Goal: Contribute content: Contribute content

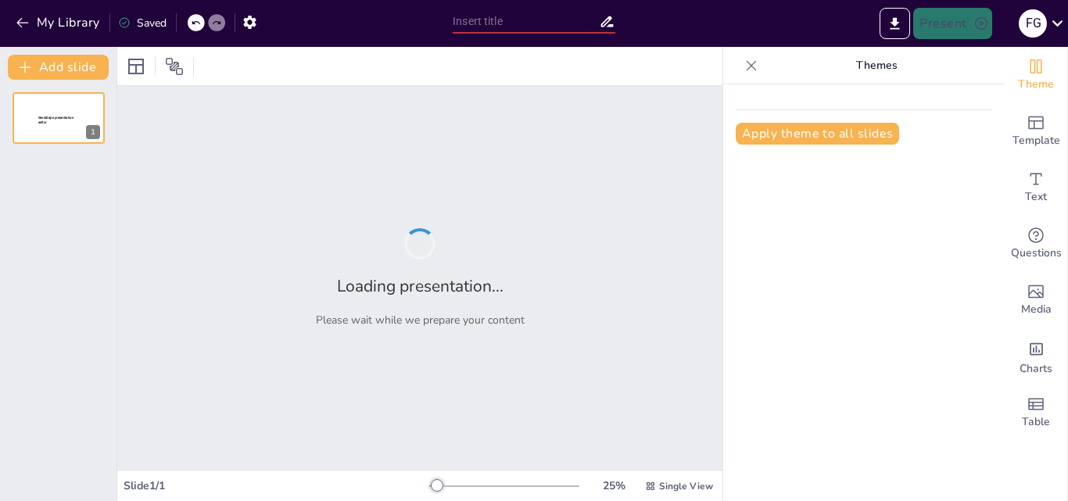
type input "Guía Vocacional: Opciones de Estudio en Tecnología y Medio Ambiente"
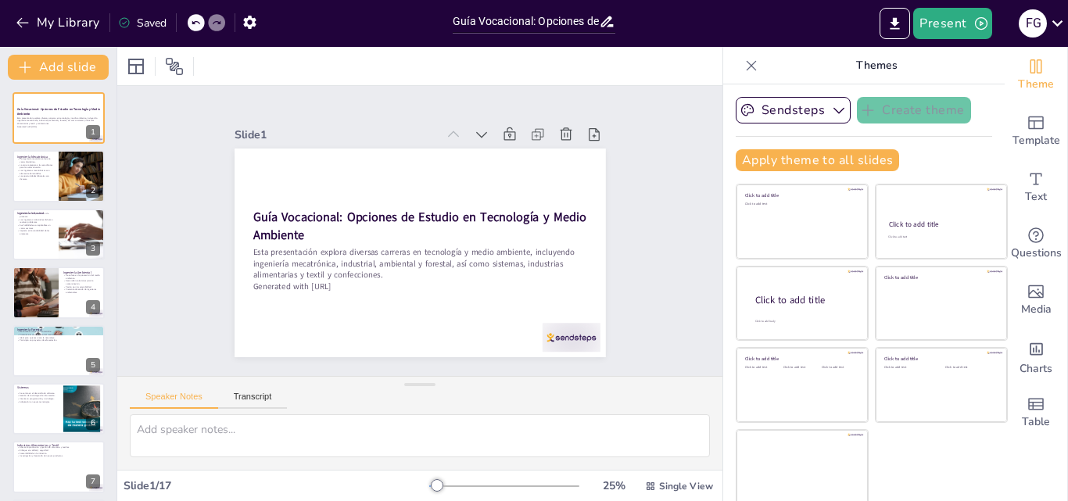
checkbox input "true"
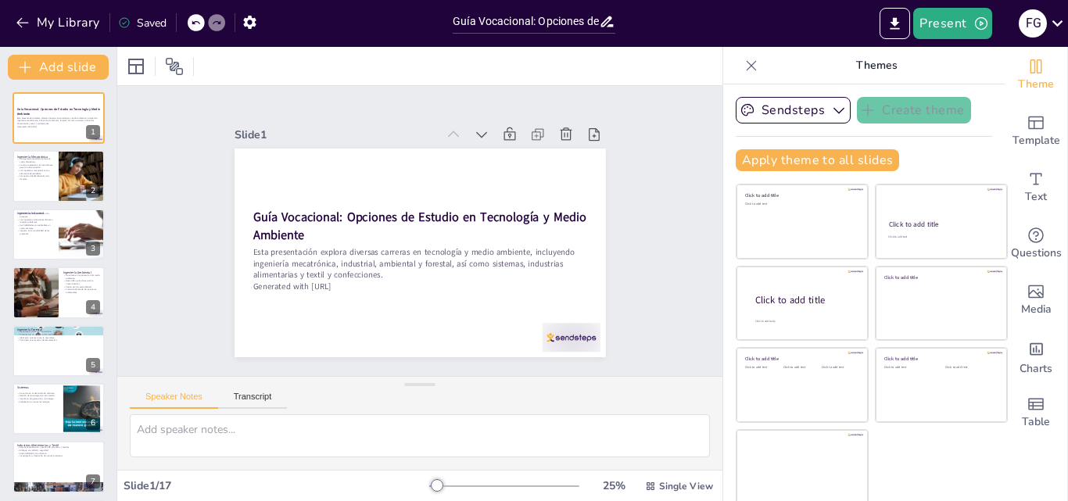
checkbox input "true"
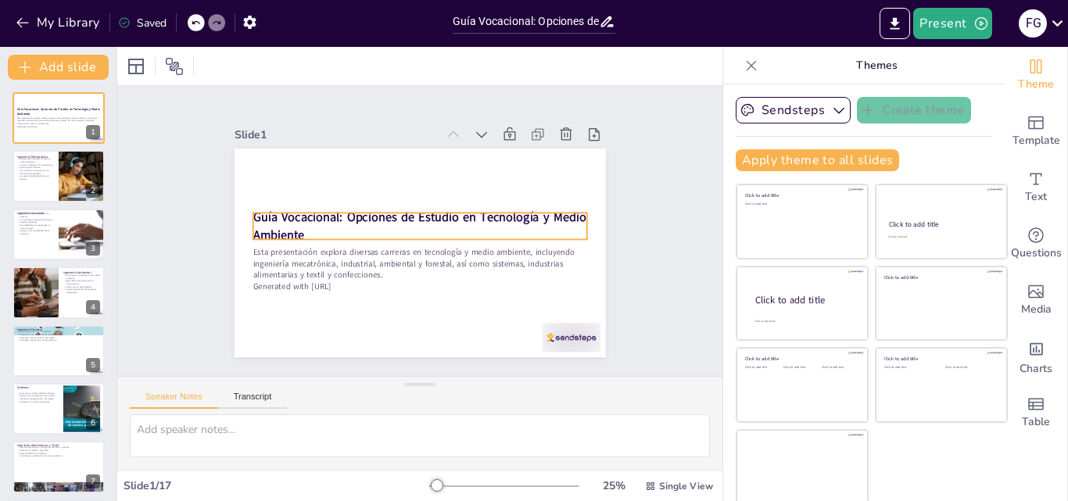
checkbox input "true"
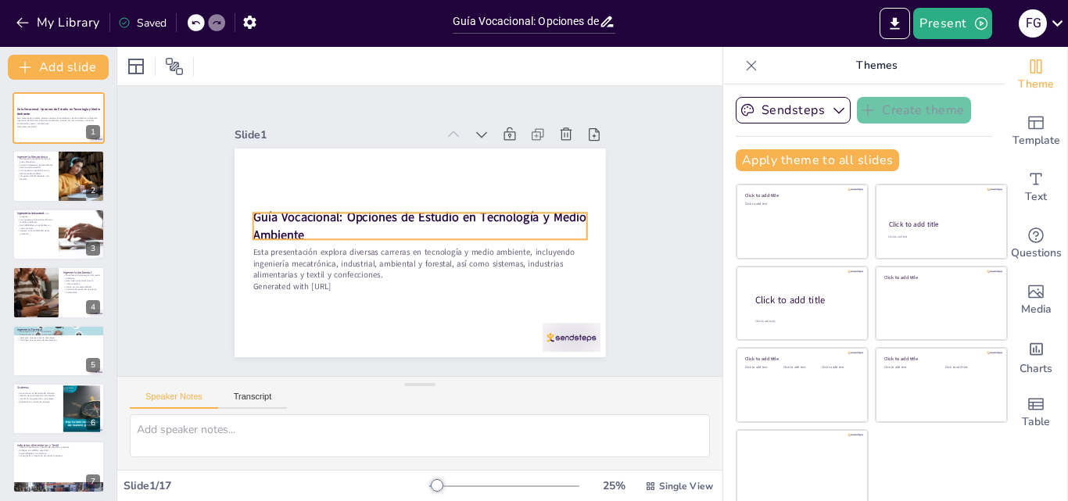
checkbox input "true"
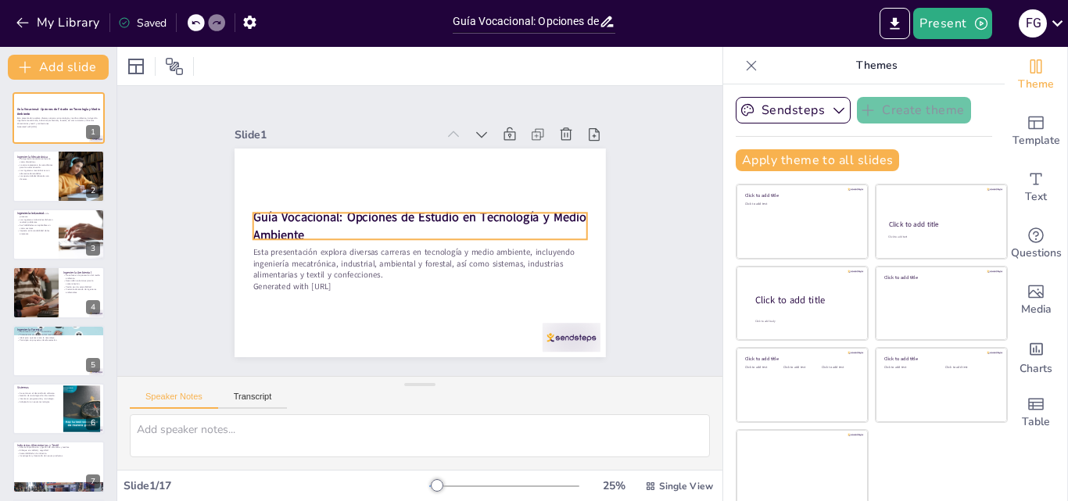
checkbox input "true"
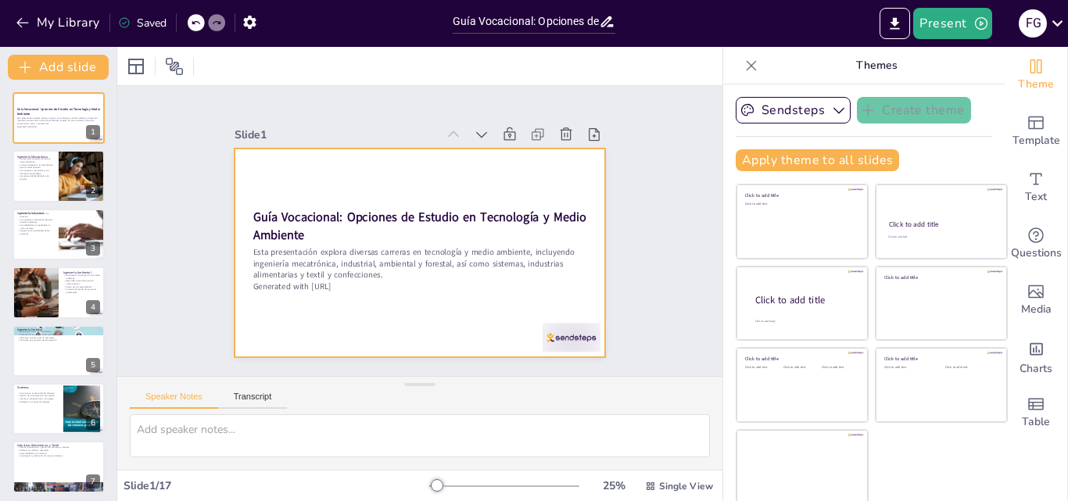
checkbox input "true"
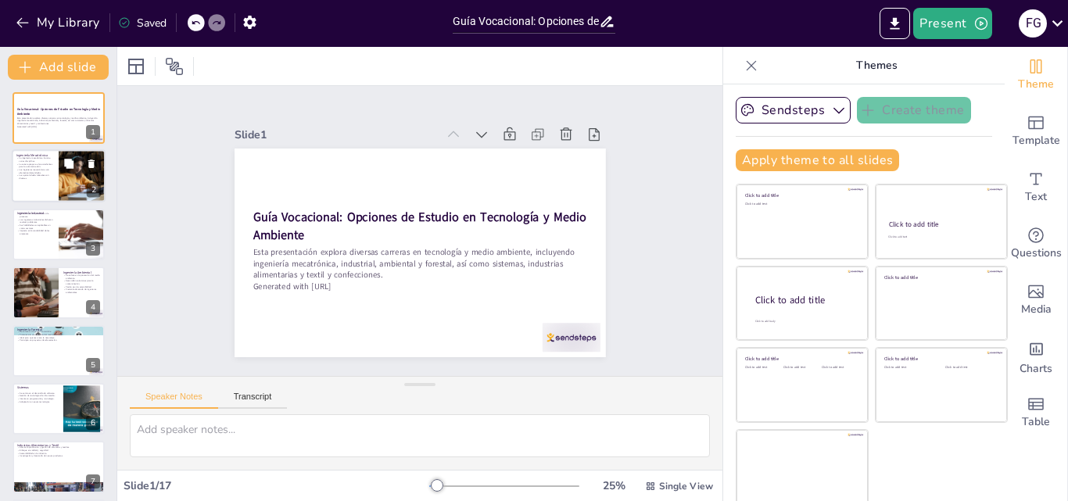
checkbox input "true"
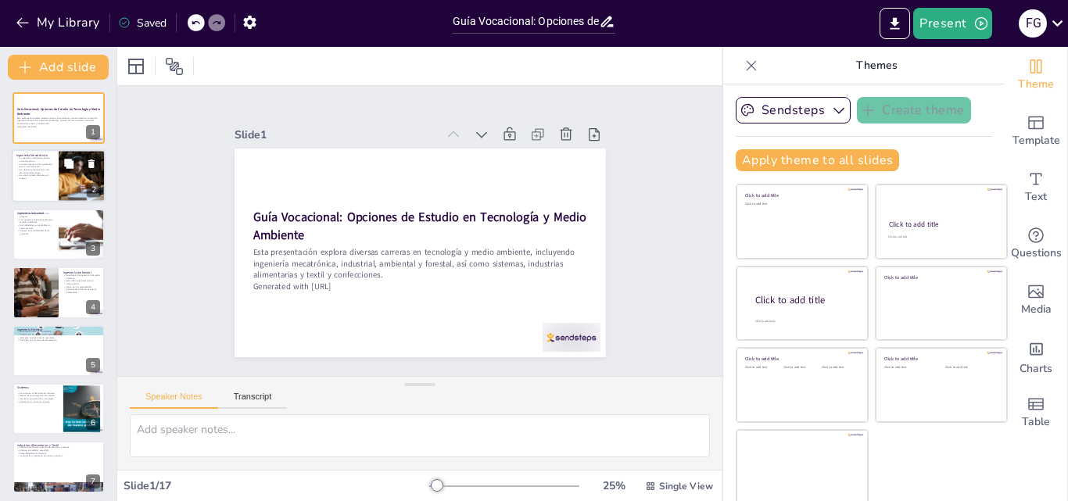
checkbox input "true"
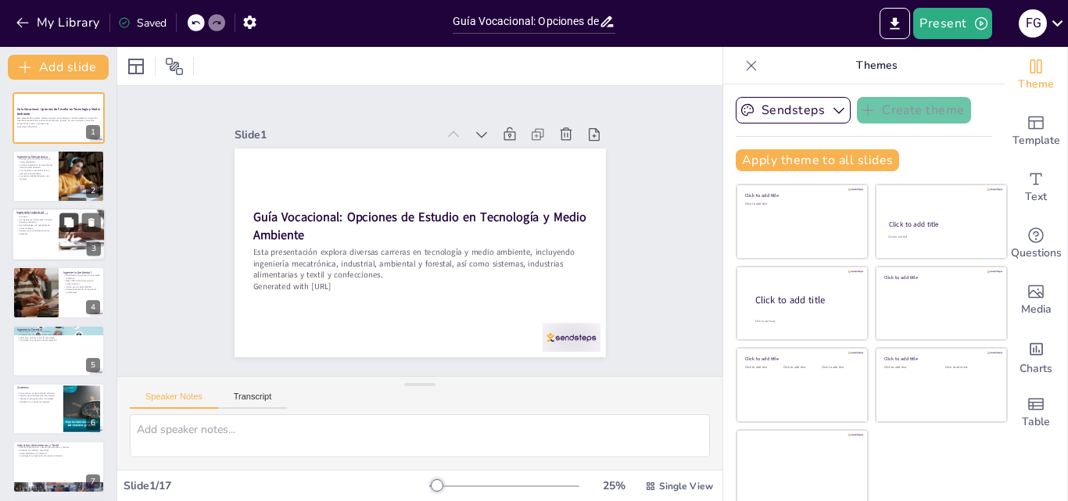
checkbox input "true"
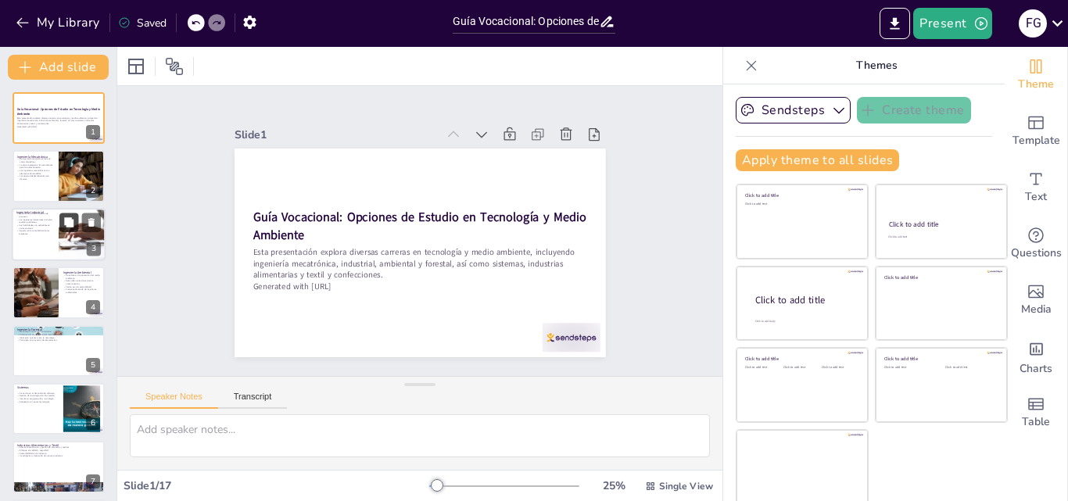
checkbox input "true"
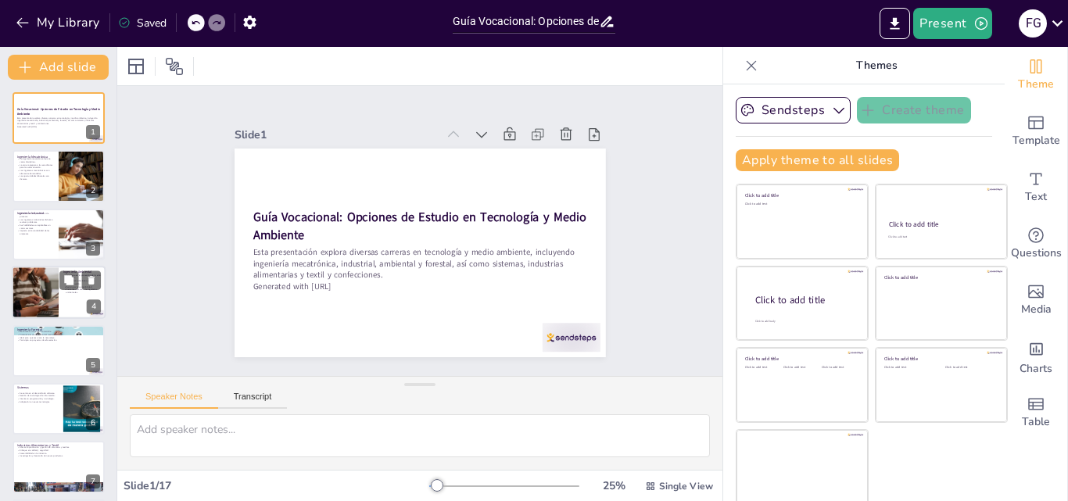
checkbox input "true"
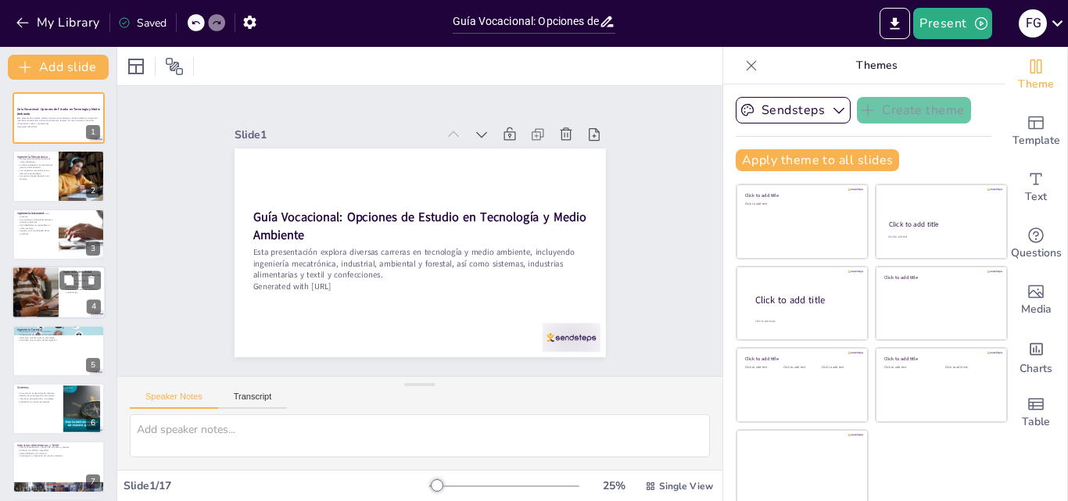
checkbox input "true"
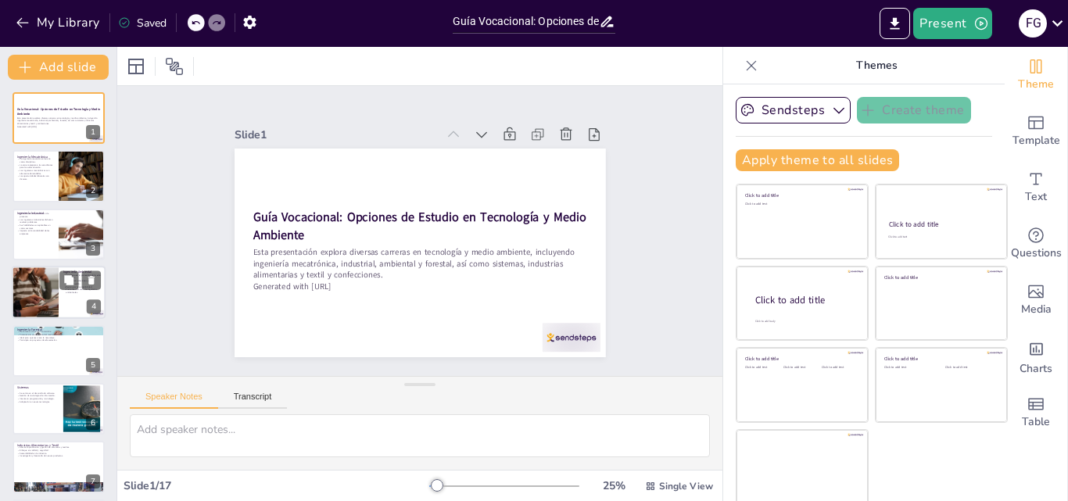
checkbox input "true"
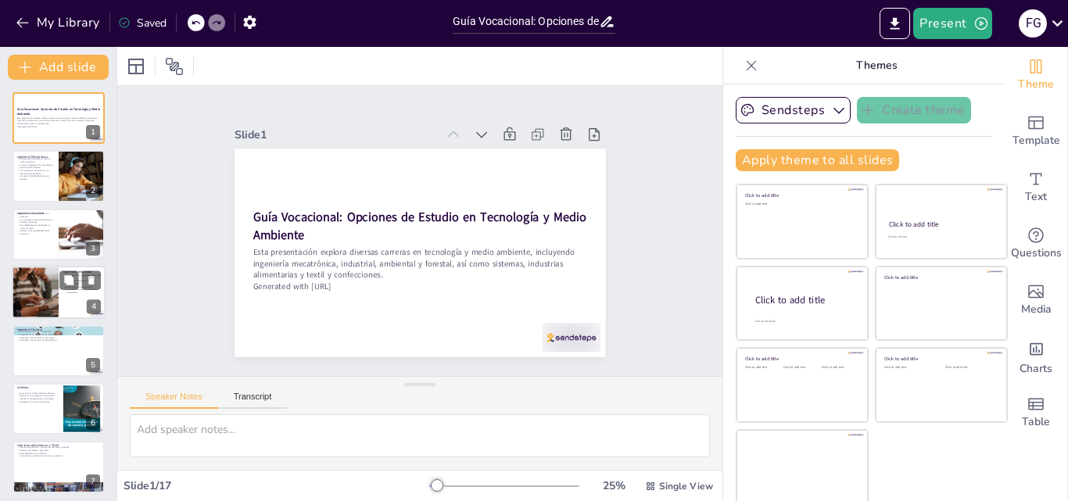
checkbox input "true"
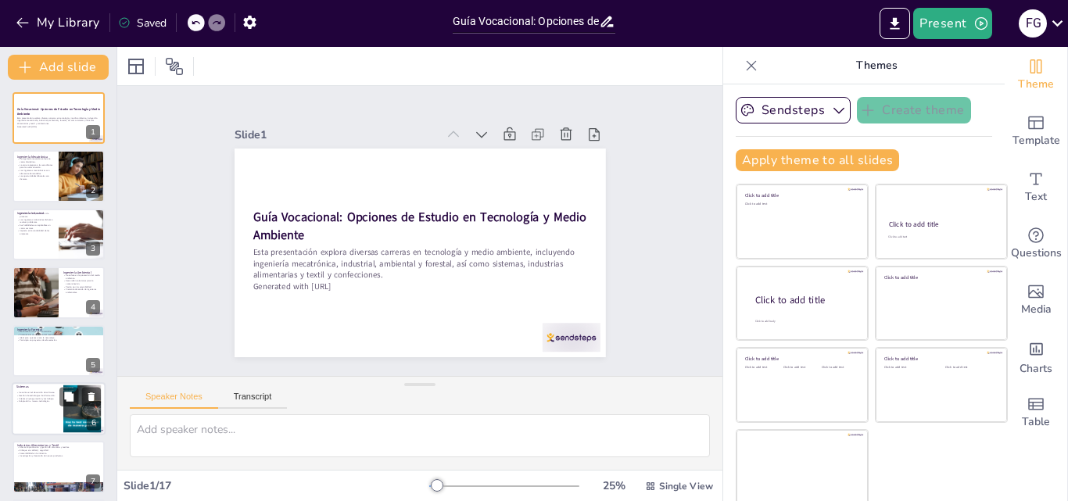
checkbox input "true"
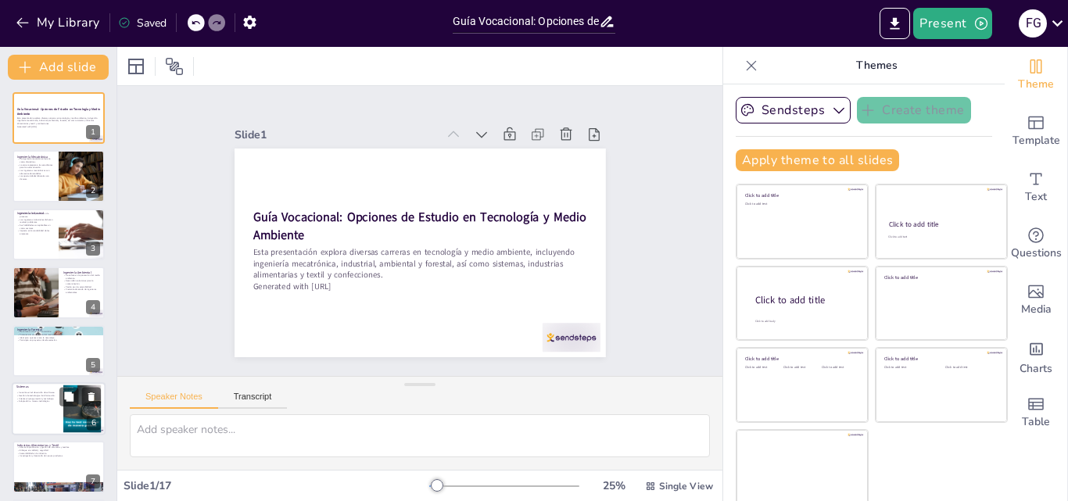
checkbox input "true"
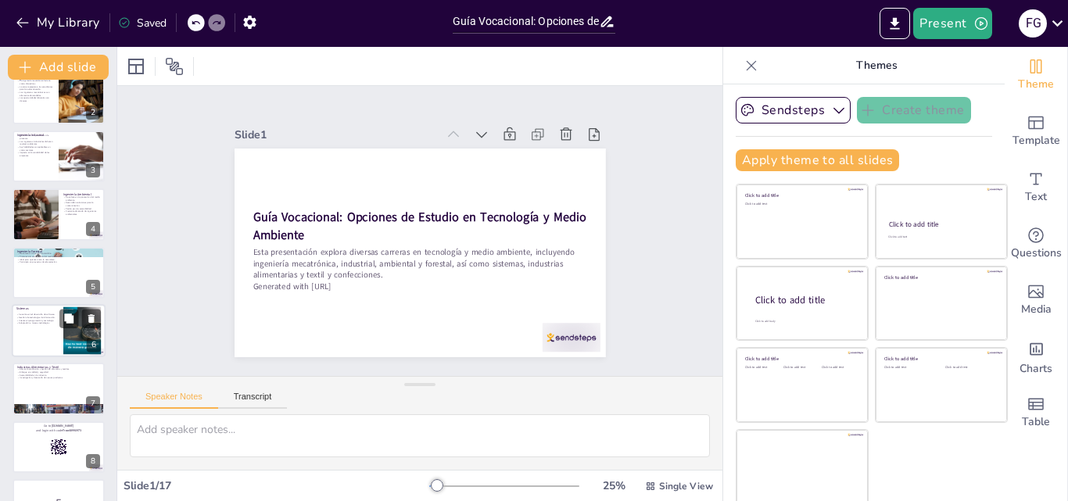
checkbox input "true"
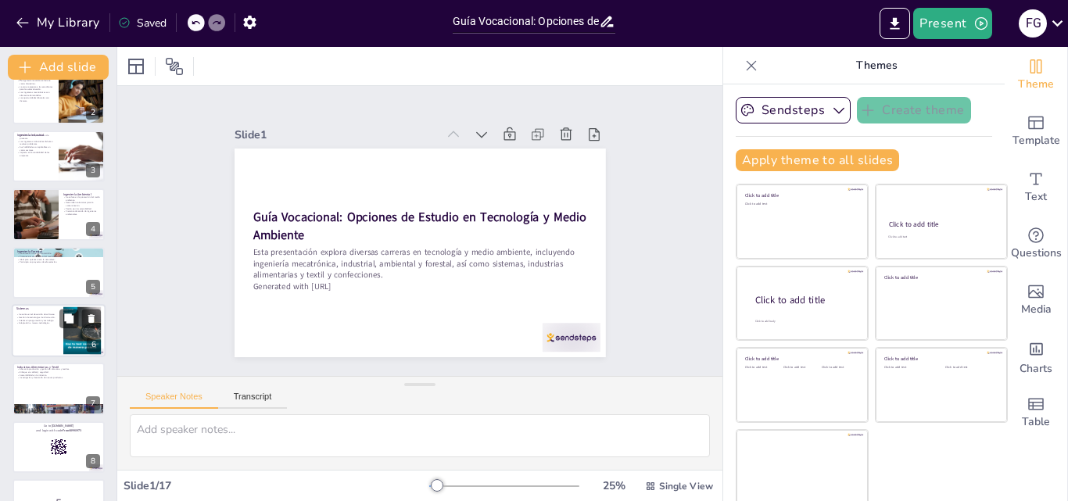
checkbox input "true"
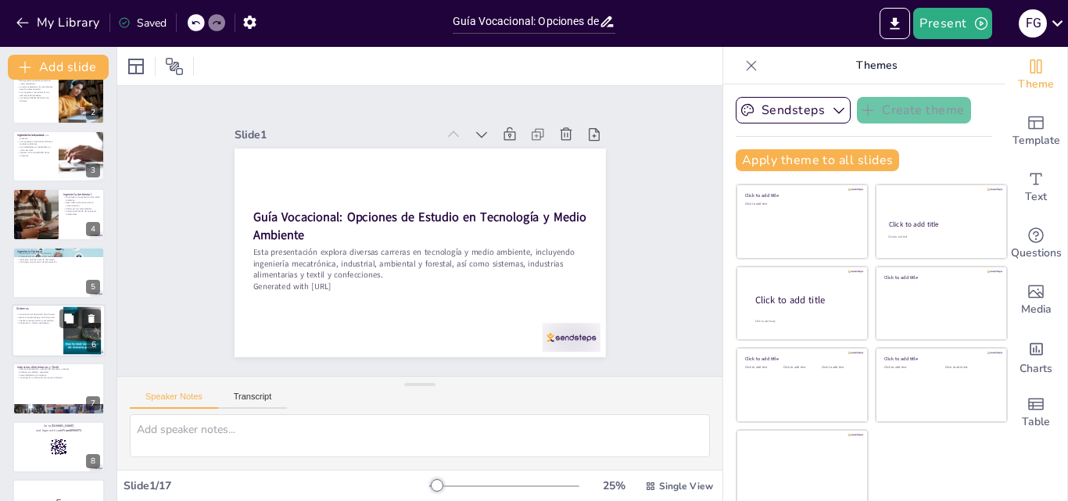
checkbox input "true"
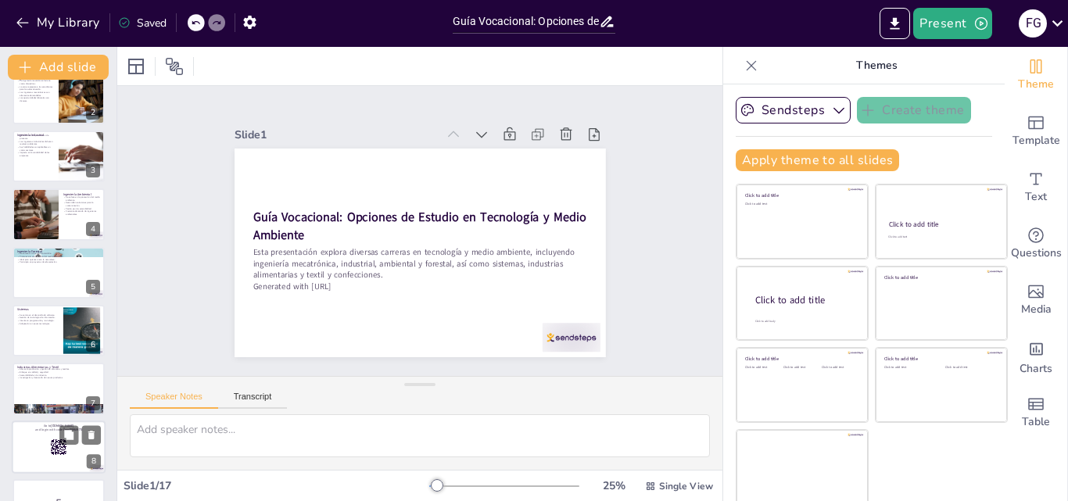
checkbox input "true"
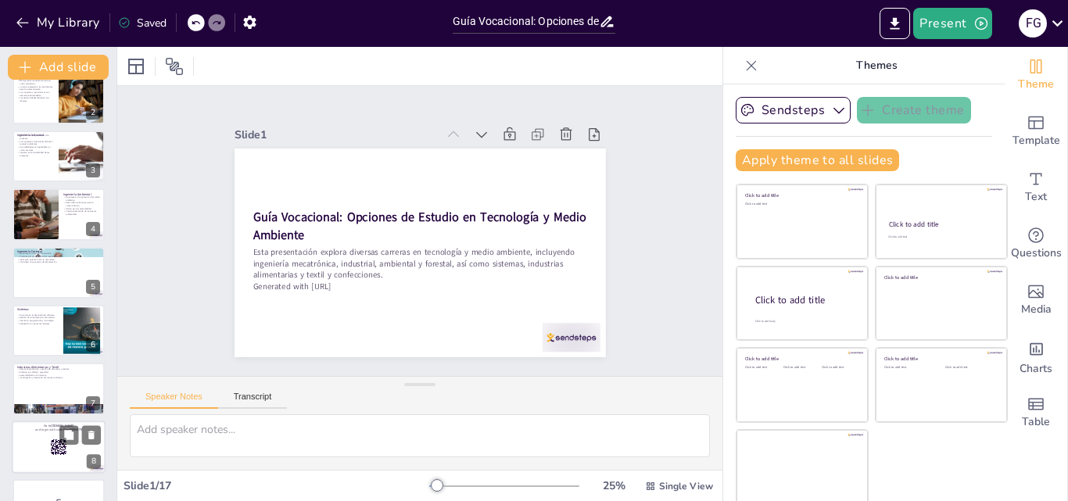
checkbox input "true"
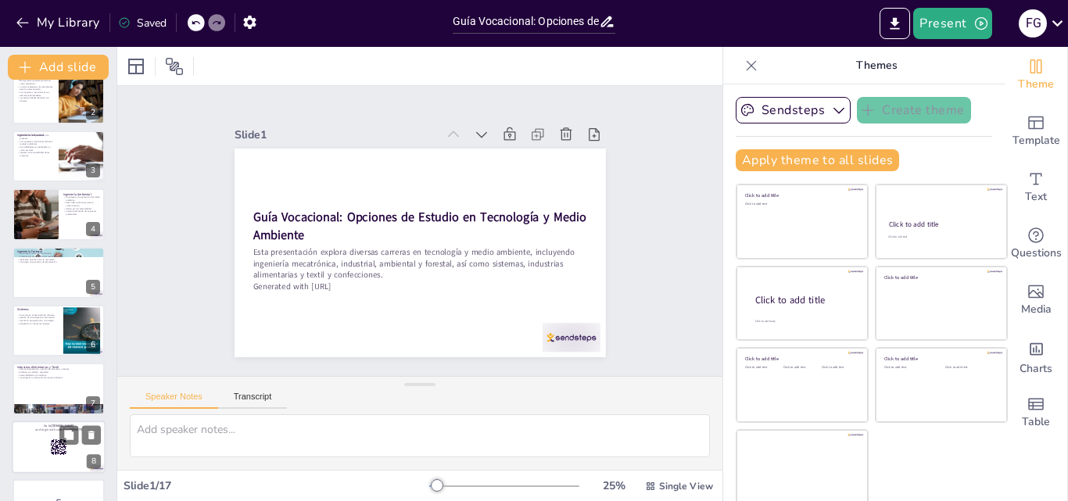
checkbox input "true"
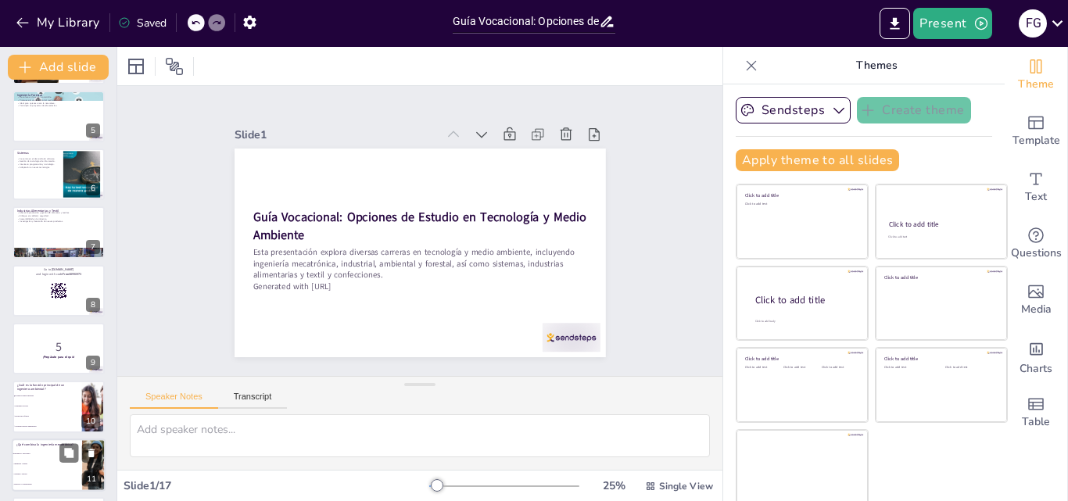
checkbox input "true"
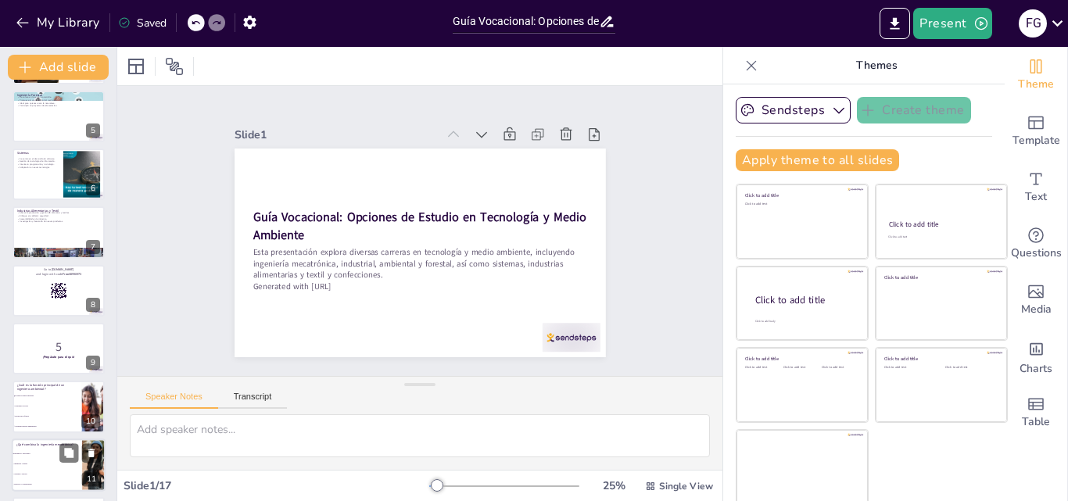
scroll to position [313, 0]
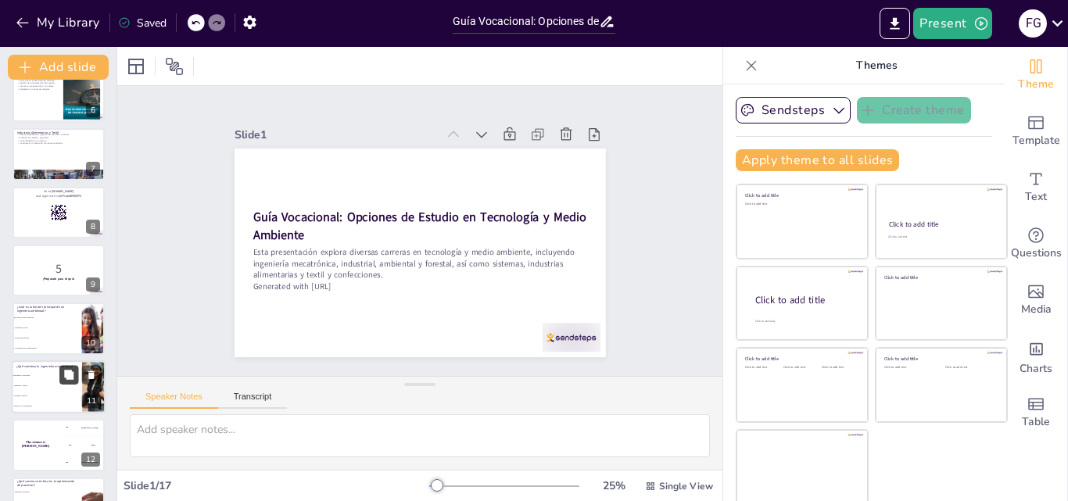
checkbox input "true"
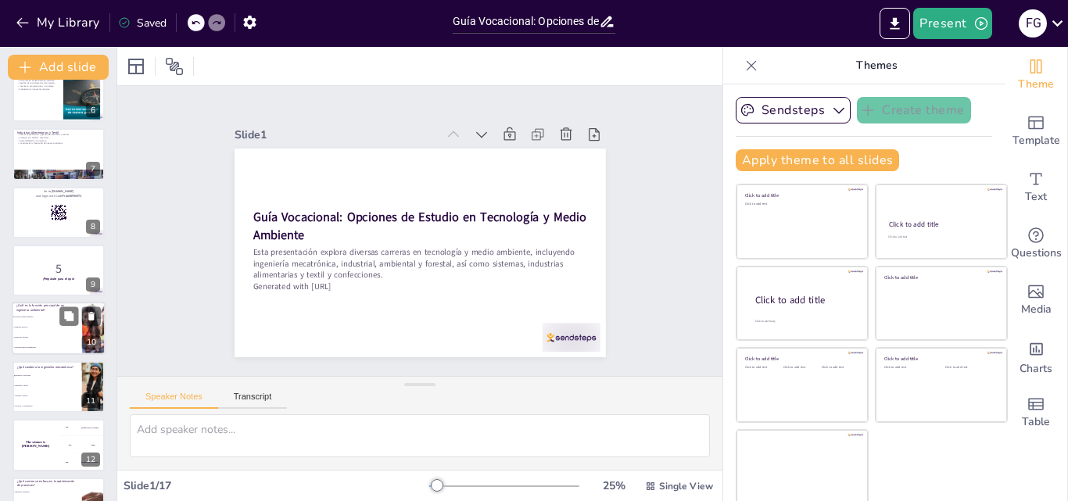
checkbox input "true"
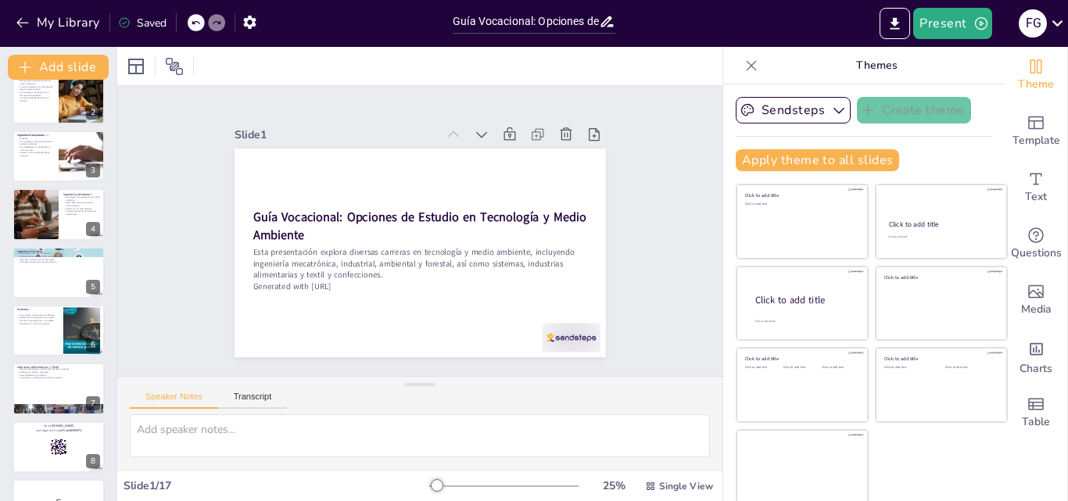
scroll to position [0, 0]
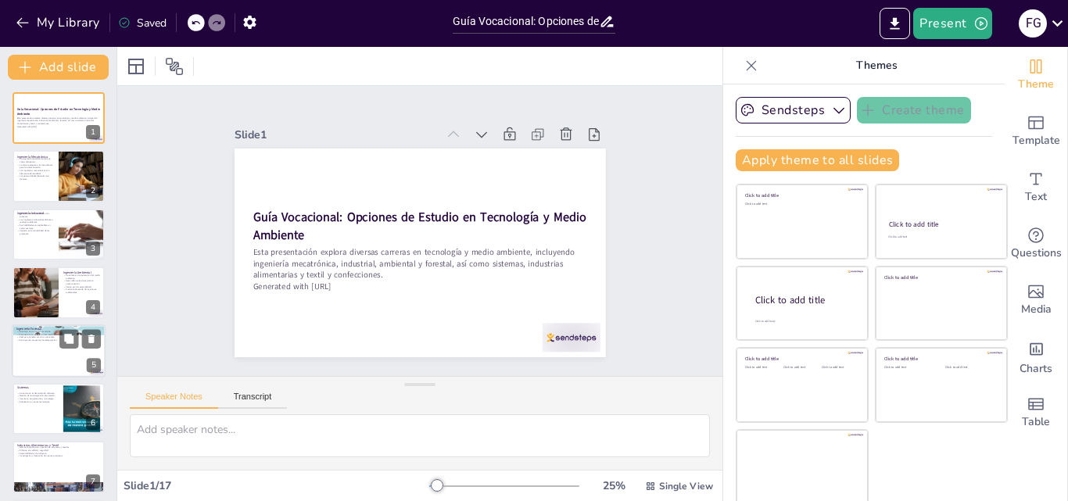
checkbox input "true"
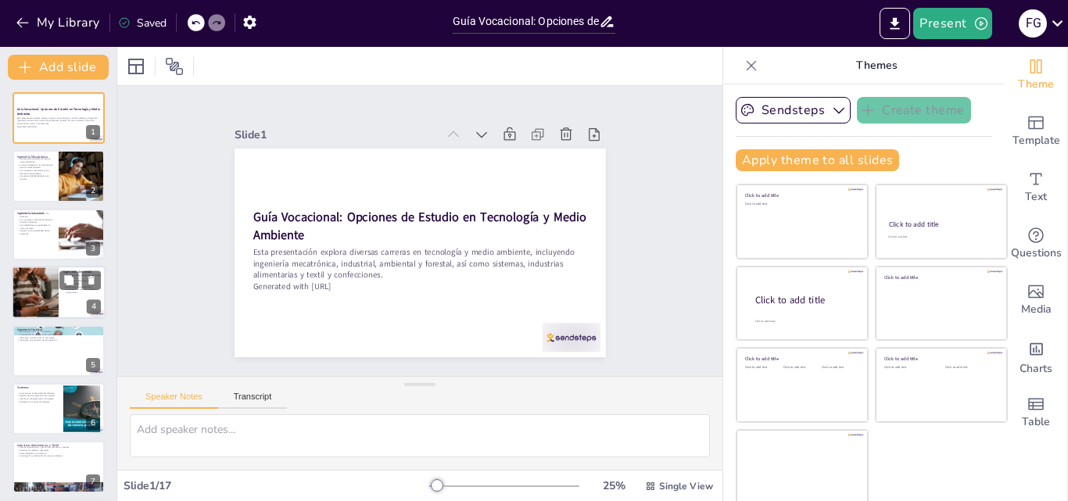
checkbox input "true"
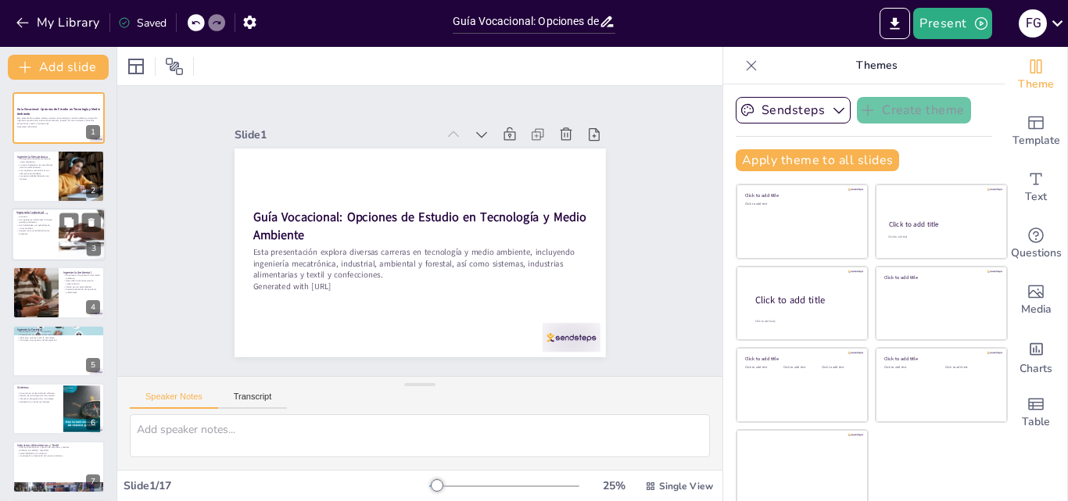
checkbox input "true"
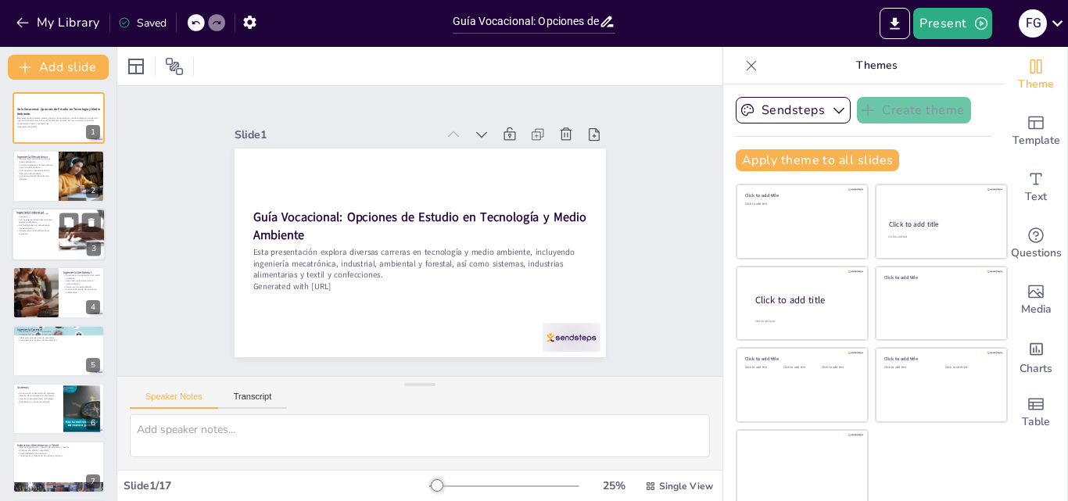
checkbox input "true"
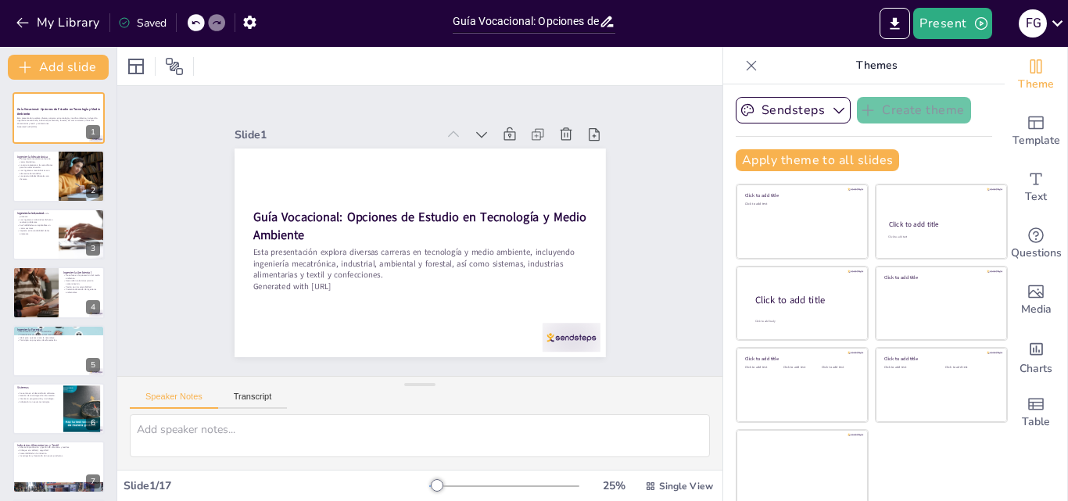
checkbox input "true"
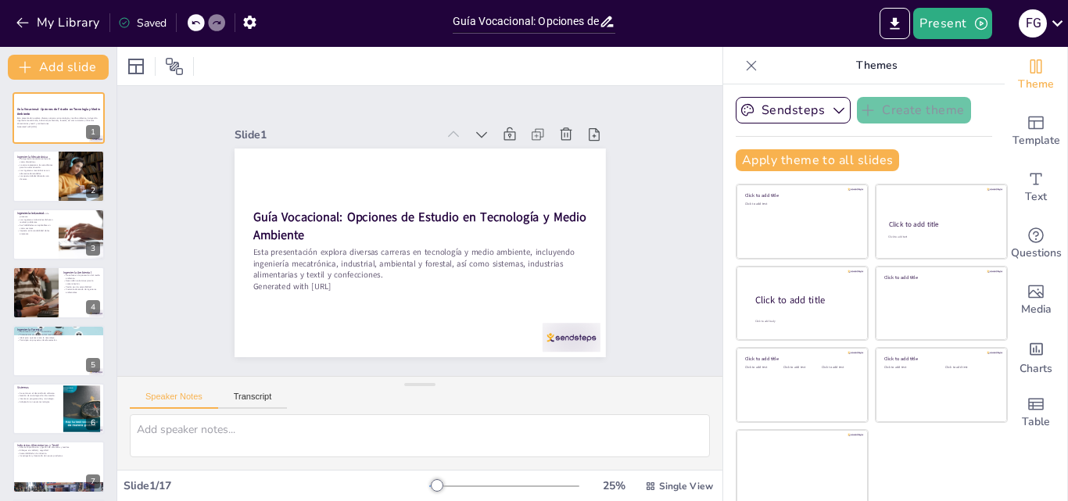
checkbox input "true"
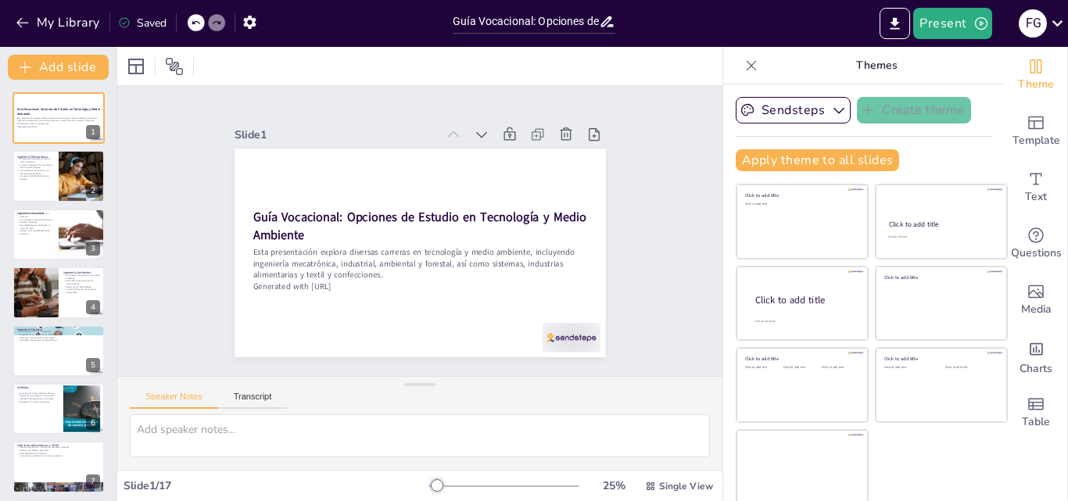
checkbox input "true"
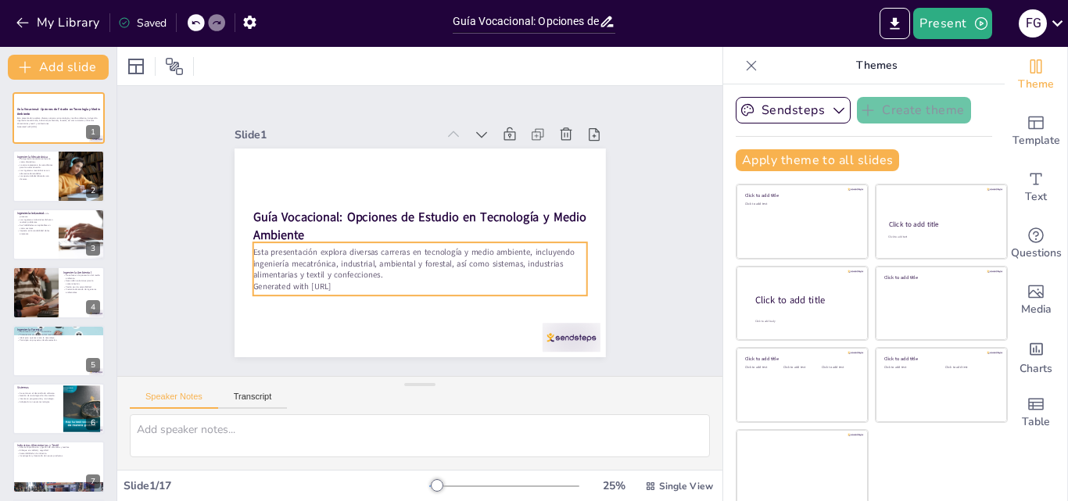
checkbox input "true"
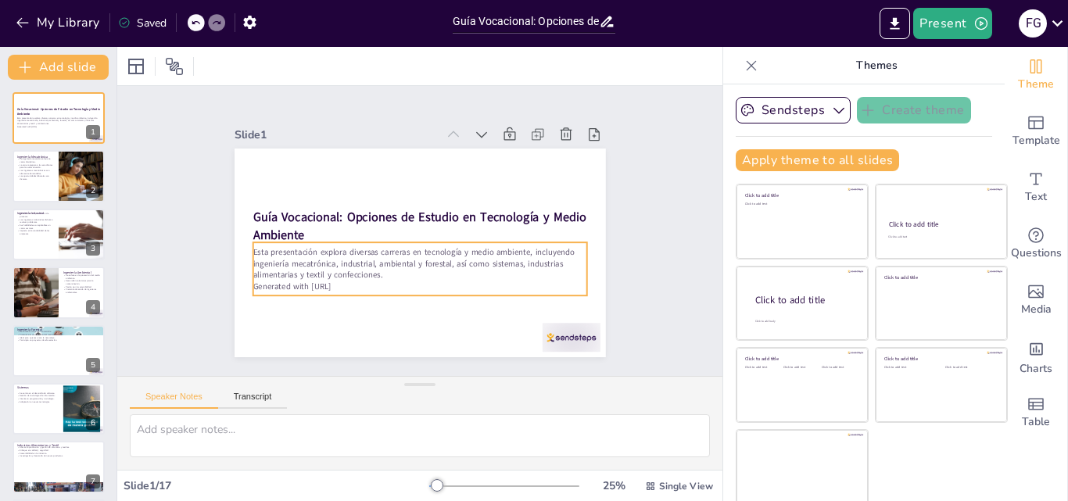
checkbox input "true"
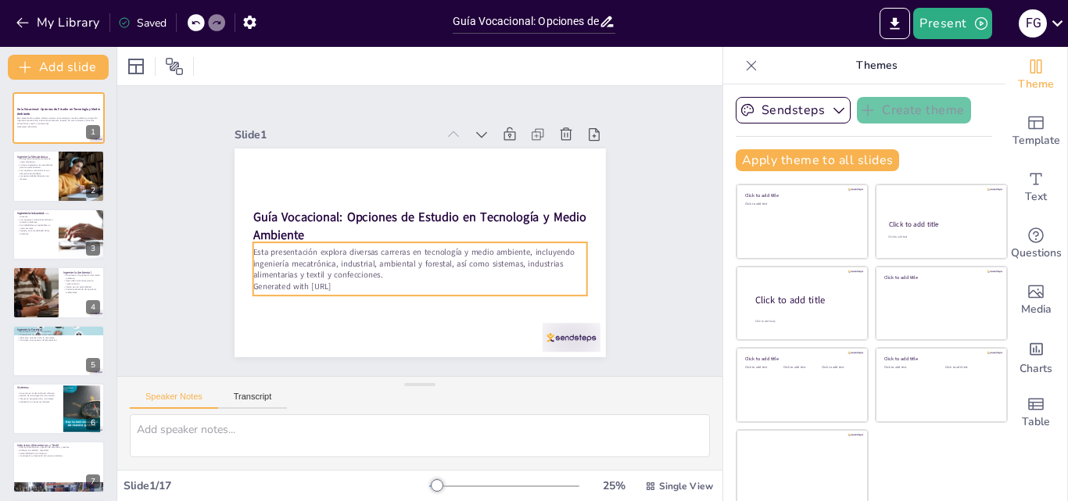
checkbox input "true"
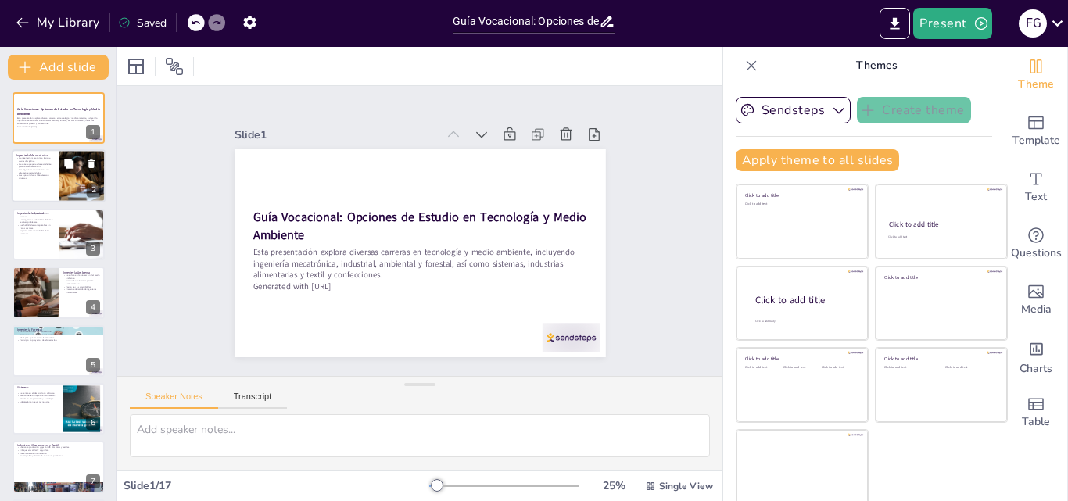
checkbox input "true"
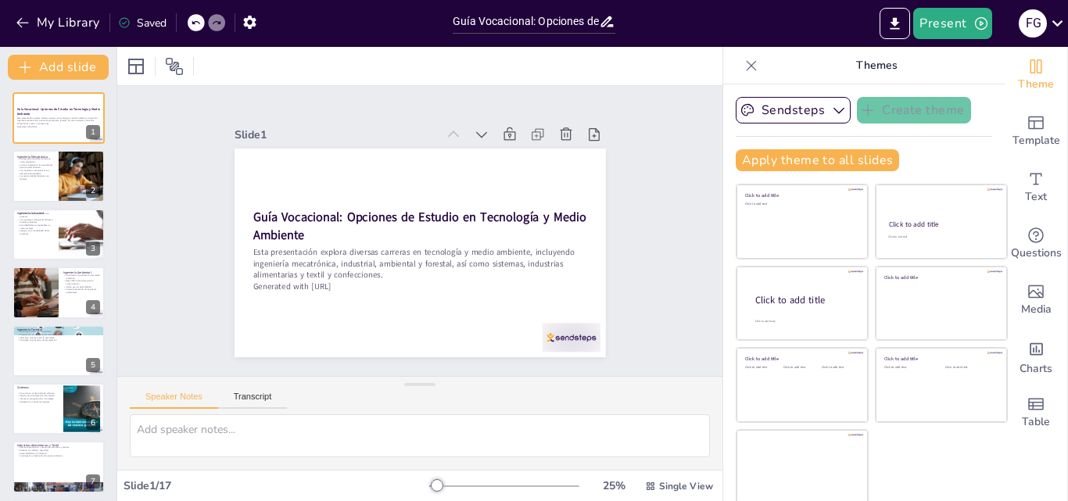
checkbox input "true"
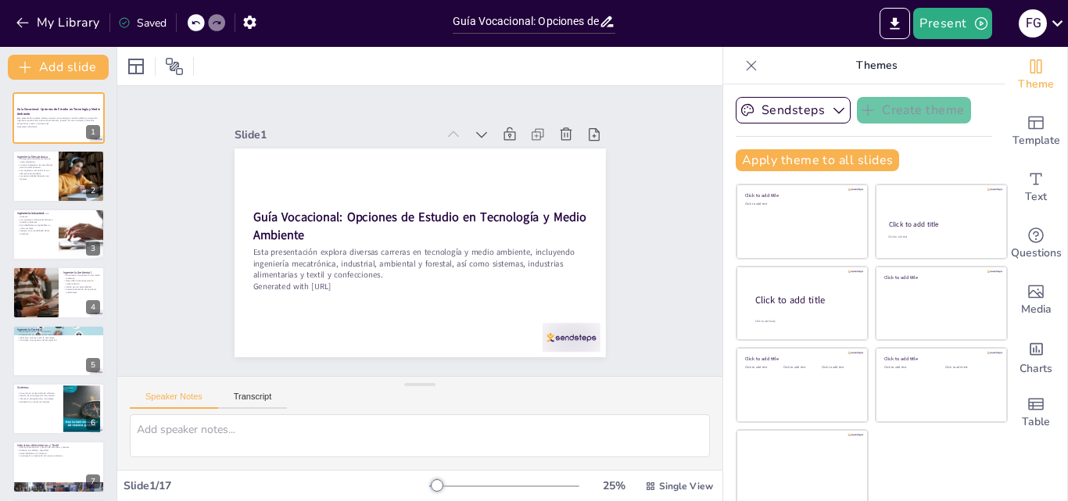
checkbox input "true"
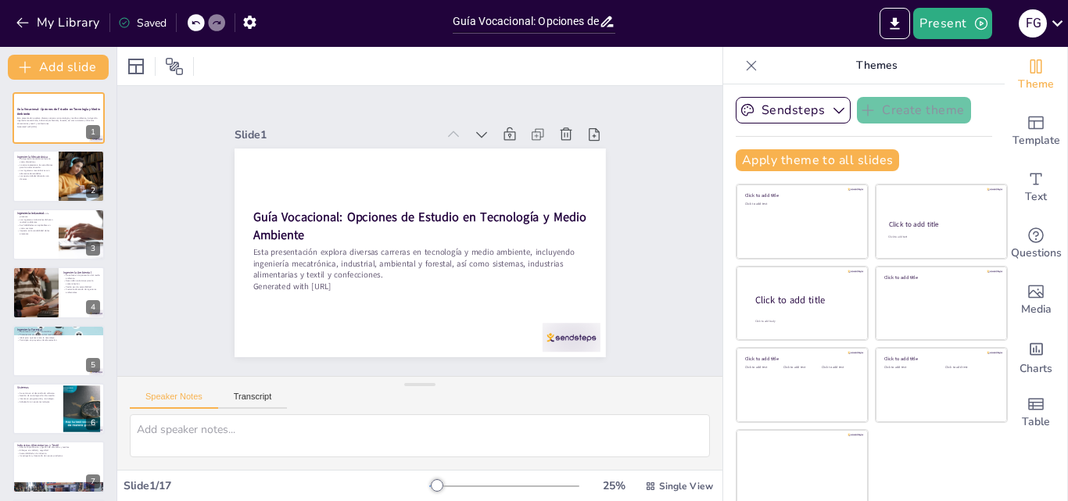
checkbox input "true"
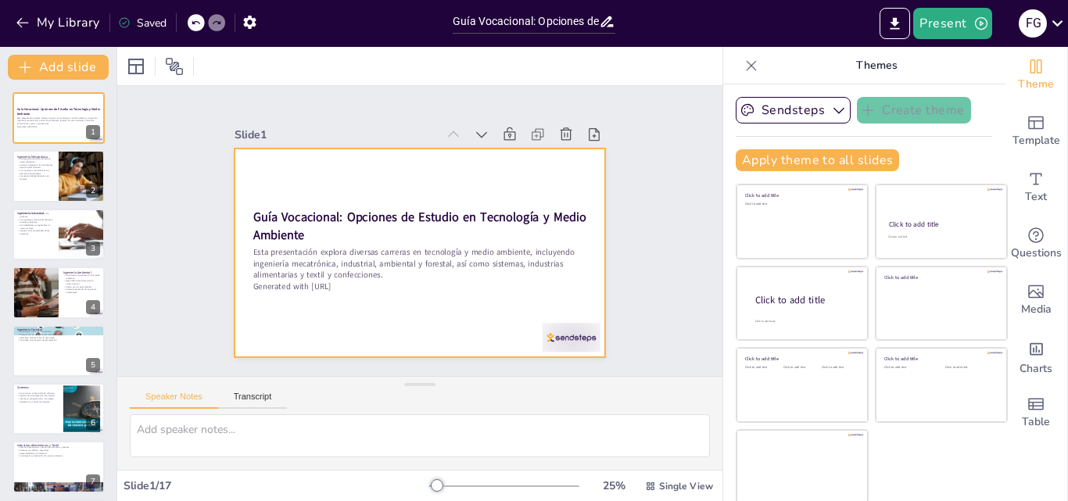
checkbox input "true"
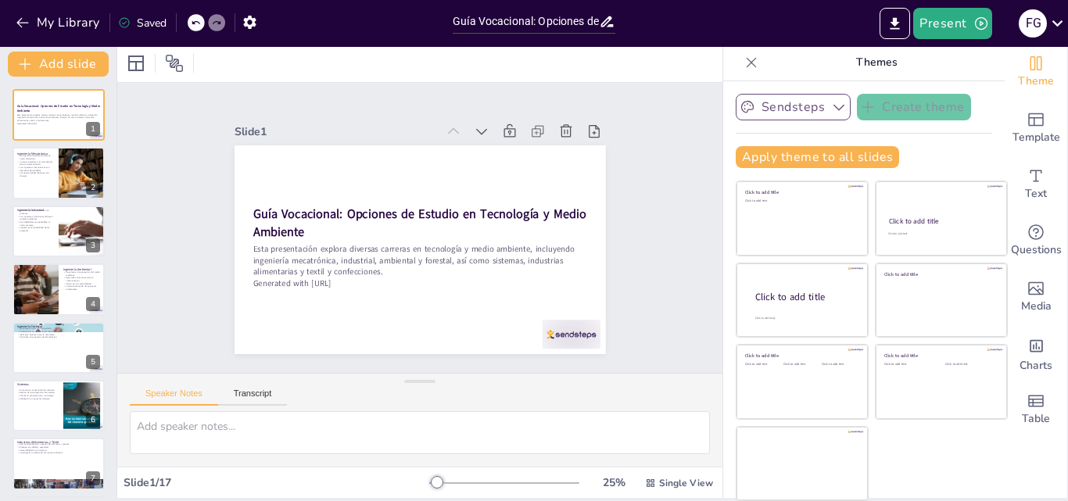
click at [760, 113] on button "Sendsteps" at bounding box center [793, 107] width 115 height 27
click at [56, 190] on div at bounding box center [59, 173] width 94 height 53
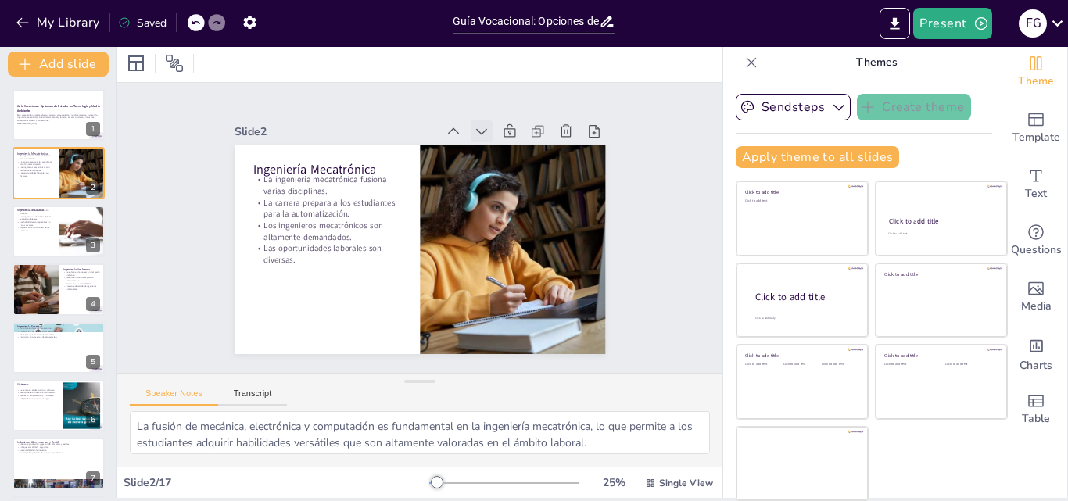
click at [326, 168] on icon at bounding box center [317, 176] width 17 height 17
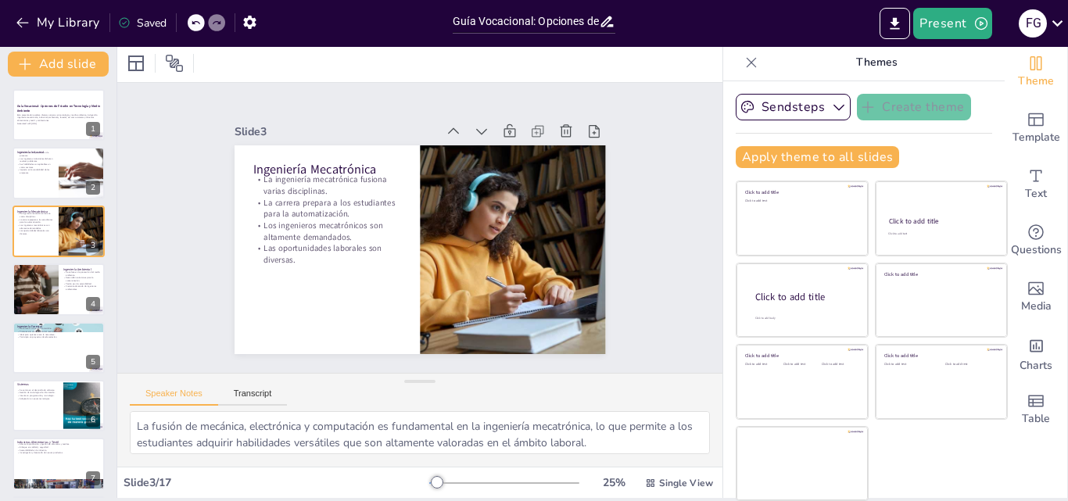
click at [516, 175] on icon at bounding box center [527, 186] width 22 height 22
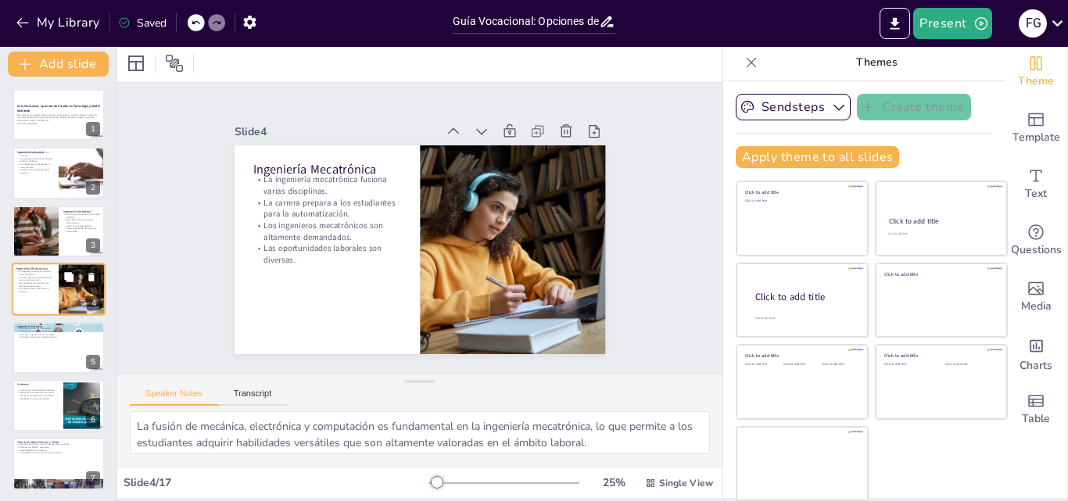
scroll to position [78, 0]
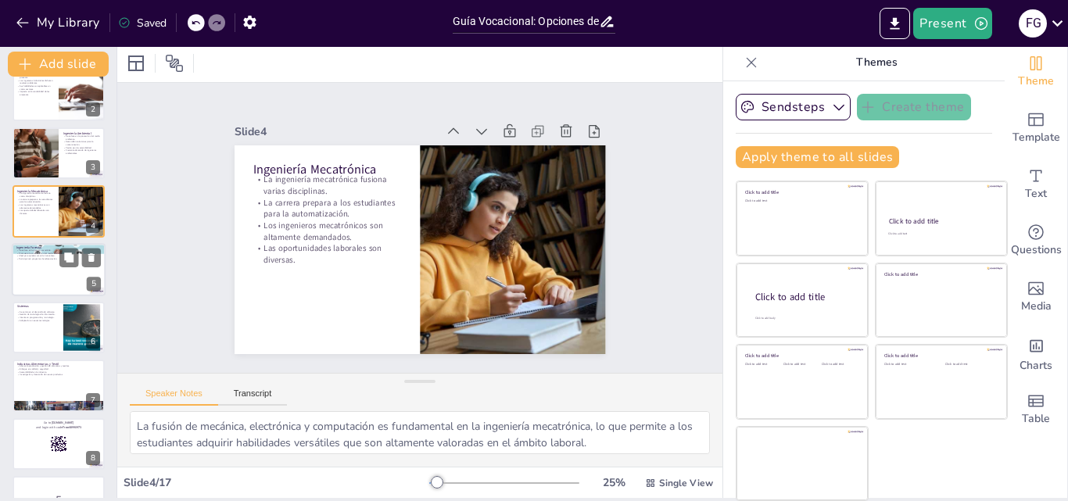
click at [52, 262] on div at bounding box center [59, 269] width 94 height 53
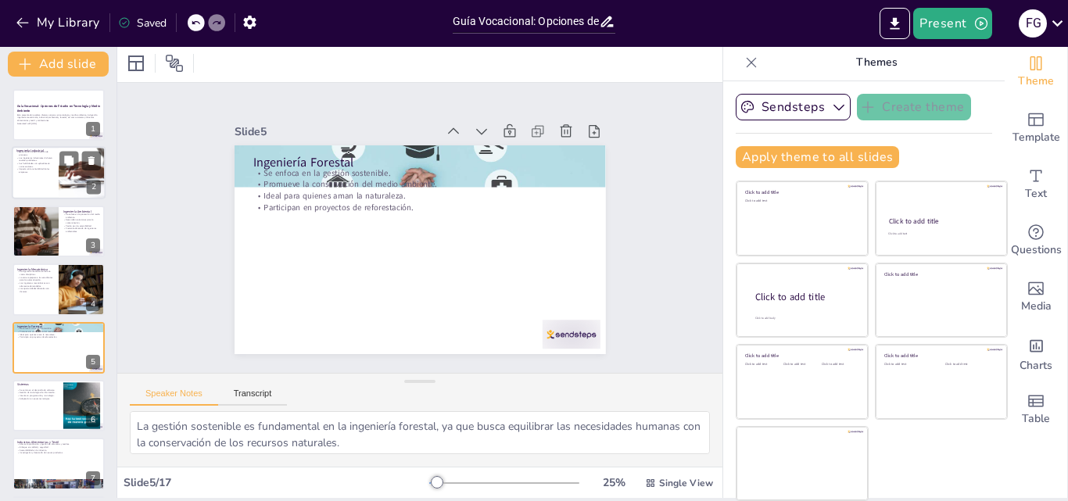
scroll to position [0, 0]
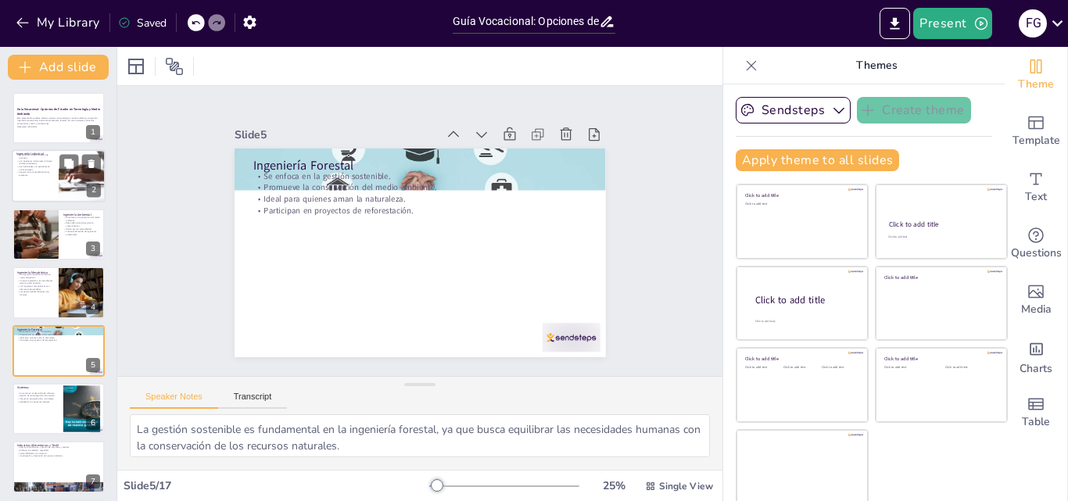
click at [43, 189] on div at bounding box center [59, 176] width 94 height 53
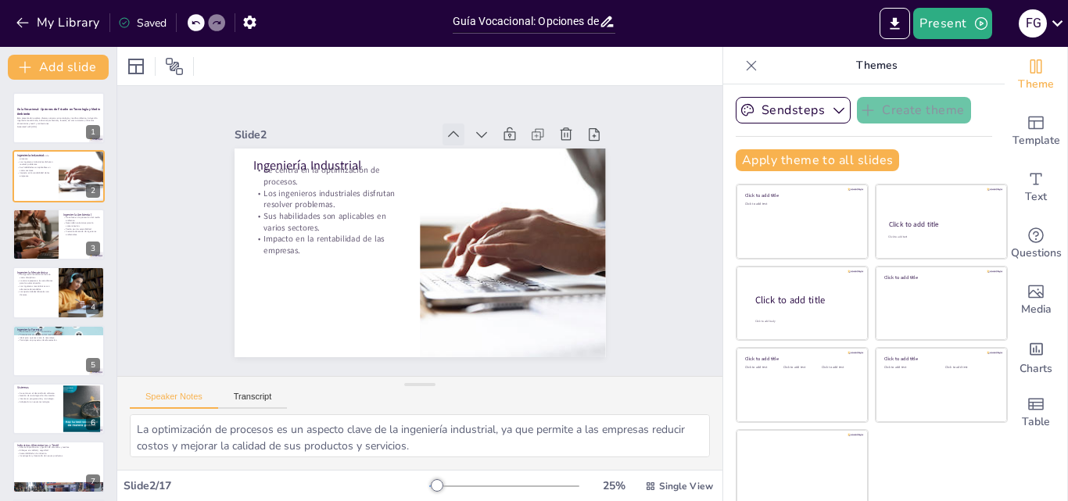
click at [336, 260] on icon at bounding box center [325, 271] width 22 height 22
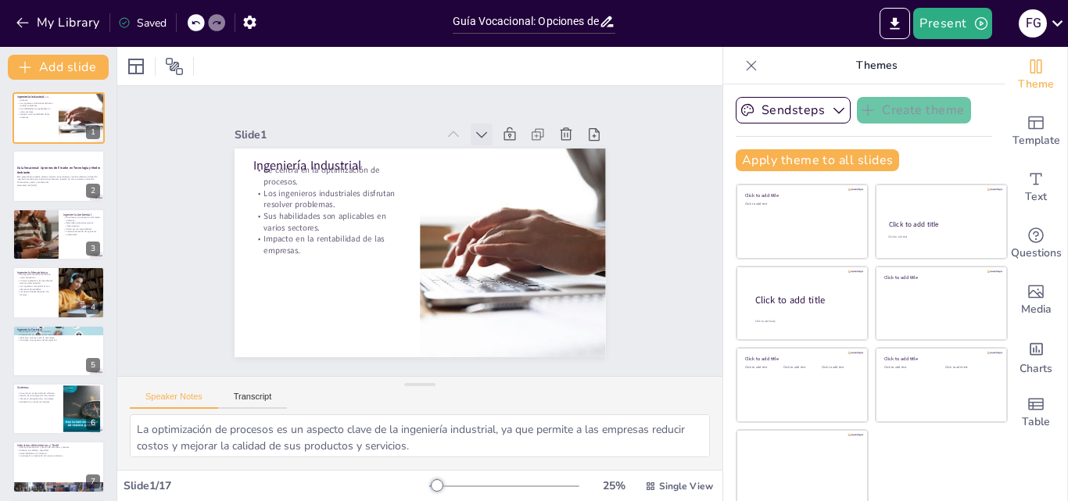
click at [341, 294] on icon at bounding box center [331, 304] width 20 height 20
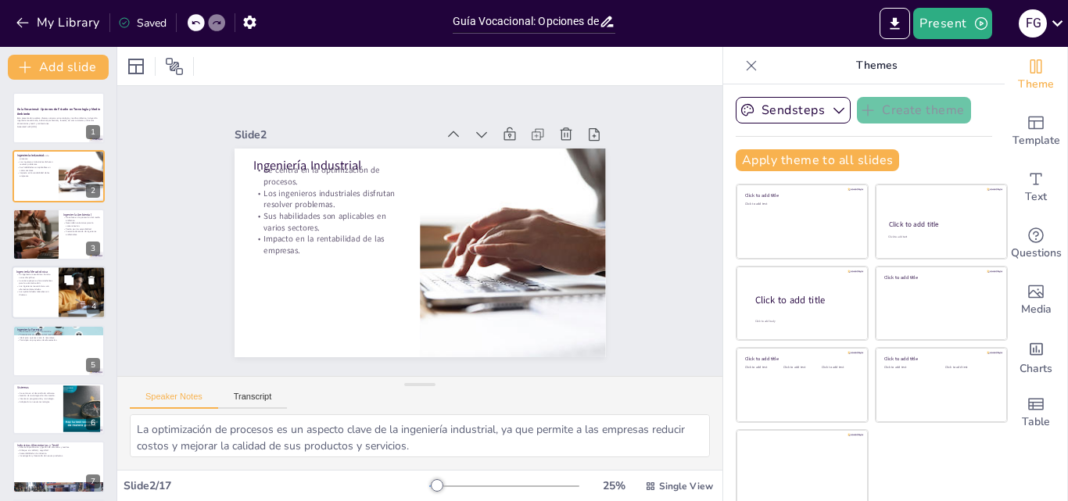
click at [37, 296] on p "Las oportunidades laborales son diversas." at bounding box center [35, 293] width 38 height 5
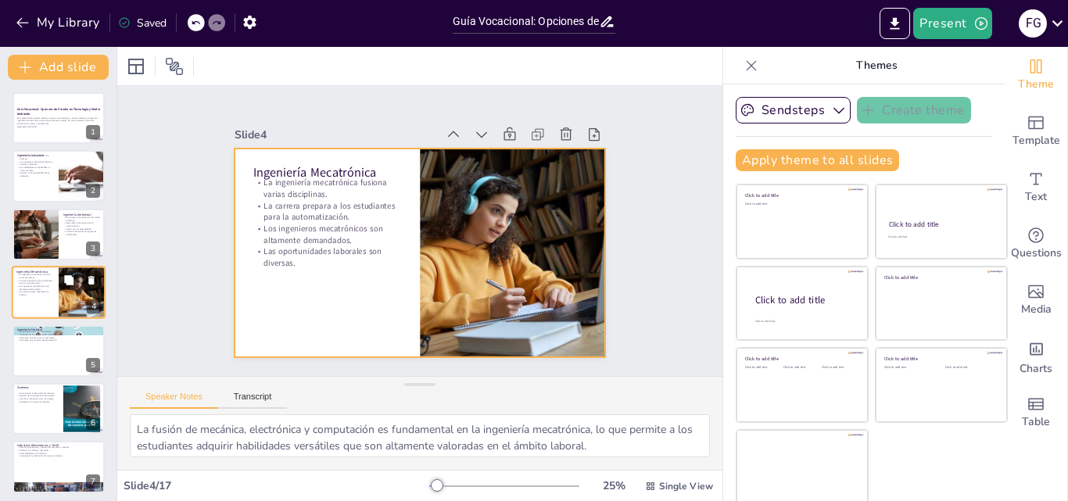
scroll to position [2, 0]
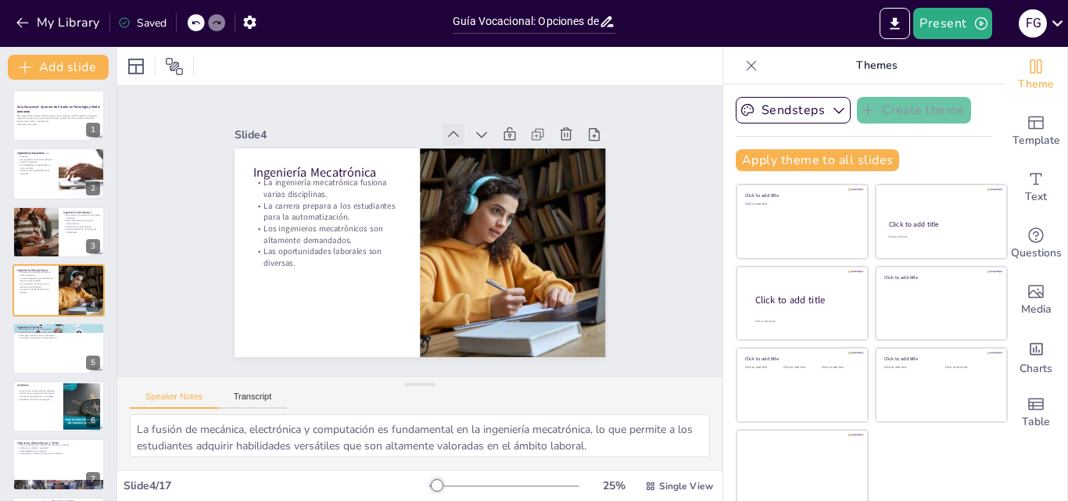
click at [484, 291] on icon at bounding box center [494, 301] width 20 height 20
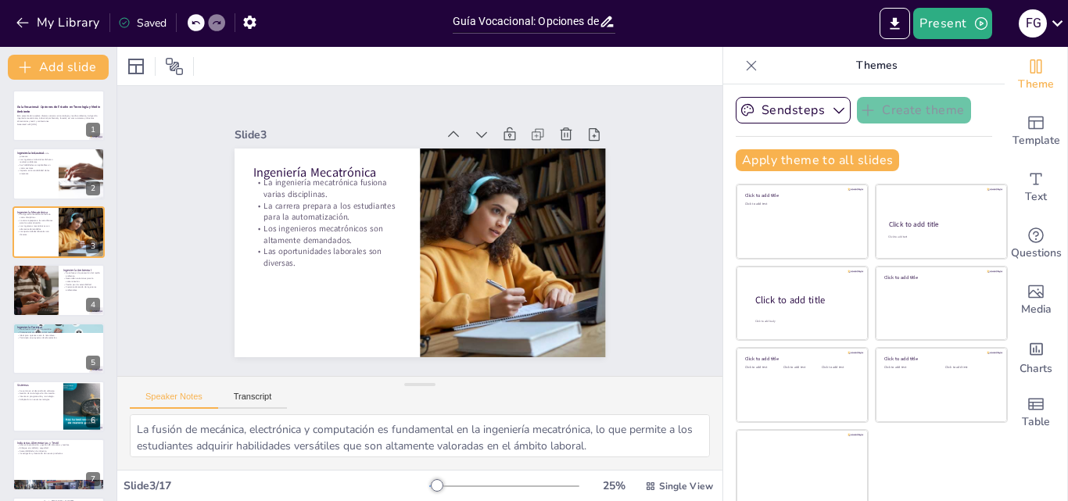
click at [329, 199] on icon at bounding box center [320, 207] width 17 height 17
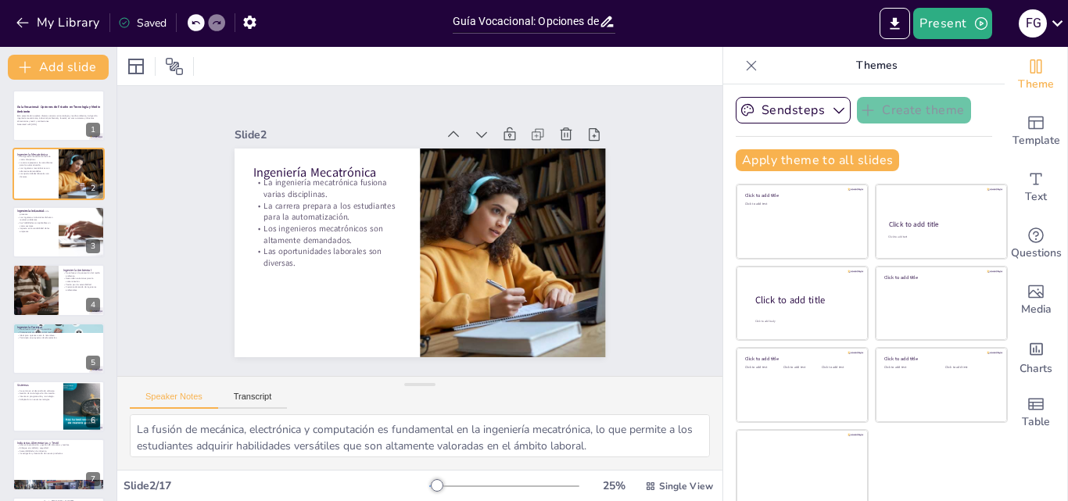
click at [328, 229] on icon at bounding box center [317, 239] width 20 height 20
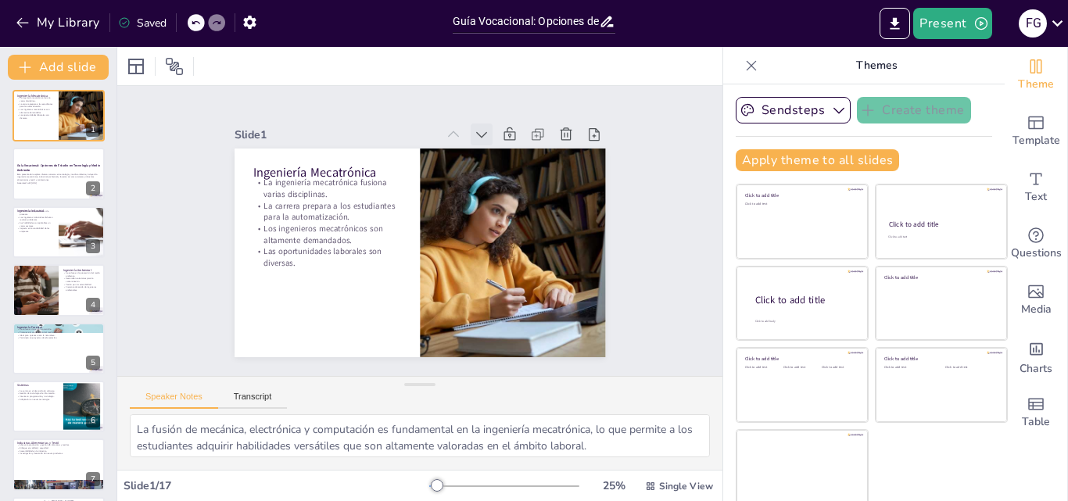
click at [425, 125] on icon at bounding box center [414, 117] width 22 height 22
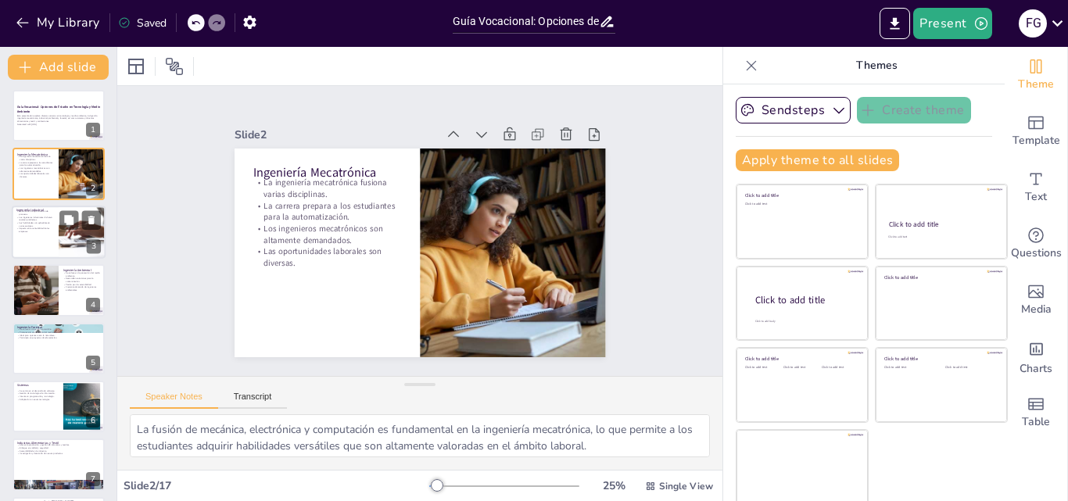
click at [26, 224] on p "Sus habilidades son aplicables en varios sectores." at bounding box center [35, 223] width 38 height 5
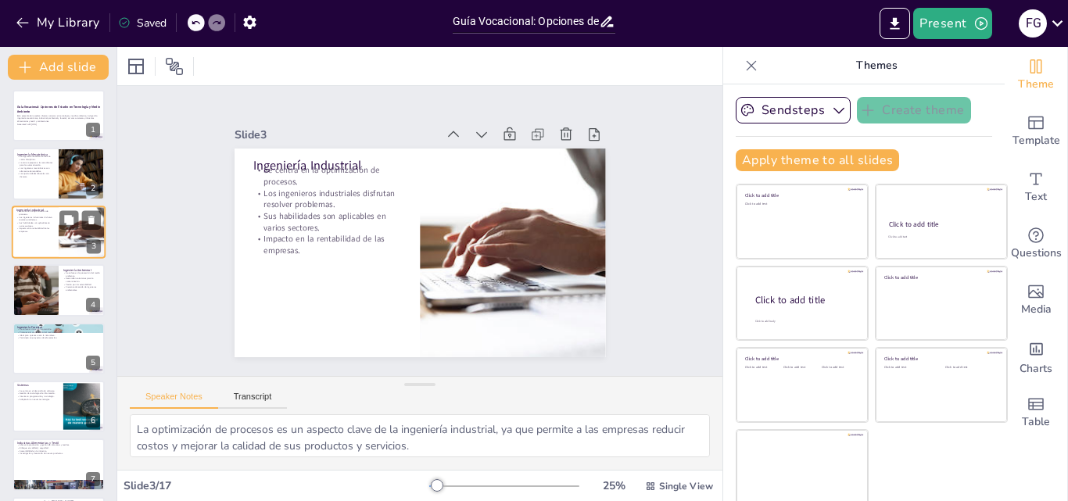
scroll to position [0, 0]
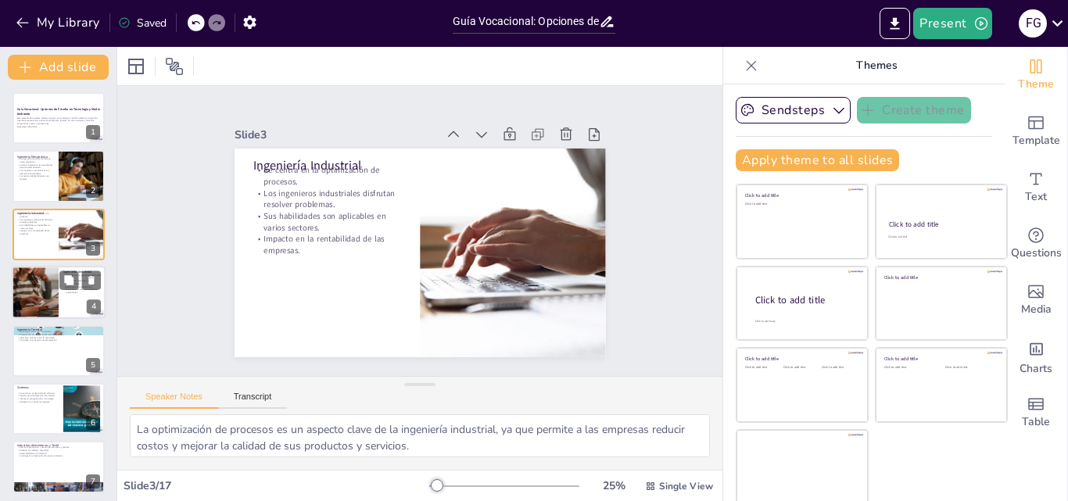
click at [28, 281] on div at bounding box center [35, 292] width 48 height 53
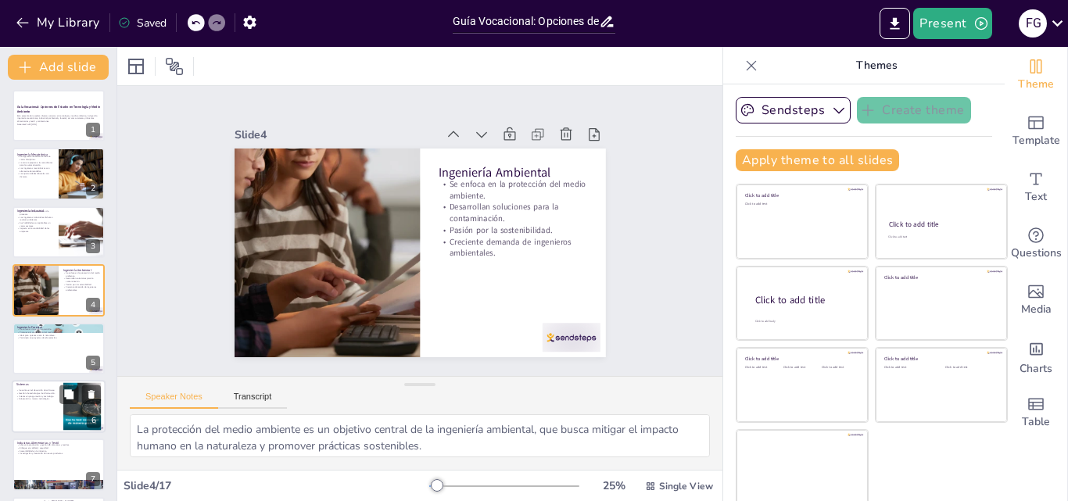
scroll to position [159, 0]
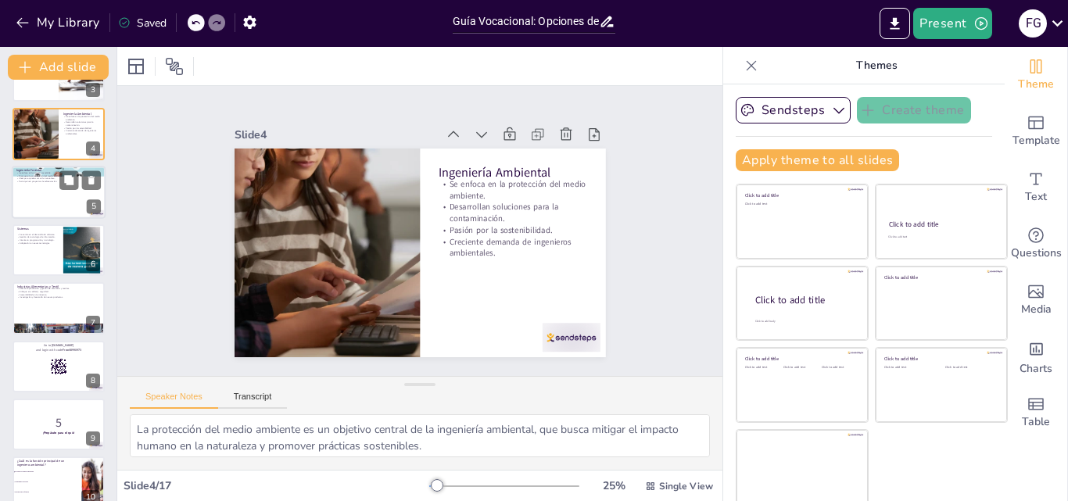
click at [53, 193] on div at bounding box center [59, 192] width 94 height 53
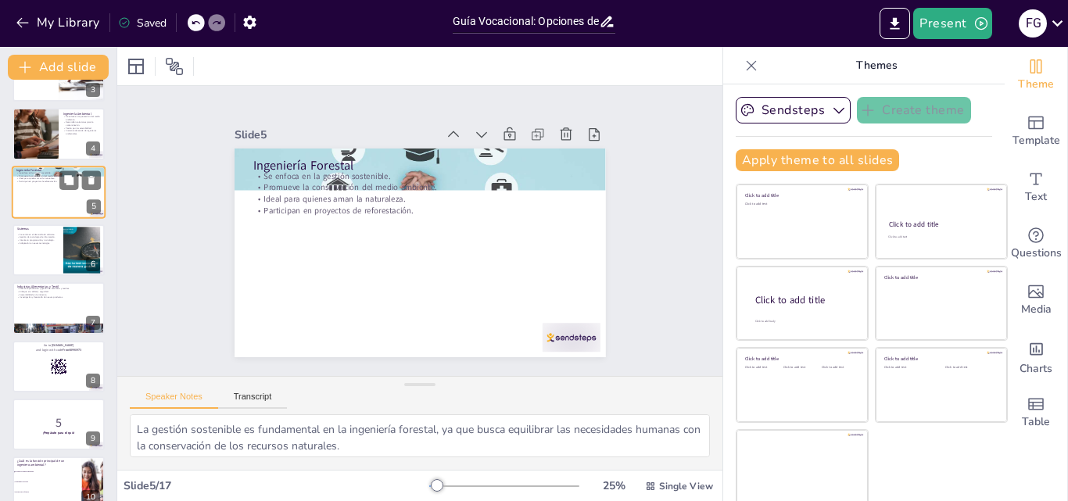
scroll to position [60, 0]
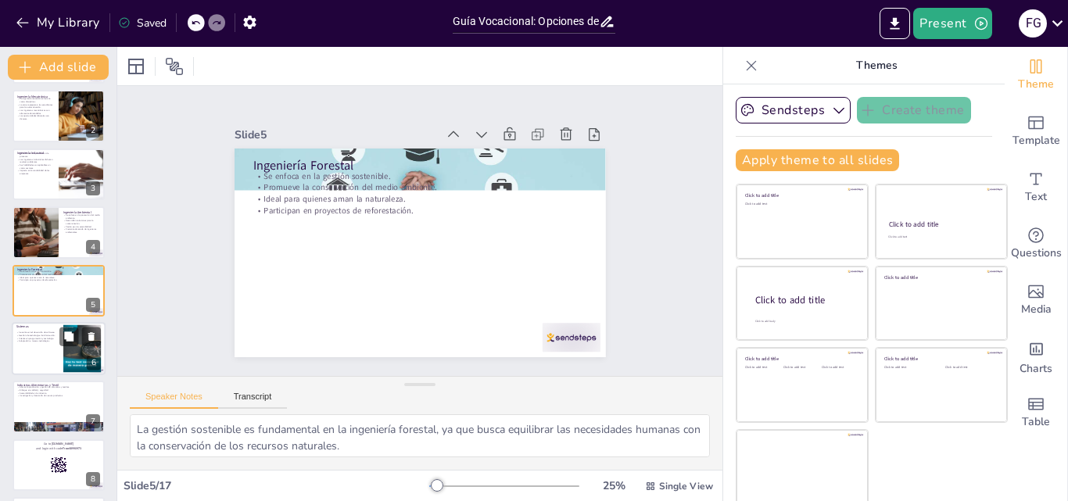
click at [42, 346] on div at bounding box center [59, 348] width 94 height 53
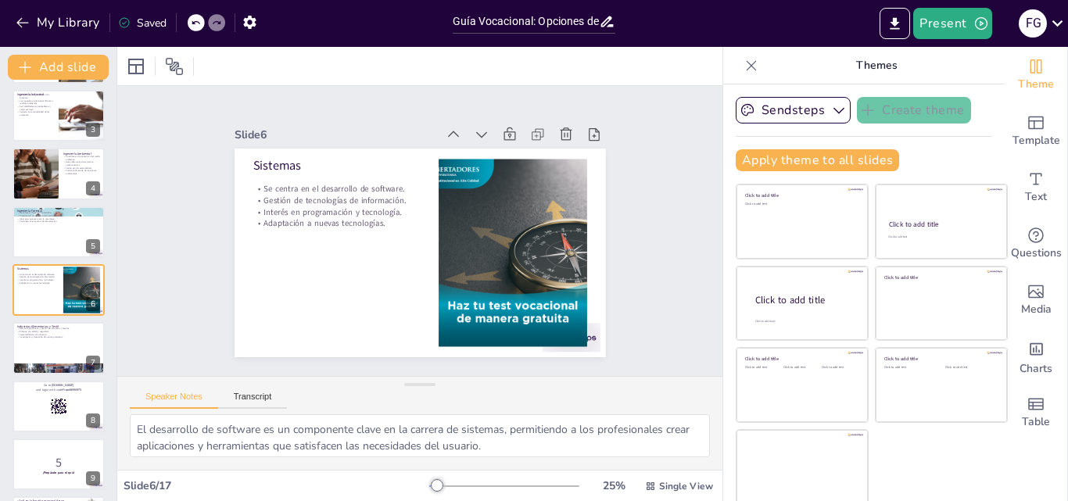
scroll to position [197, 0]
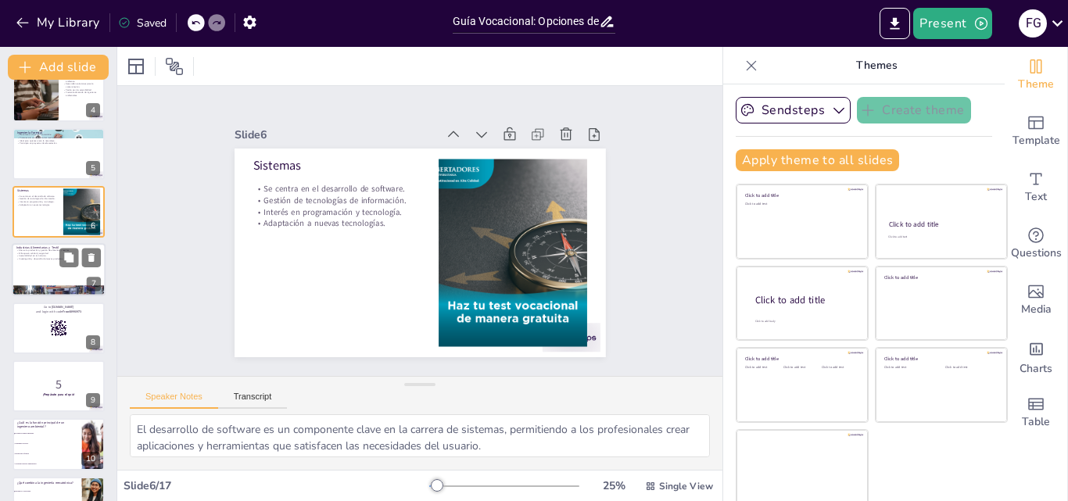
click at [39, 270] on div at bounding box center [59, 270] width 94 height 53
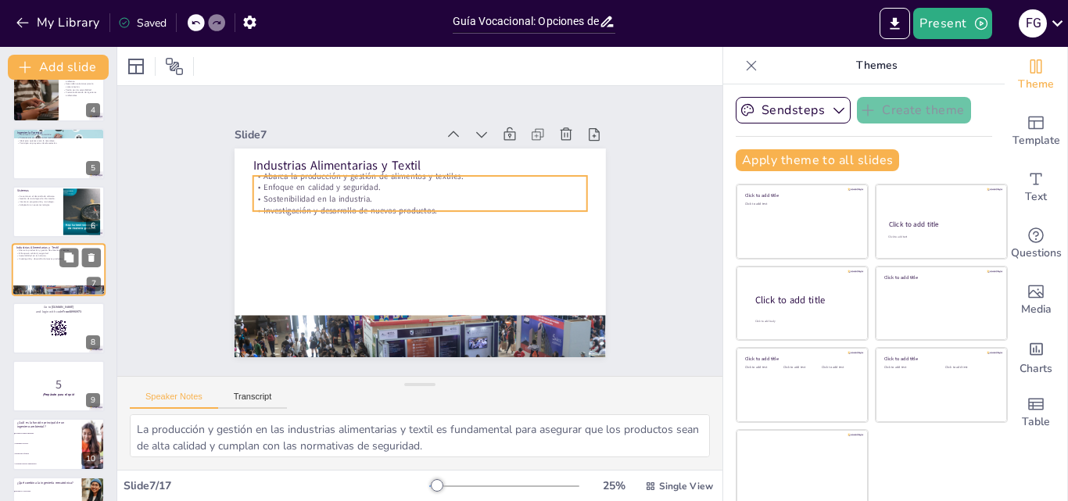
scroll to position [177, 0]
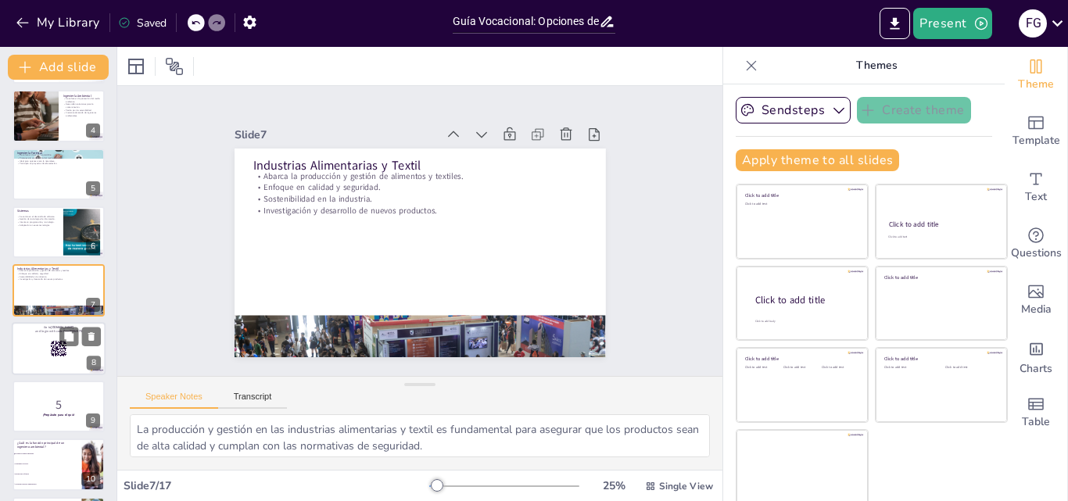
click at [36, 360] on div at bounding box center [59, 348] width 94 height 53
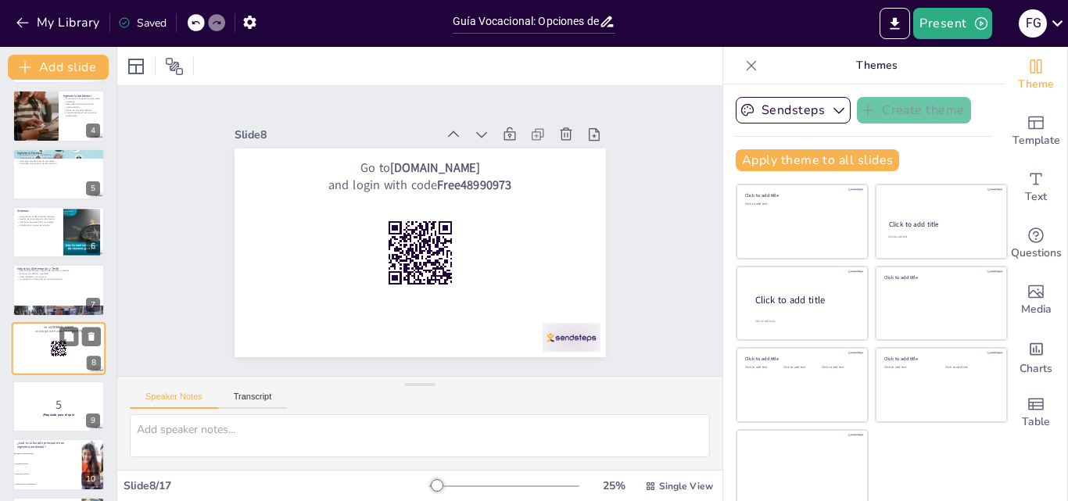
scroll to position [235, 0]
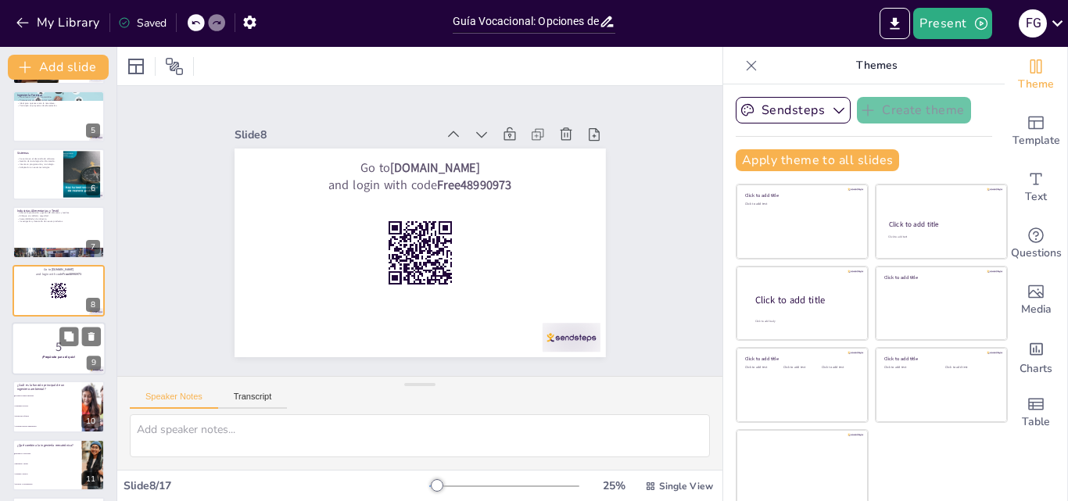
click at [38, 343] on p "5" at bounding box center [58, 347] width 84 height 17
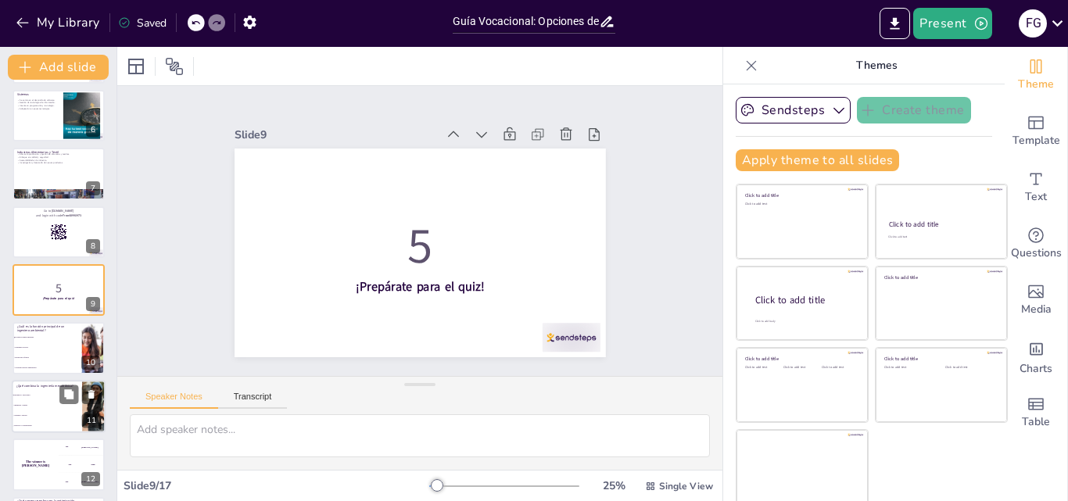
scroll to position [372, 0]
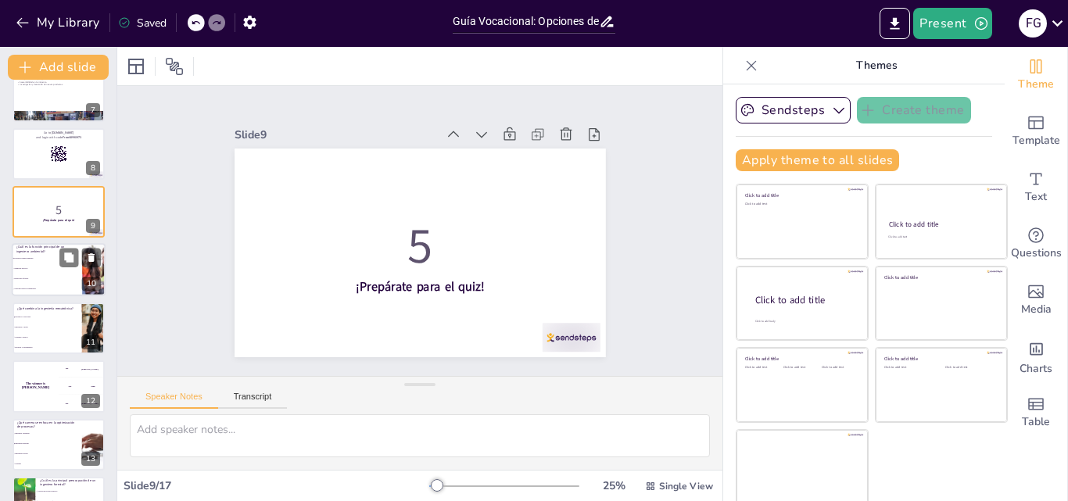
click at [33, 285] on li "Gestionar recursos alimentarios" at bounding box center [47, 290] width 70 height 10
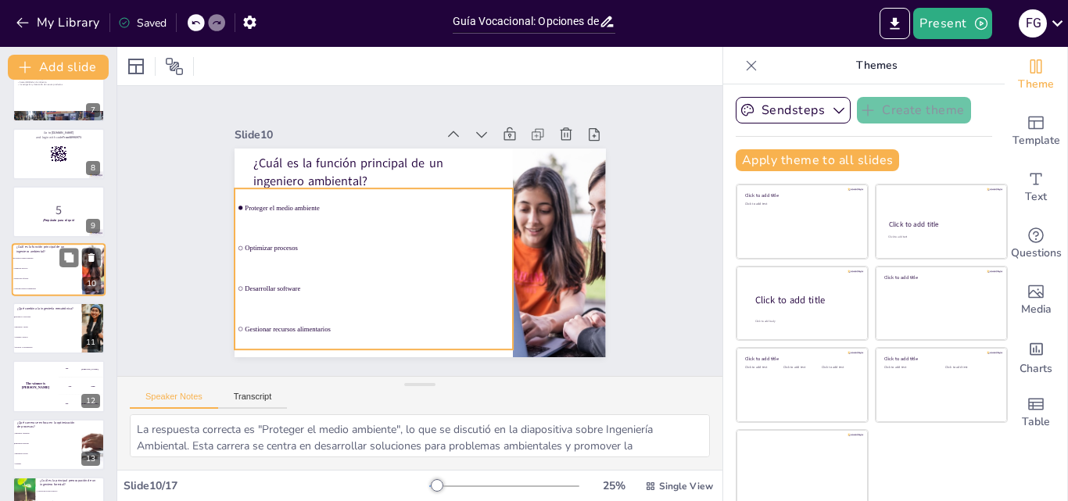
scroll to position [351, 0]
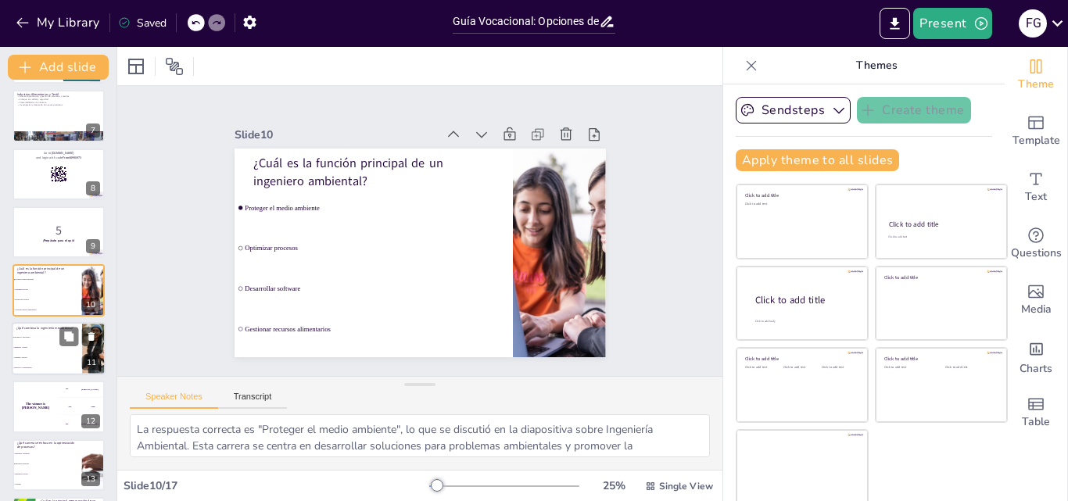
click at [32, 343] on li "Ingeniería y diseño" at bounding box center [47, 348] width 70 height 10
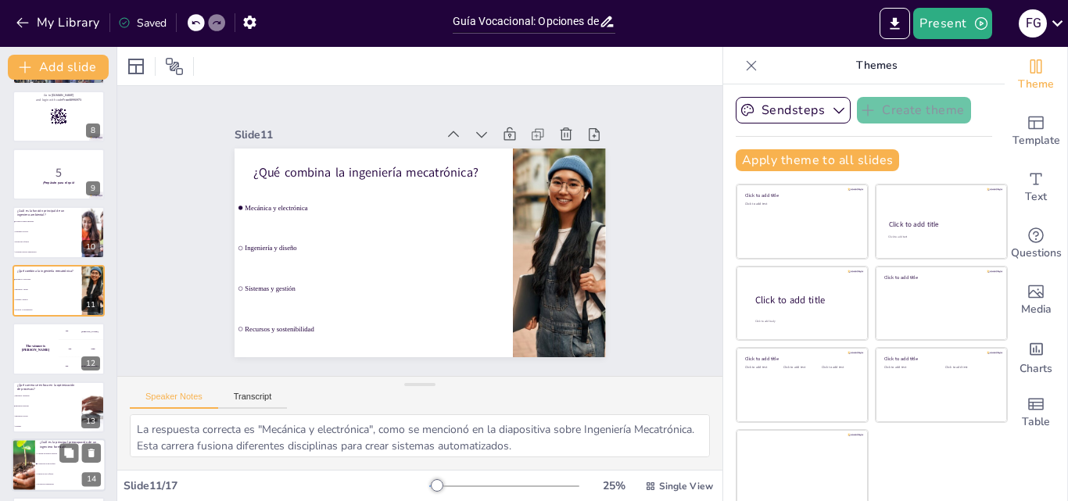
scroll to position [487, 0]
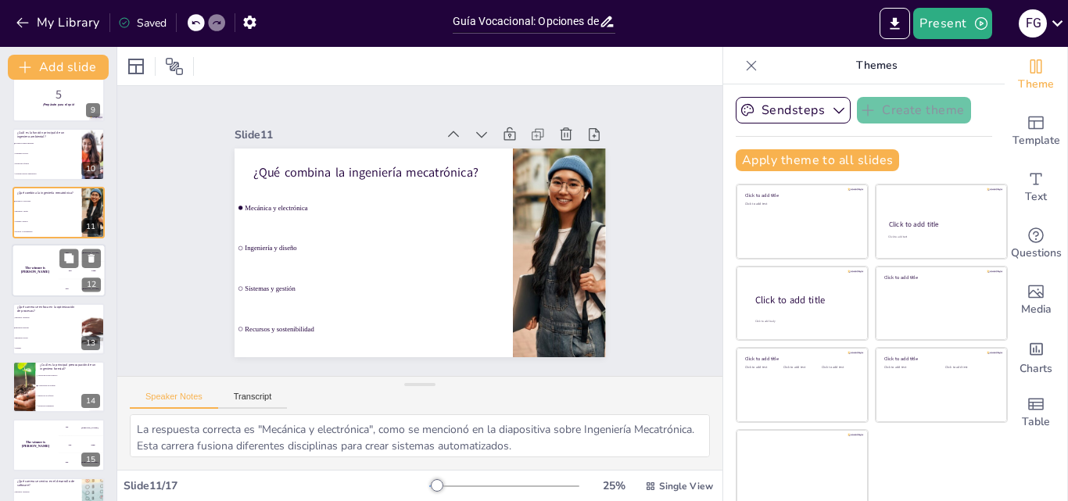
click at [38, 289] on div "The winner is Niels 🏆" at bounding box center [35, 270] width 47 height 53
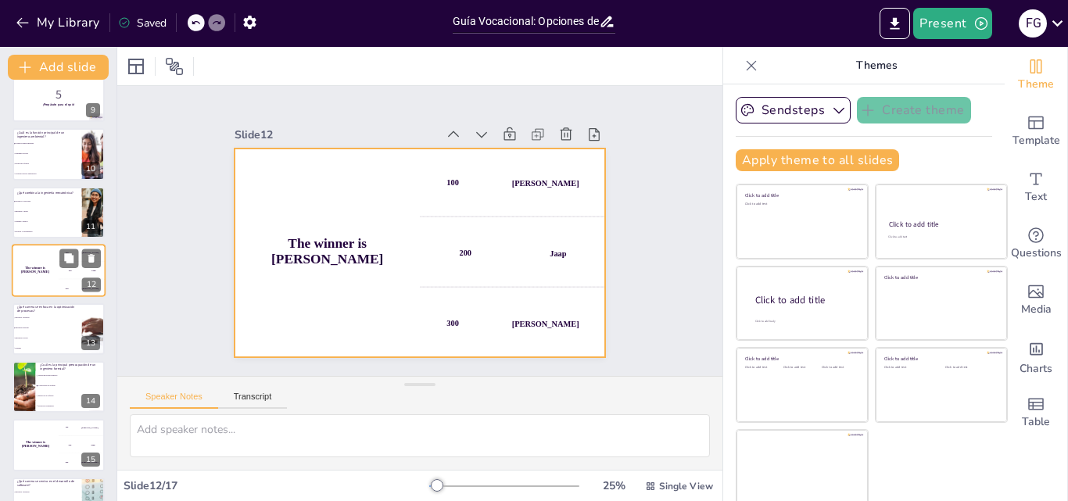
scroll to position [468, 0]
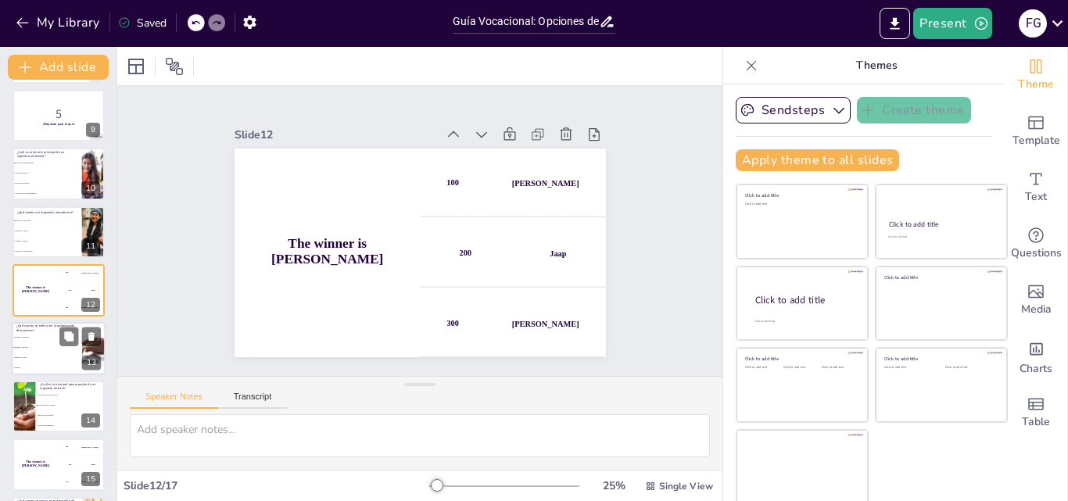
click at [38, 346] on li "Ingeniería Industrial" at bounding box center [47, 348] width 70 height 10
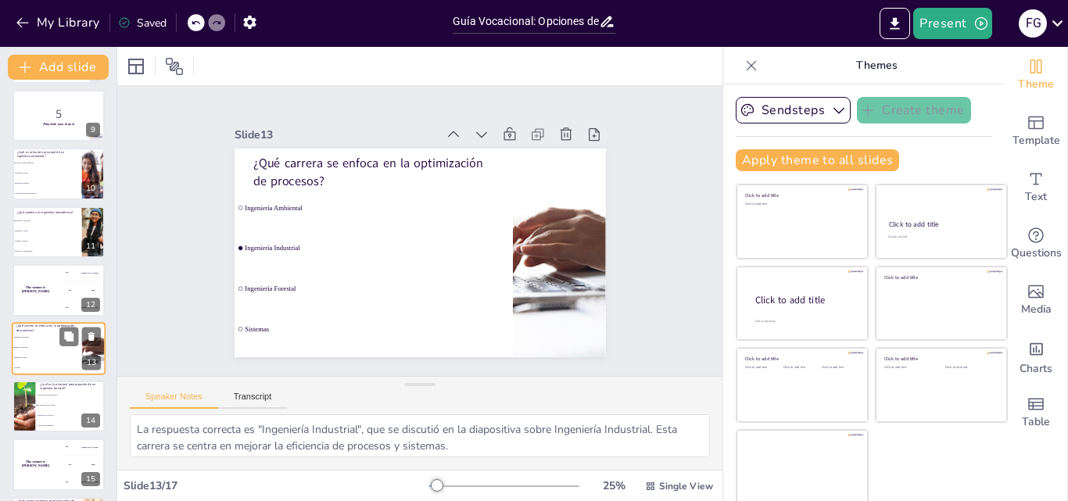
scroll to position [526, 0]
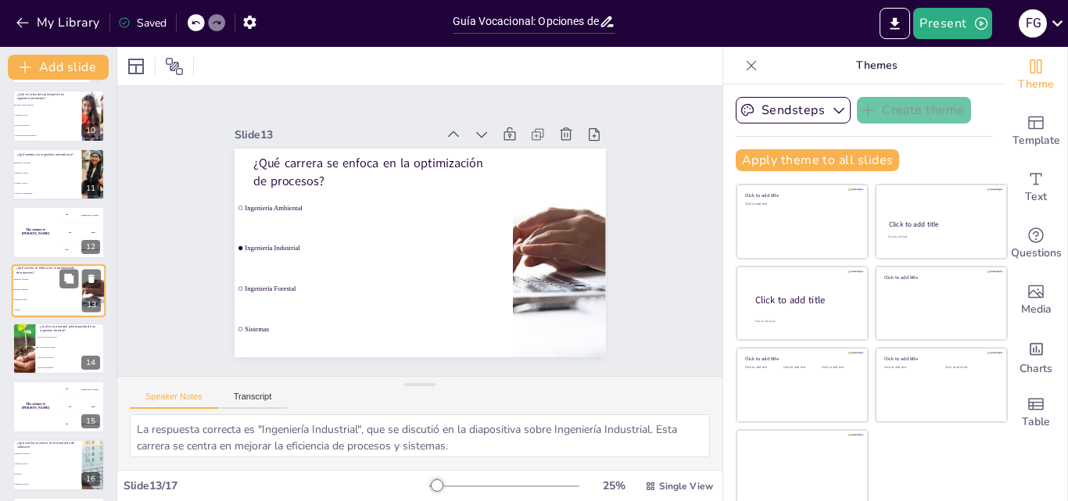
click at [38, 346] on li "Conservación de bosques" at bounding box center [71, 347] width 70 height 9
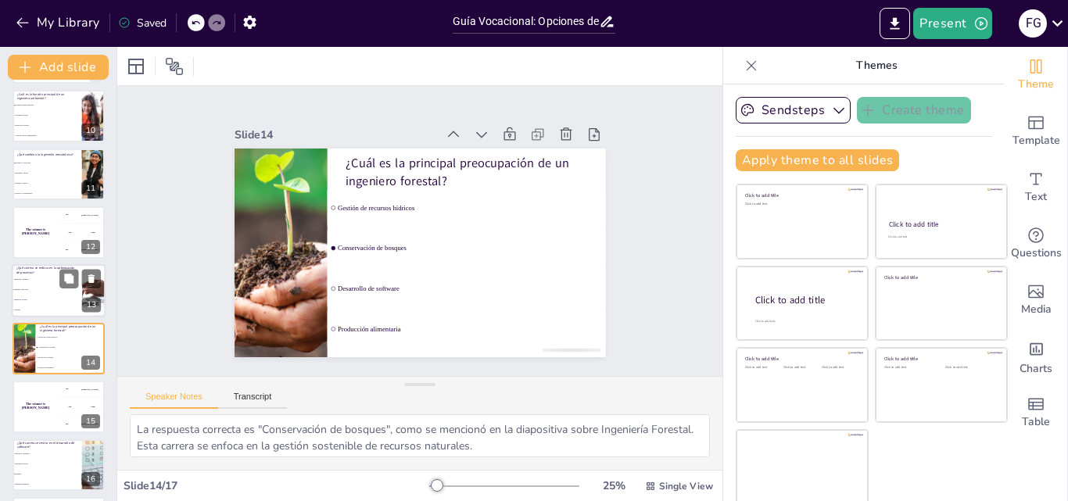
scroll to position [584, 0]
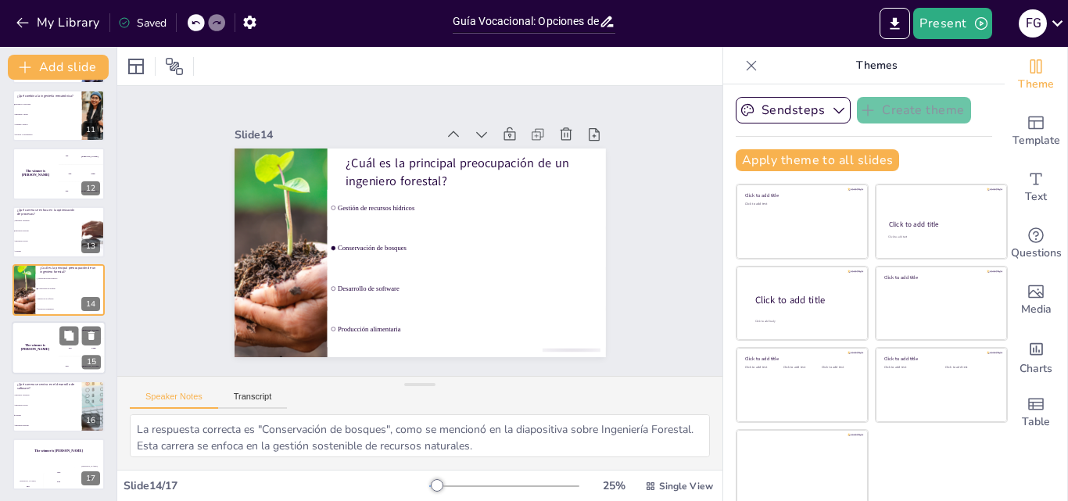
click at [38, 357] on div "The winner is Niels 🏆" at bounding box center [35, 348] width 47 height 53
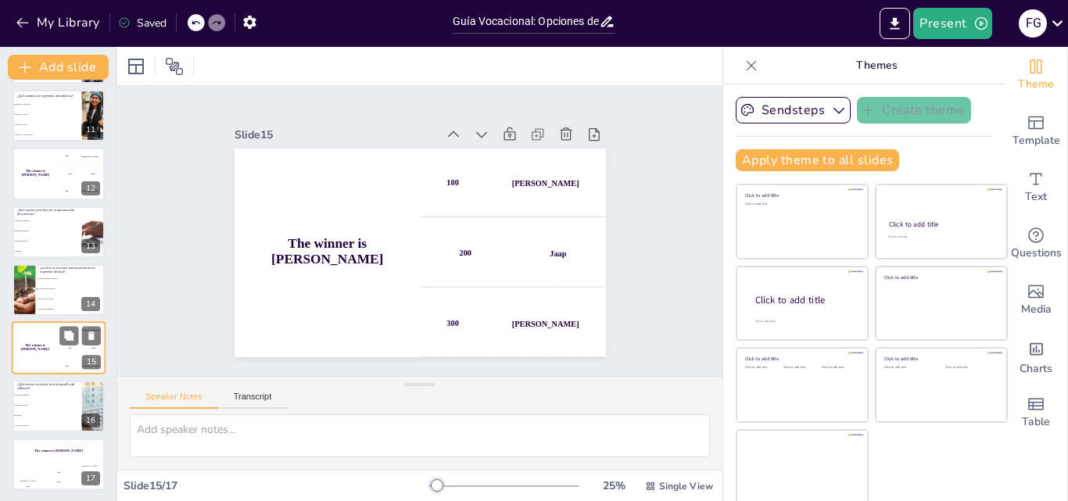
scroll to position [586, 0]
click at [45, 394] on span "Ingeniería Ambiental" at bounding box center [47, 394] width 67 height 2
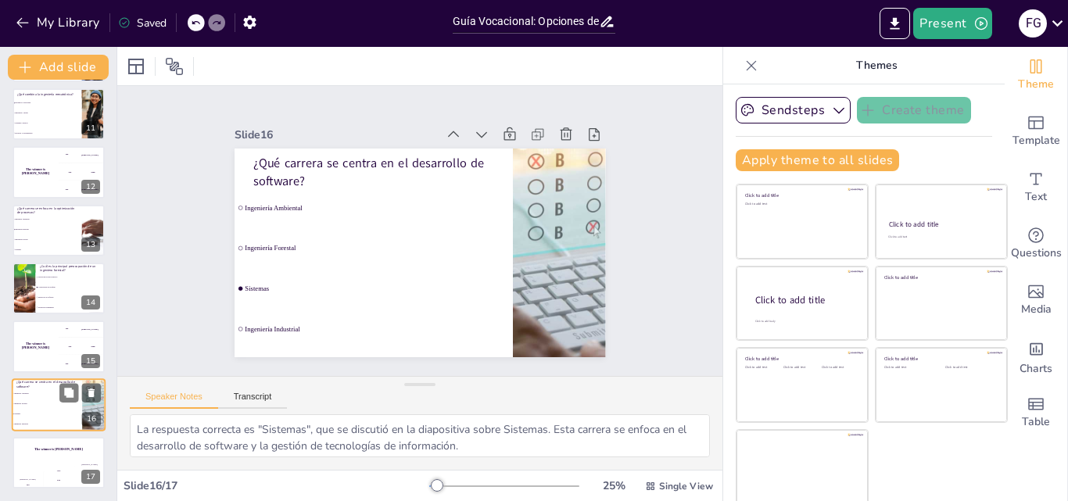
scroll to position [3, 0]
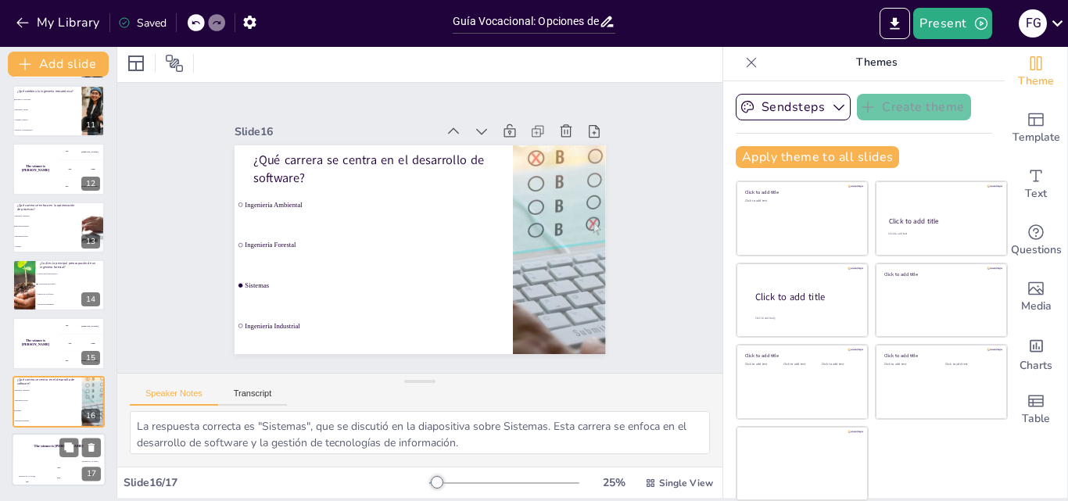
click at [45, 451] on div "The winner is Niels 🏆" at bounding box center [59, 446] width 94 height 27
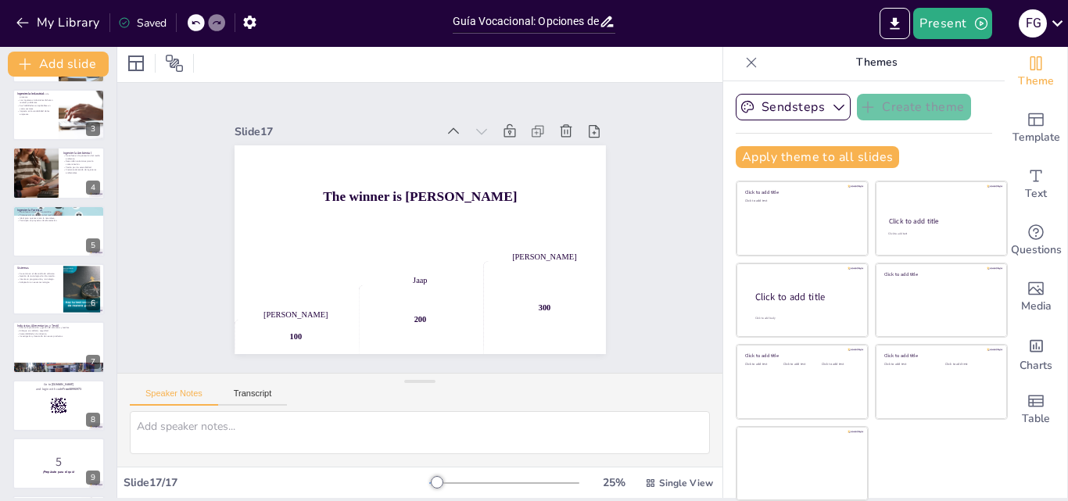
scroll to position [0, 0]
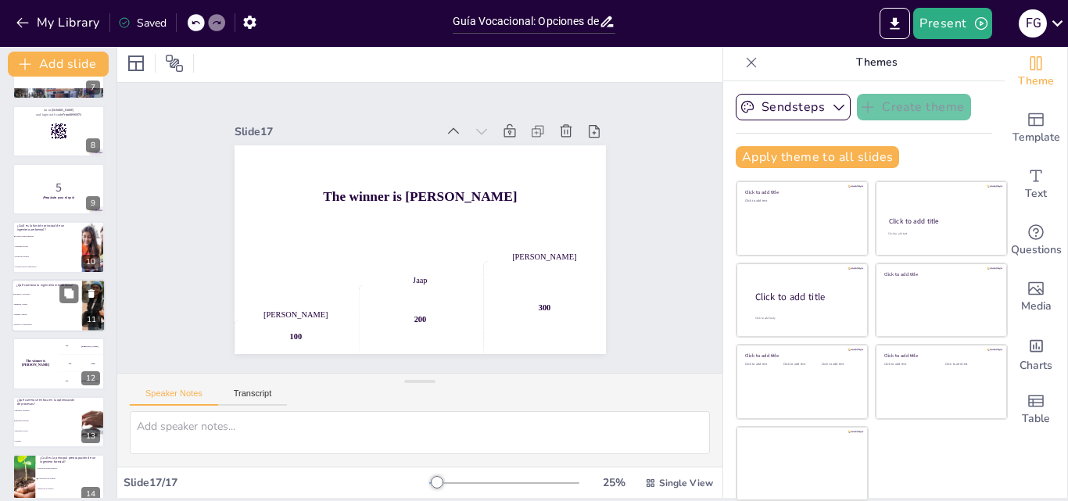
click at [55, 303] on span "Ingeniería y diseño" at bounding box center [47, 304] width 67 height 2
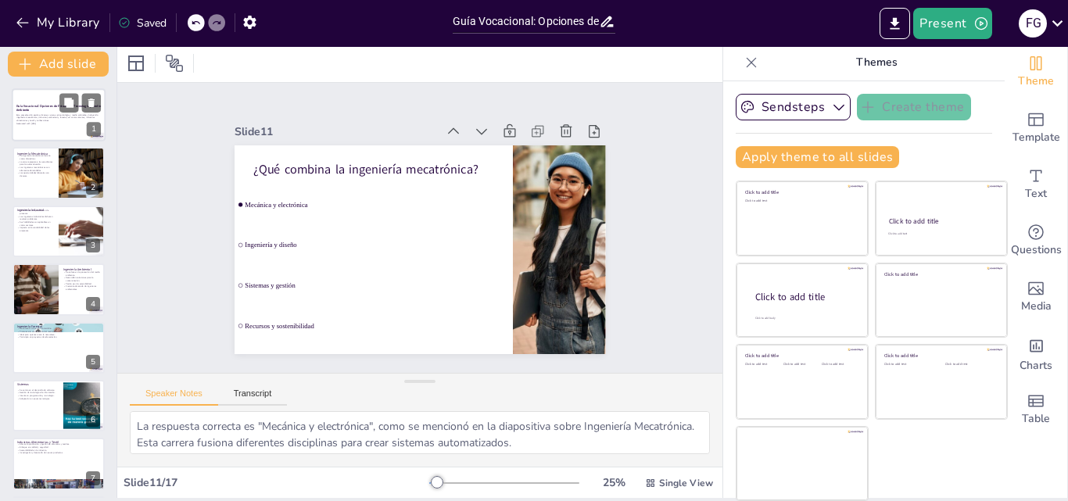
click at [50, 120] on p "Esta presentación explora diversas carreras en tecnología y medio ambiente, inc…" at bounding box center [58, 117] width 84 height 9
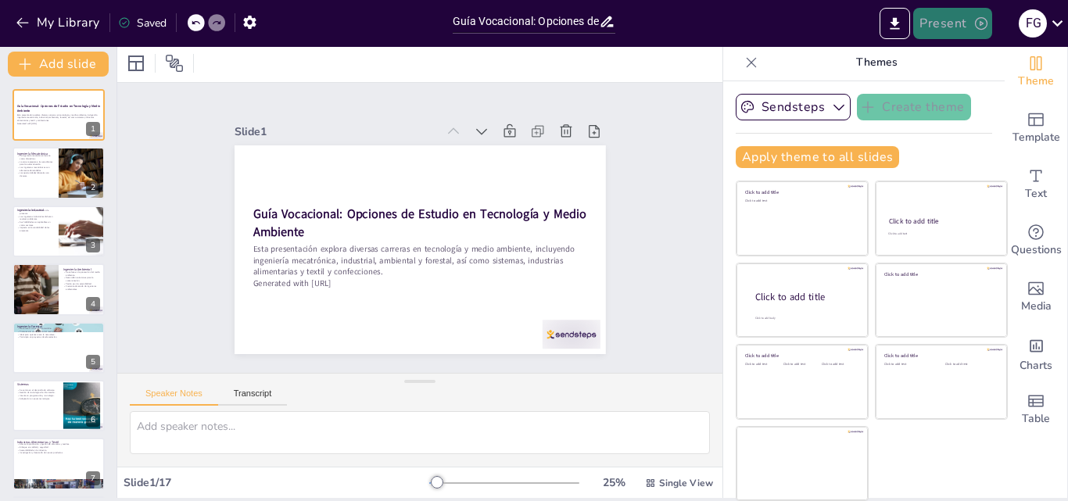
click at [972, 23] on button "Present" at bounding box center [953, 23] width 78 height 31
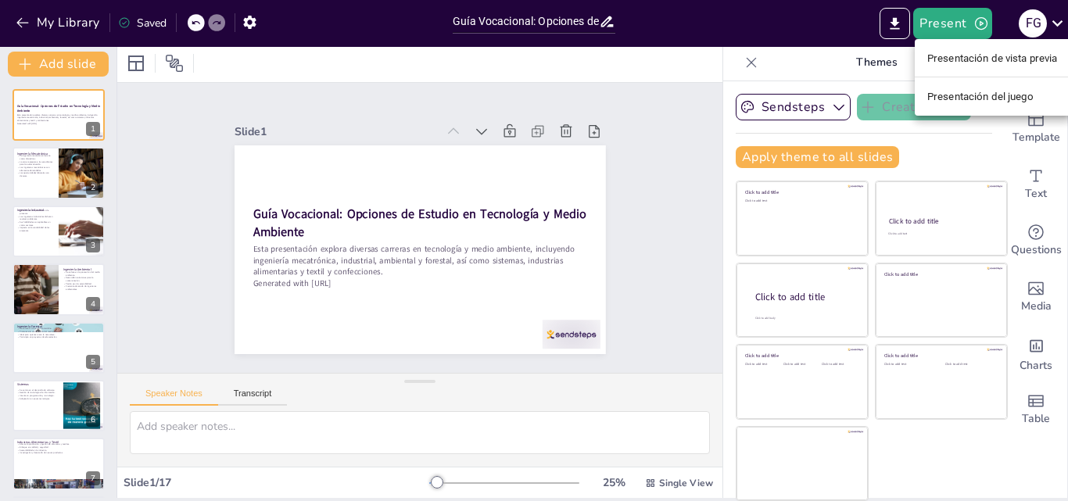
click at [978, 59] on font "Presentación de vista previa" at bounding box center [993, 58] width 131 height 12
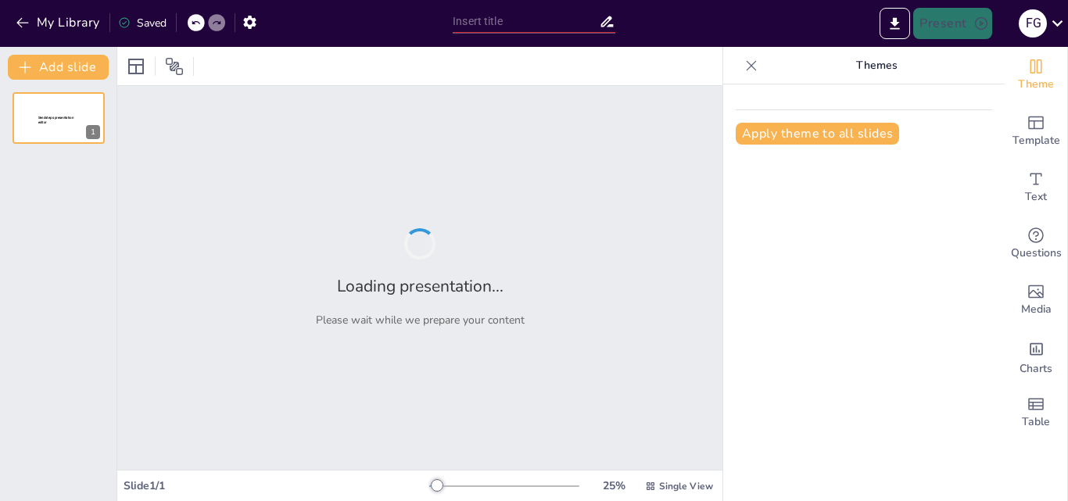
type input "Guía Vocacional: Opciones de Estudio en Tecnología y Medio Ambiente"
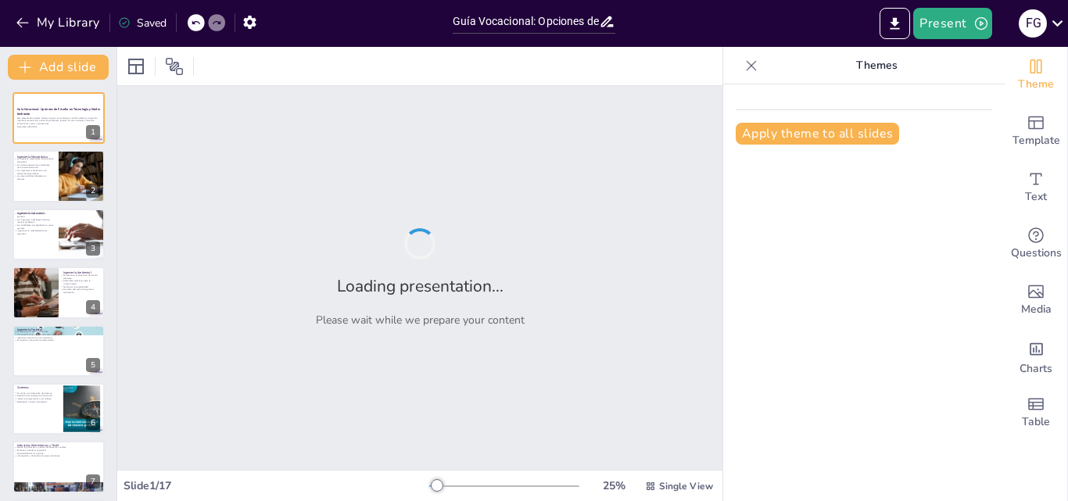
checkbox input "true"
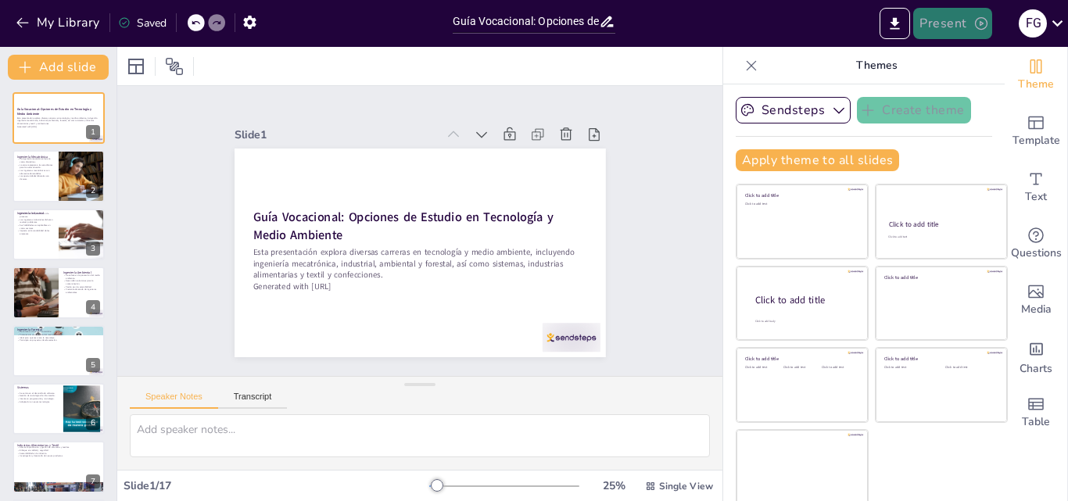
checkbox input "true"
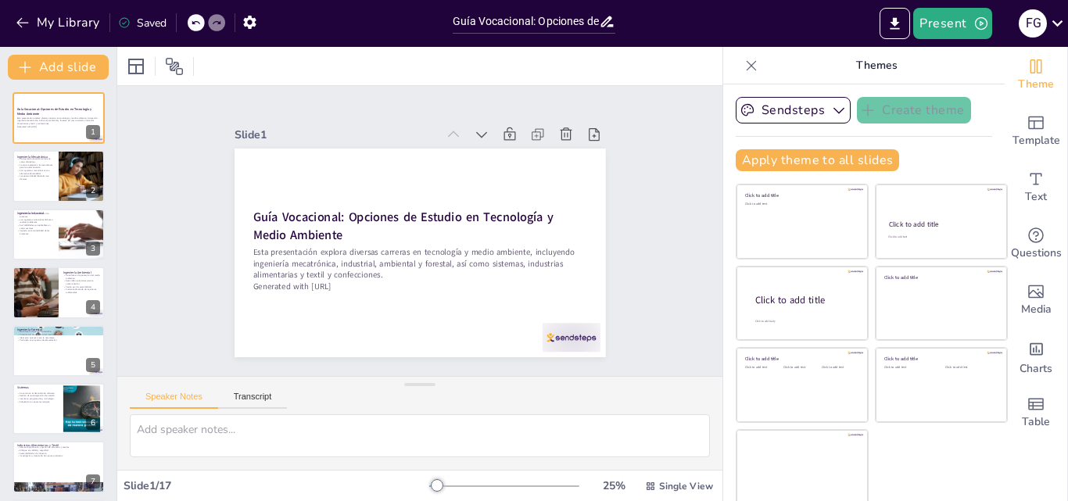
checkbox input "true"
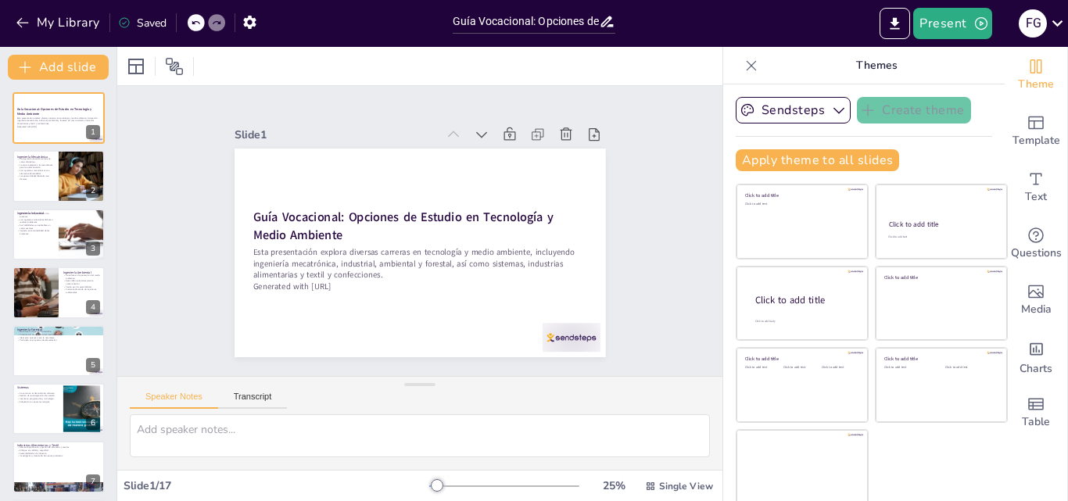
checkbox input "true"
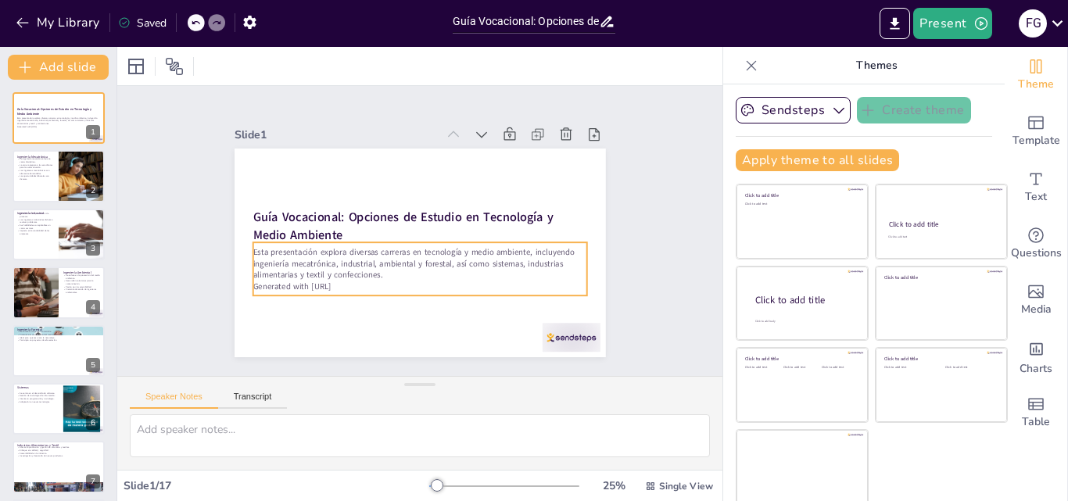
checkbox input "true"
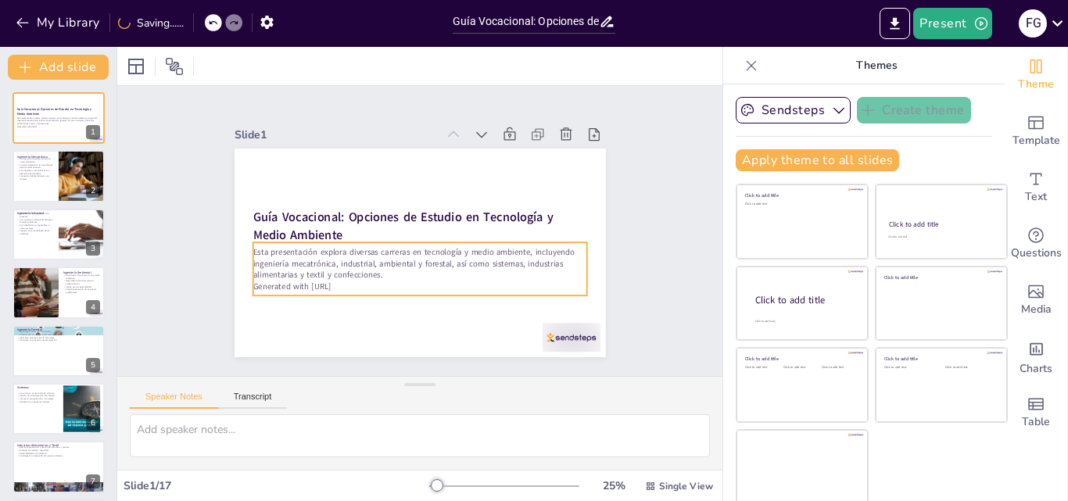
checkbox input "true"
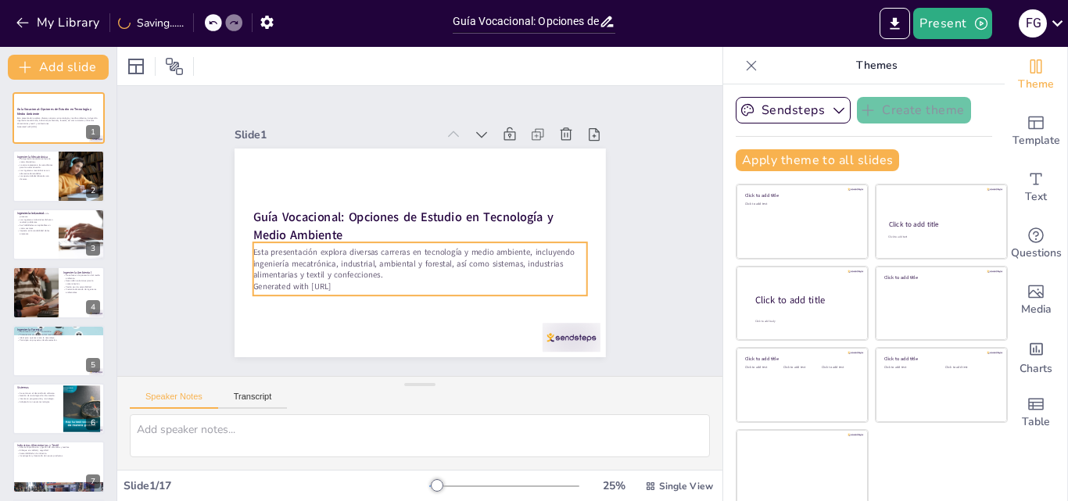
checkbox input "true"
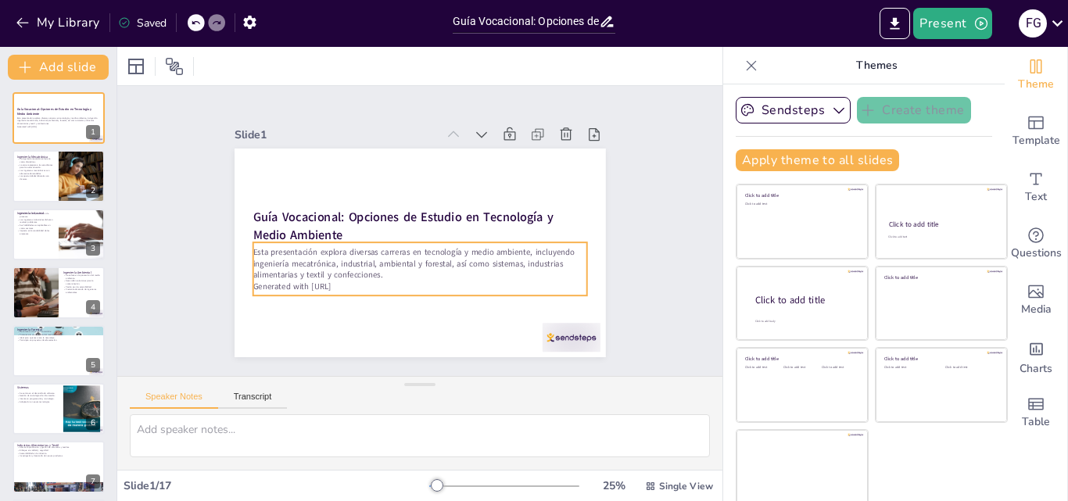
checkbox input "true"
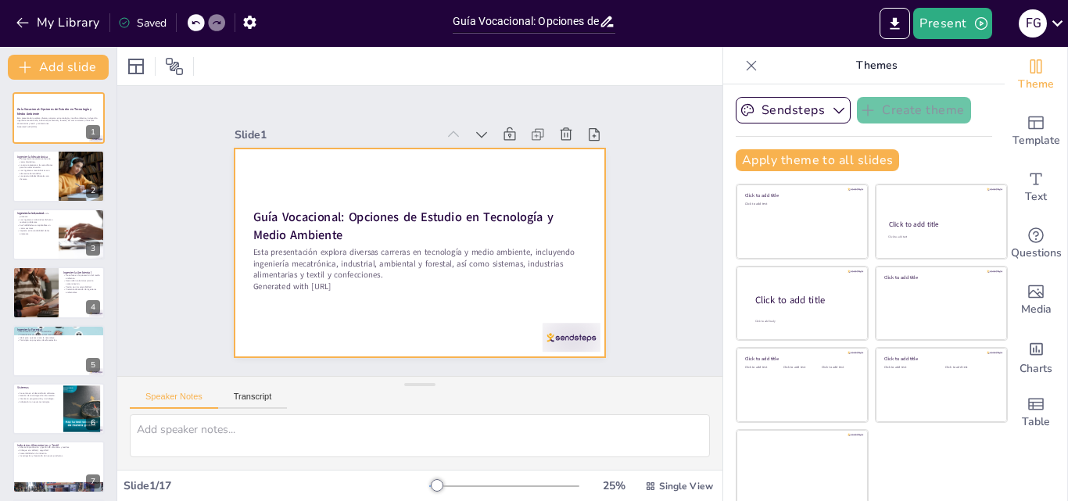
scroll to position [3, 0]
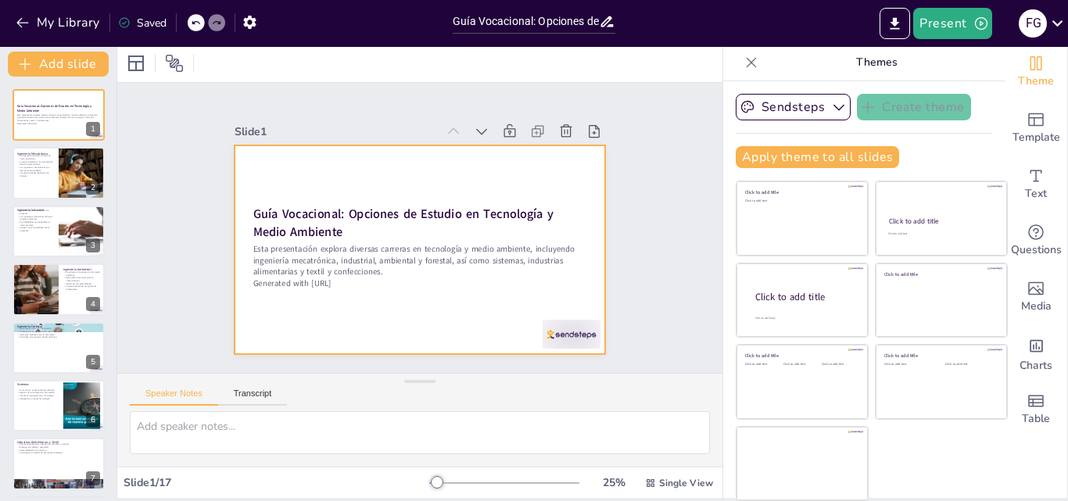
checkbox input "true"
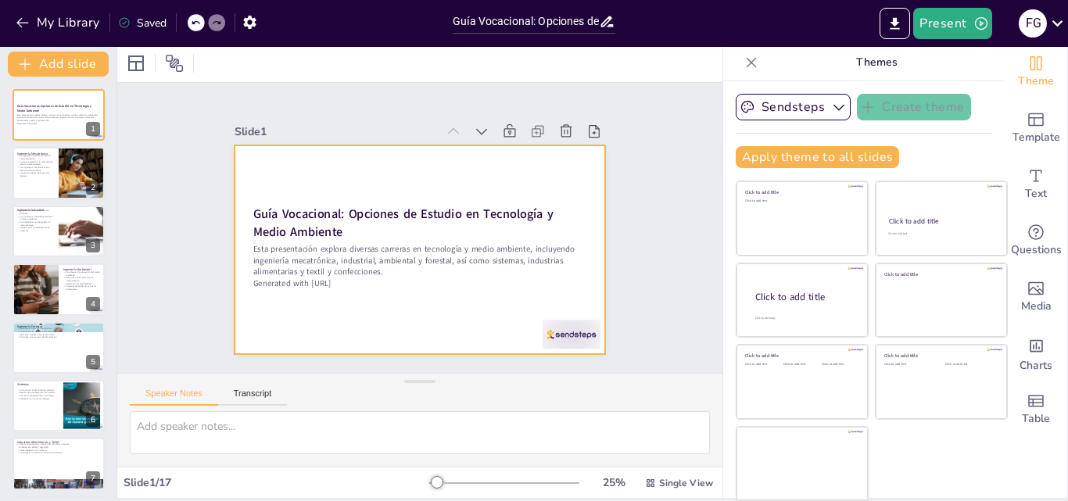
checkbox input "true"
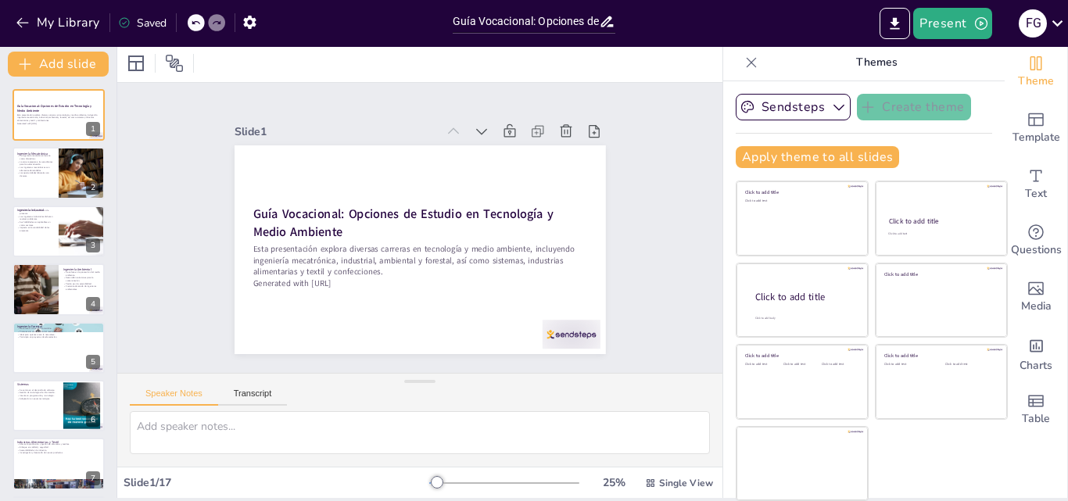
checkbox input "true"
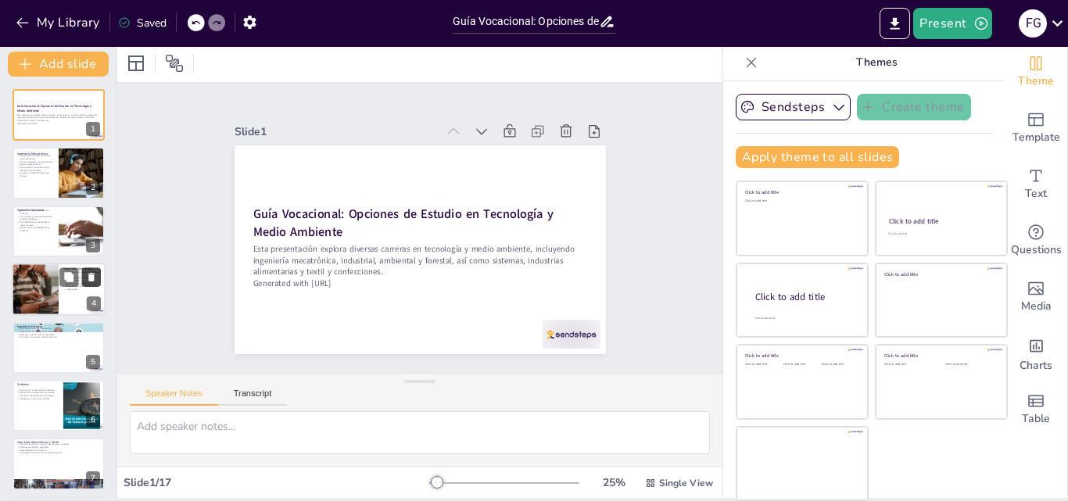
checkbox input "true"
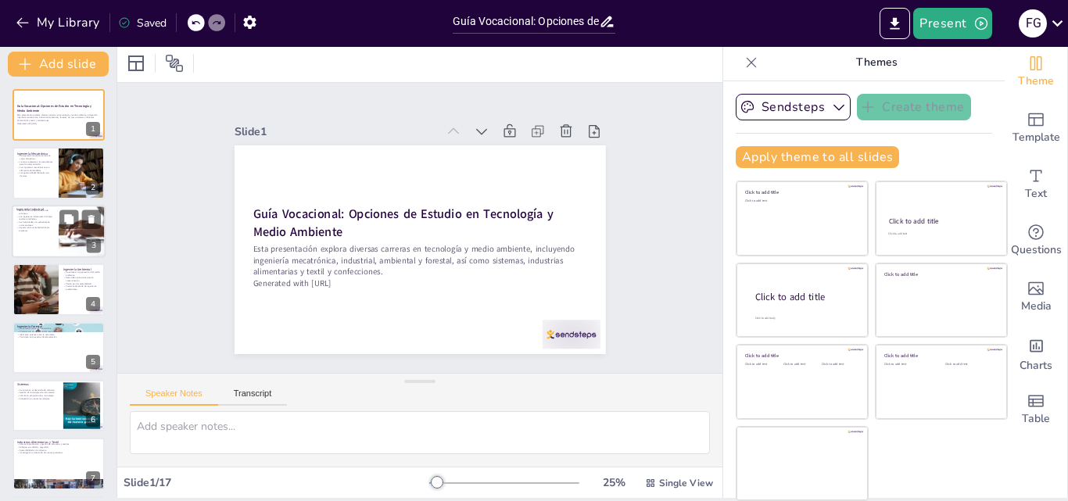
checkbox input "true"
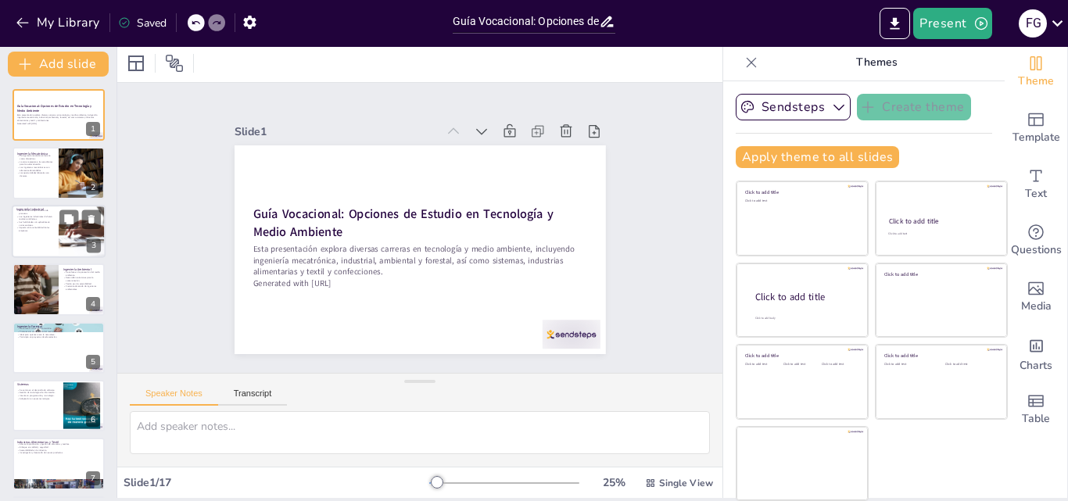
checkbox input "true"
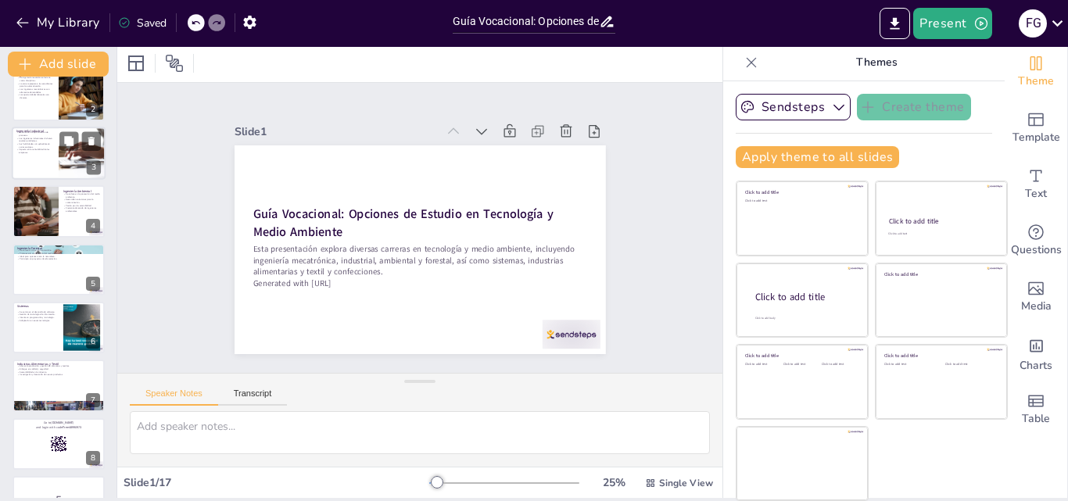
checkbox input "true"
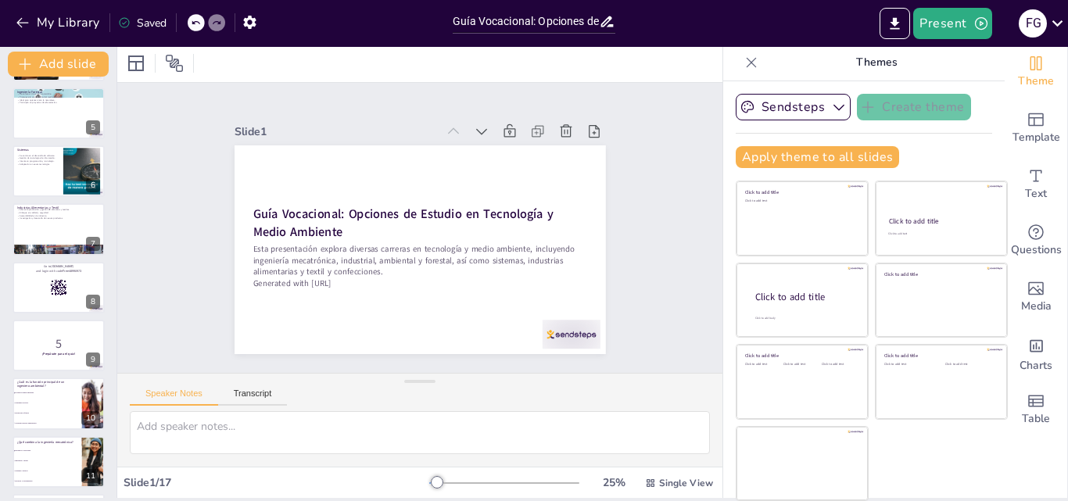
checkbox input "true"
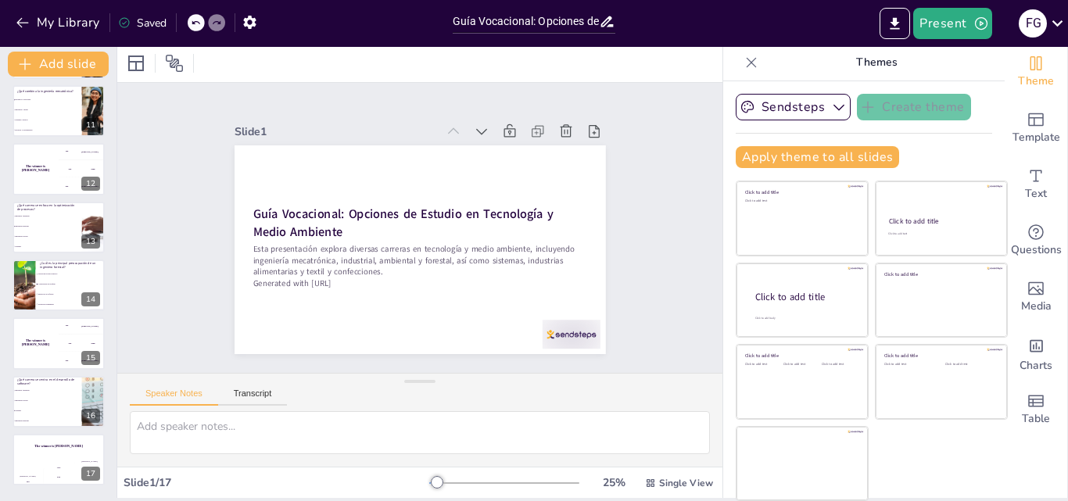
checkbox input "true"
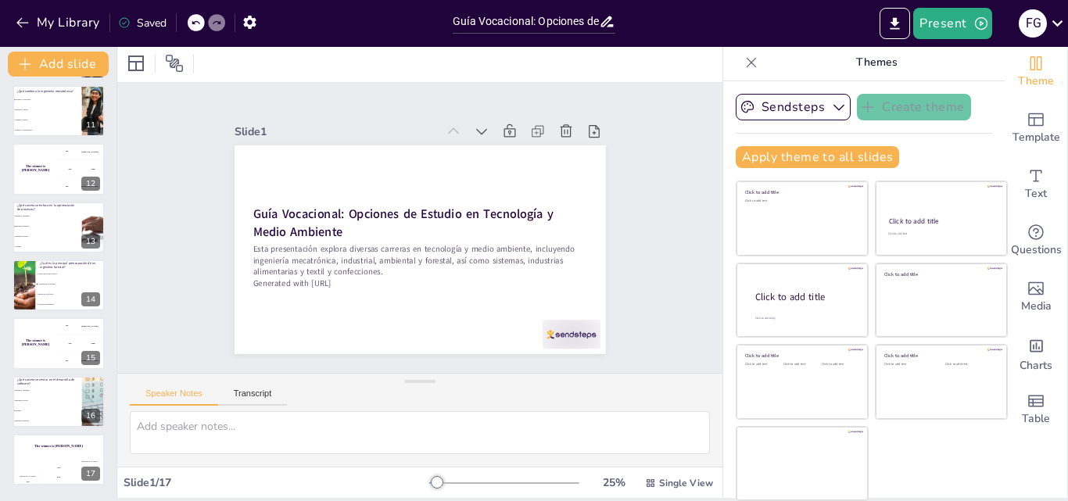
scroll to position [195, 0]
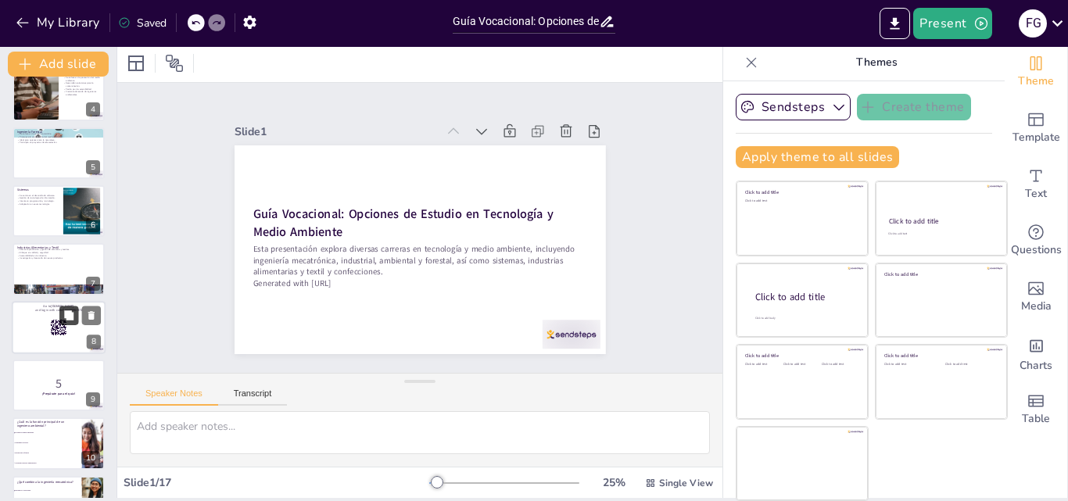
checkbox input "true"
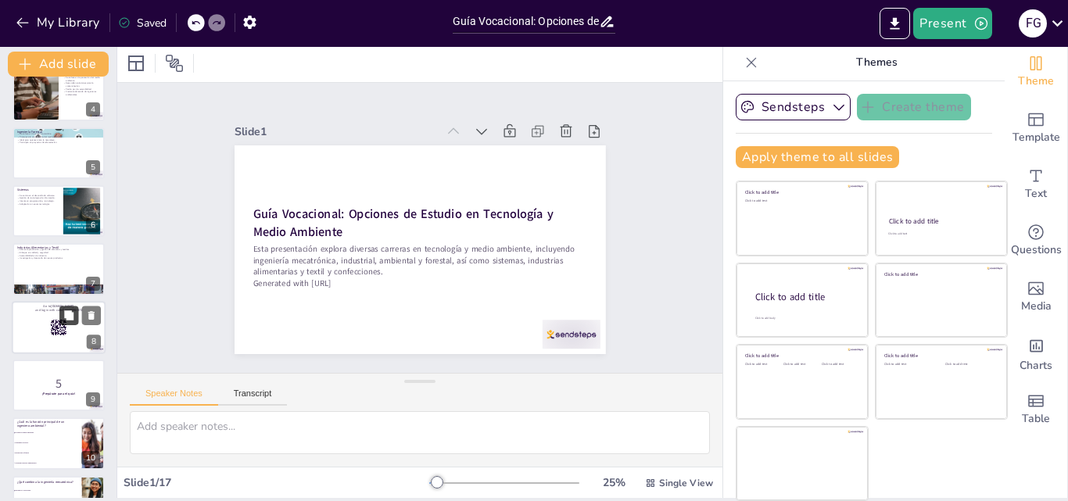
checkbox input "true"
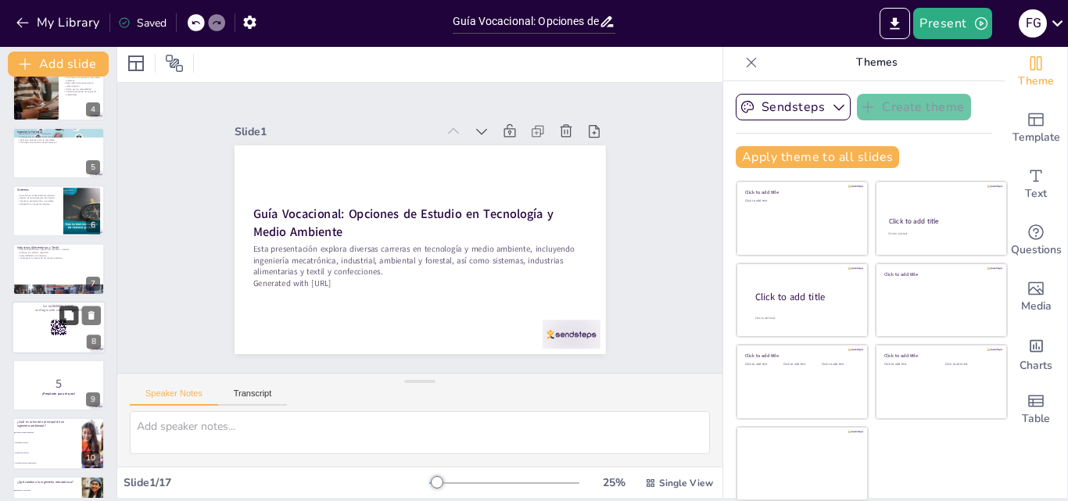
scroll to position [0, 0]
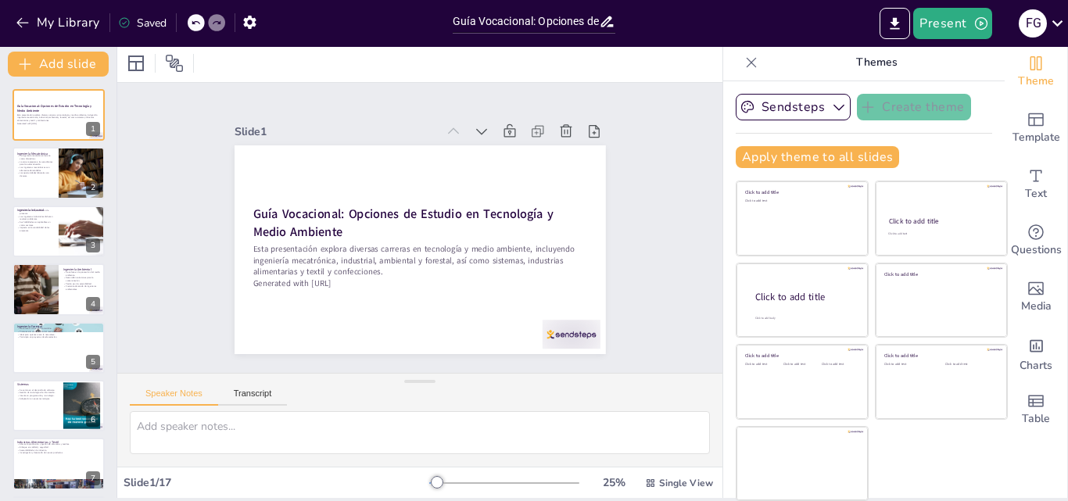
checkbox input "true"
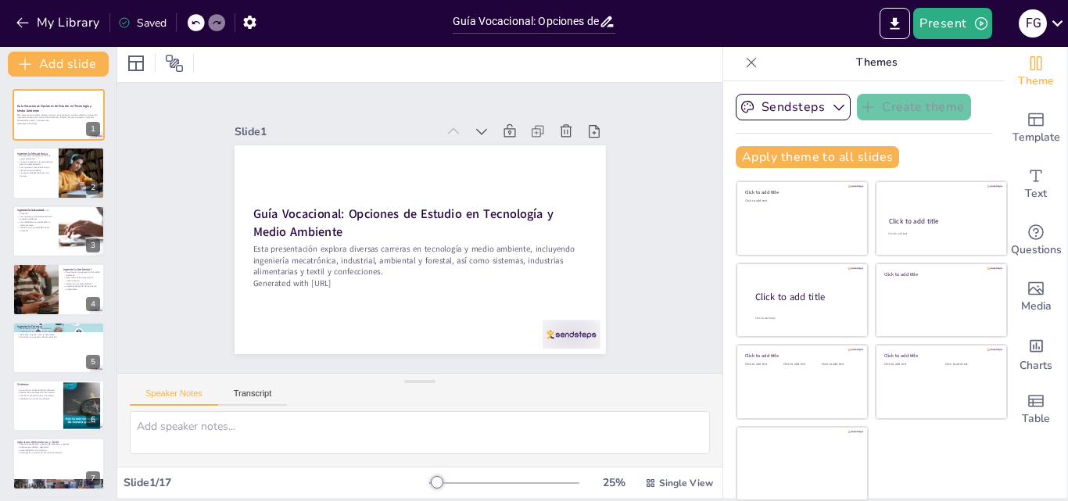
checkbox input "true"
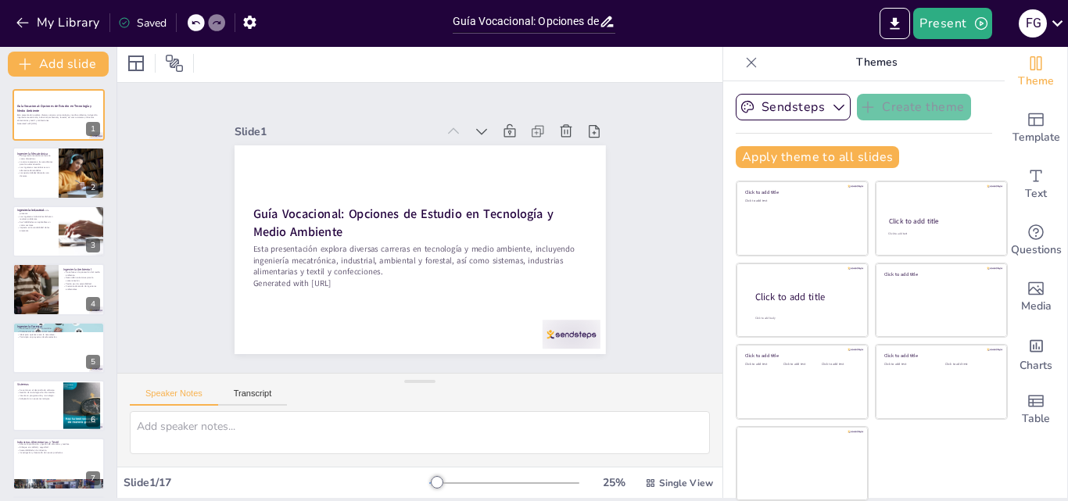
checkbox input "true"
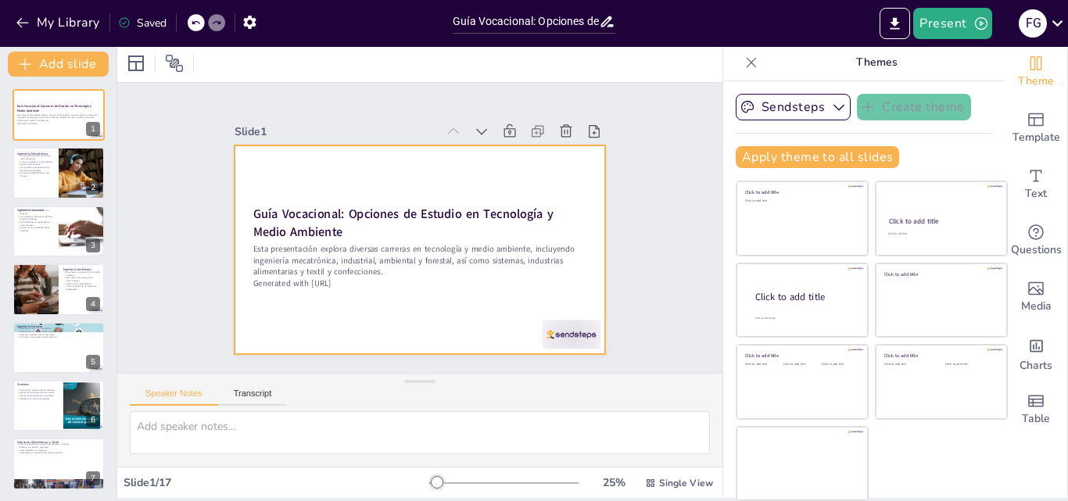
checkbox input "true"
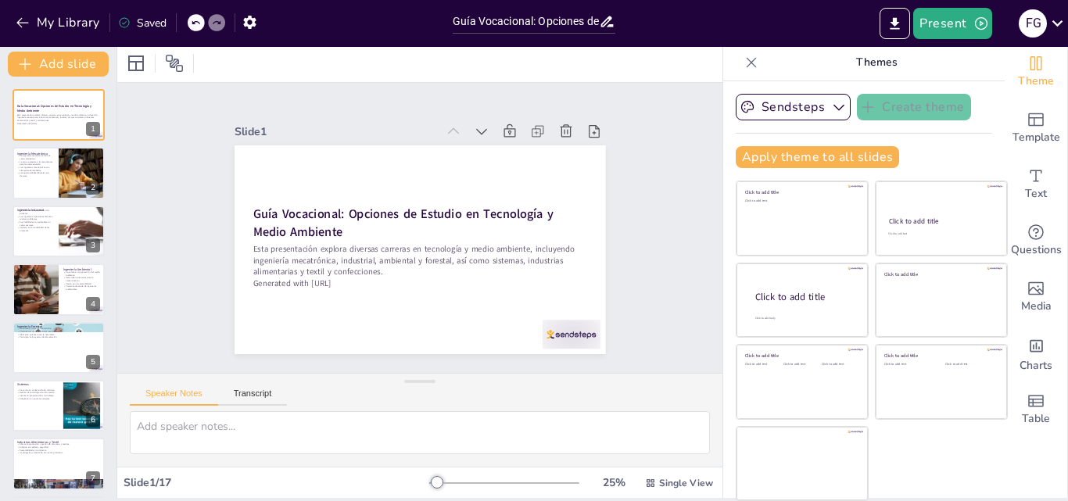
checkbox input "true"
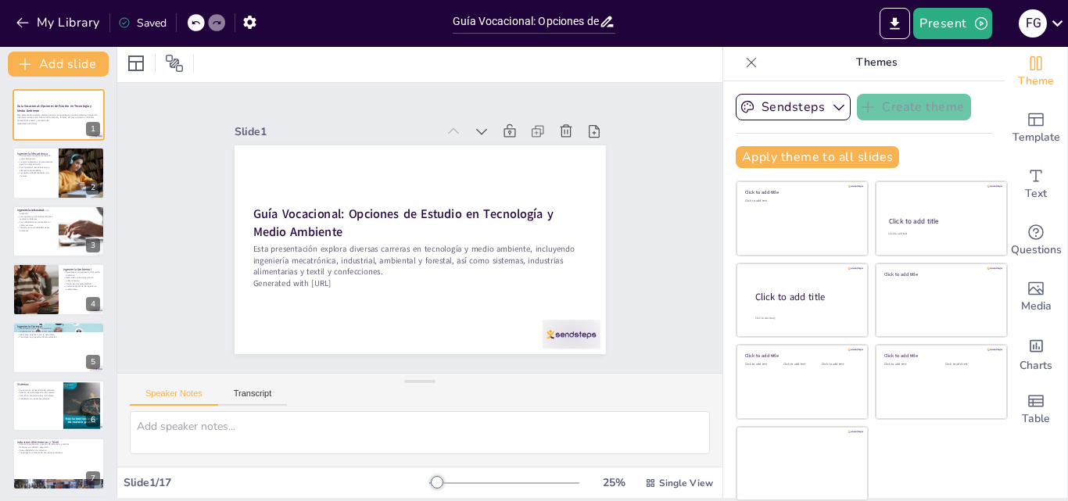
checkbox input "true"
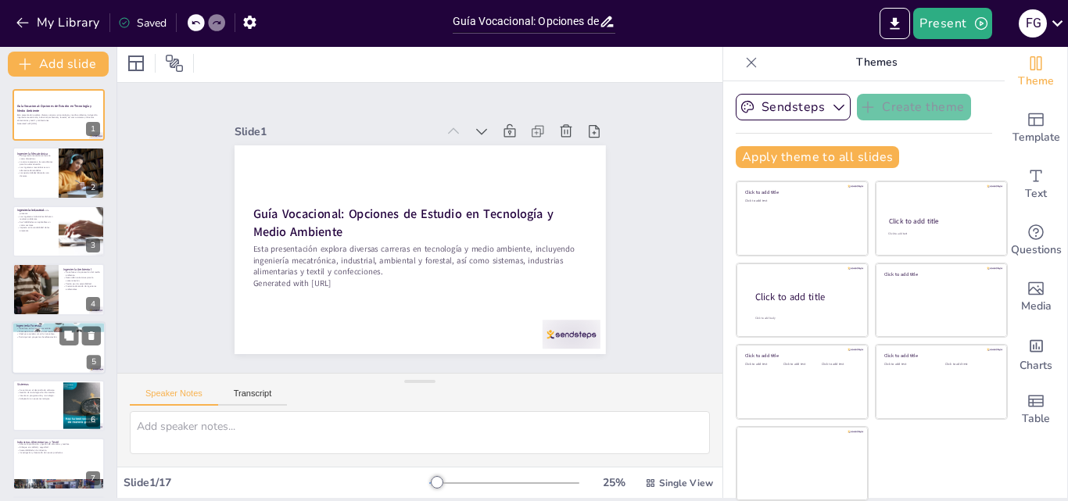
checkbox input "true"
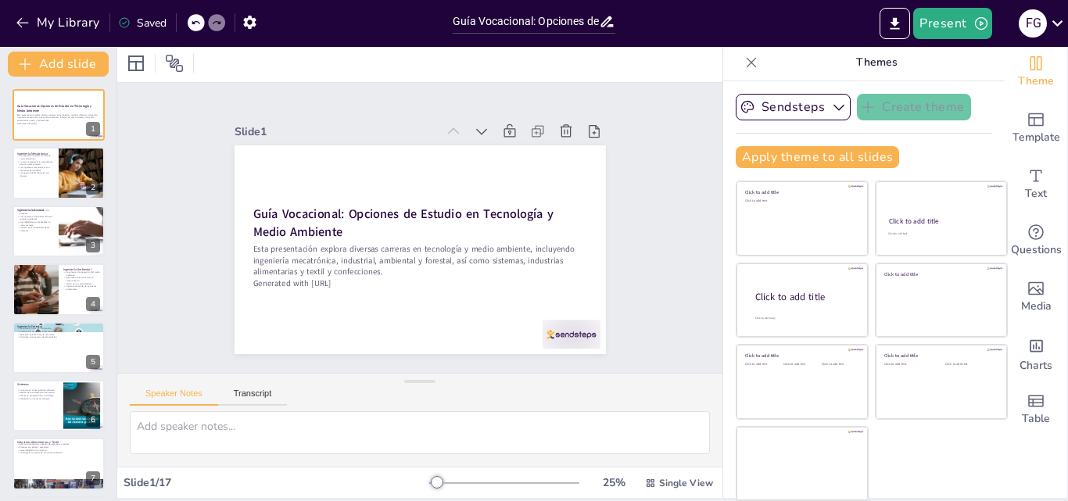
checkbox input "true"
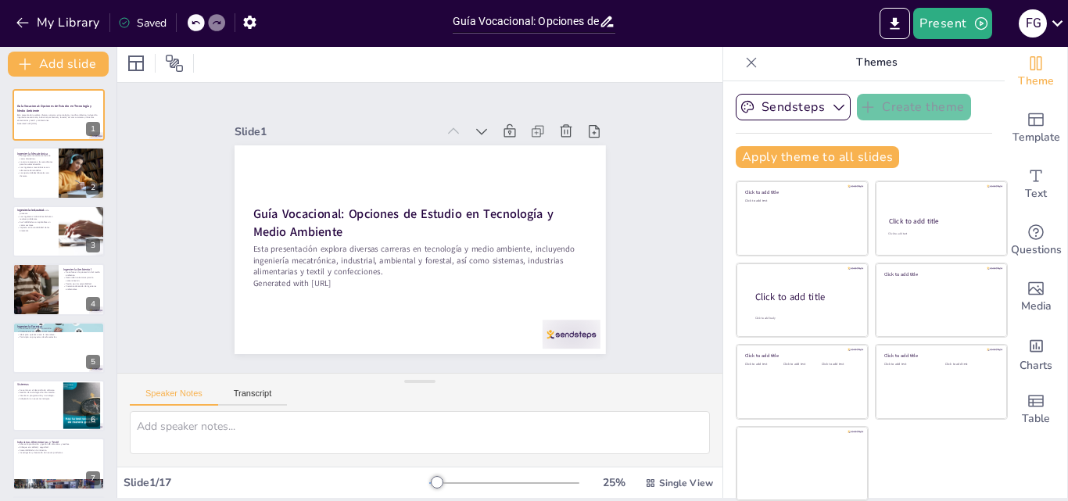
checkbox input "true"
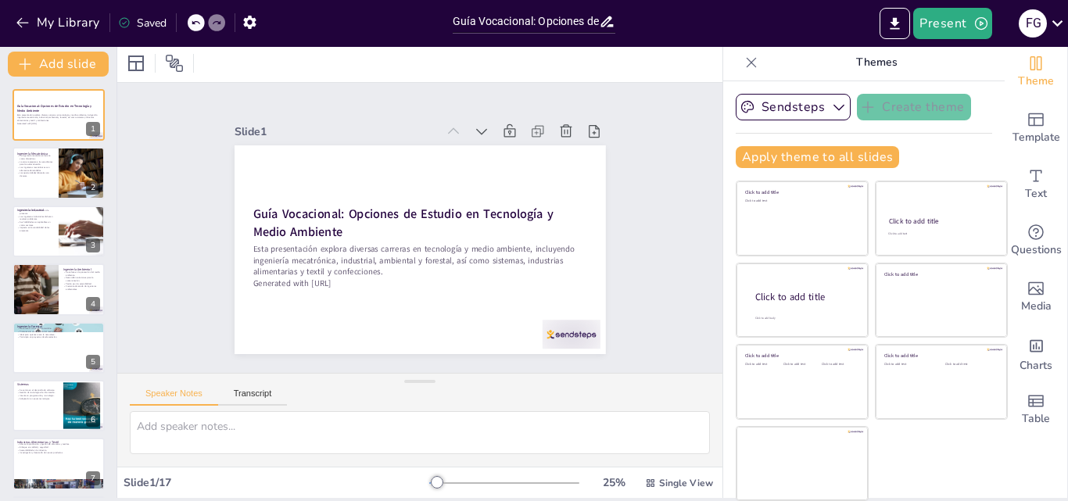
checkbox input "true"
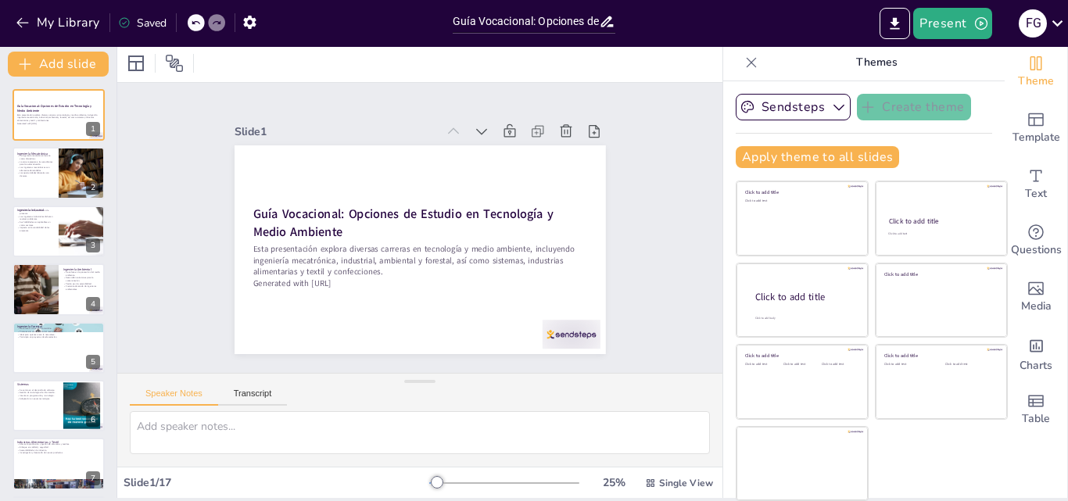
checkbox input "true"
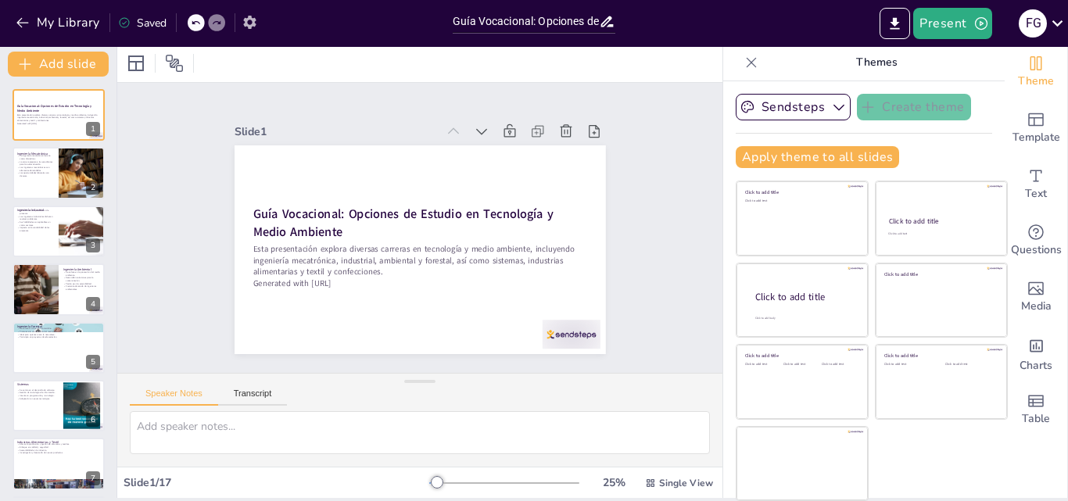
click at [257, 22] on icon "button" at bounding box center [250, 22] width 16 height 16
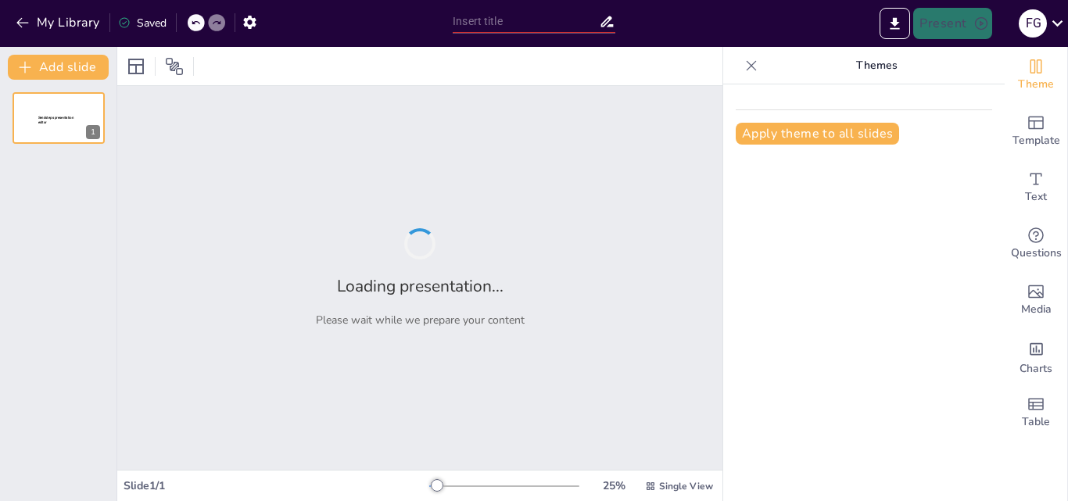
type input "Guía Vocacional: Opciones de Estudio en Tecnología y Medio Ambiente"
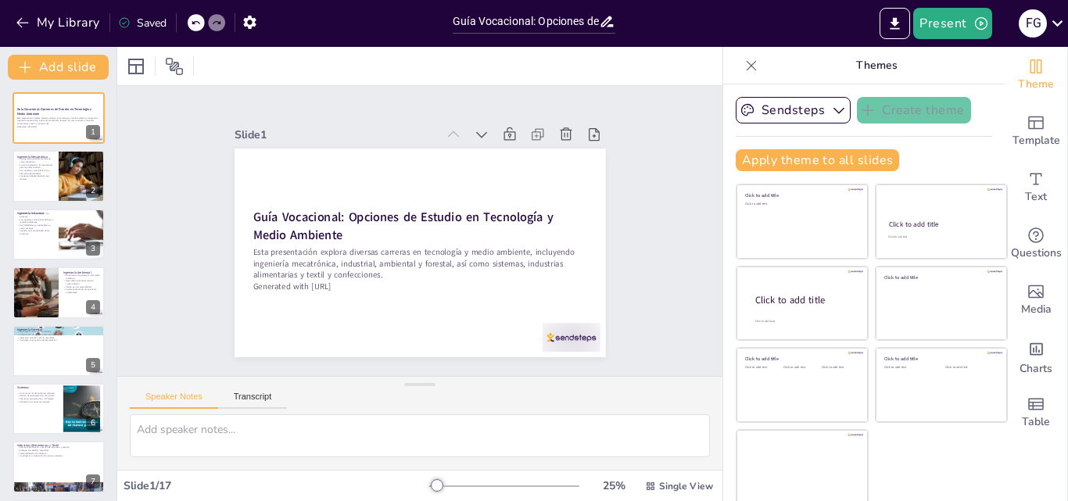
checkbox input "true"
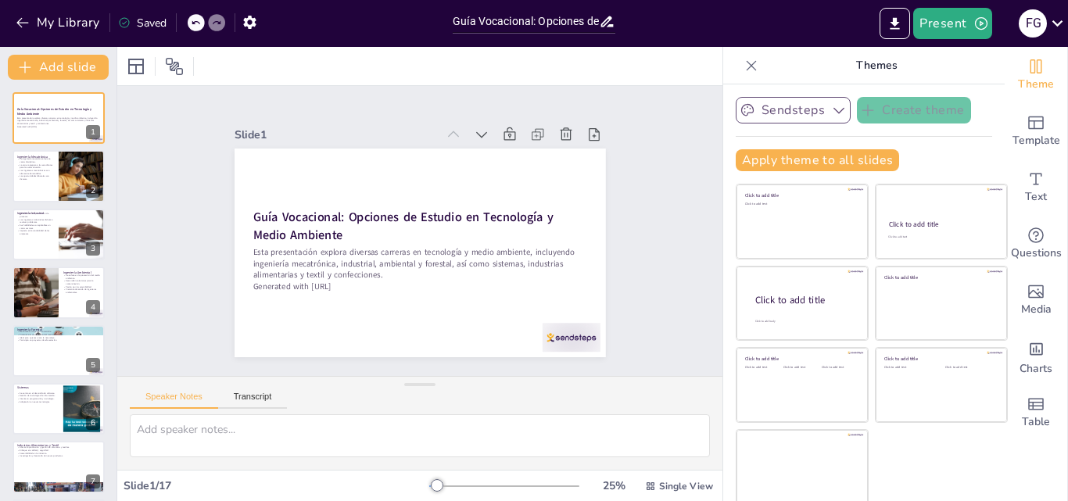
checkbox input "true"
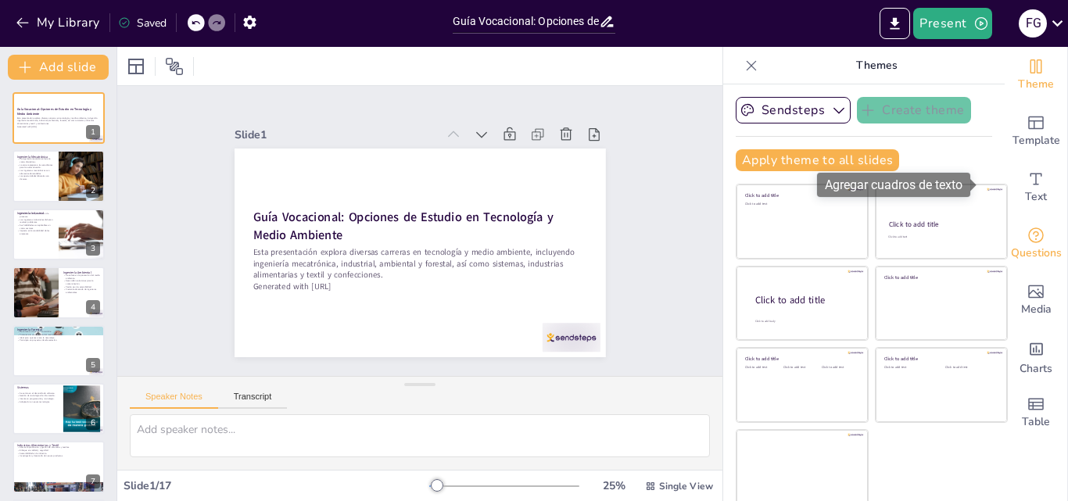
scroll to position [3, 0]
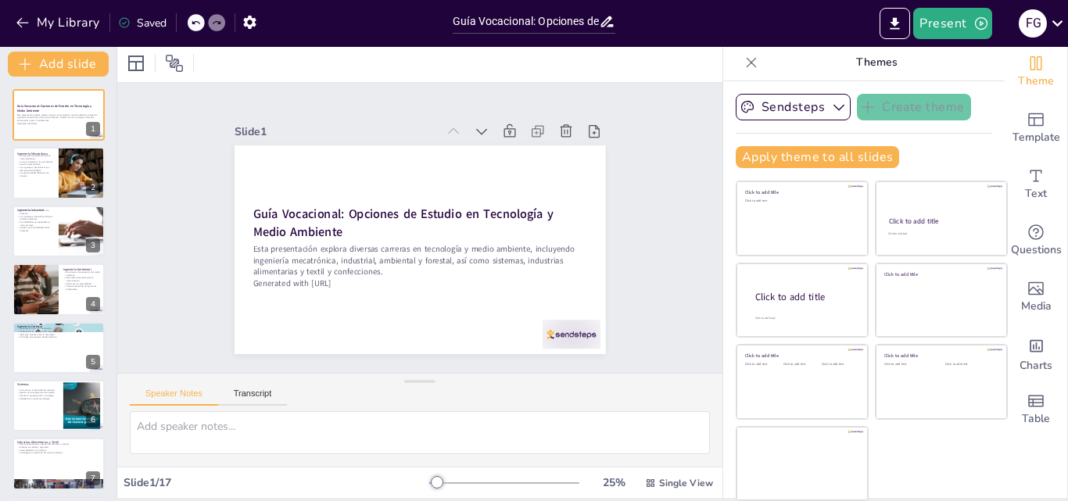
checkbox input "true"
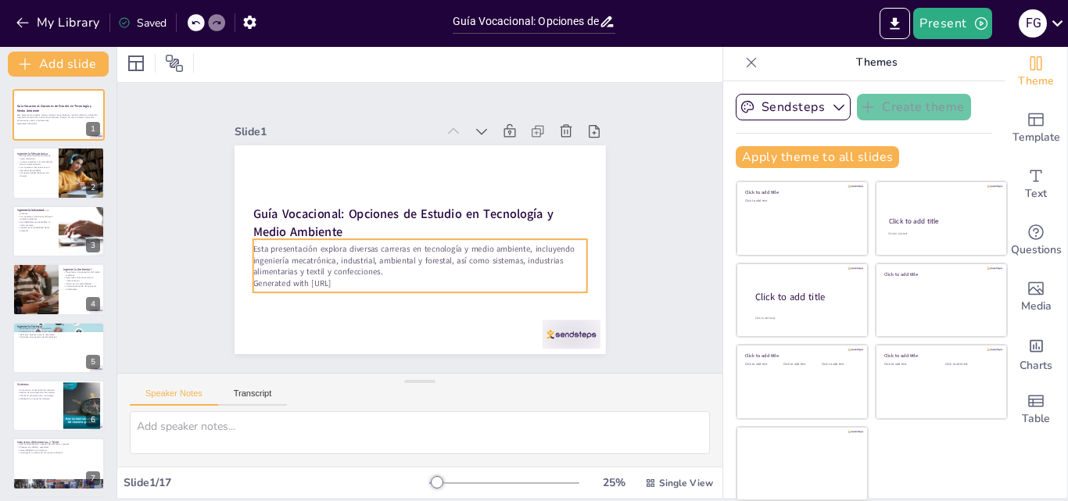
checkbox input "true"
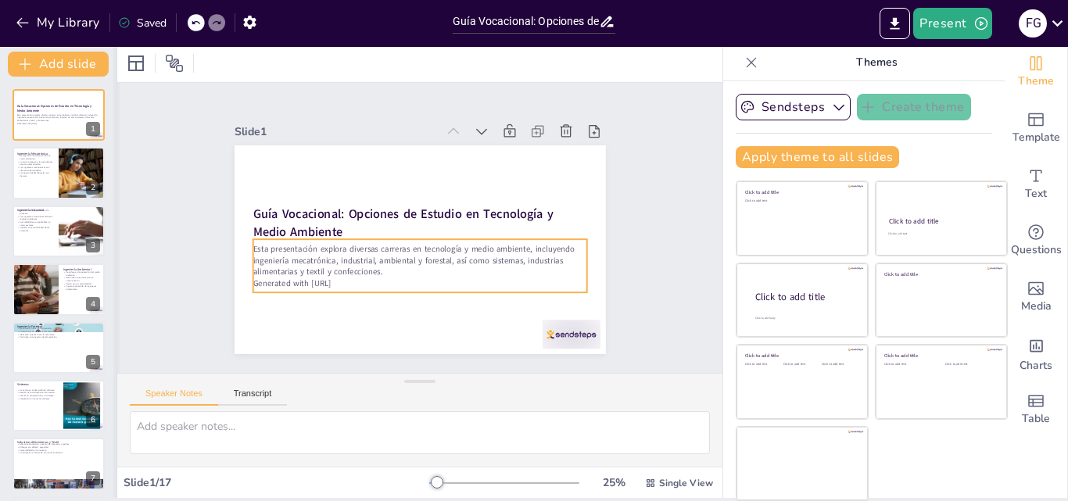
checkbox input "true"
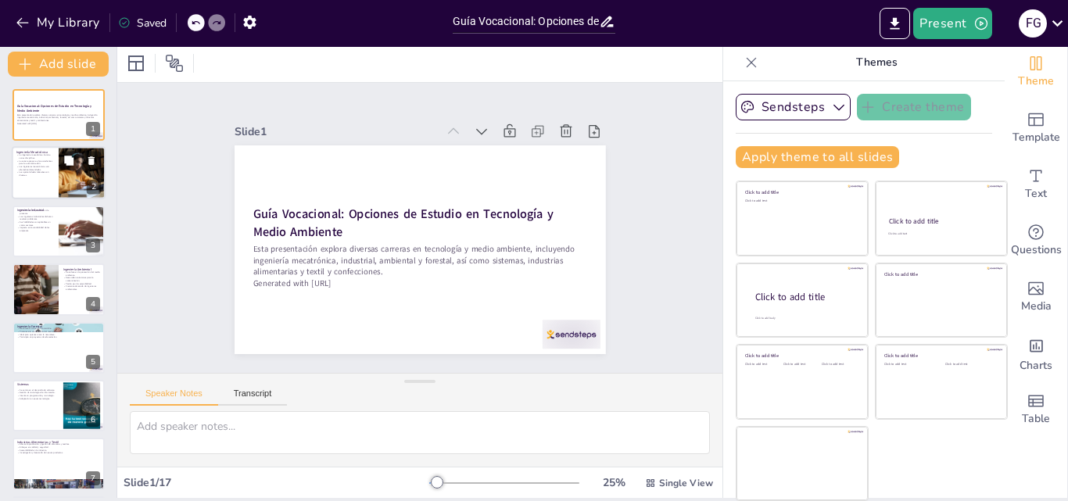
checkbox input "true"
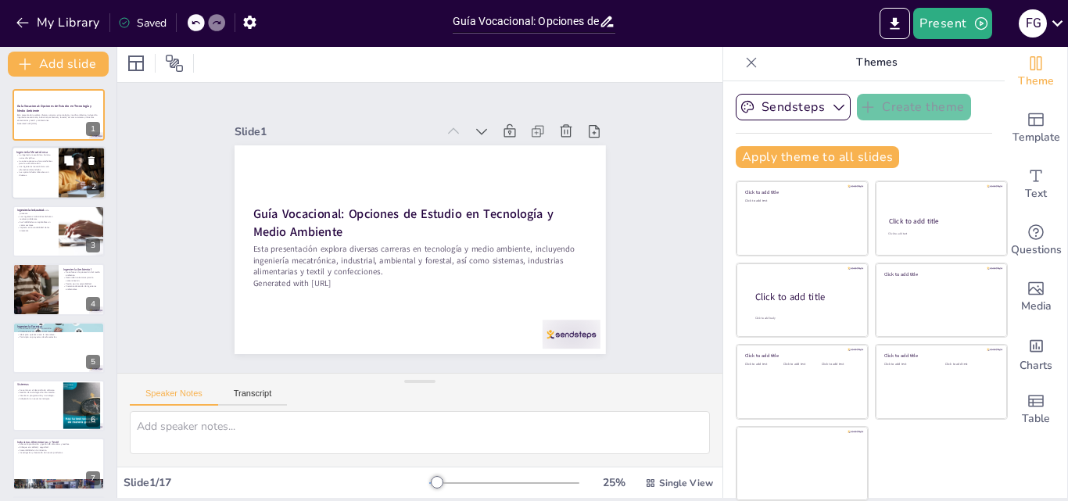
checkbox input "true"
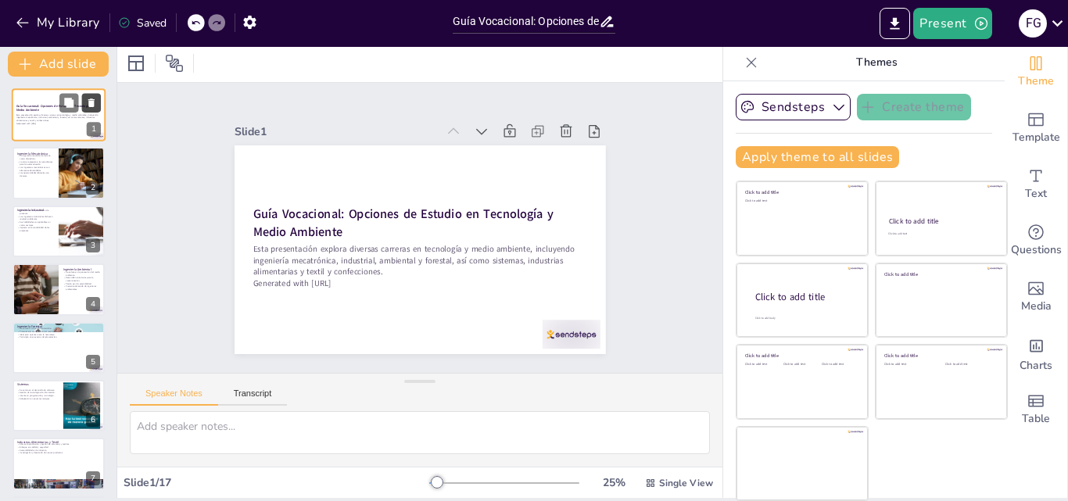
checkbox input "true"
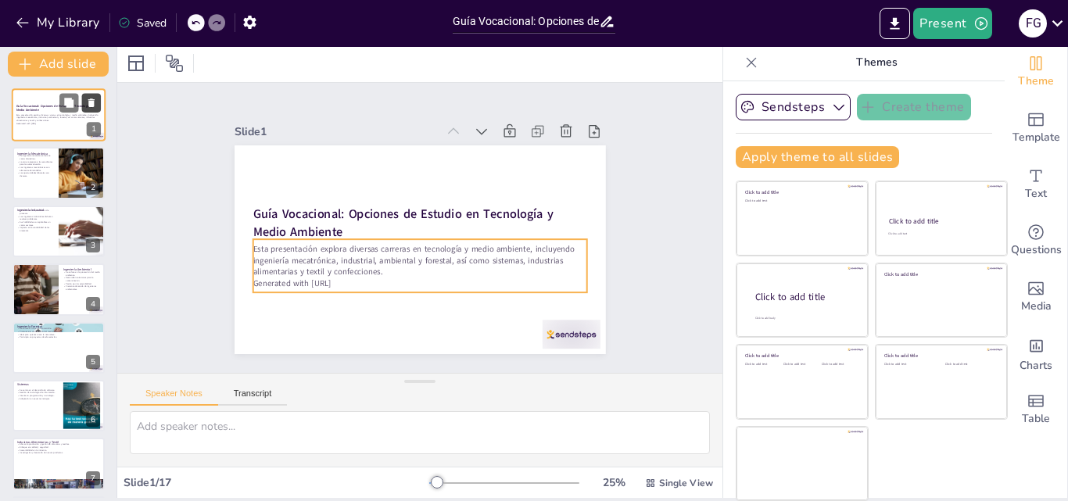
checkbox input "true"
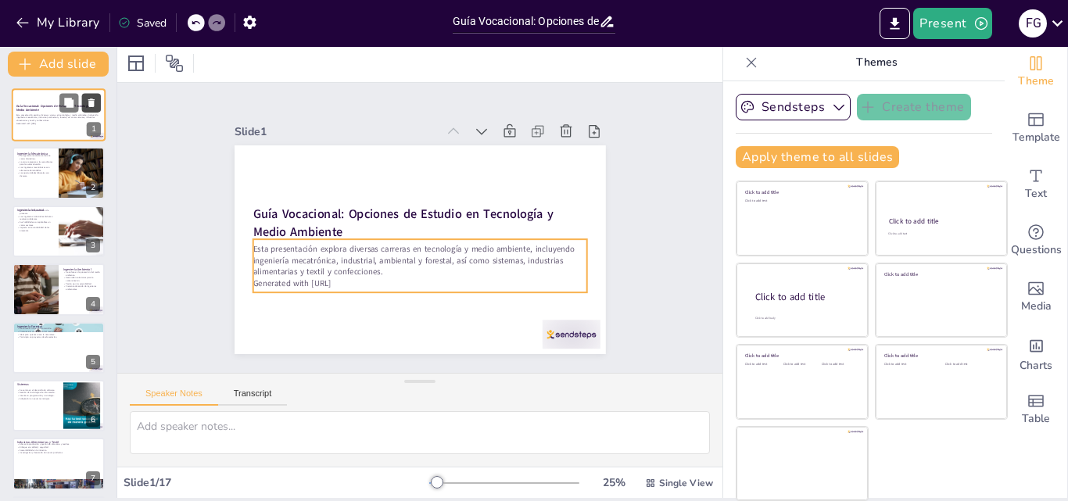
checkbox input "true"
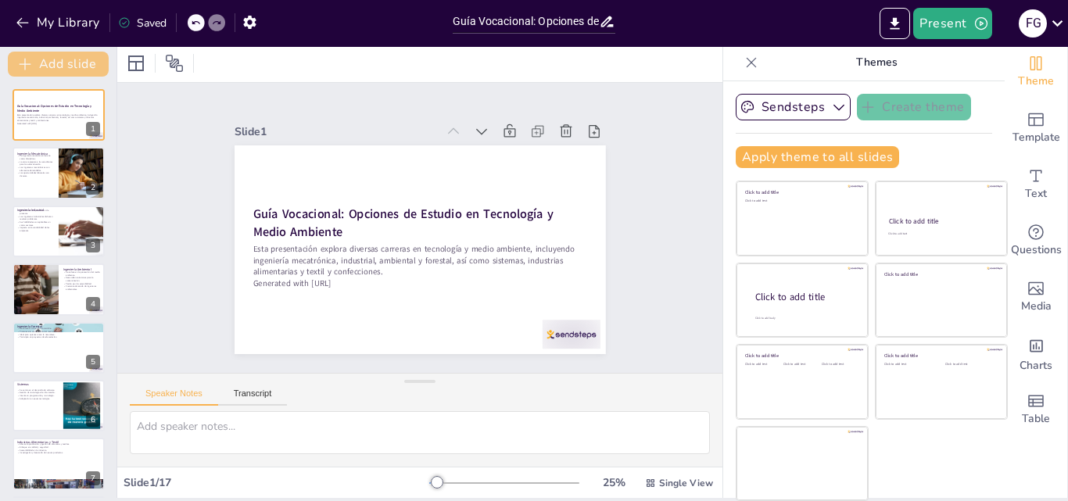
checkbox input "true"
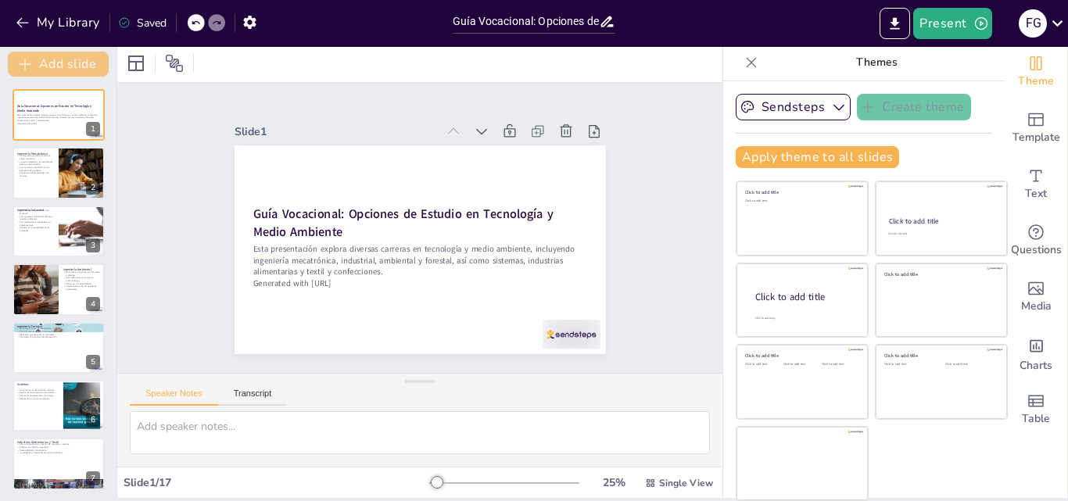
checkbox input "true"
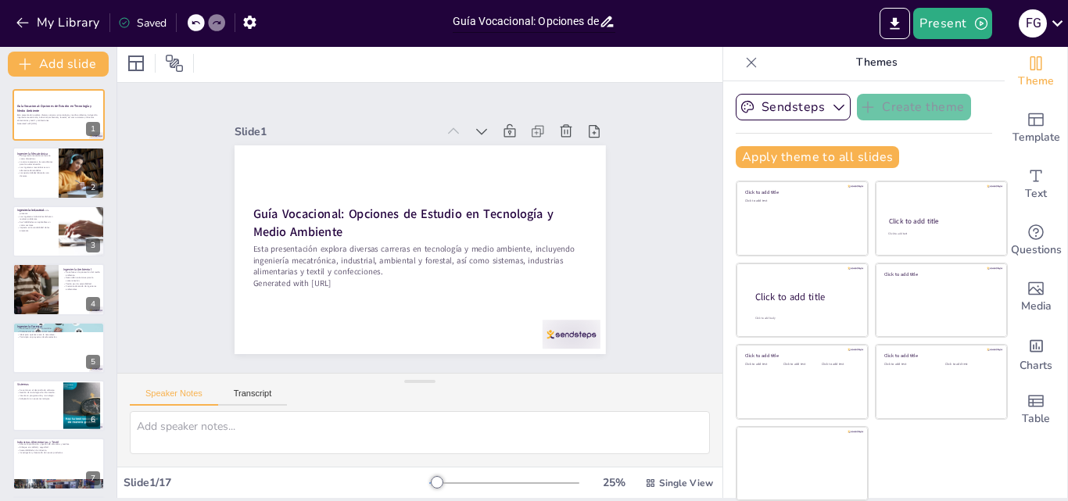
click at [463, 24] on input "Guía Vocacional: Opciones de Estudio en Tecnología y Medio Ambiente" at bounding box center [526, 21] width 146 height 23
click at [605, 22] on icon at bounding box center [607, 21] width 16 height 16
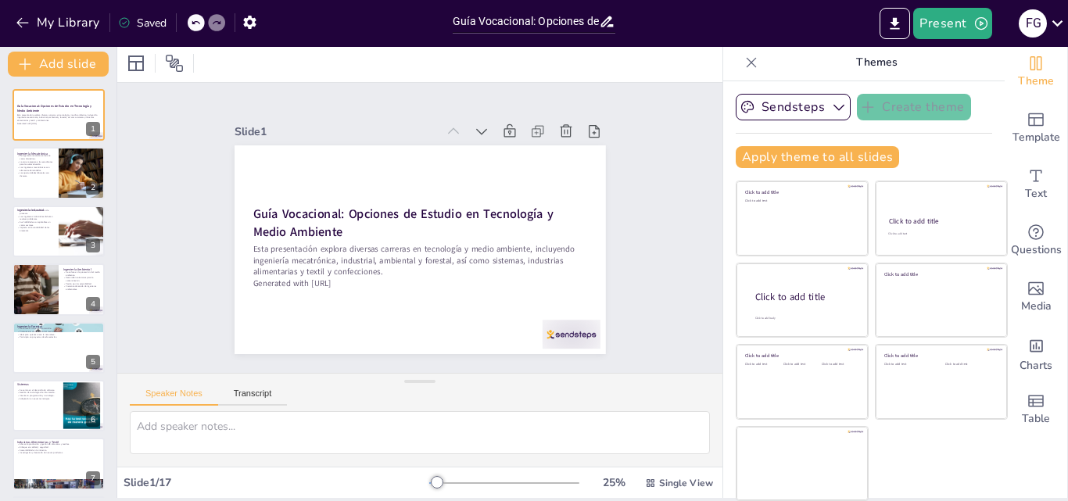
click at [606, 22] on icon at bounding box center [607, 21] width 16 height 16
checkbox input "true"
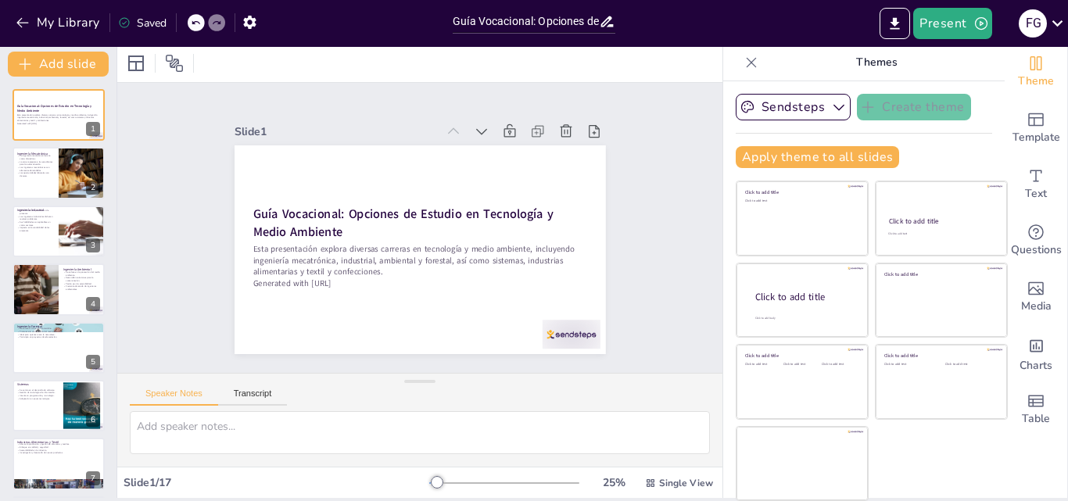
checkbox input "true"
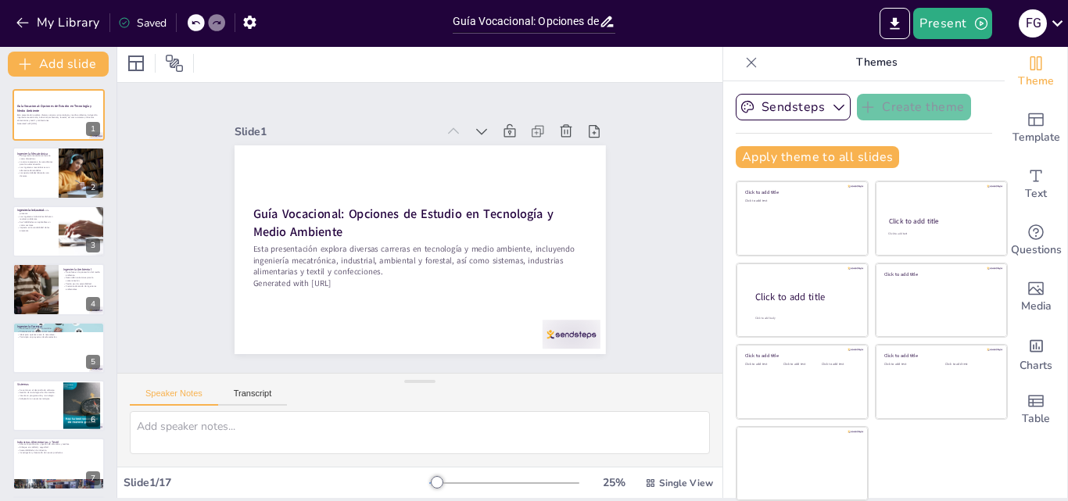
checkbox input "true"
click at [26, 16] on icon "button" at bounding box center [23, 23] width 16 height 16
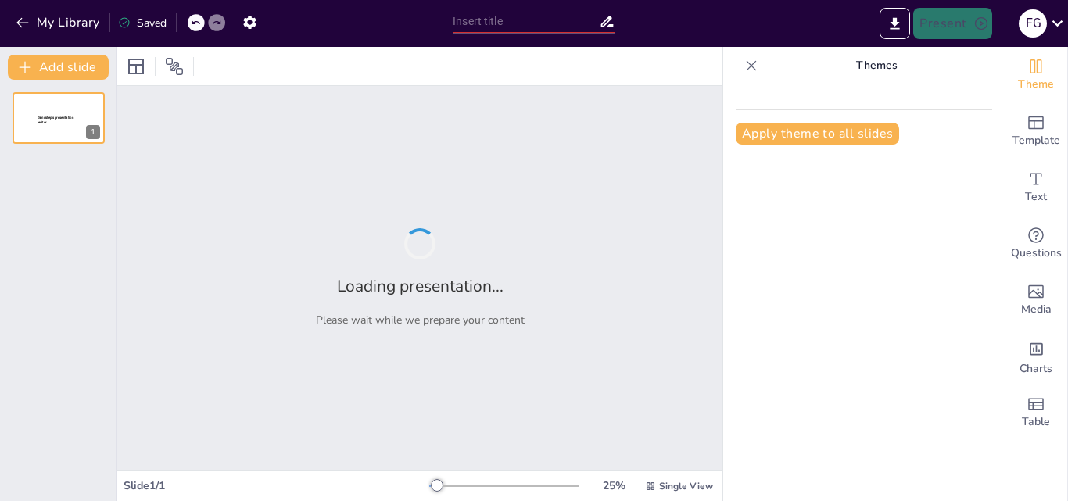
type input "Introducción a la Primera [PERSON_NAME]: Fundamentos y Aplicaciones en el Aula"
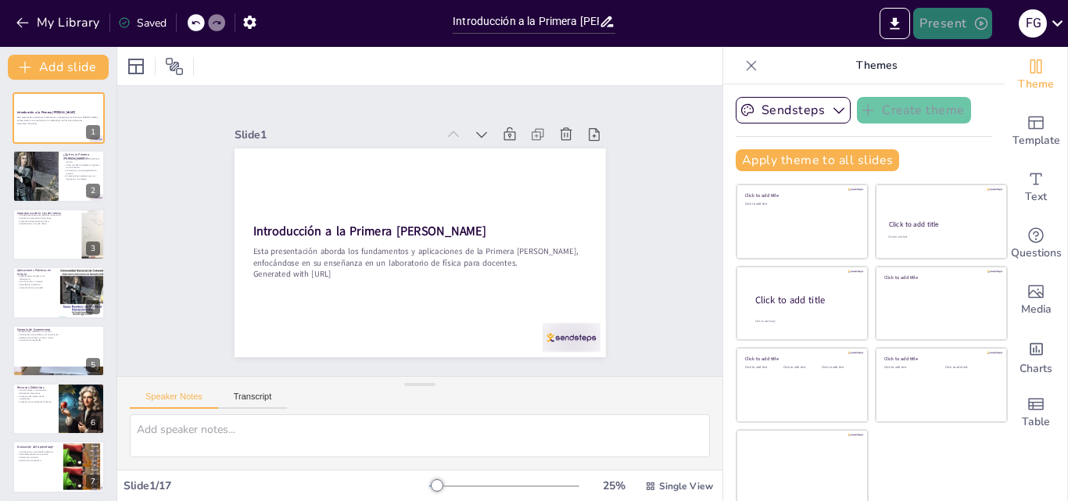
checkbox input "true"
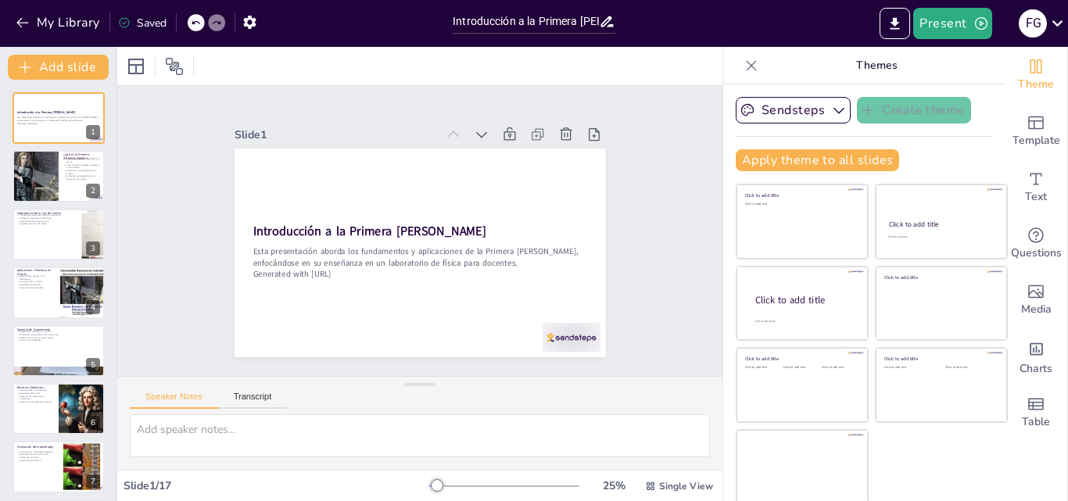
checkbox input "true"
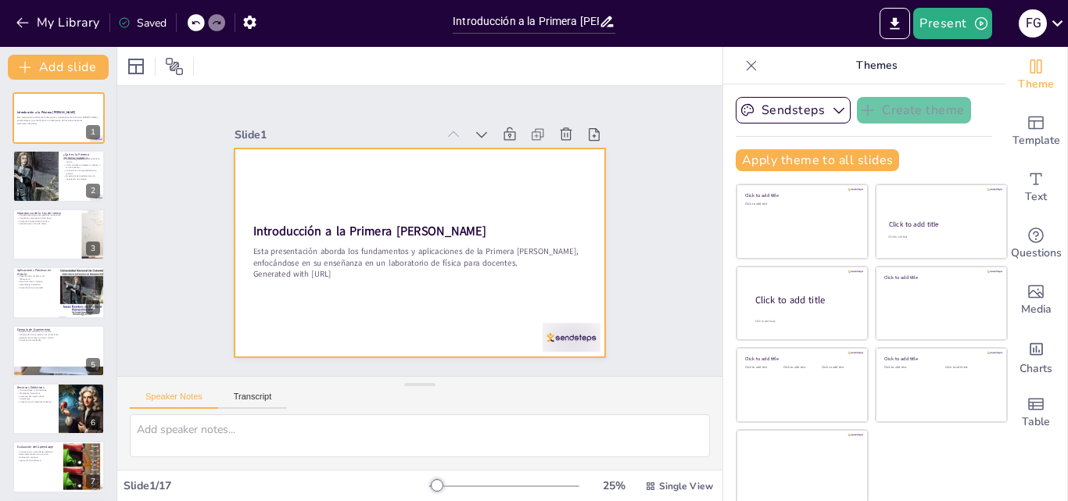
checkbox input "true"
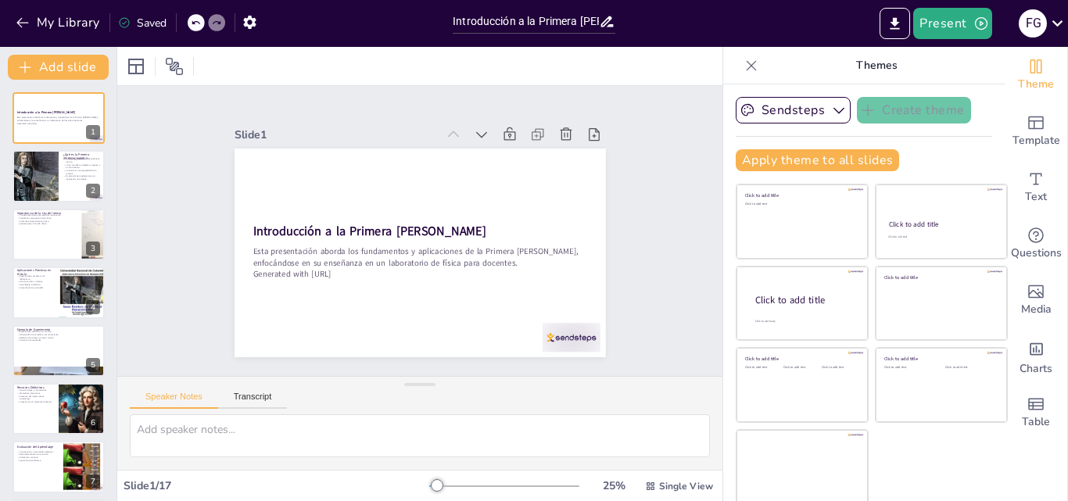
checkbox input "true"
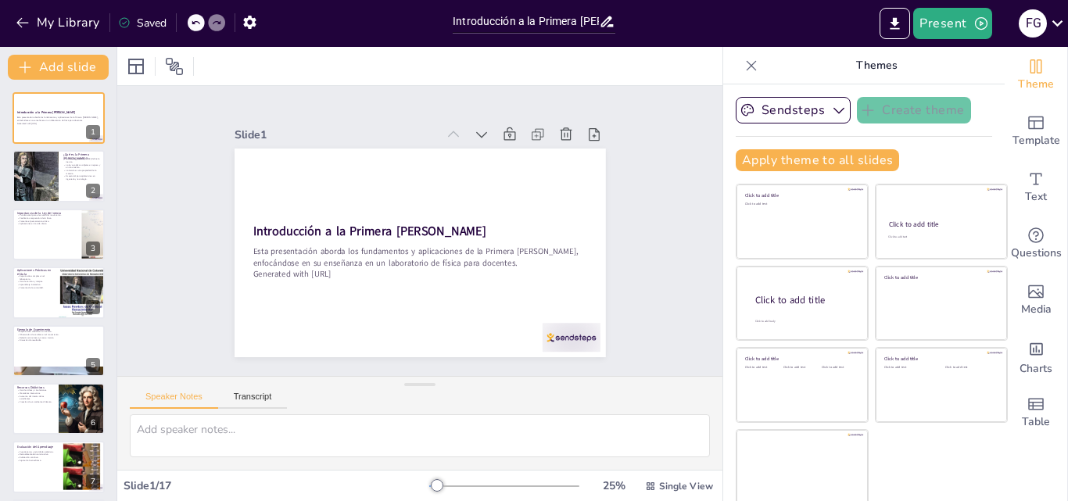
checkbox input "true"
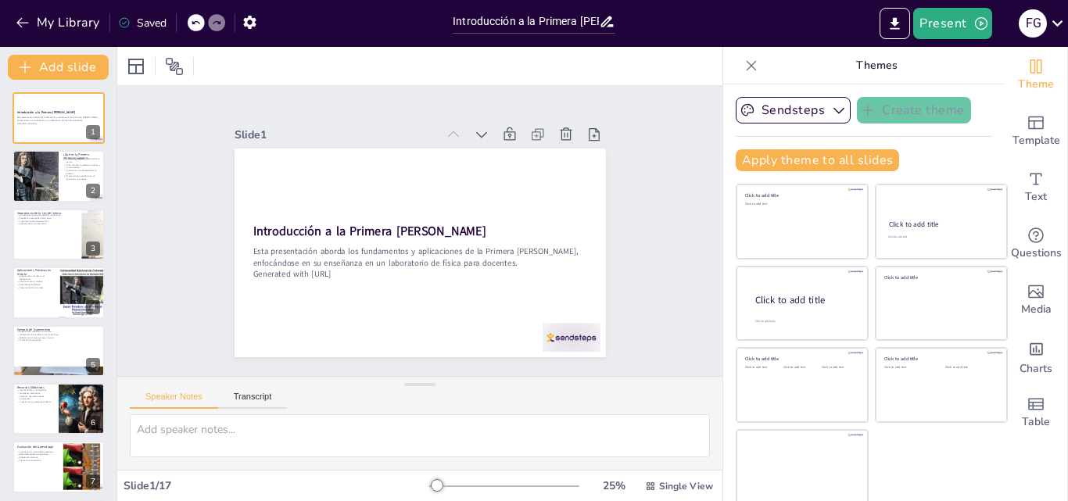
checkbox input "true"
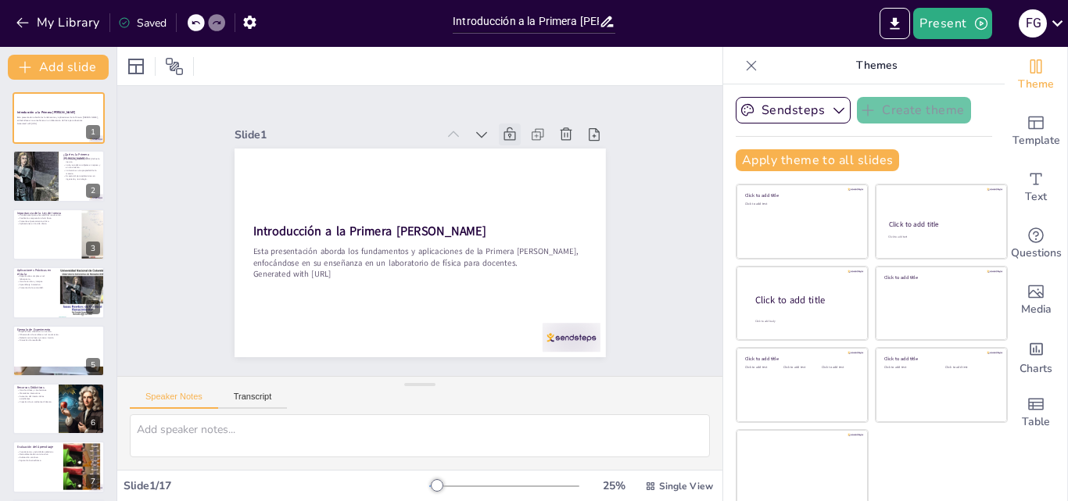
checkbox input "true"
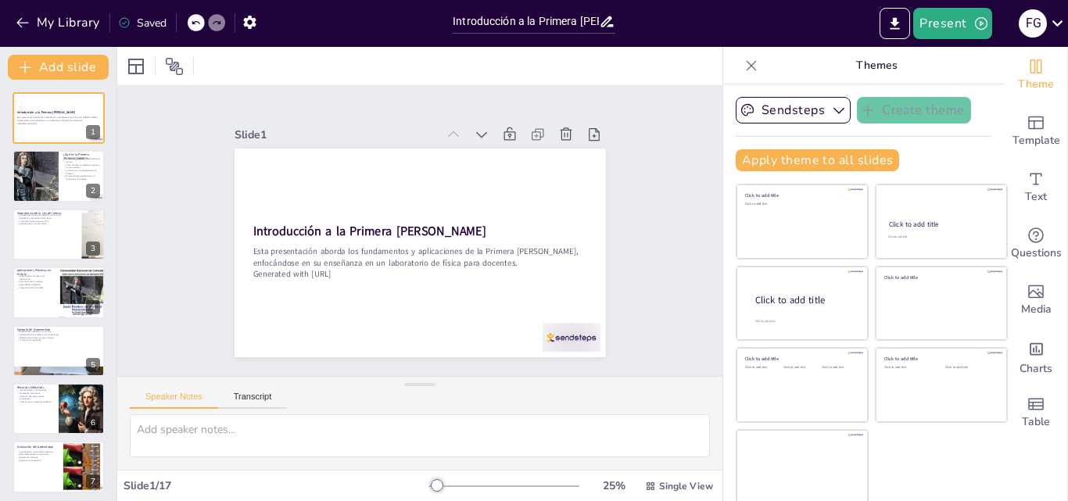
checkbox input "true"
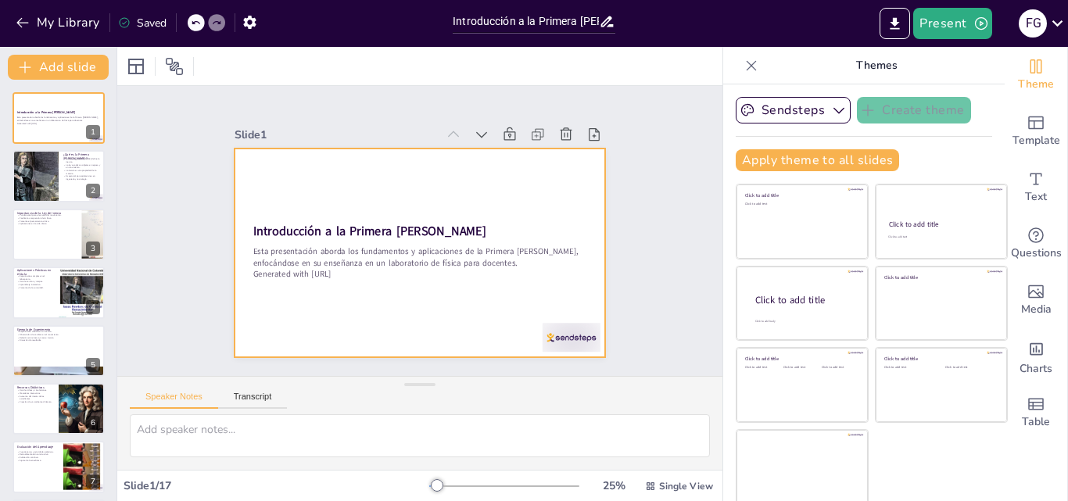
checkbox input "true"
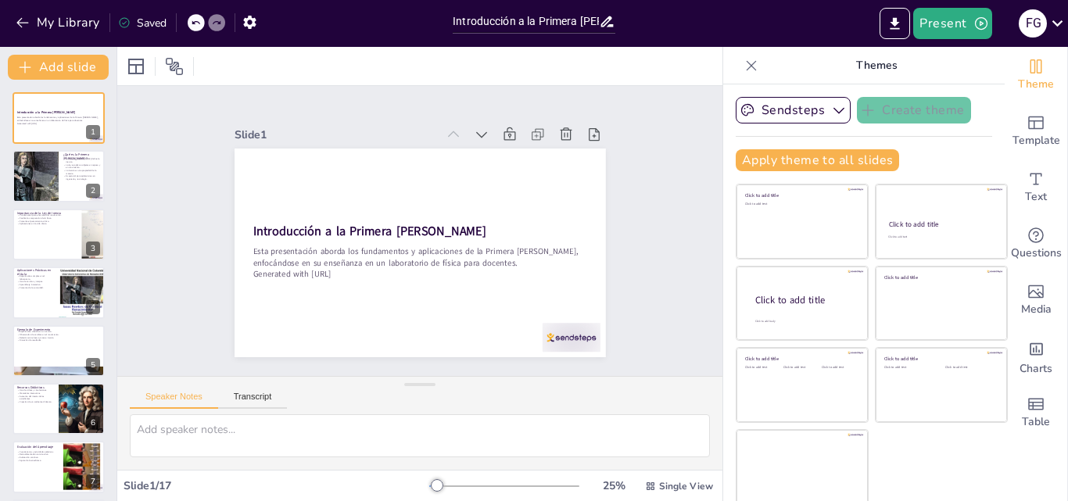
checkbox input "true"
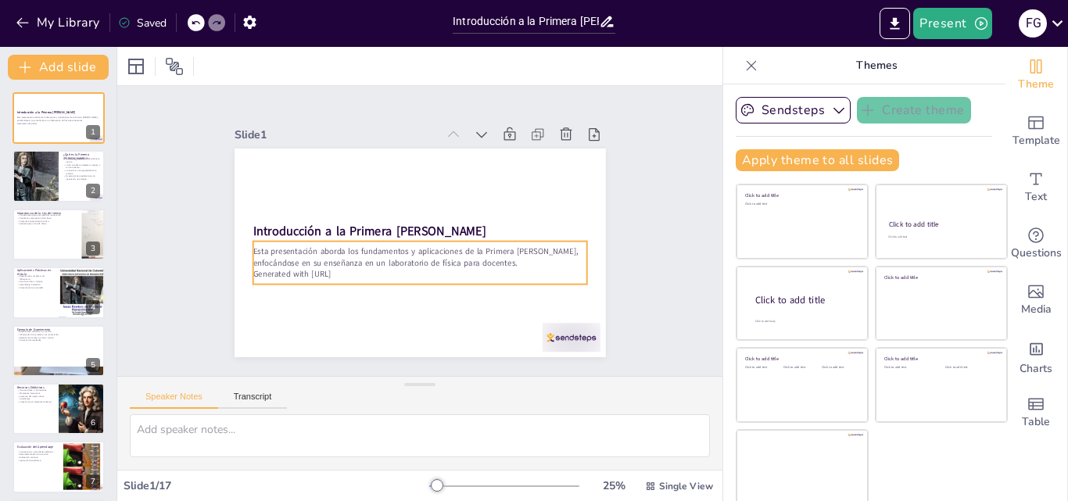
checkbox input "true"
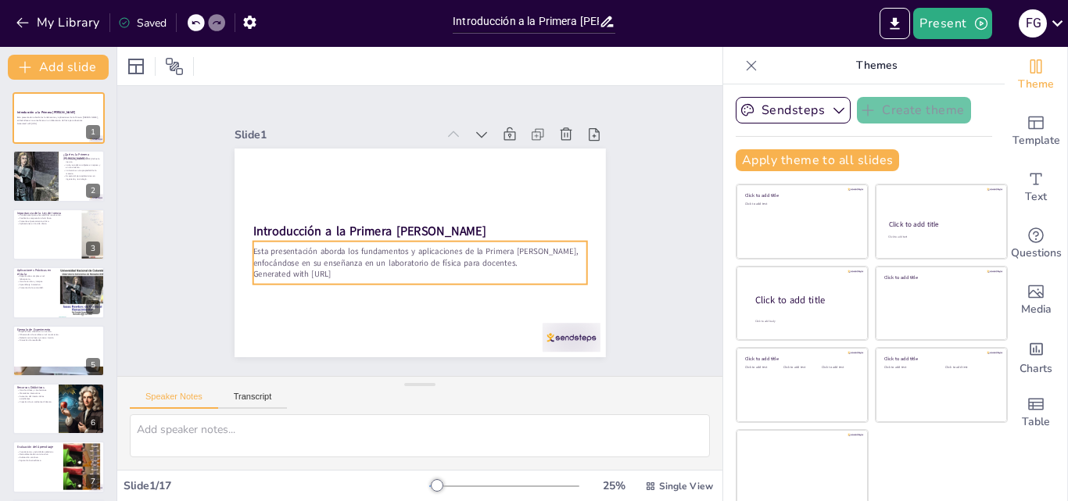
checkbox input "true"
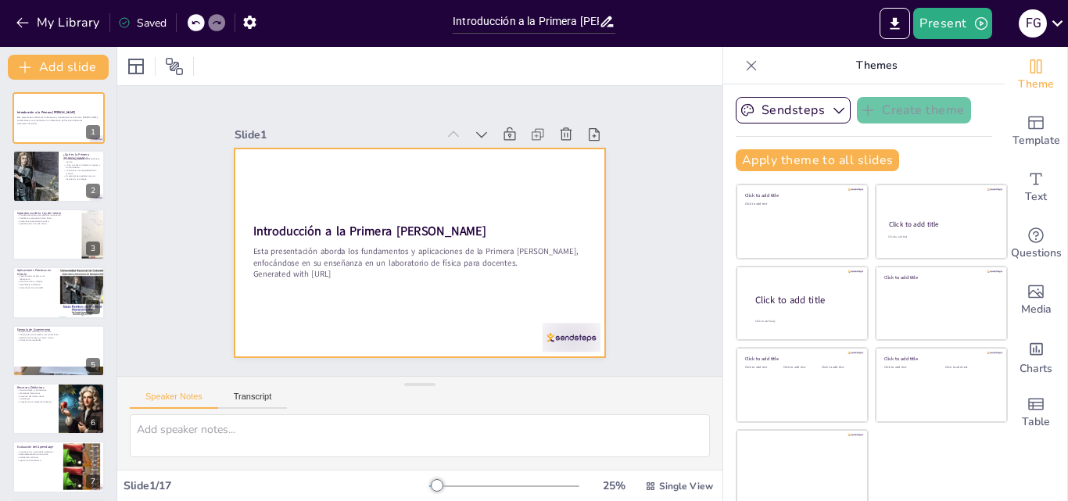
scroll to position [3, 0]
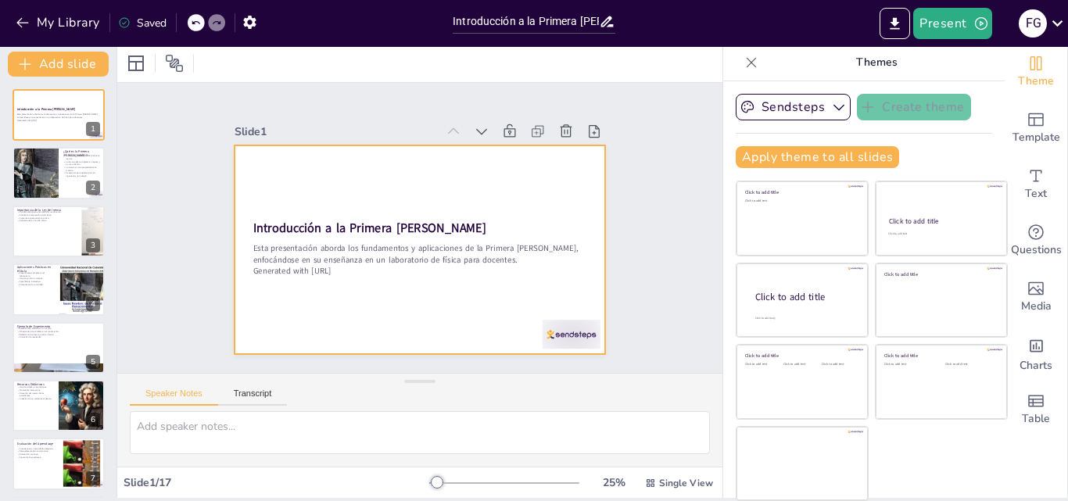
checkbox input "true"
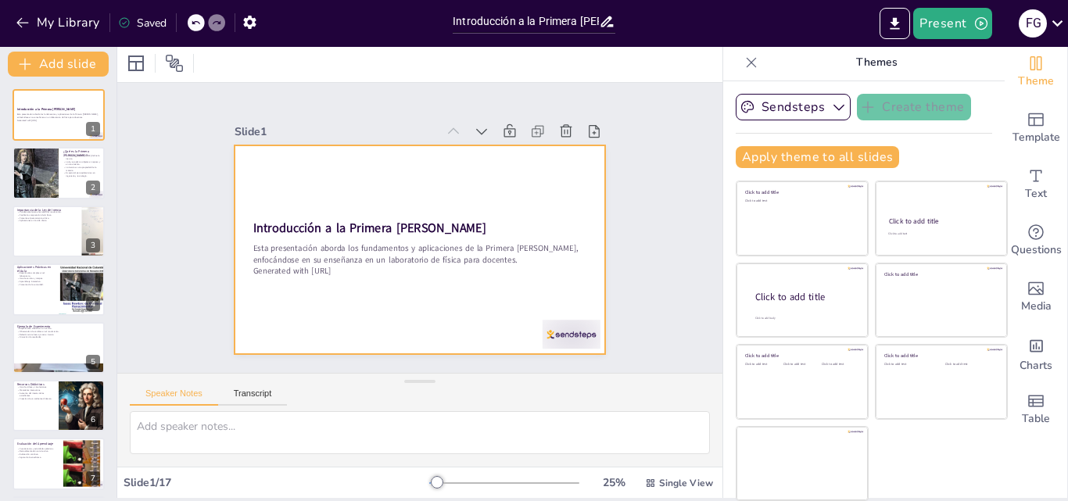
checkbox input "true"
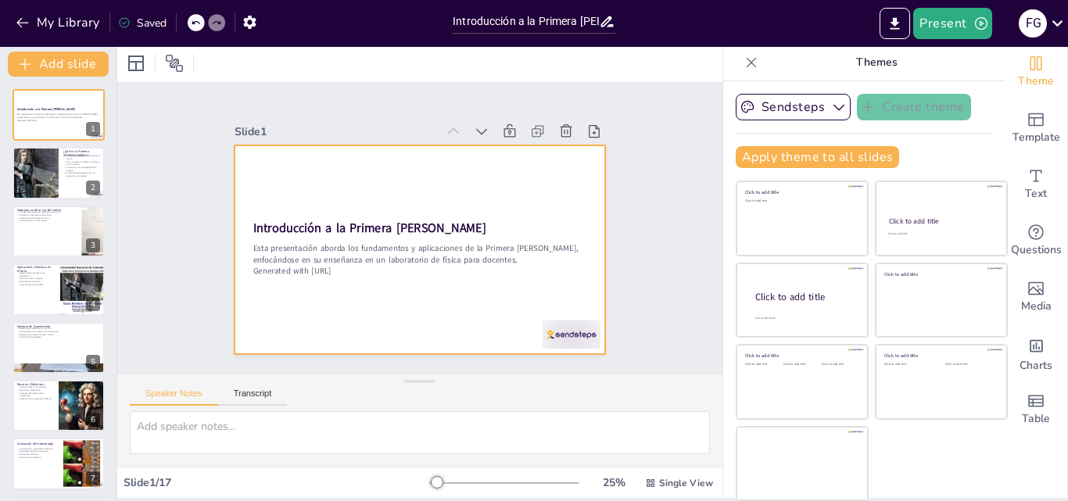
checkbox input "true"
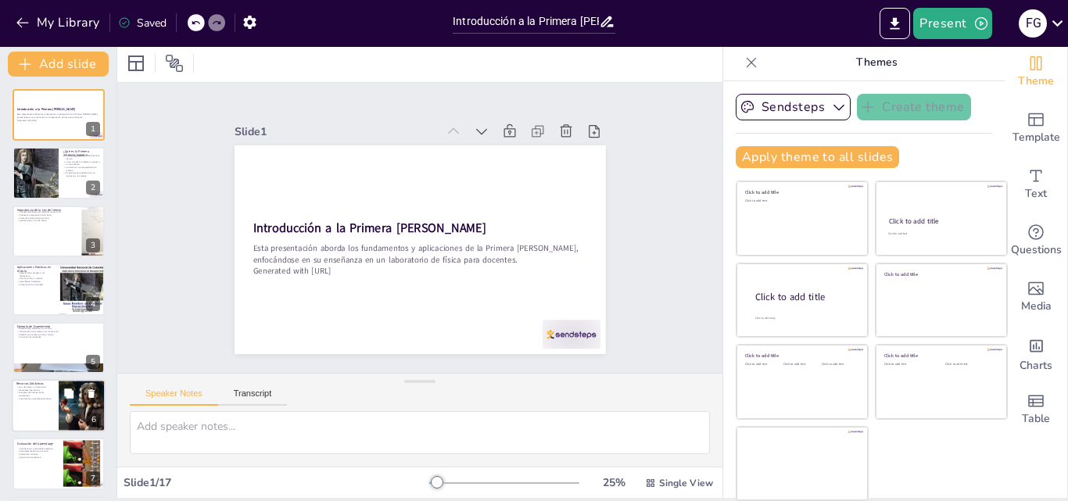
checkbox input "true"
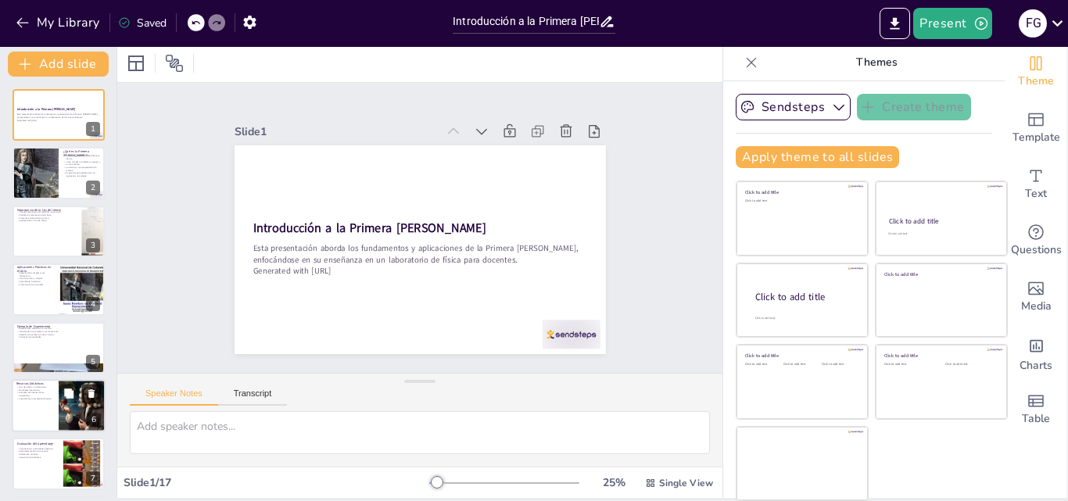
checkbox input "true"
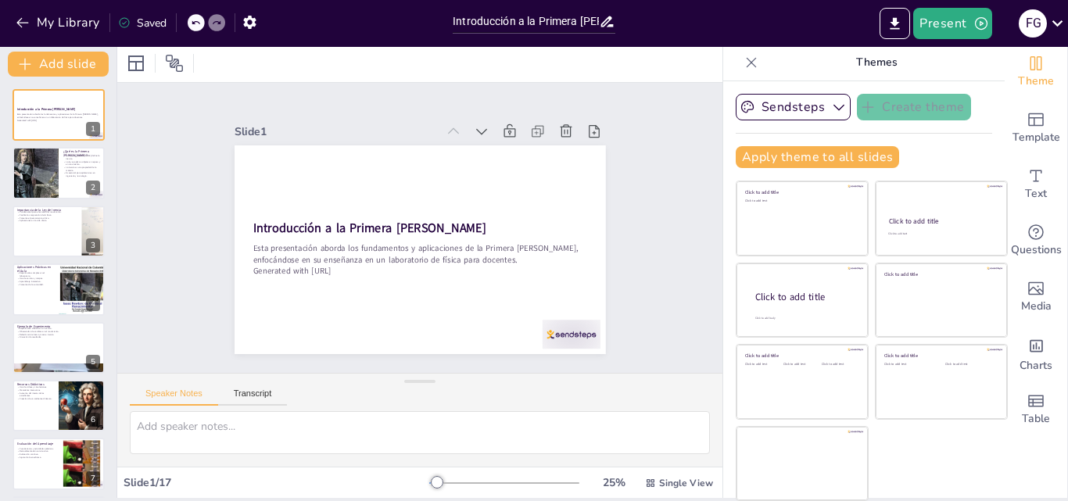
checkbox input "true"
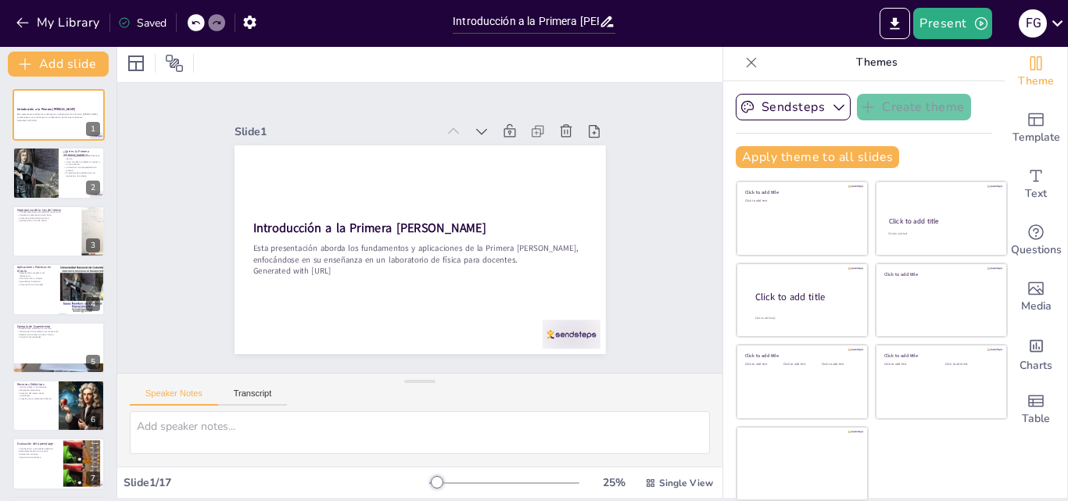
checkbox input "true"
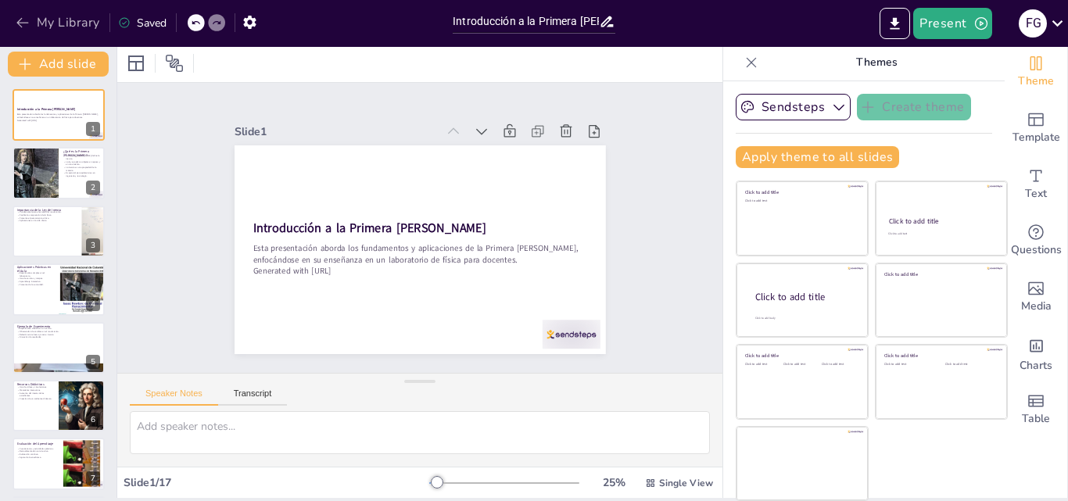
click at [27, 16] on icon "button" at bounding box center [23, 23] width 16 height 16
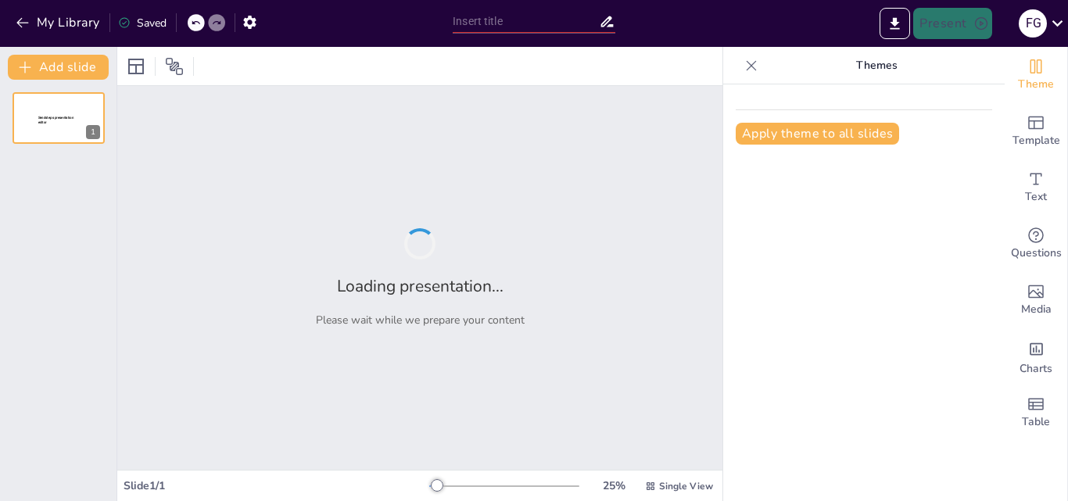
type input "Guía Vocacional: Opciones de Estudio en Tecnología y Medio Ambiente"
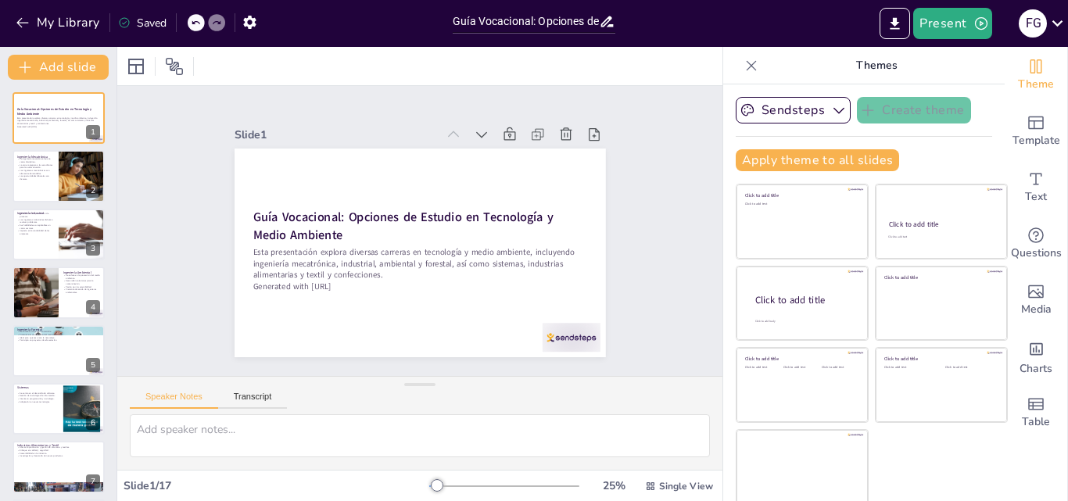
checkbox input "true"
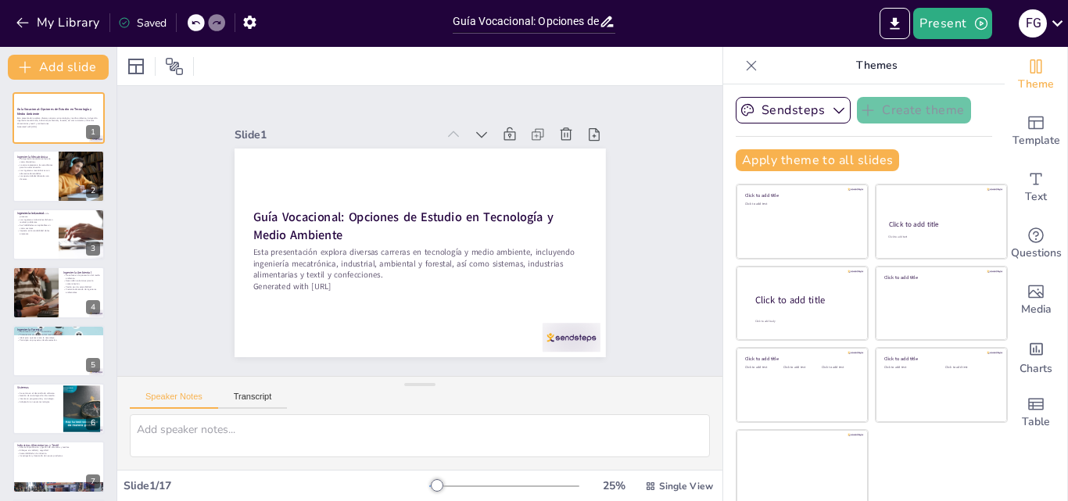
checkbox input "true"
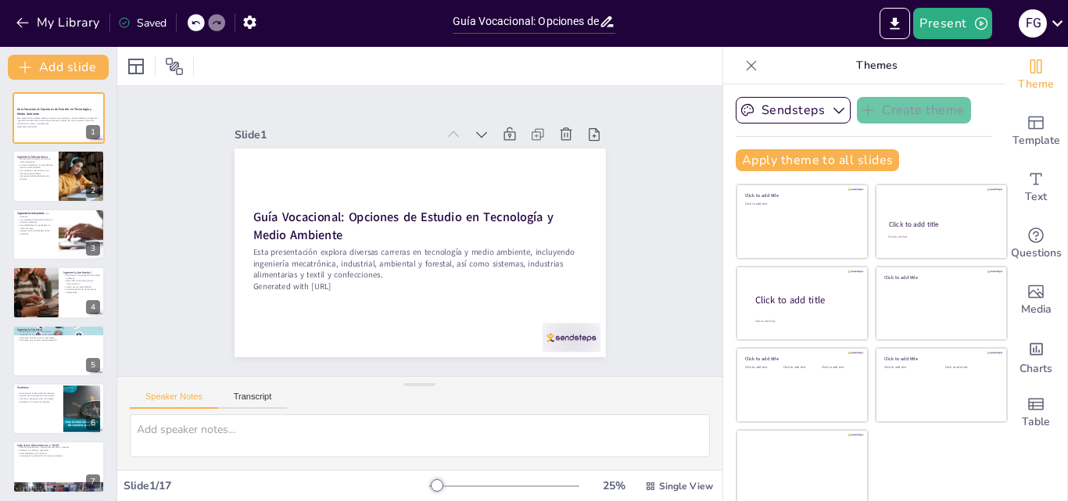
checkbox input "true"
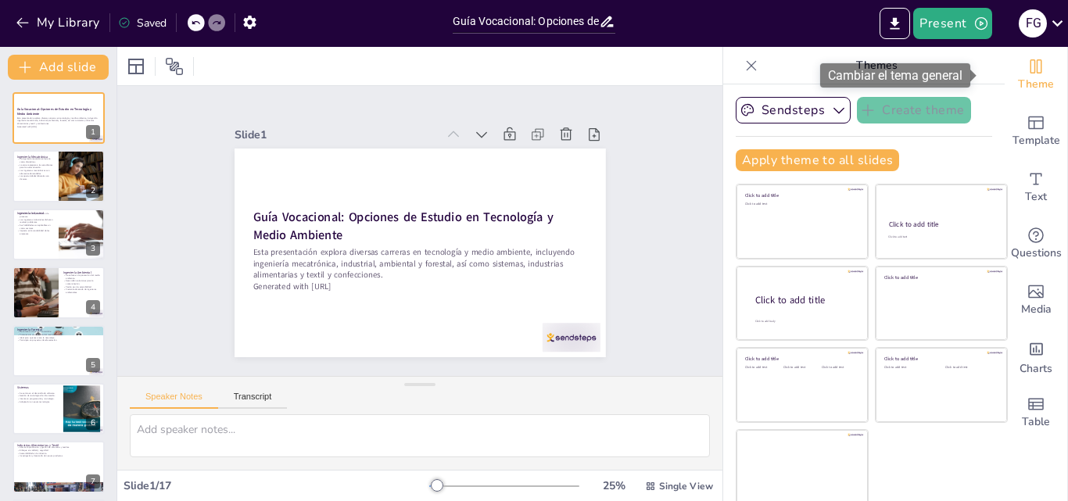
click at [1027, 70] on icon "Change the overall theme" at bounding box center [1036, 66] width 19 height 19
checkbox input "true"
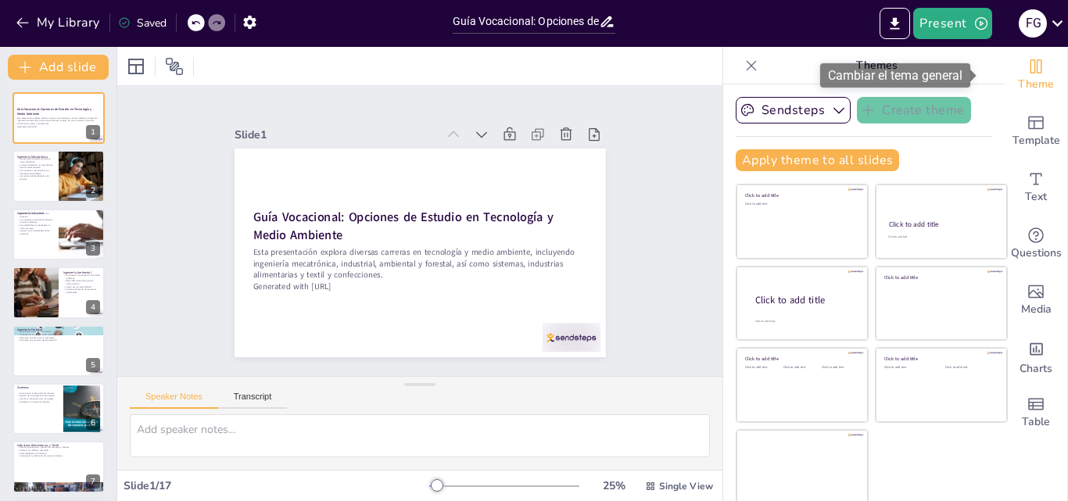
checkbox input "true"
click at [1027, 66] on icon "Change the overall theme" at bounding box center [1036, 66] width 19 height 19
checkbox input "true"
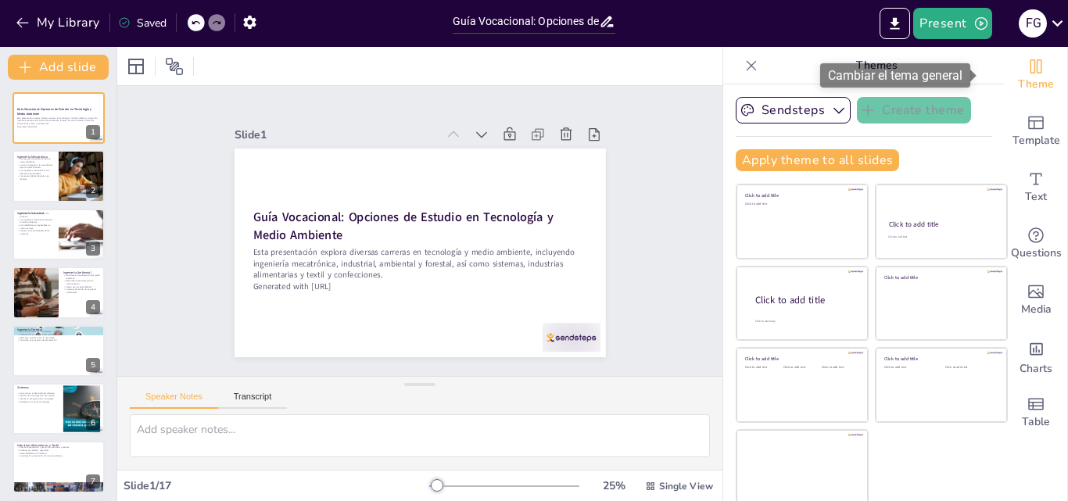
checkbox input "true"
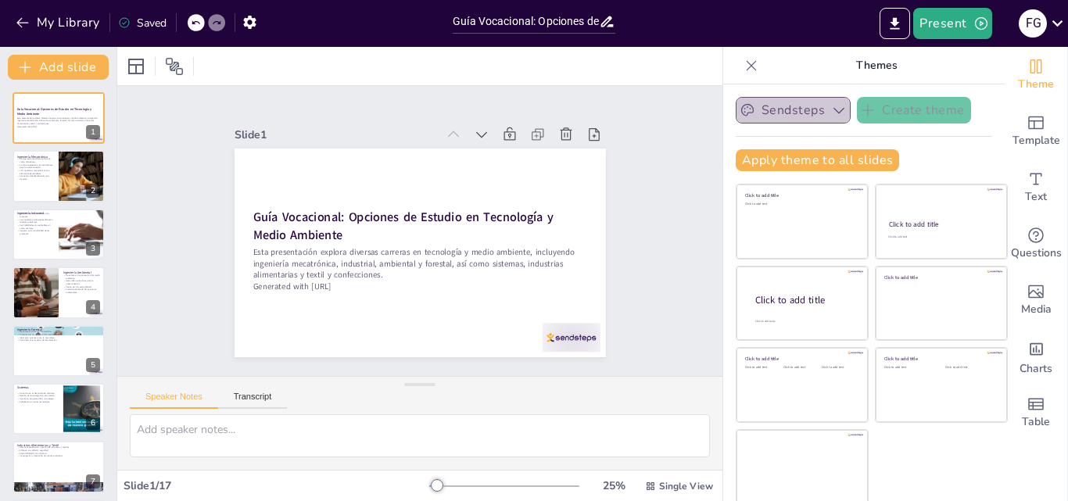
click at [785, 110] on button "Sendsteps" at bounding box center [793, 110] width 115 height 27
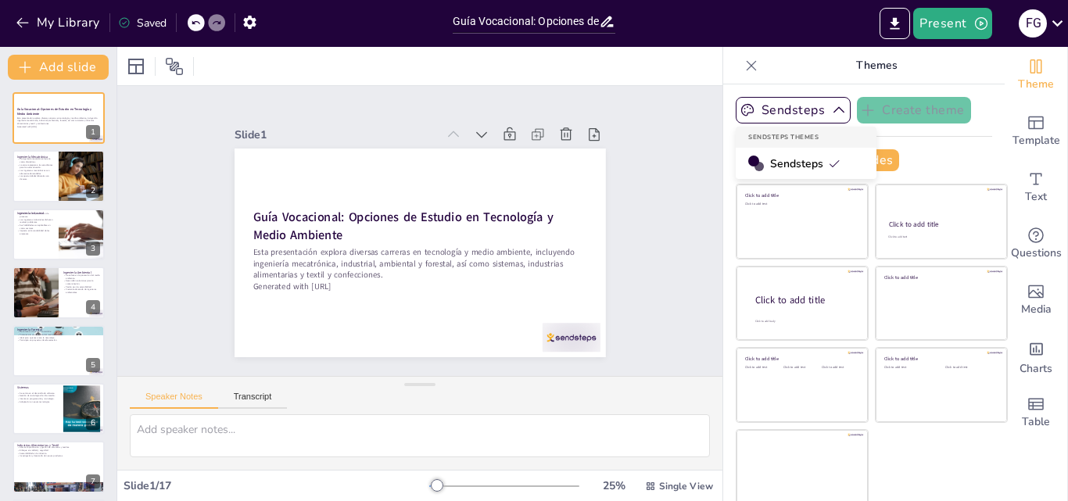
click at [770, 164] on span "Sendsteps" at bounding box center [805, 163] width 70 height 15
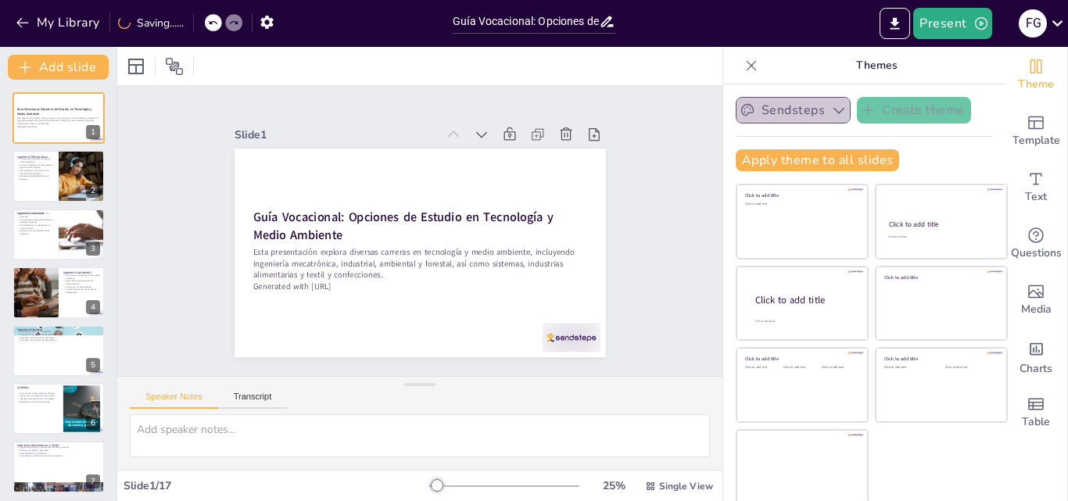
click at [797, 112] on button "Sendsteps" at bounding box center [793, 110] width 115 height 27
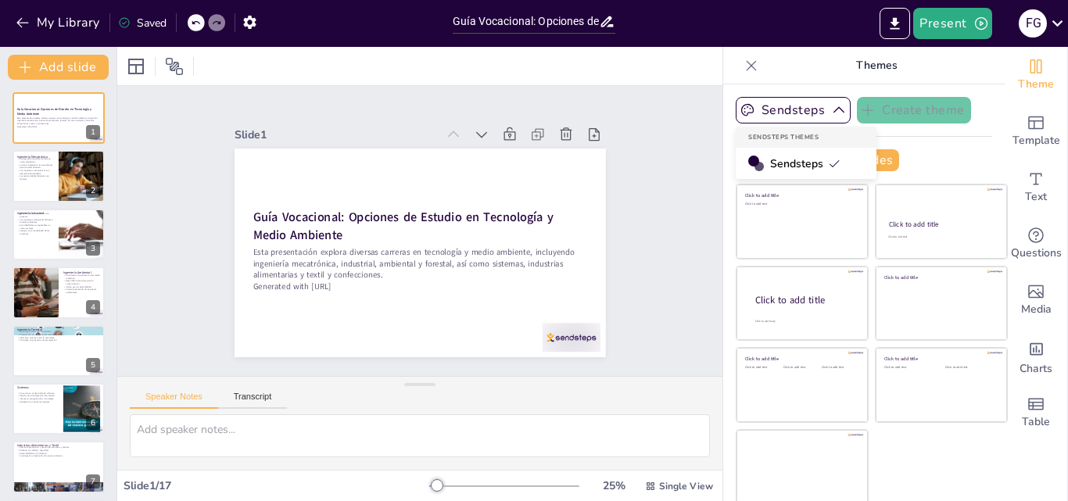
checkbox input "true"
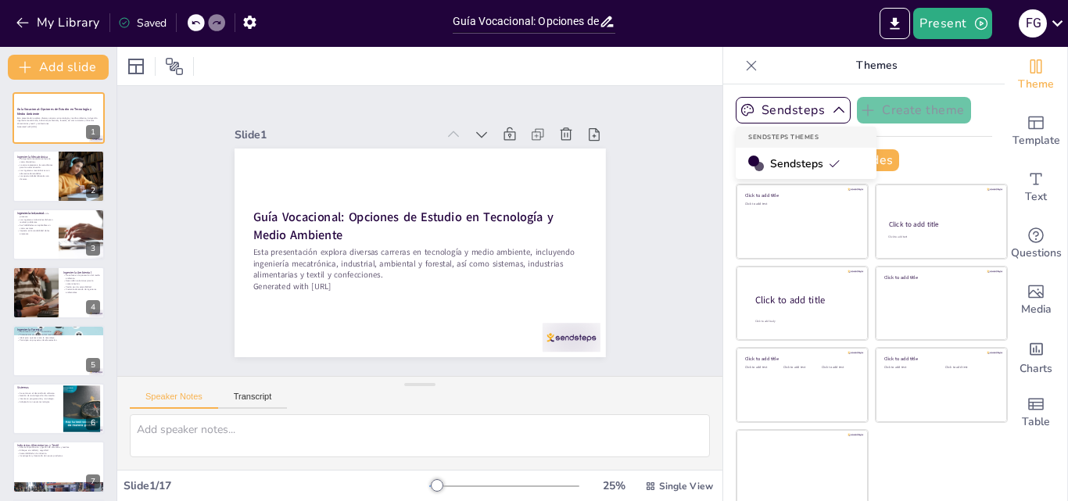
checkbox input "true"
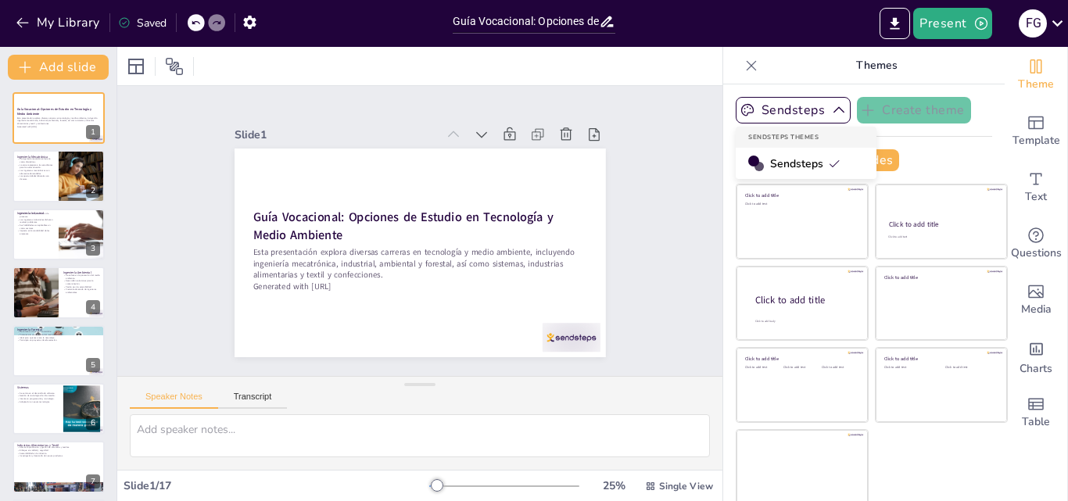
checkbox input "true"
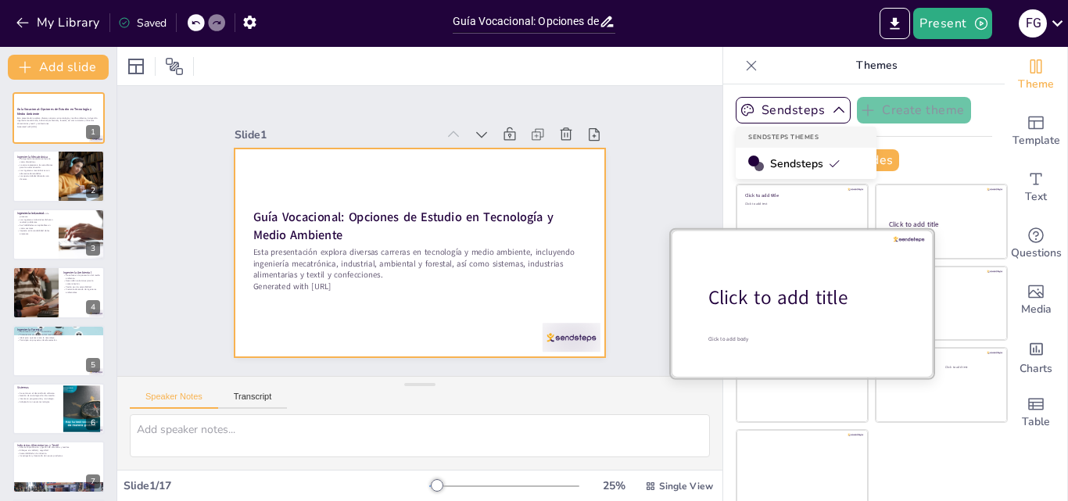
checkbox input "true"
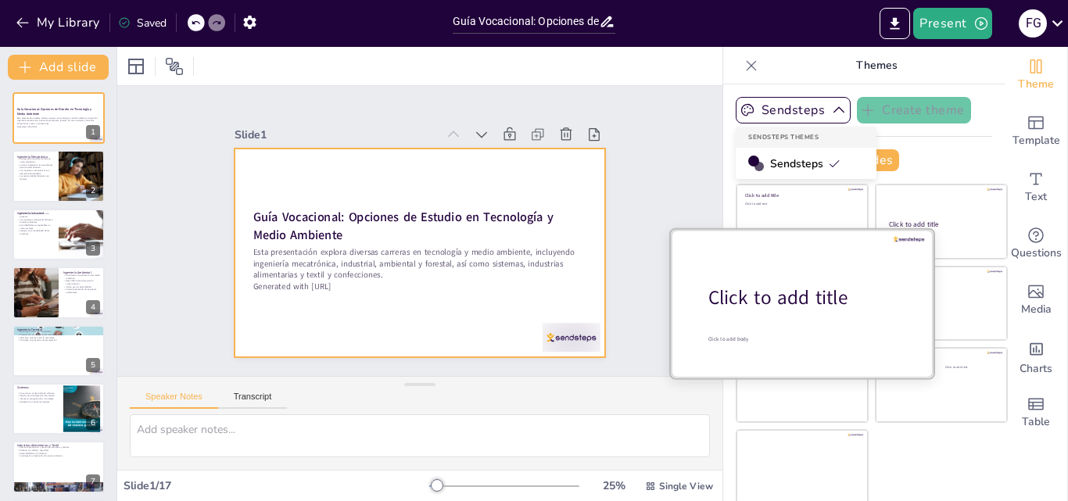
checkbox input "true"
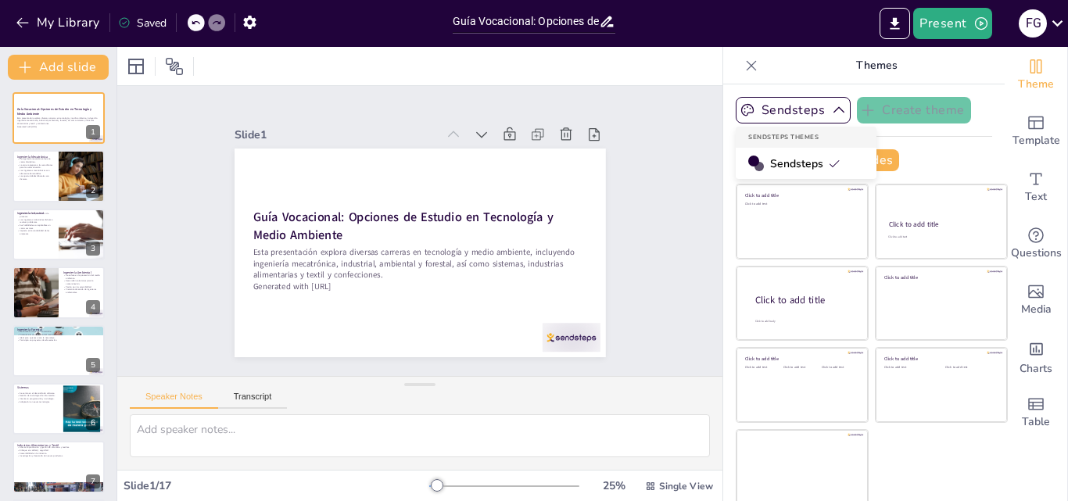
scroll to position [3, 0]
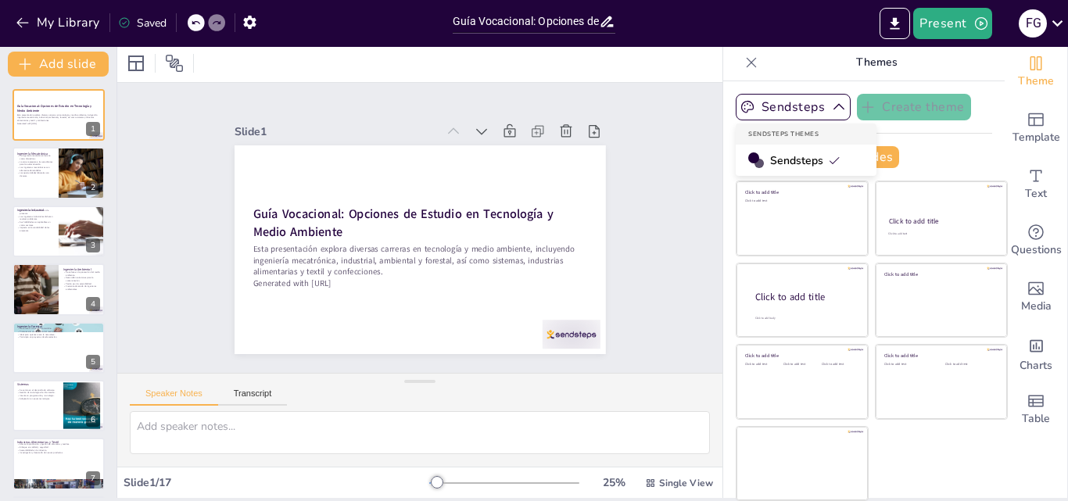
checkbox input "true"
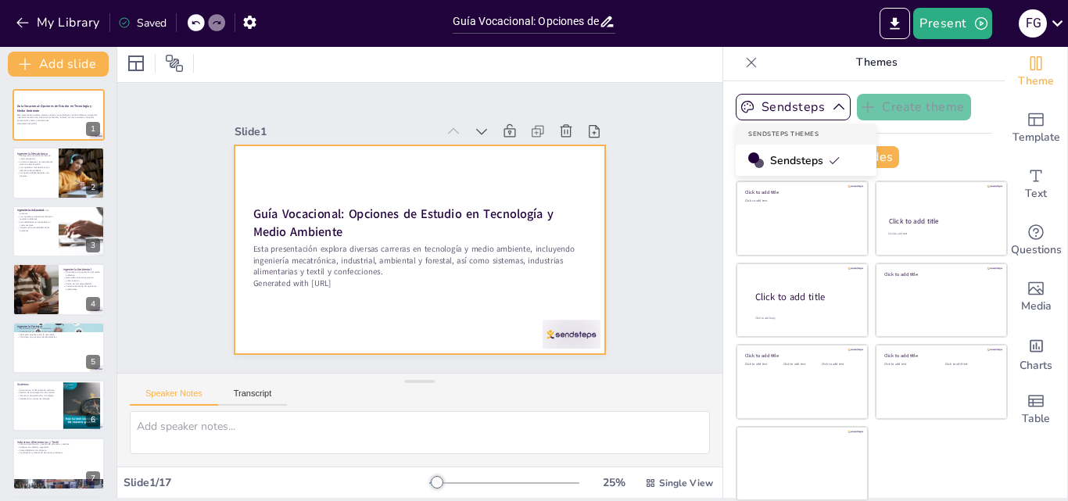
checkbox input "true"
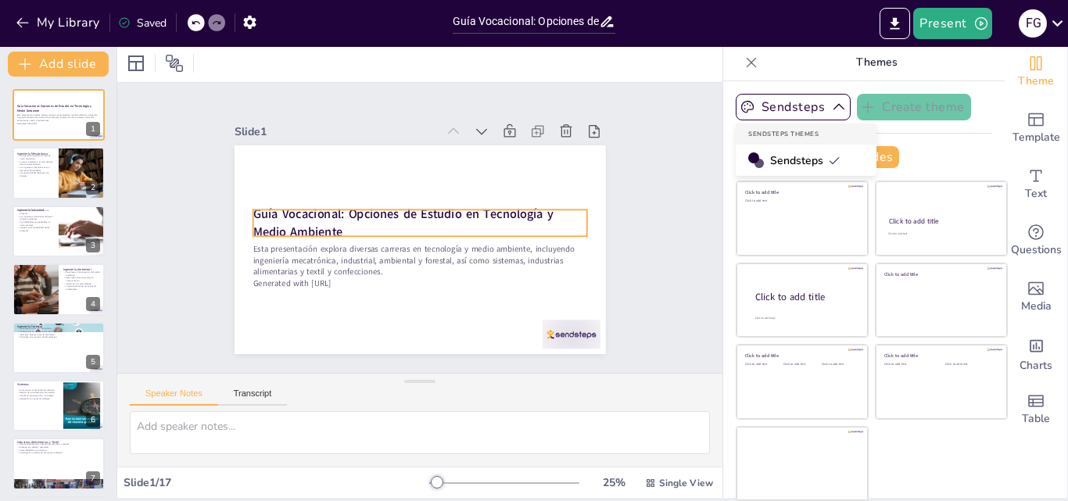
checkbox input "true"
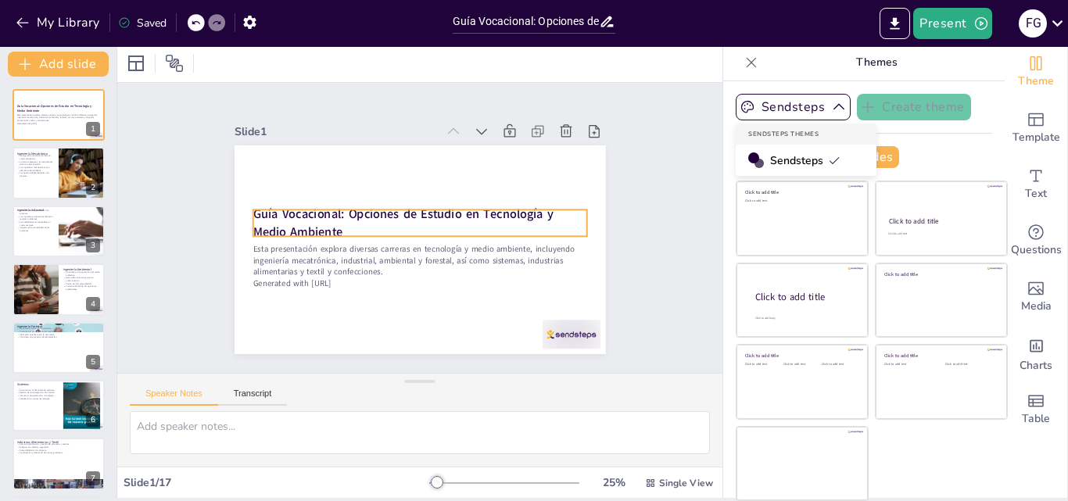
checkbox input "true"
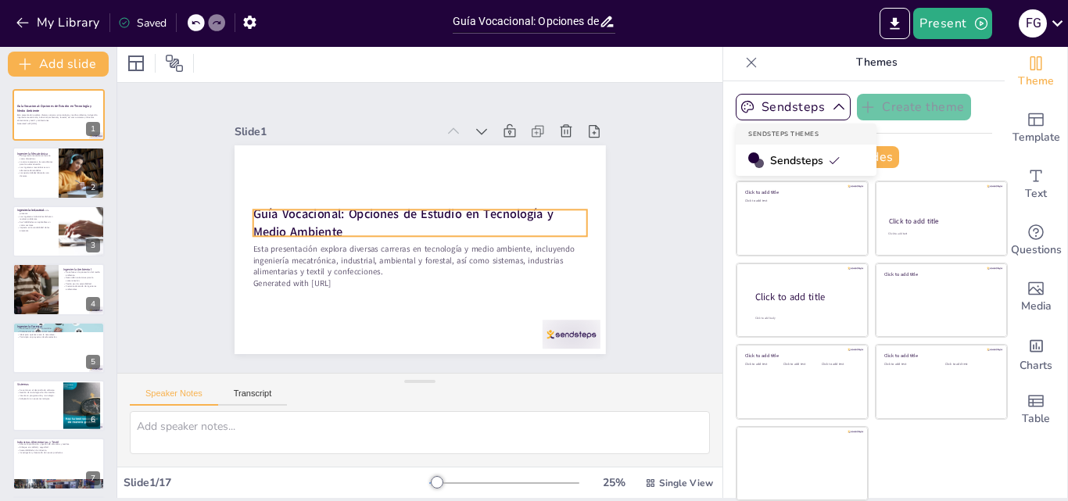
checkbox input "true"
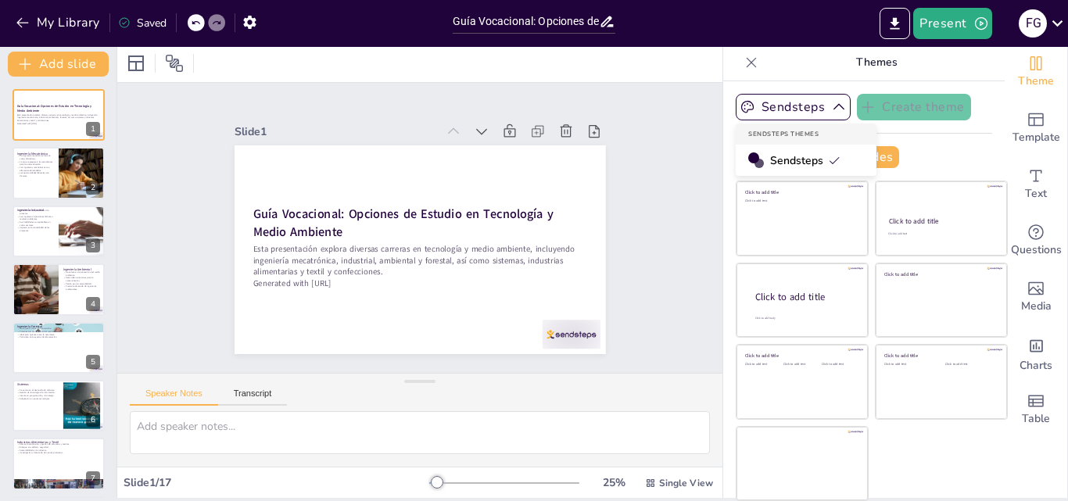
checkbox input "true"
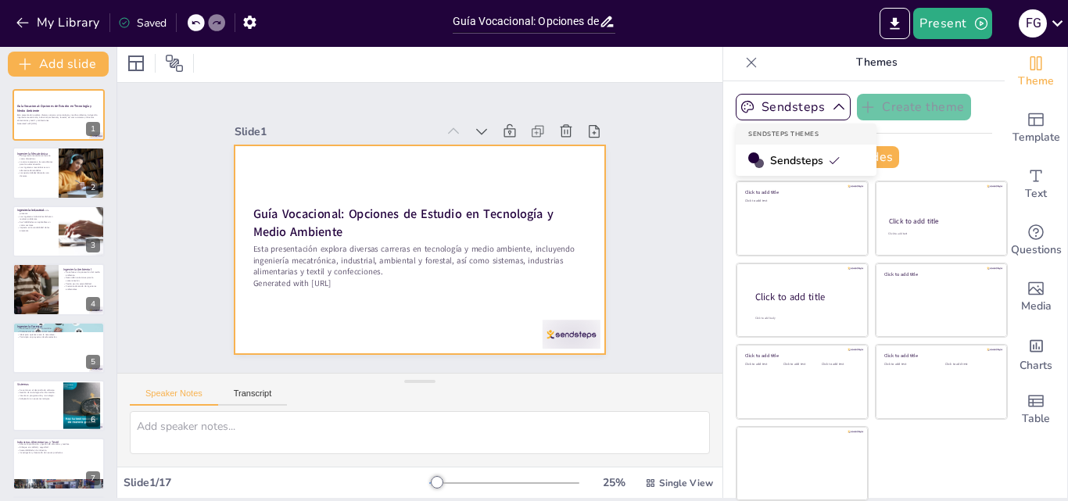
checkbox input "true"
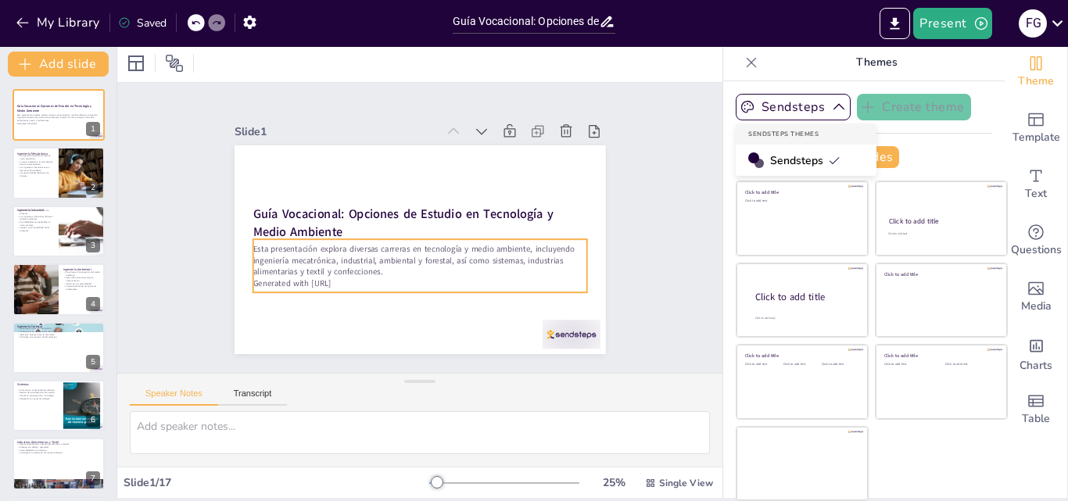
checkbox input "true"
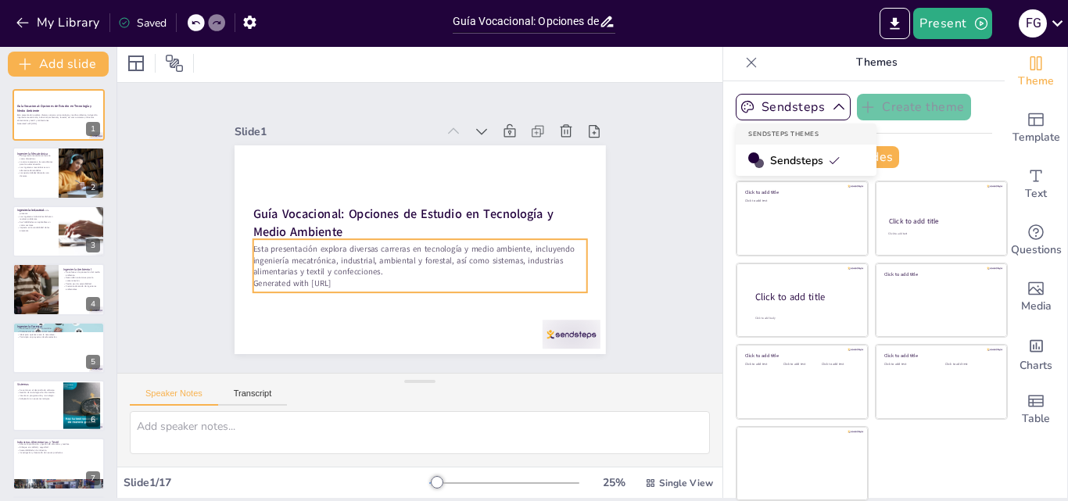
checkbox input "true"
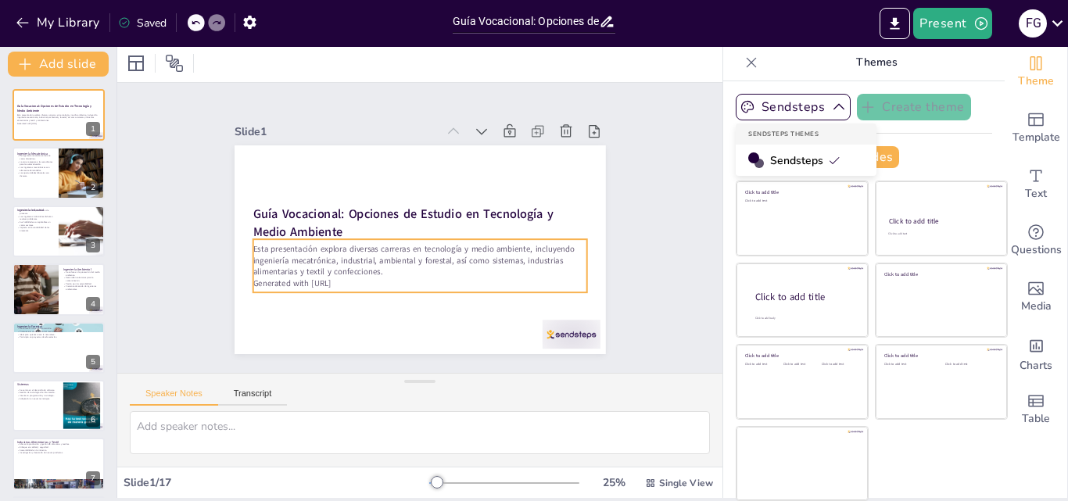
checkbox input "true"
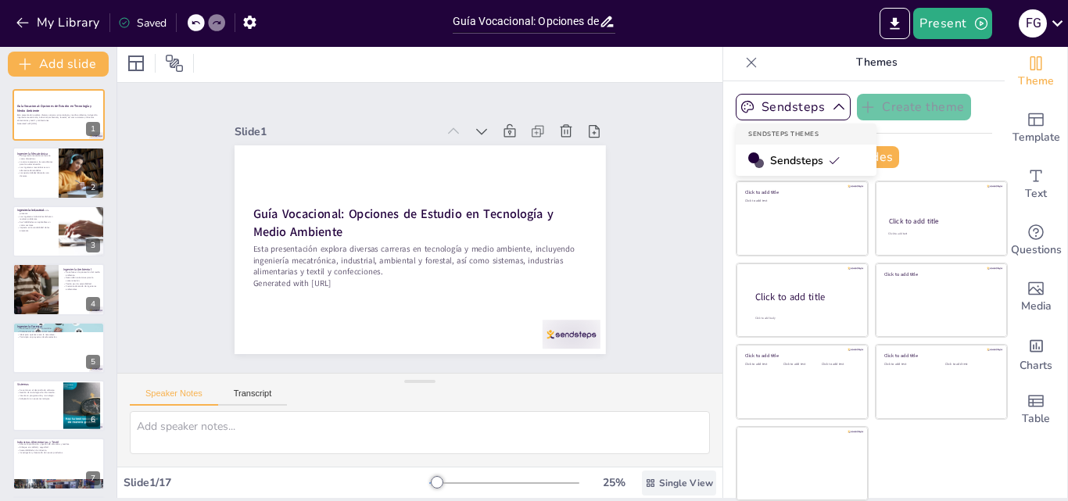
click at [647, 483] on icon at bounding box center [651, 483] width 8 height 8
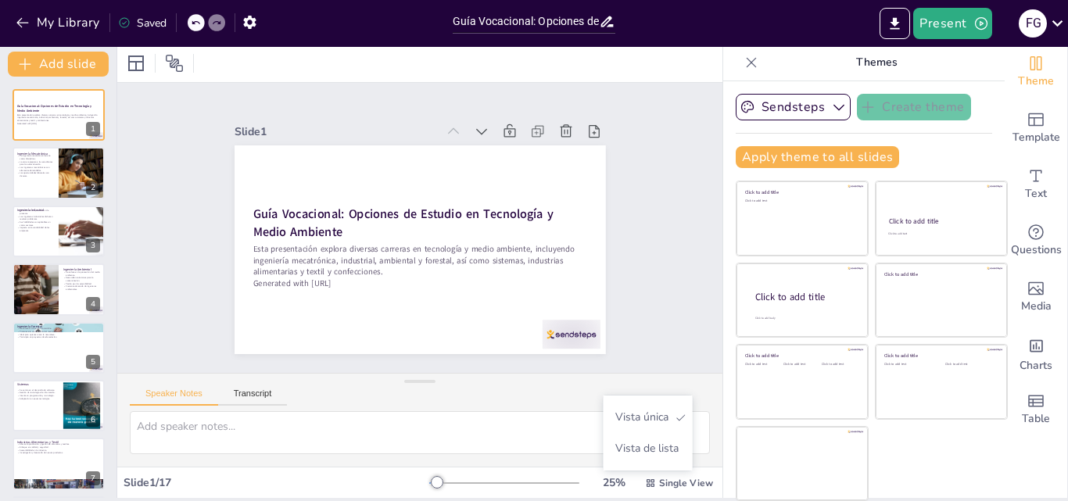
checkbox input "true"
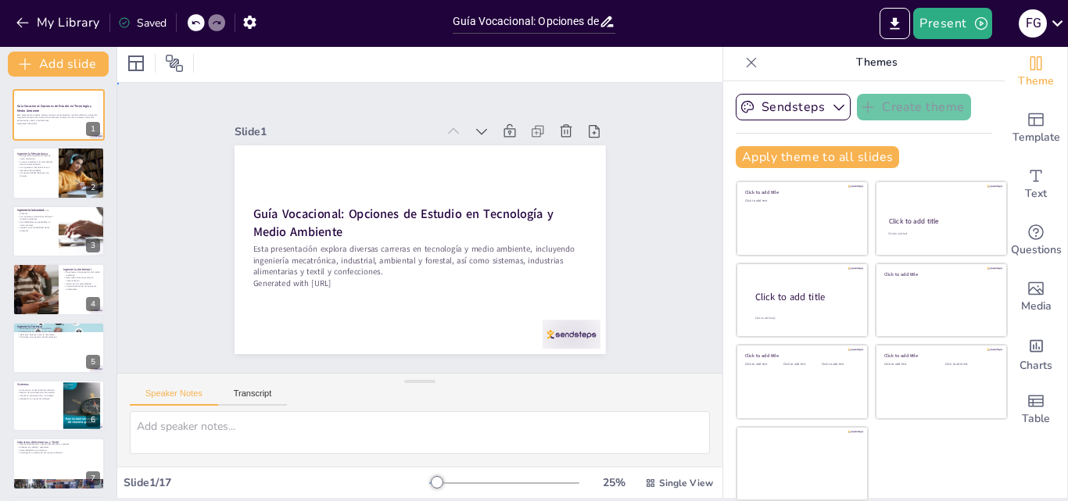
click at [635, 234] on div "Slide 1 Guía Vocacional: Opciones de Estudio en Tecnología y Medio Ambiente Est…" at bounding box center [419, 228] width 605 height 290
checkbox input "true"
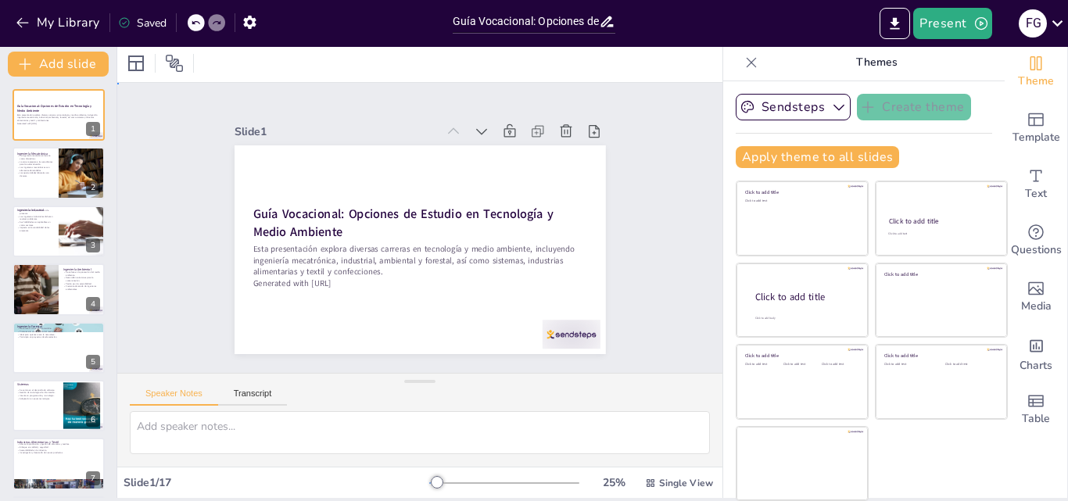
checkbox input "true"
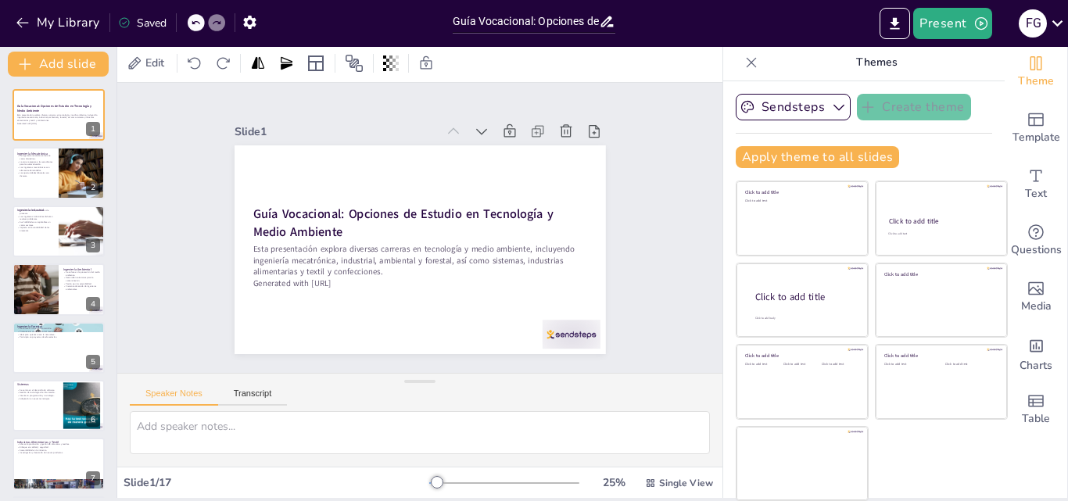
checkbox input "true"
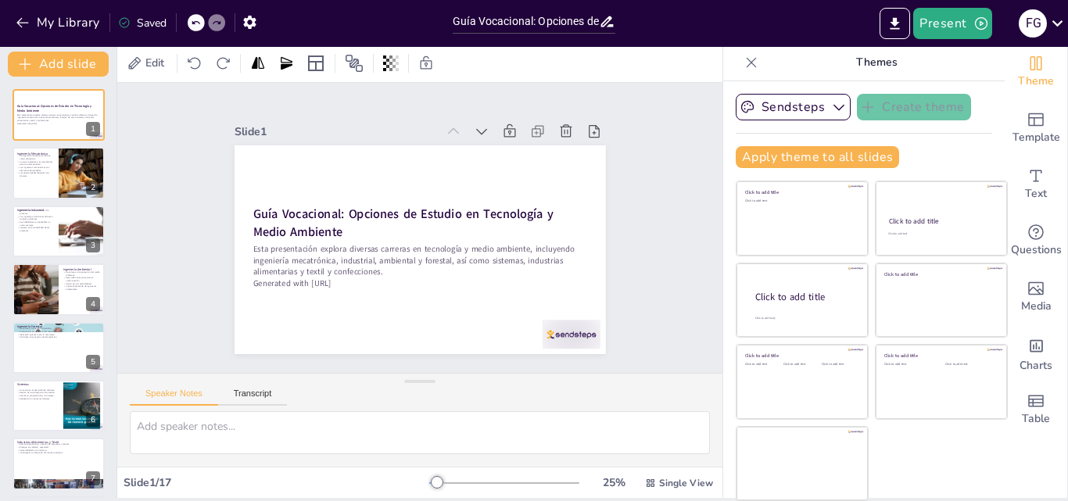
checkbox input "true"
click at [20, 20] on icon "button" at bounding box center [22, 23] width 12 height 10
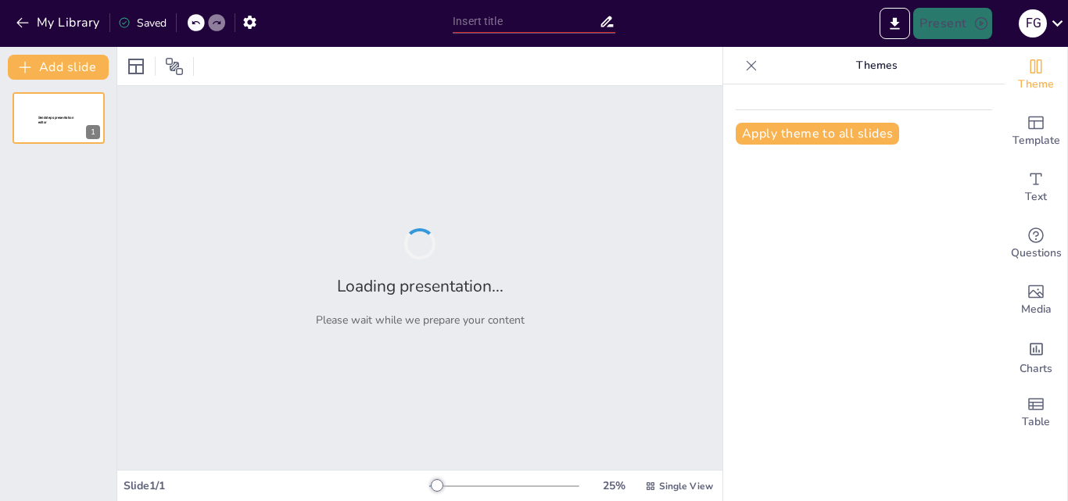
type input "Introducción a la Primera [PERSON_NAME]: Fundamentos y Aplicaciones en el Aula"
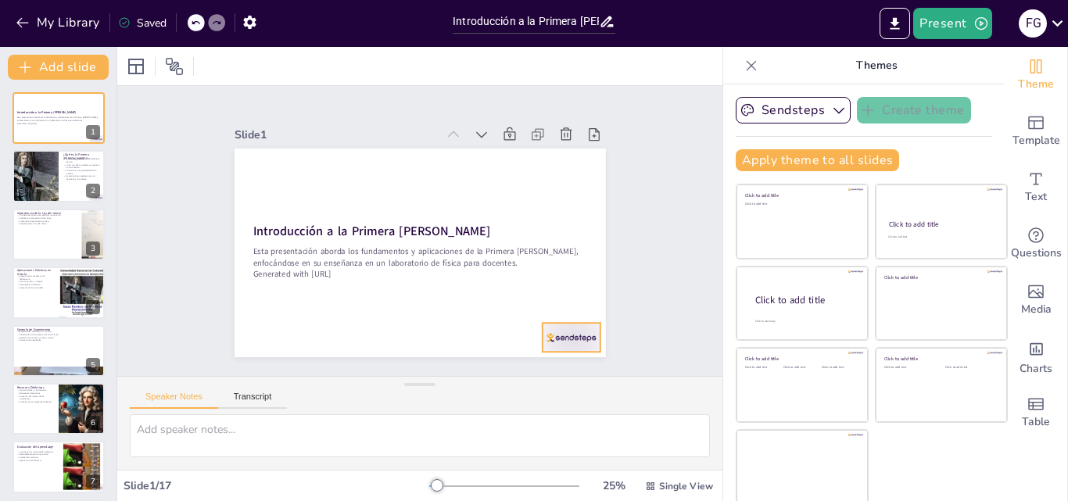
checkbox input "true"
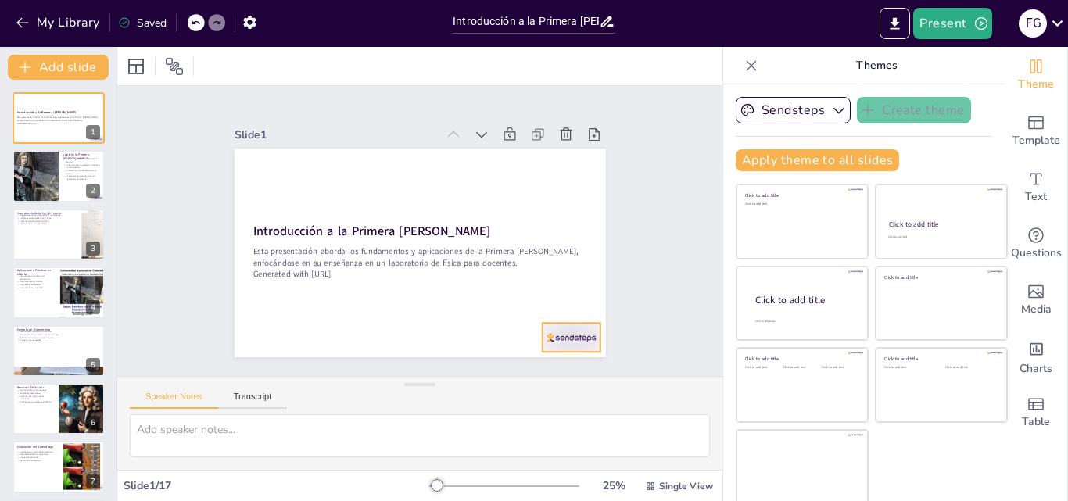
checkbox input "true"
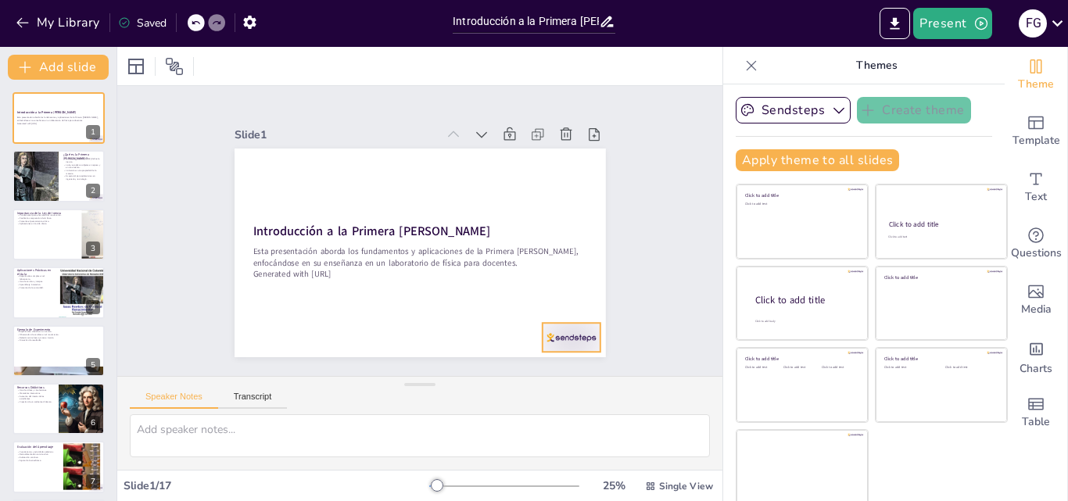
checkbox input "true"
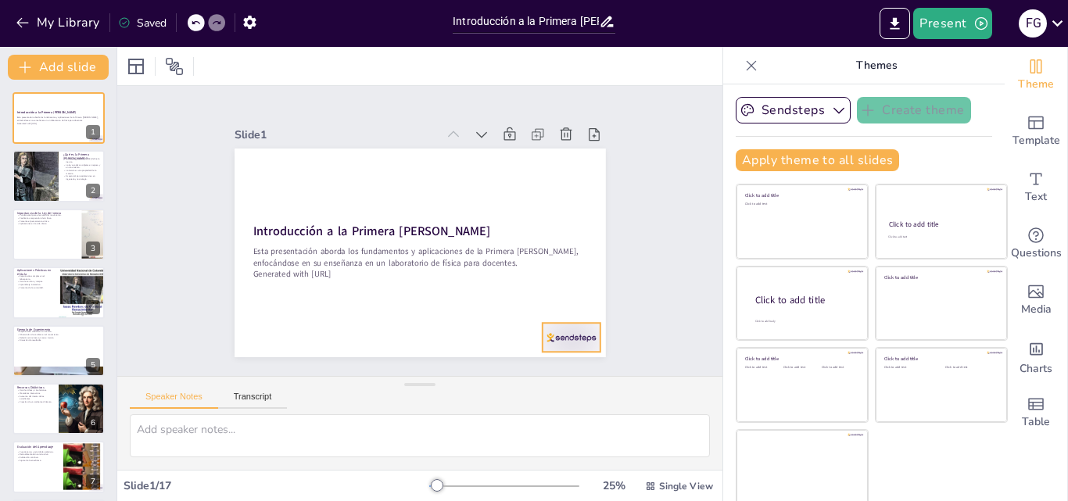
checkbox input "true"
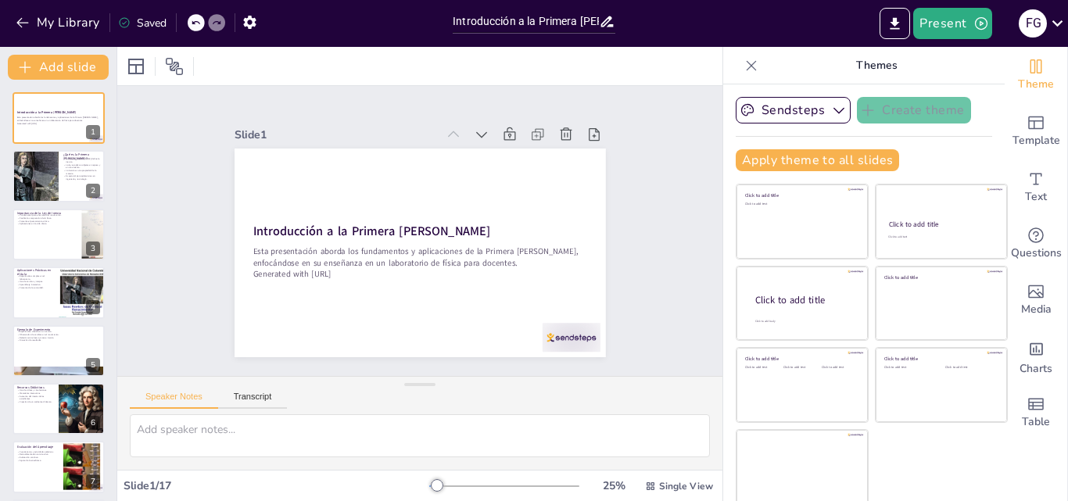
checkbox input "true"
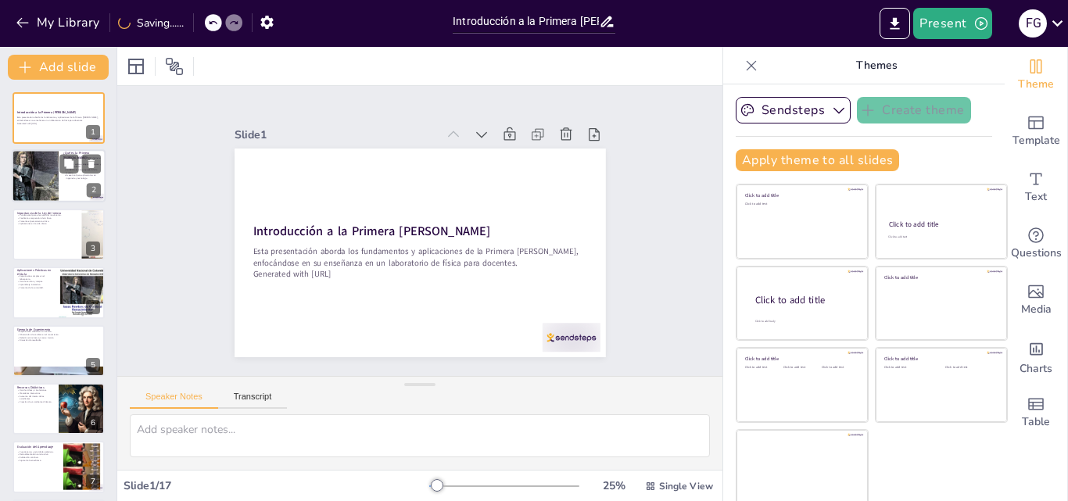
checkbox input "true"
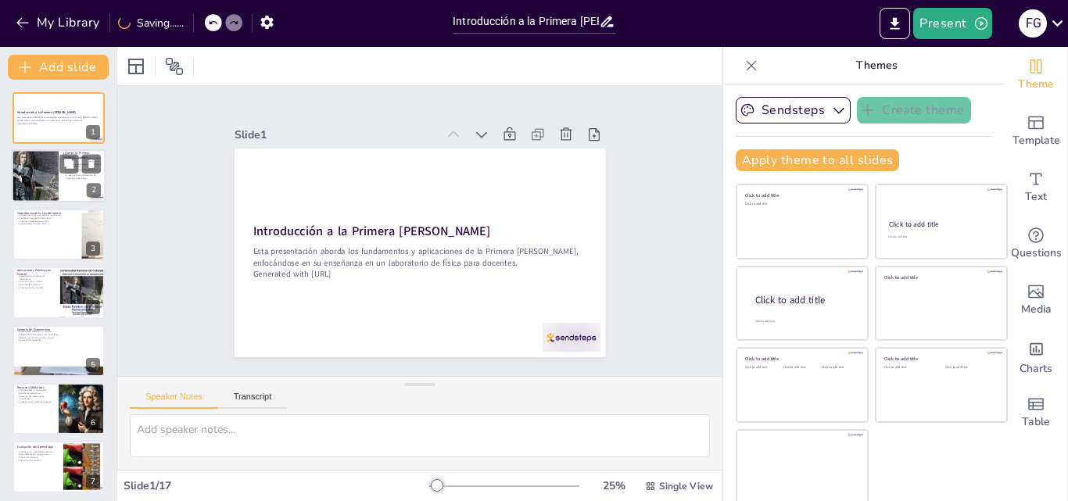
checkbox input "true"
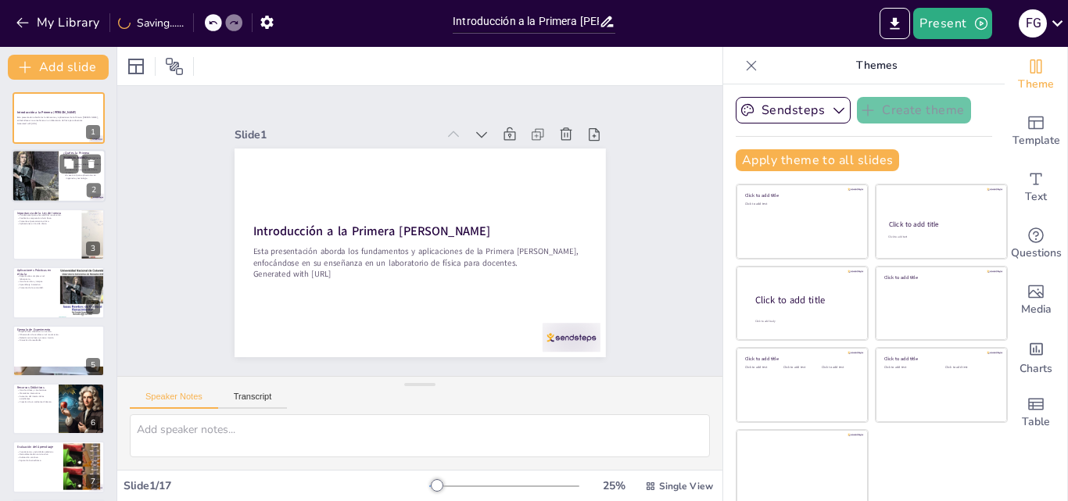
checkbox input "true"
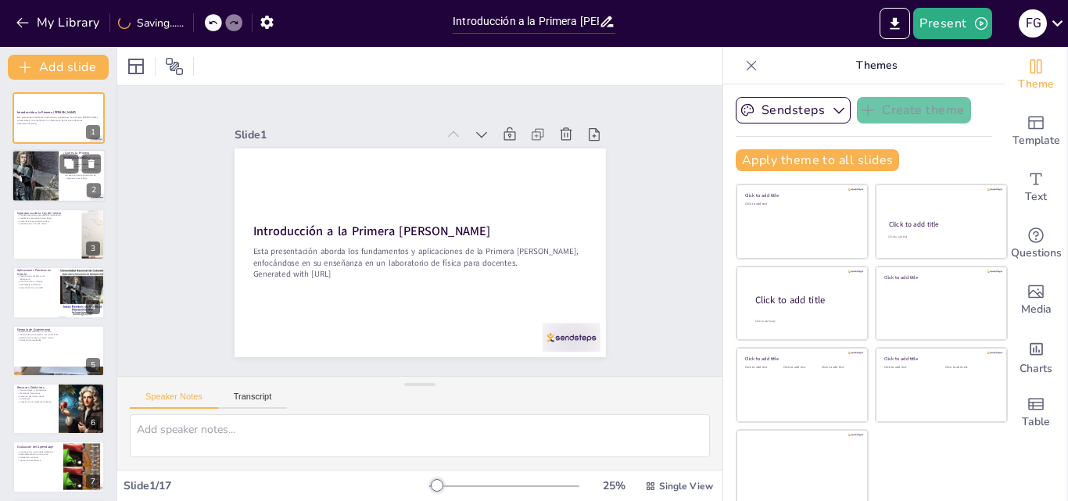
click at [58, 183] on div at bounding box center [35, 176] width 84 height 53
type textarea "La inercia es un concepto clave que explica cómo los objetos responden a fuerza…"
checkbox input "true"
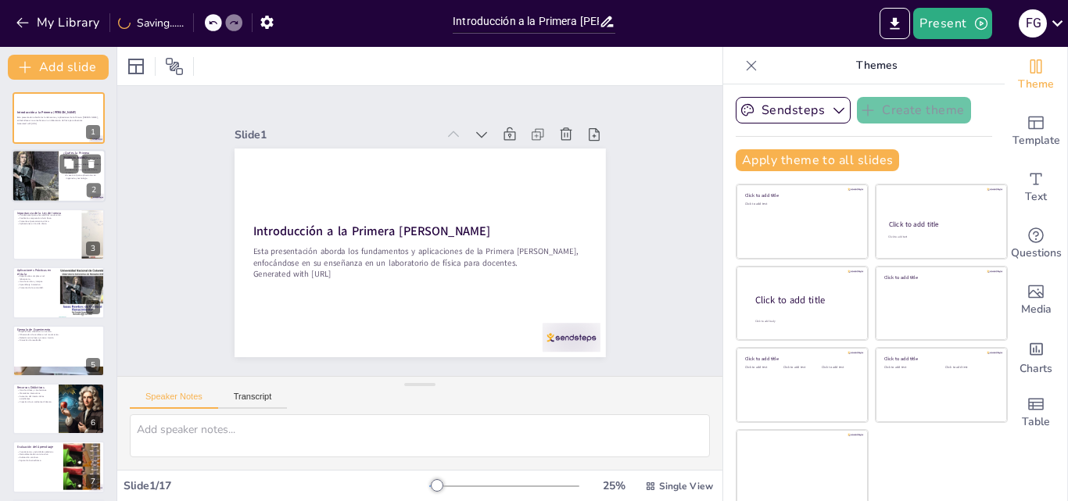
checkbox input "true"
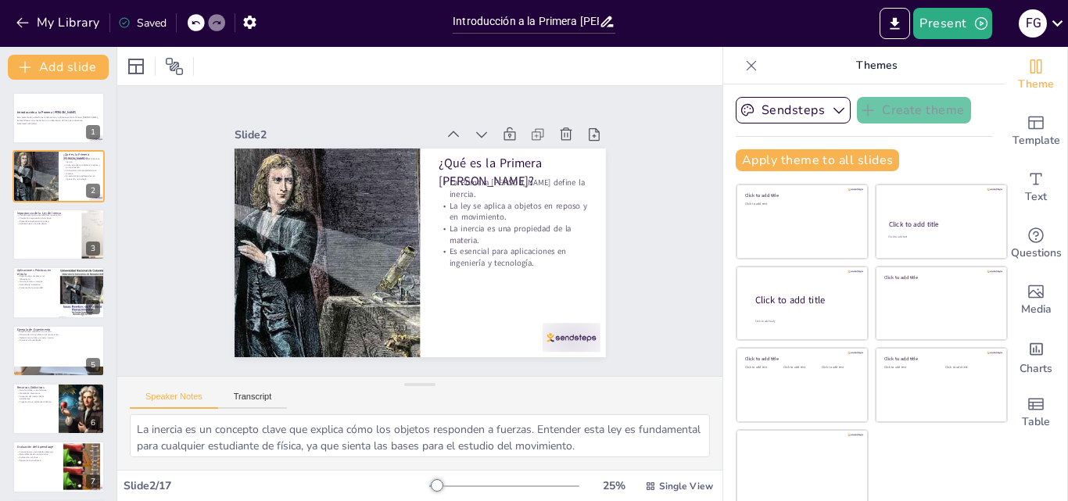
checkbox input "true"
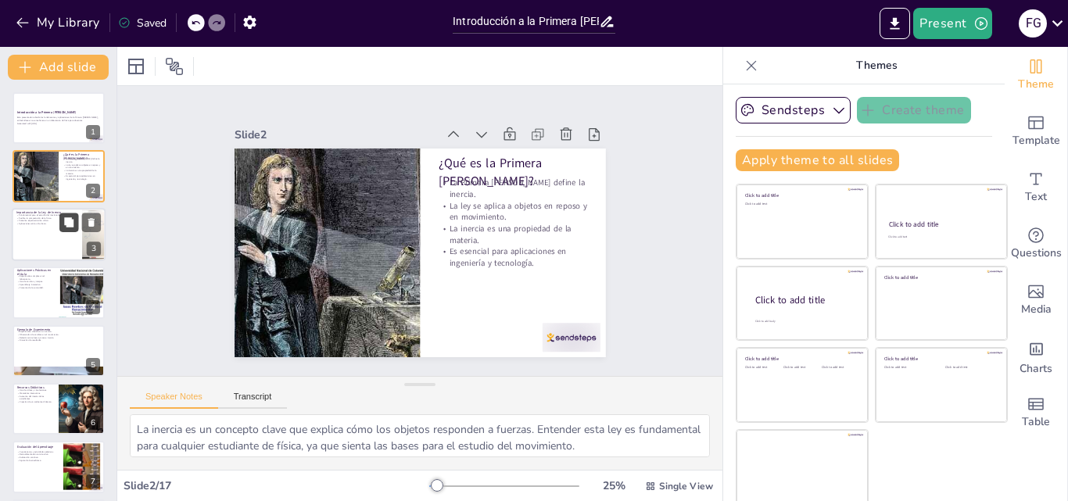
checkbox input "true"
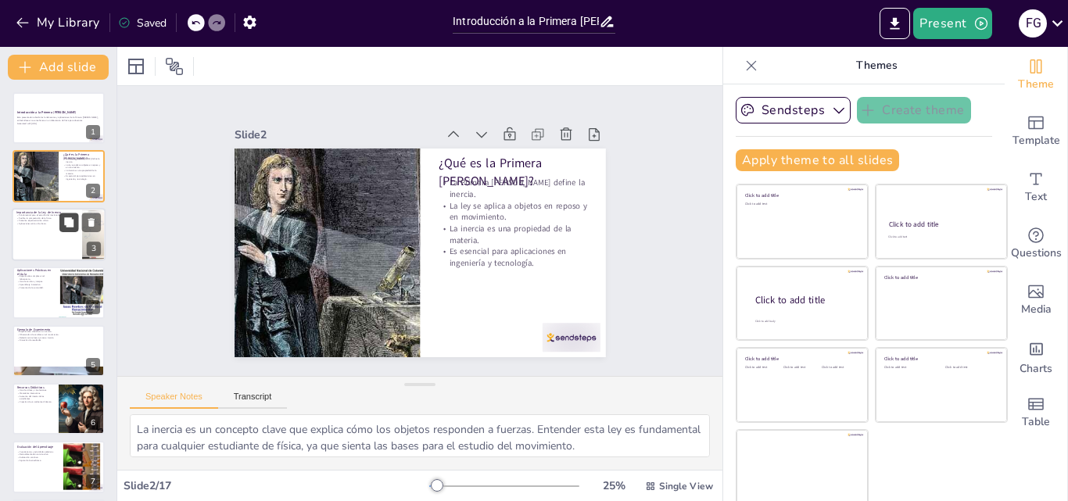
click at [61, 221] on button at bounding box center [68, 222] width 19 height 19
type textarea "La ley de inercia es una de las primeras leyes que los estudiantes deben aprend…"
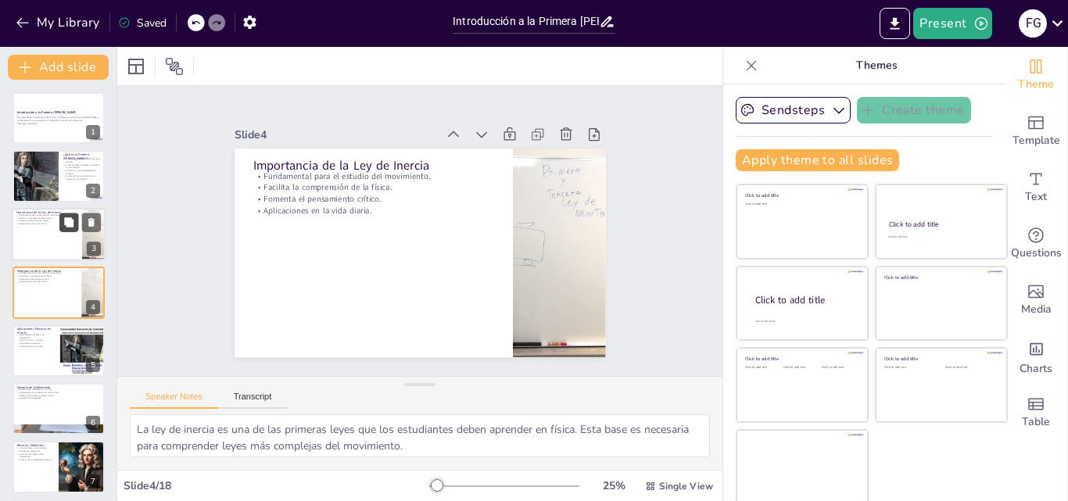
checkbox input "true"
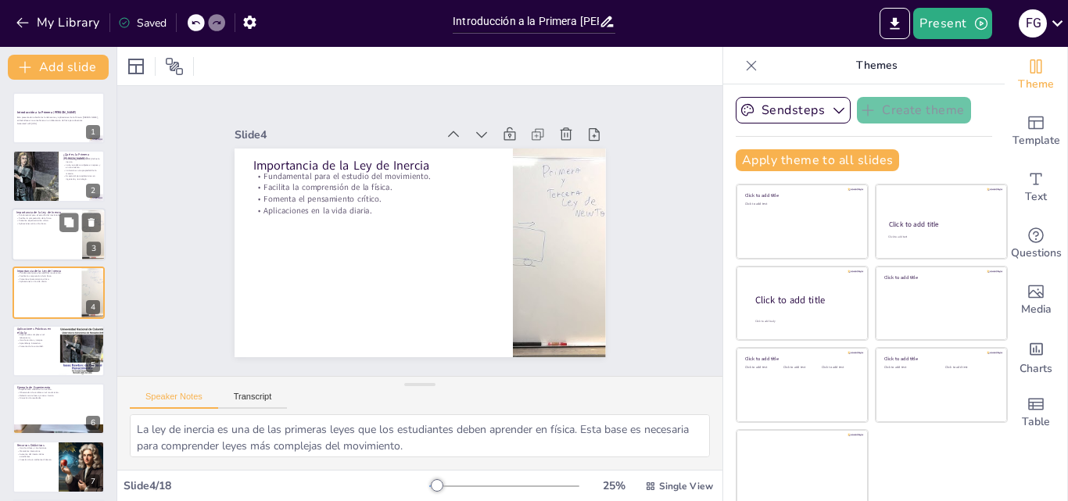
scroll to position [2, 0]
checkbox input "true"
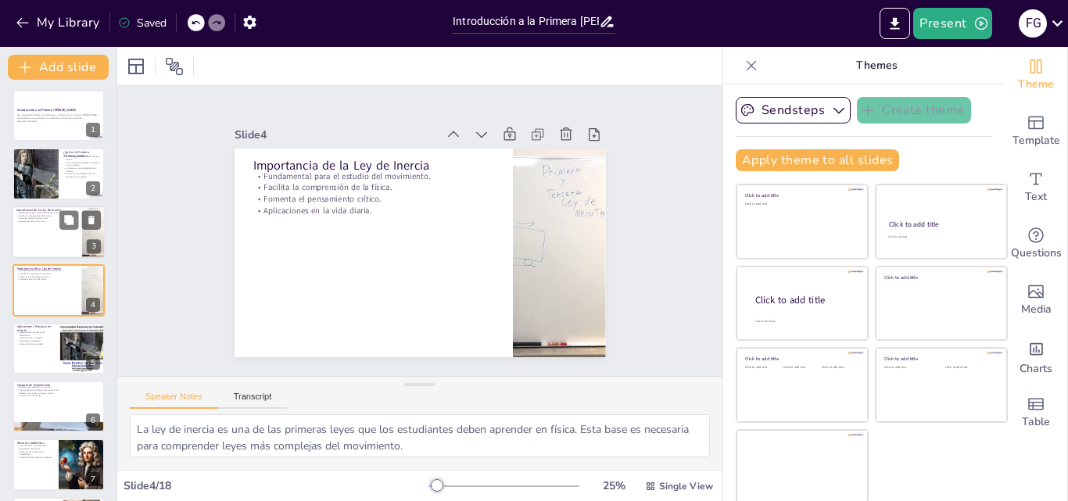
checkbox input "true"
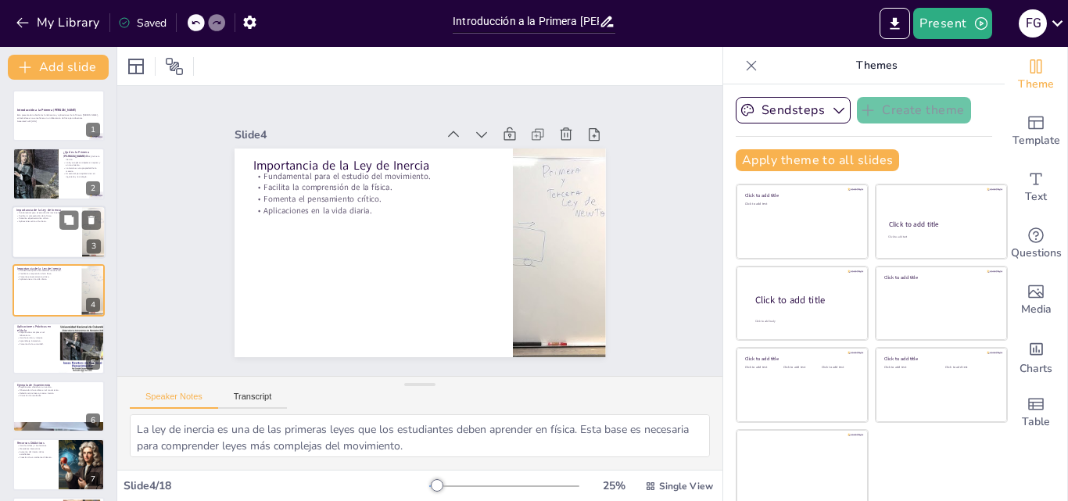
checkbox input "true"
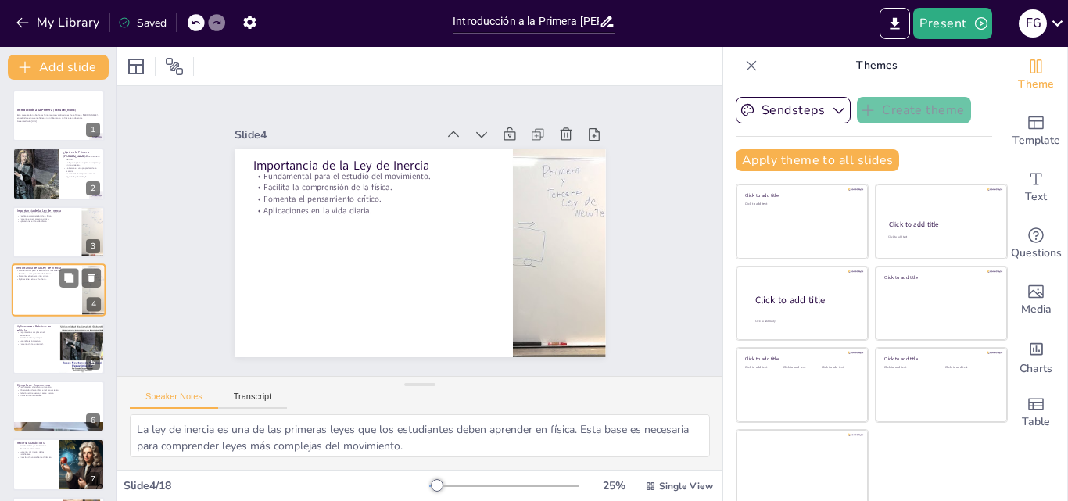
checkbox input "true"
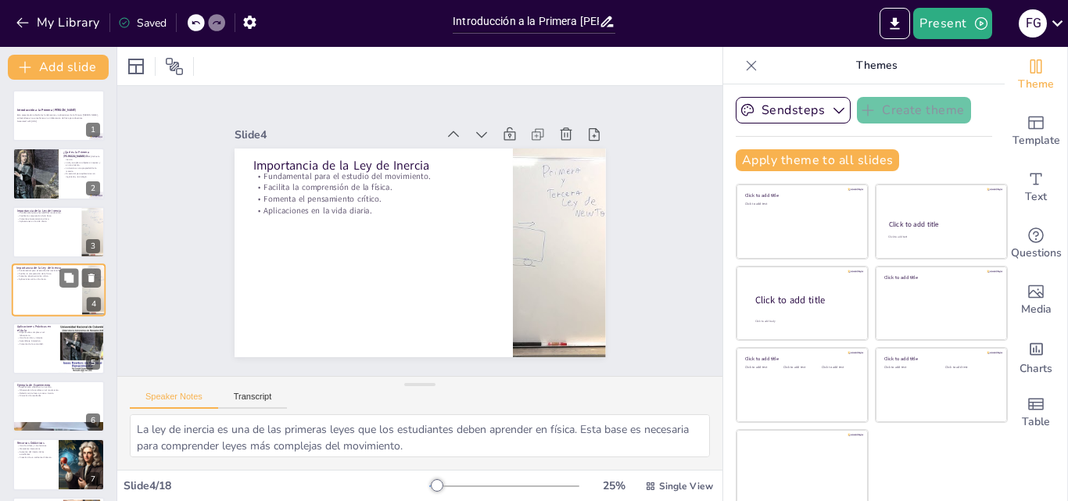
checkbox input "true"
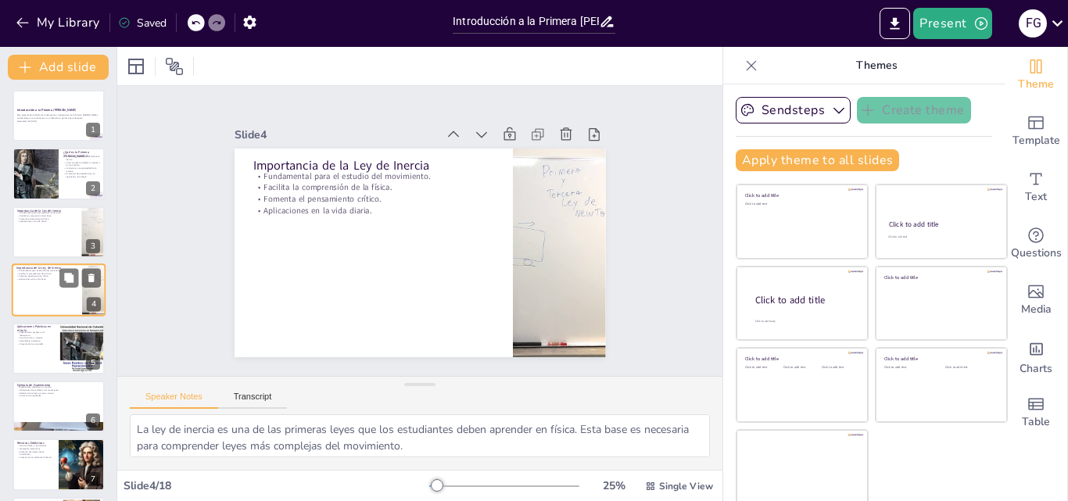
checkbox input "true"
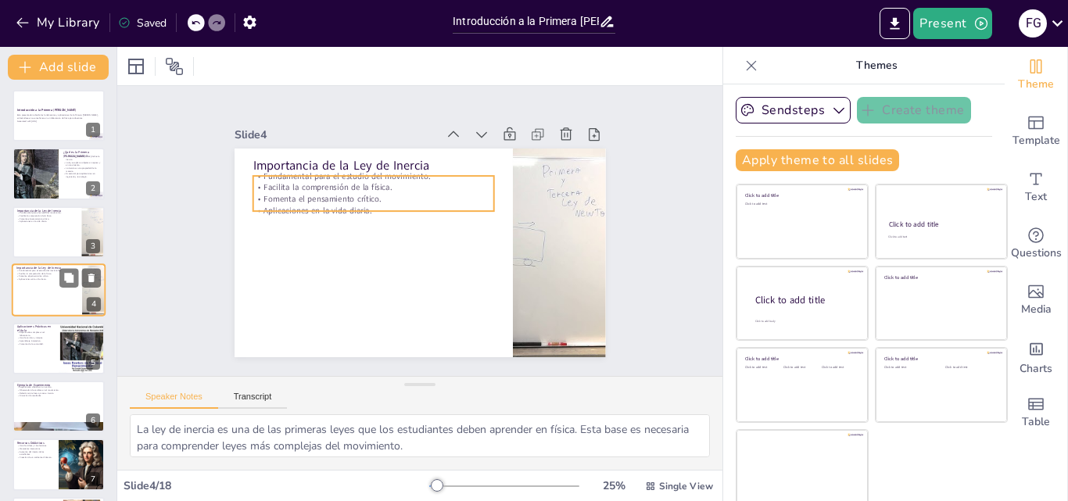
checkbox input "true"
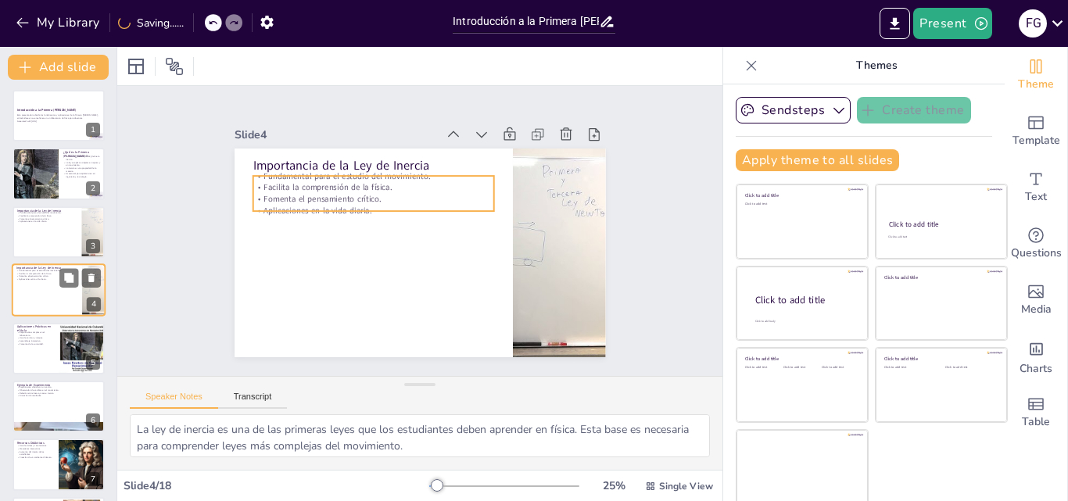
checkbox input "true"
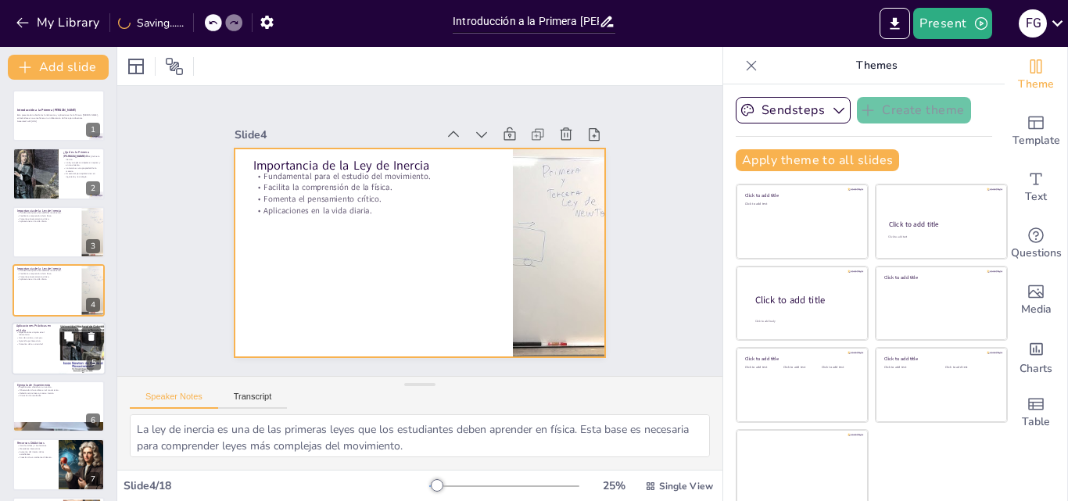
checkbox input "true"
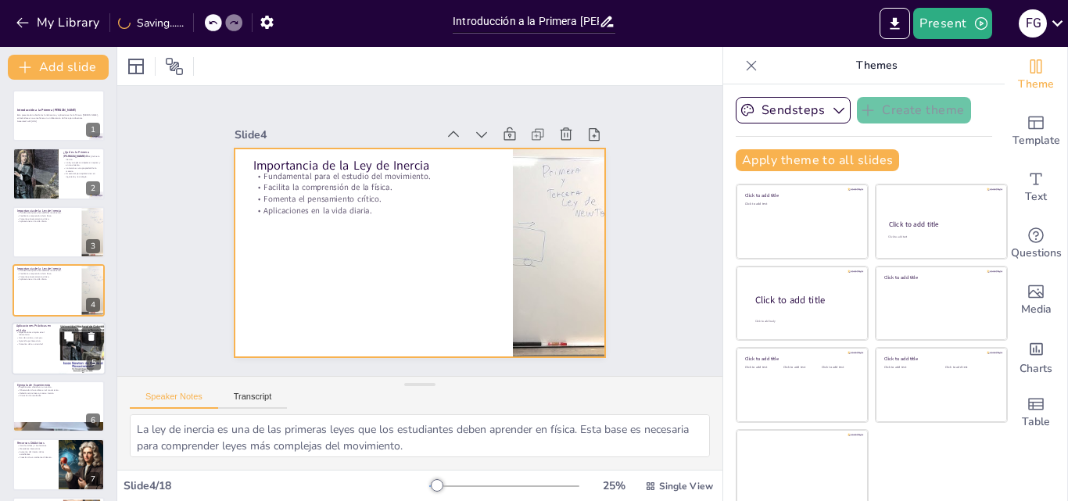
checkbox input "true"
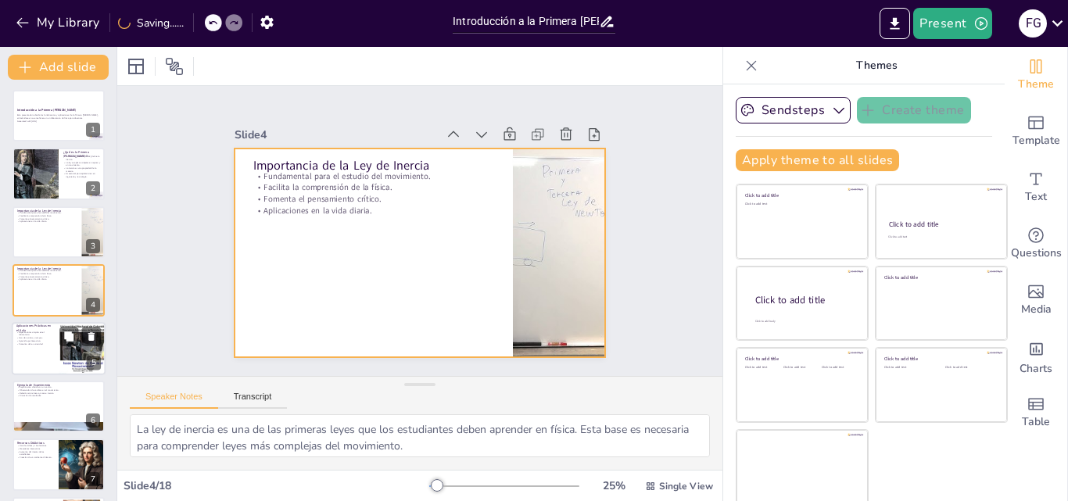
checkbox input "true"
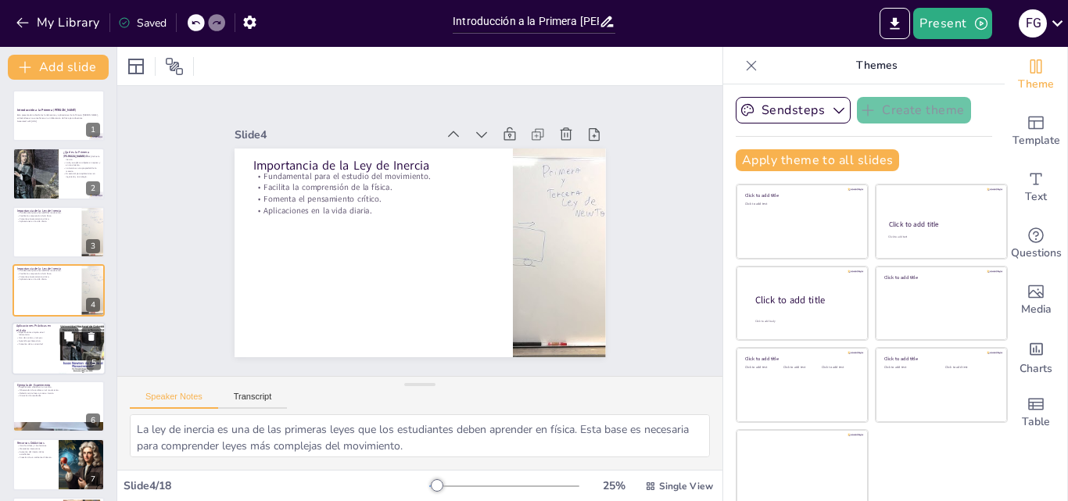
checkbox input "true"
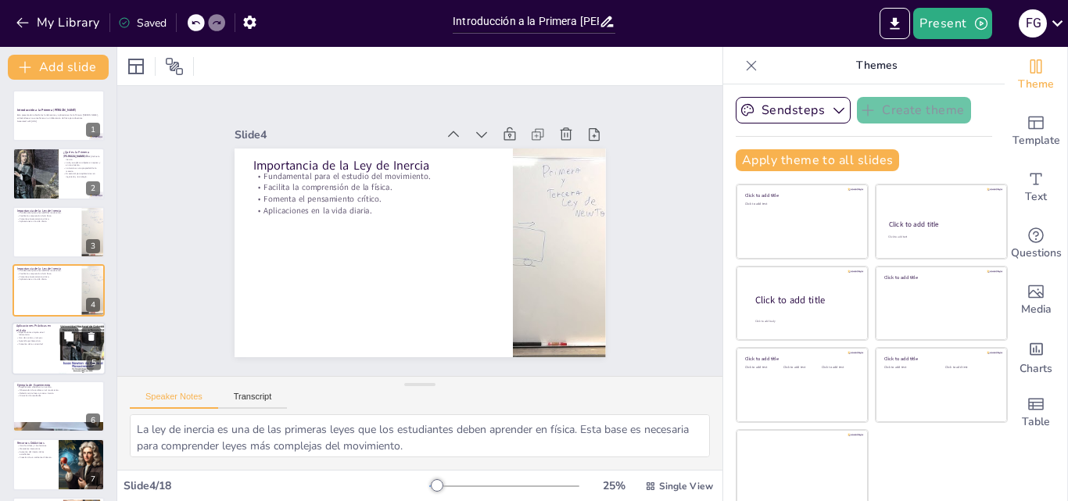
click at [36, 342] on p "Fomento de la curiosidad." at bounding box center [35, 343] width 38 height 3
type textarea "Los experimentos prácticos son fundamentales para la enseñanza de la física. Lo…"
checkbox input "true"
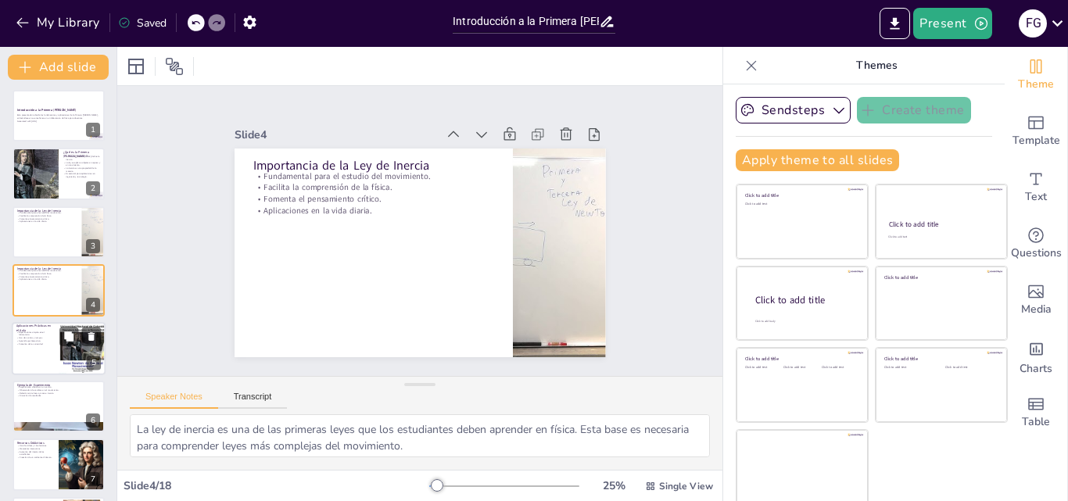
checkbox input "true"
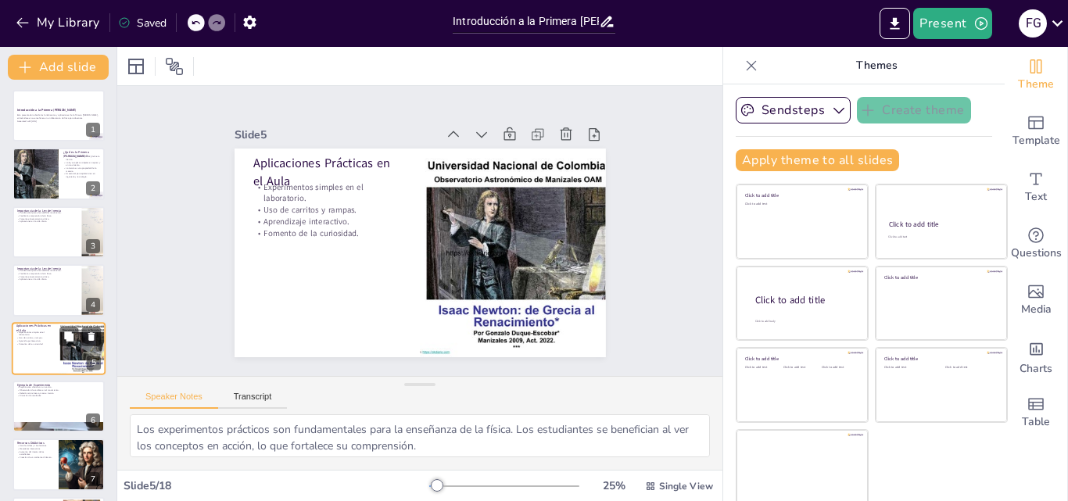
scroll to position [60, 0]
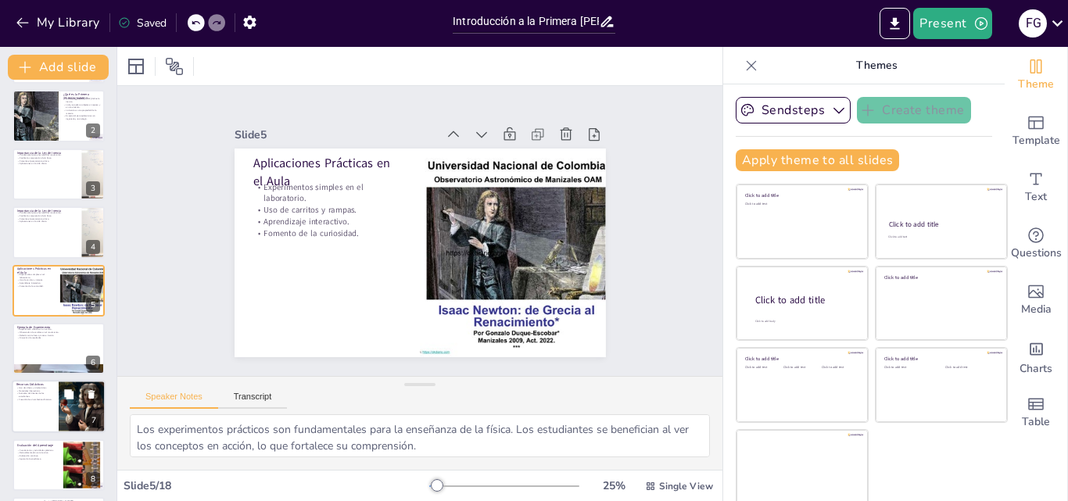
checkbox input "true"
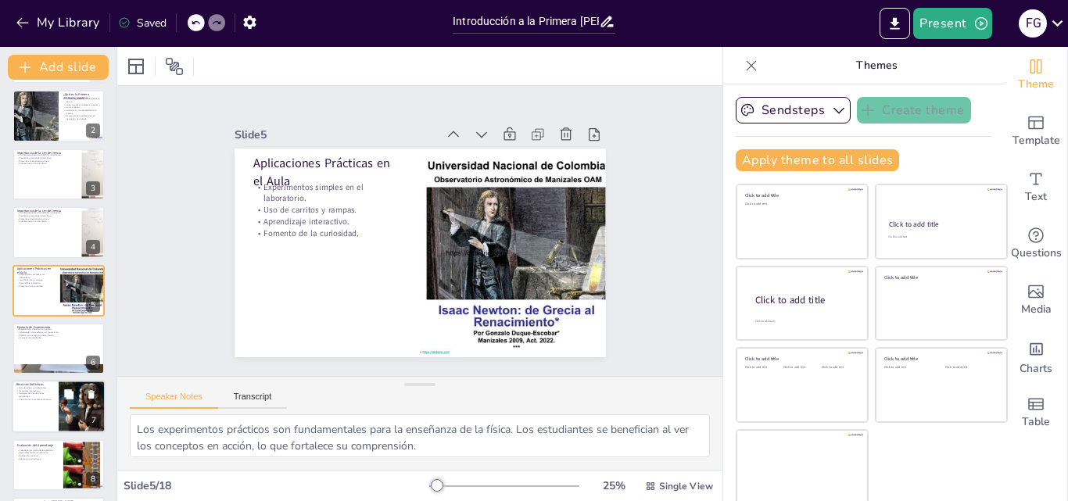
checkbox input "true"
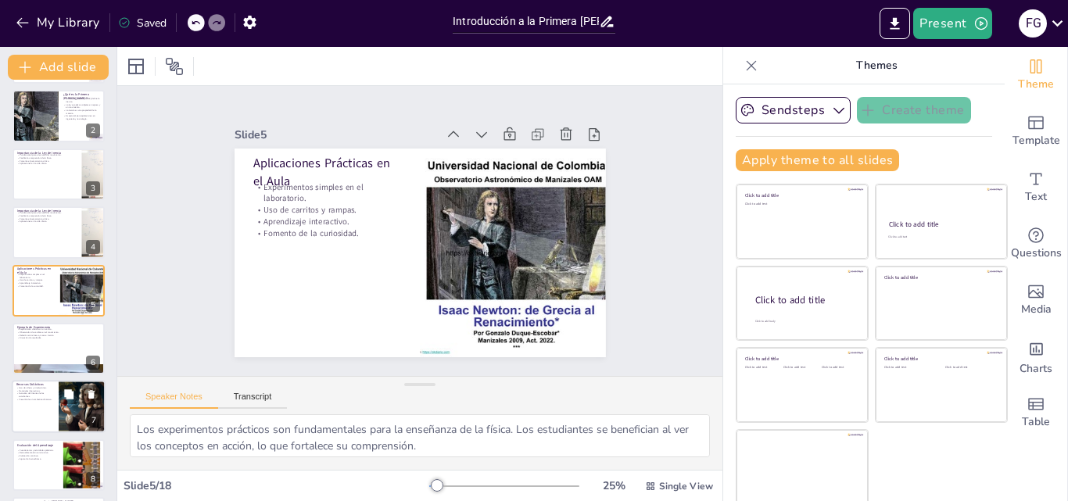
checkbox input "true"
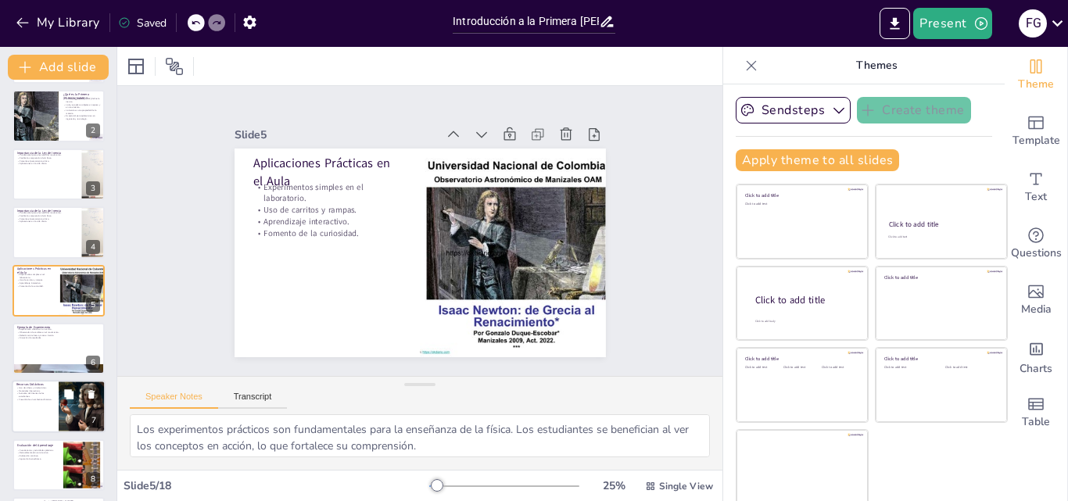
checkbox input "true"
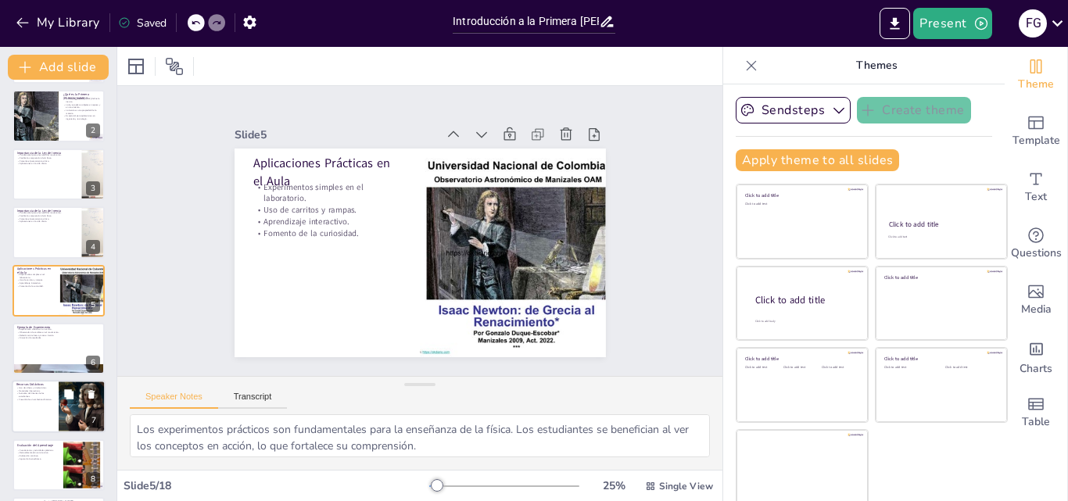
click at [39, 403] on div at bounding box center [59, 407] width 94 height 53
type textarea "Los videos y simulaciones son herramientas poderosas que pueden ilustrar concep…"
checkbox input "true"
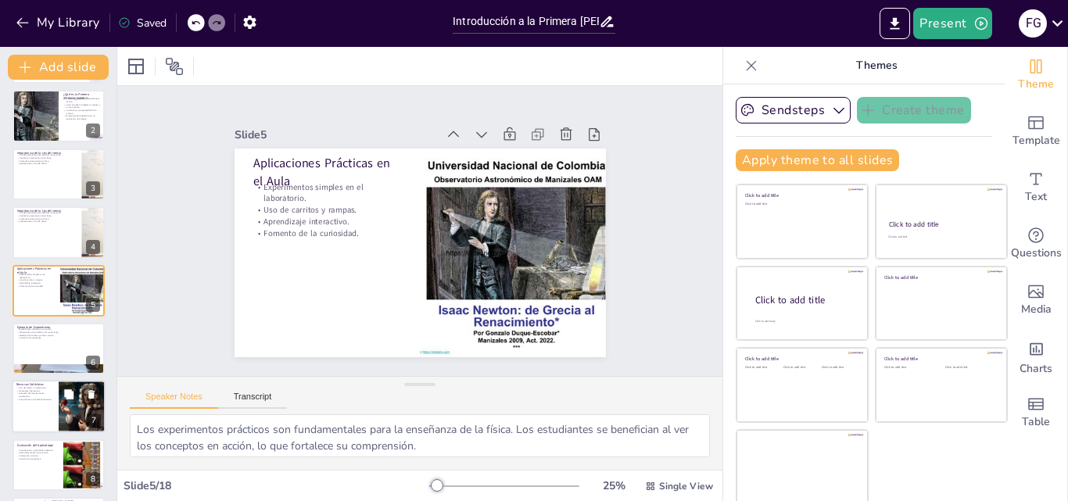
checkbox input "true"
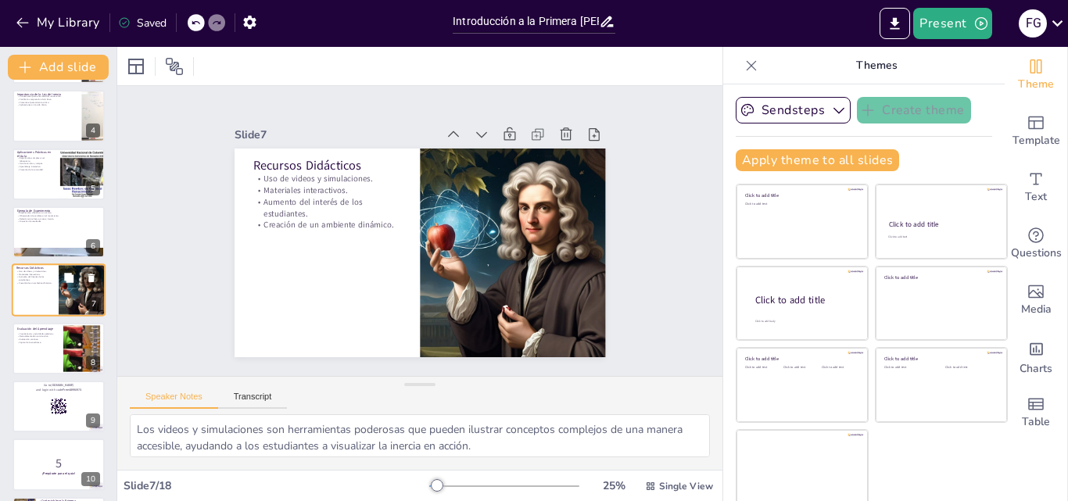
scroll to position [255, 0]
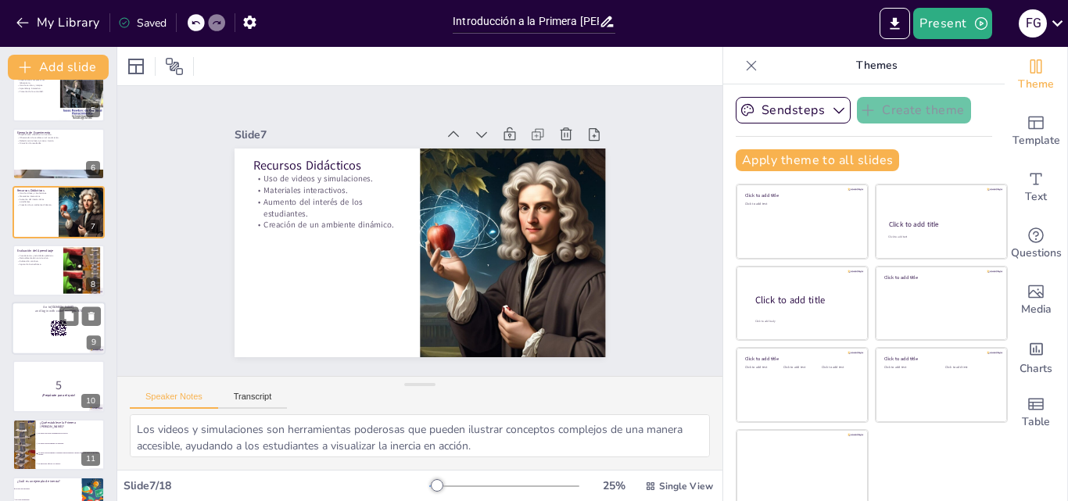
checkbox input "true"
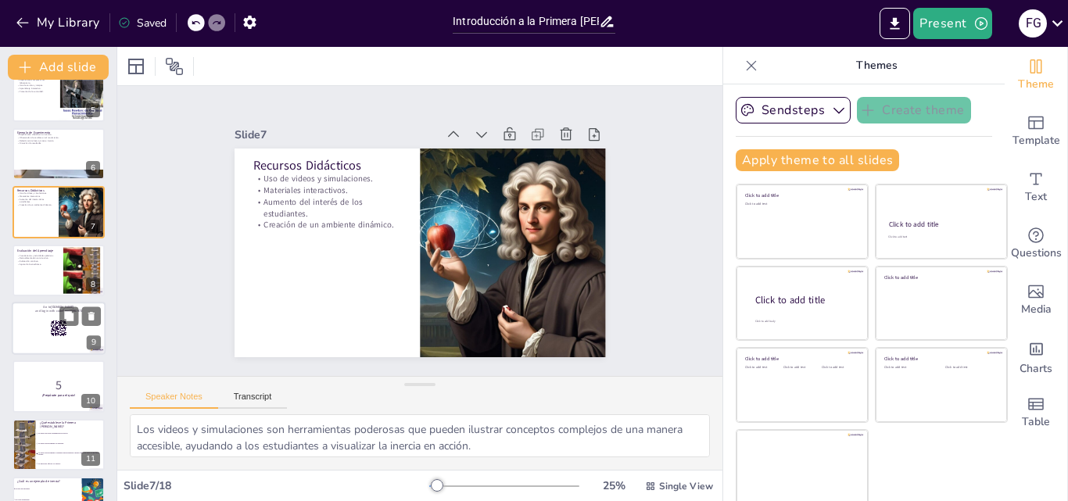
checkbox input "true"
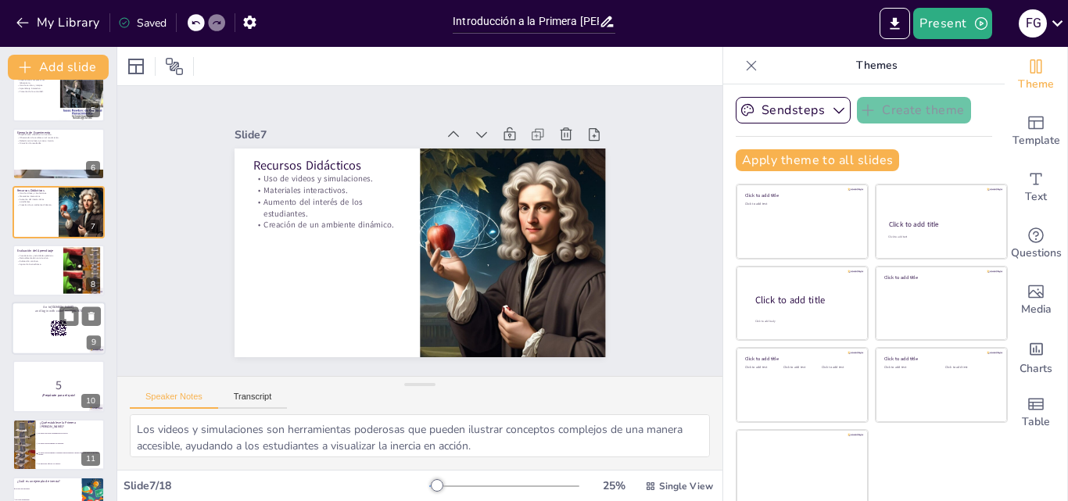
checkbox input "true"
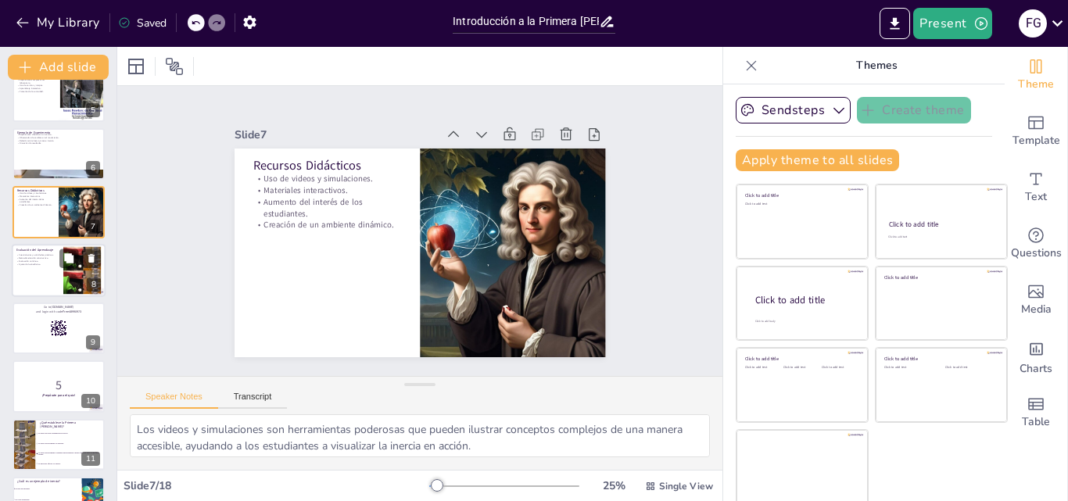
checkbox input "true"
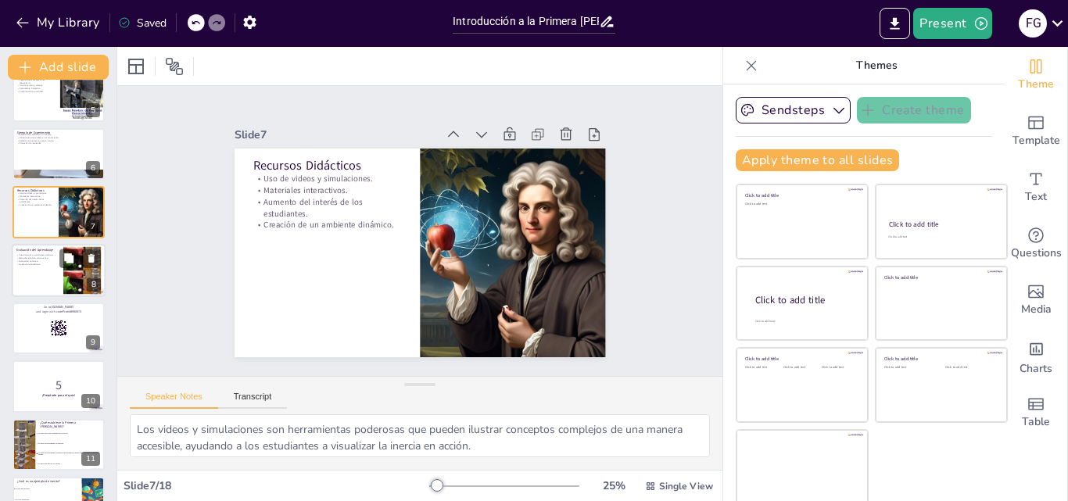
checkbox input "true"
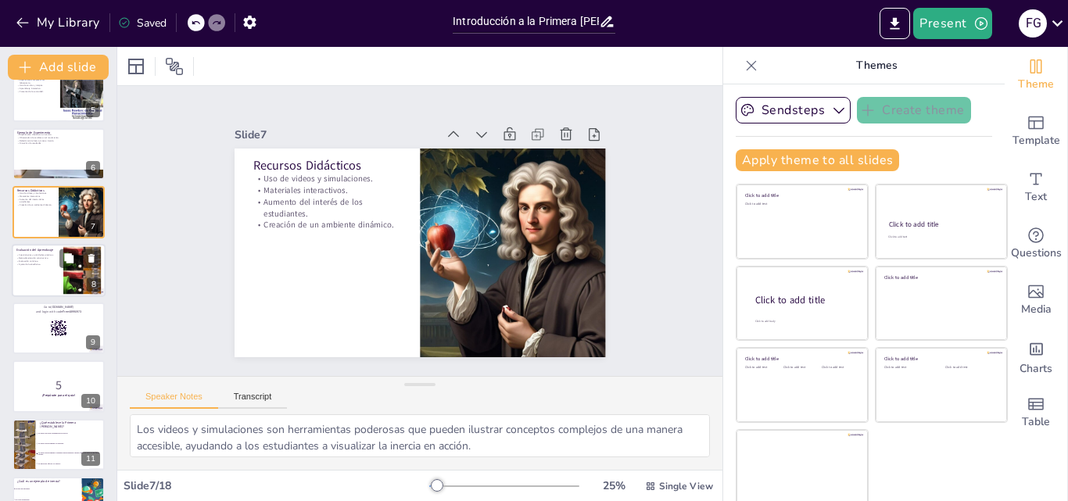
checkbox input "true"
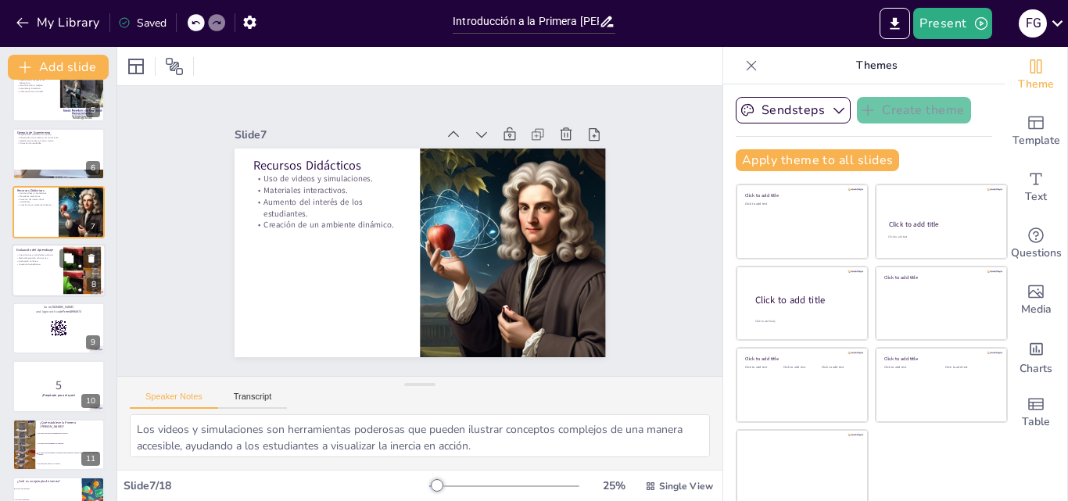
click at [34, 276] on div at bounding box center [59, 270] width 94 height 53
type textarea "Los cuestionarios son una forma efectiva de evaluar el aprendizaje. Permiten a …"
checkbox input "true"
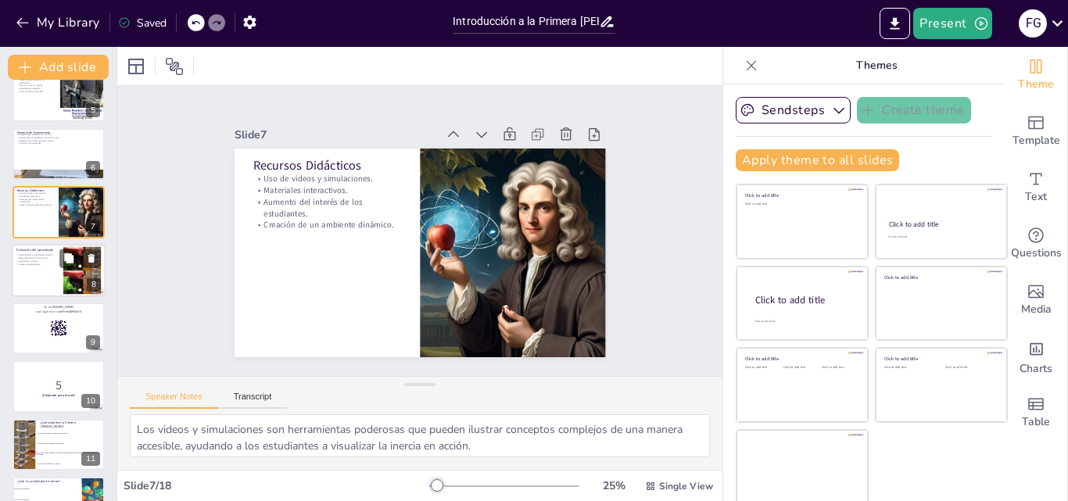
checkbox input "true"
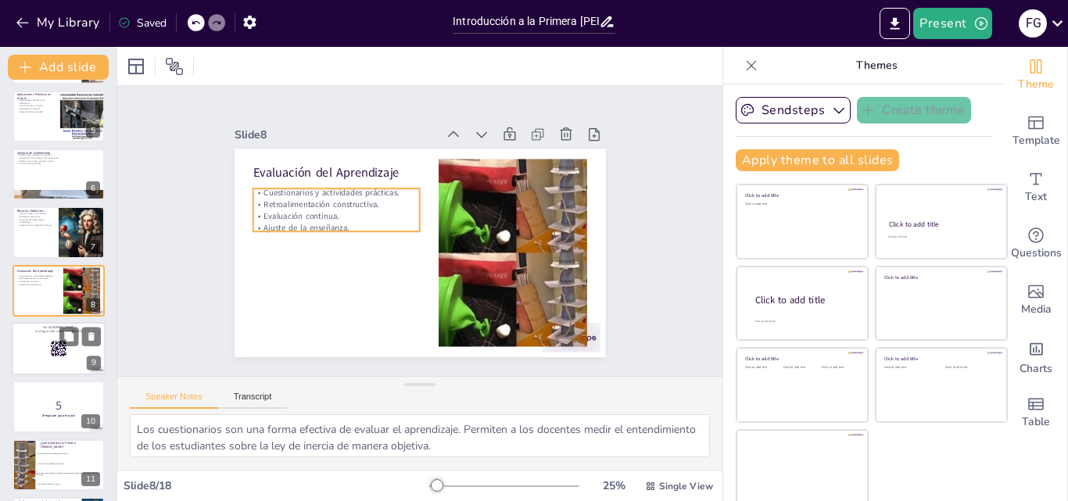
checkbox input "true"
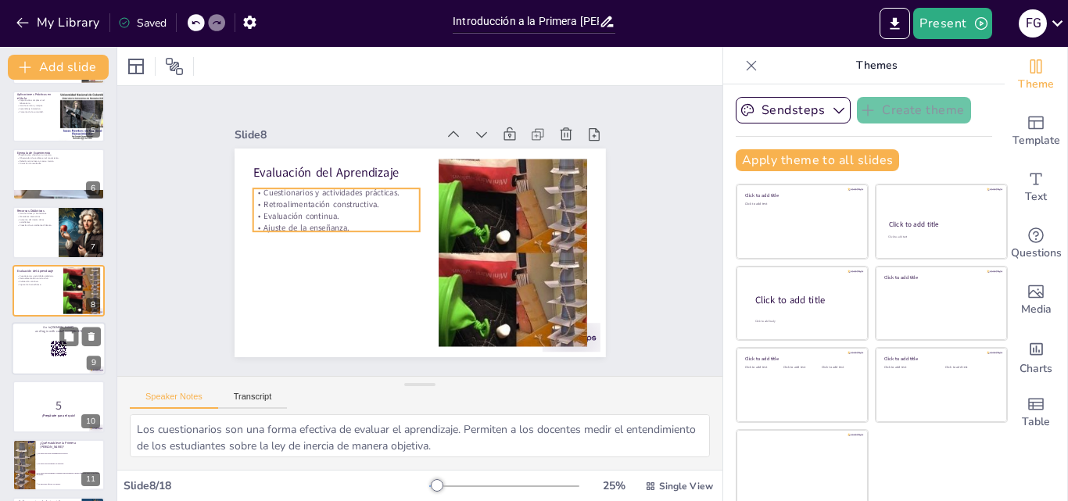
checkbox input "true"
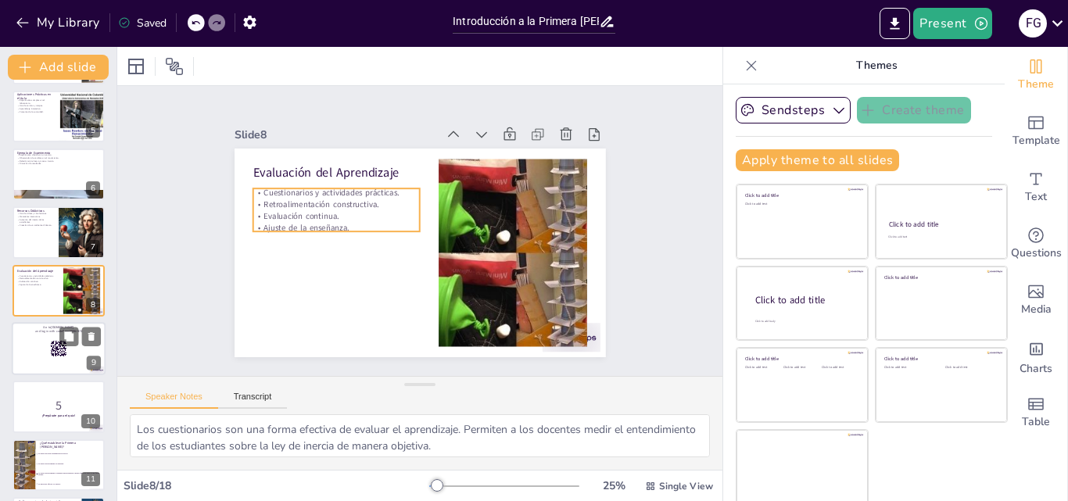
checkbox input "true"
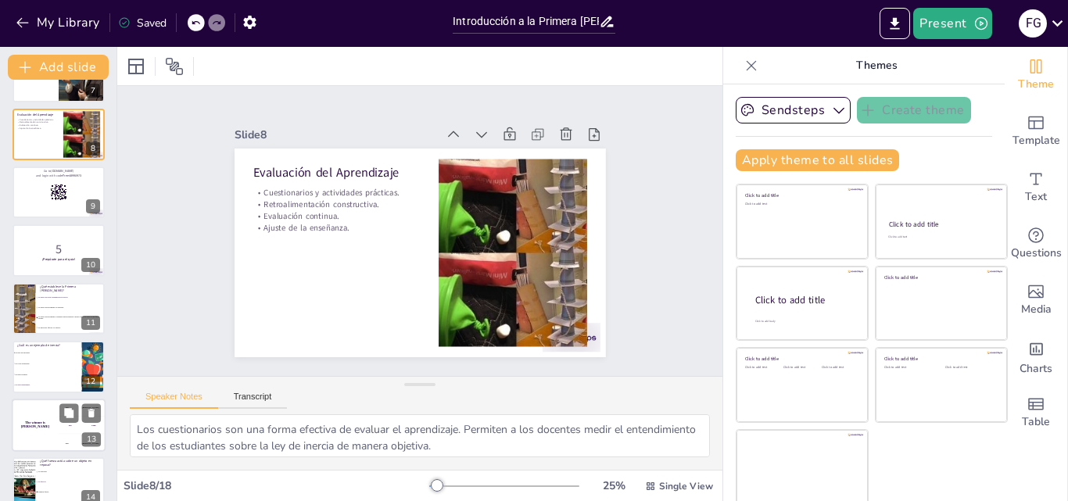
scroll to position [469, 0]
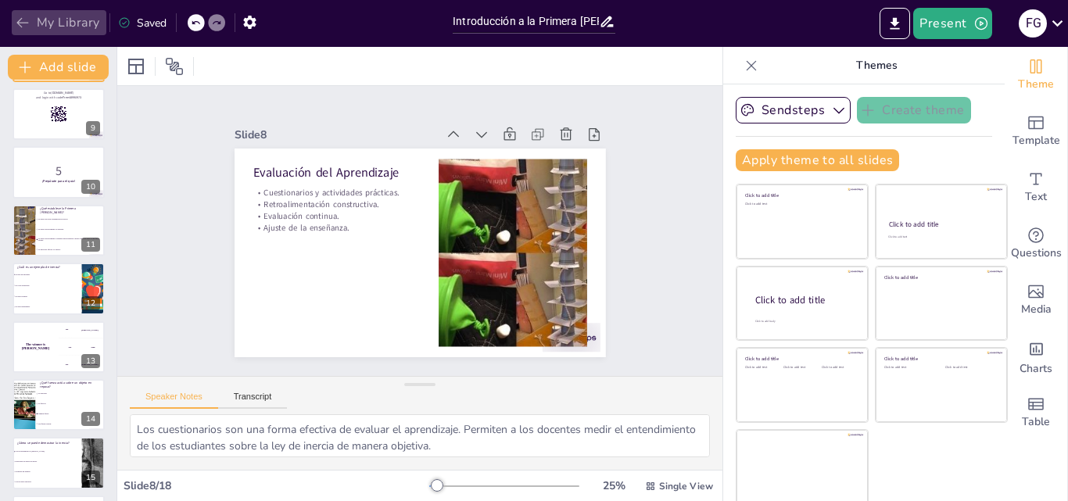
click at [23, 27] on icon "button" at bounding box center [23, 23] width 16 height 16
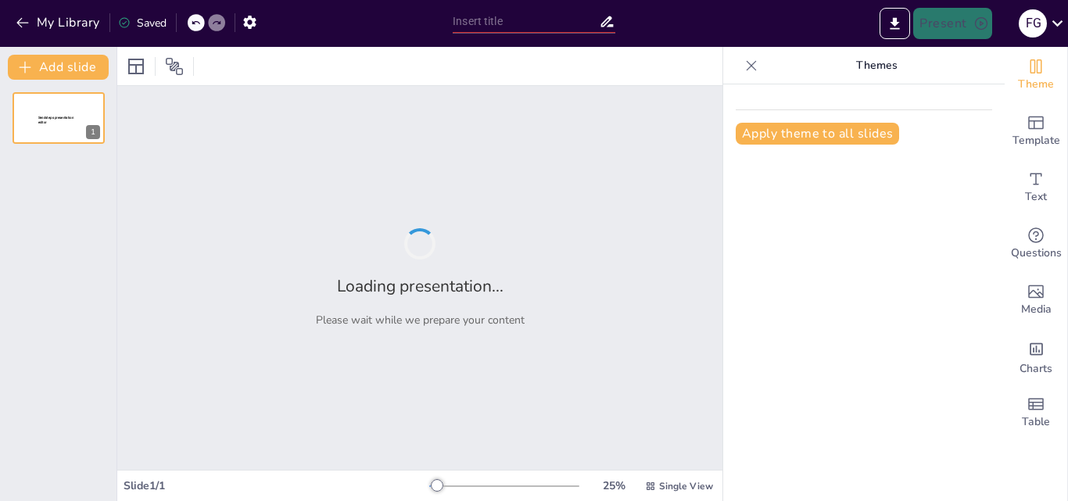
type input "Introducción a la Primera [PERSON_NAME]: Fundamentos y Aplicaciones en el Aula"
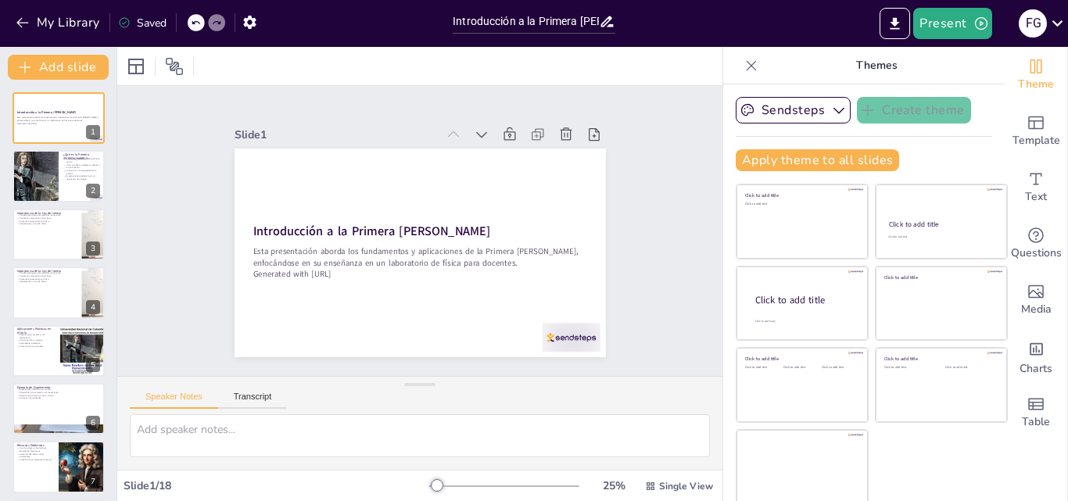
checkbox input "true"
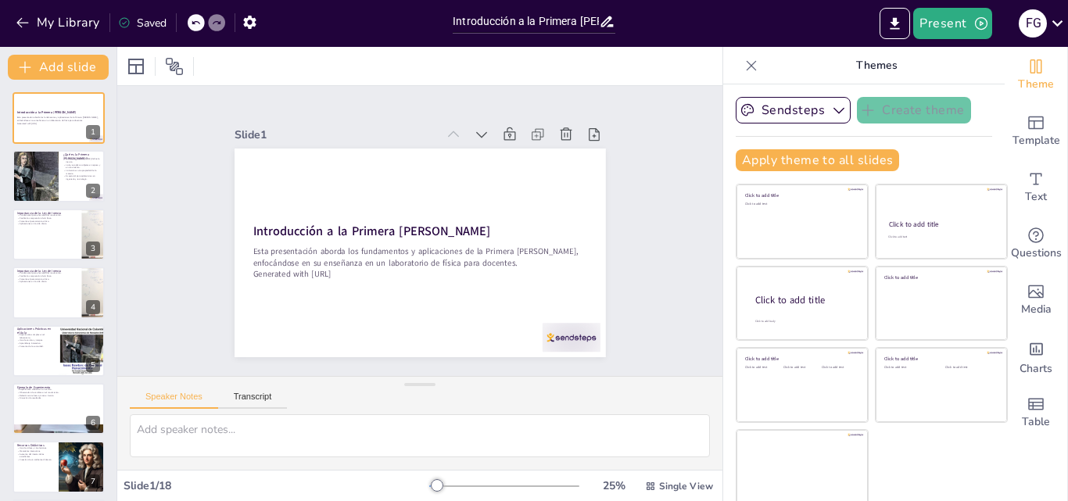
checkbox input "true"
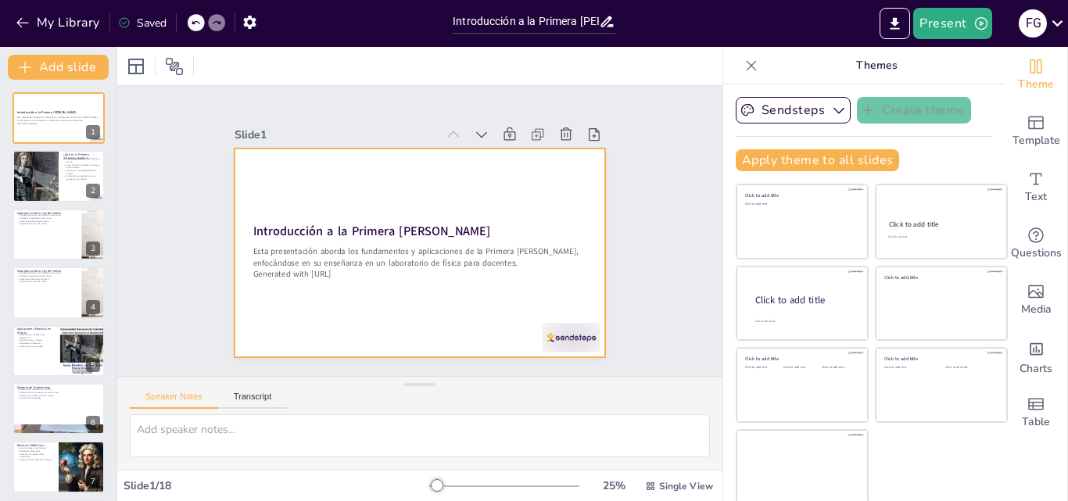
checkbox input "true"
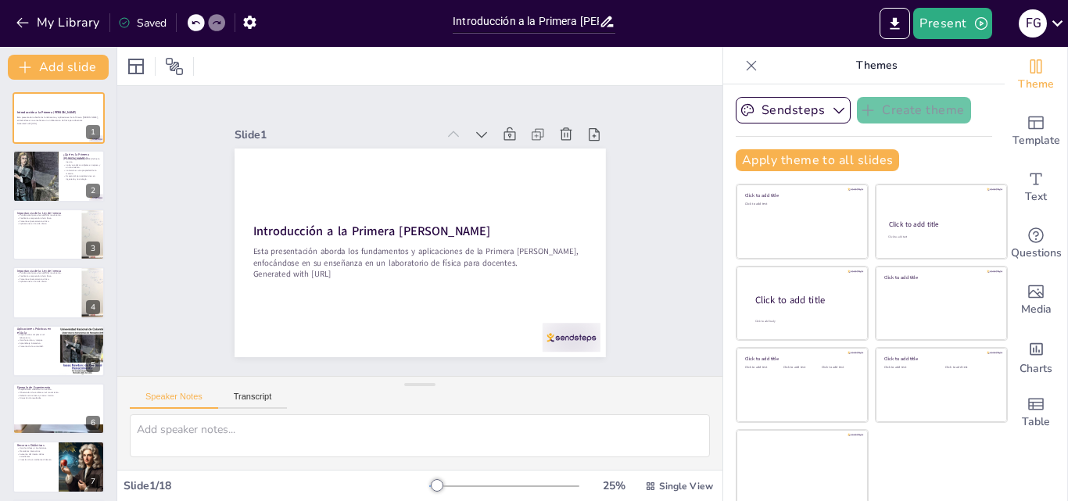
checkbox input "true"
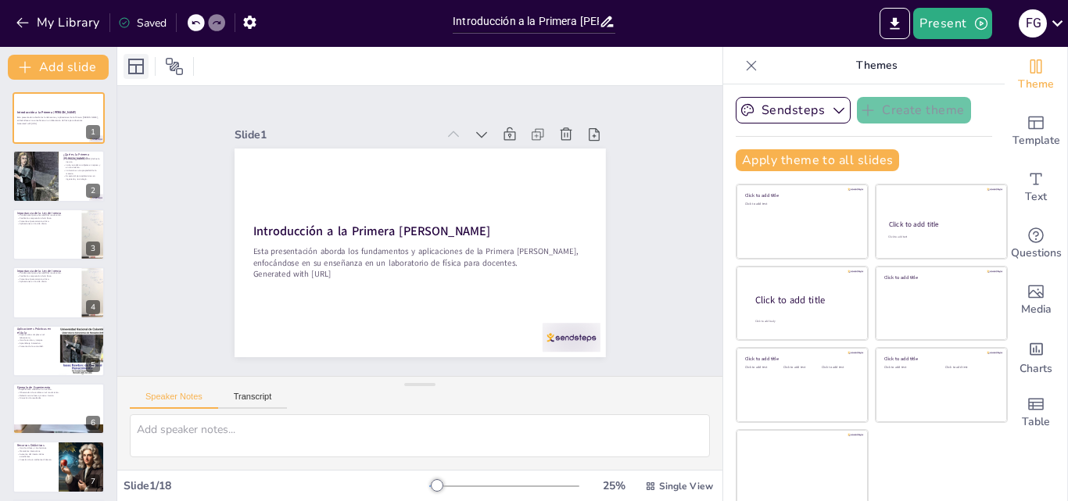
click at [136, 67] on icon at bounding box center [136, 67] width 16 height 16
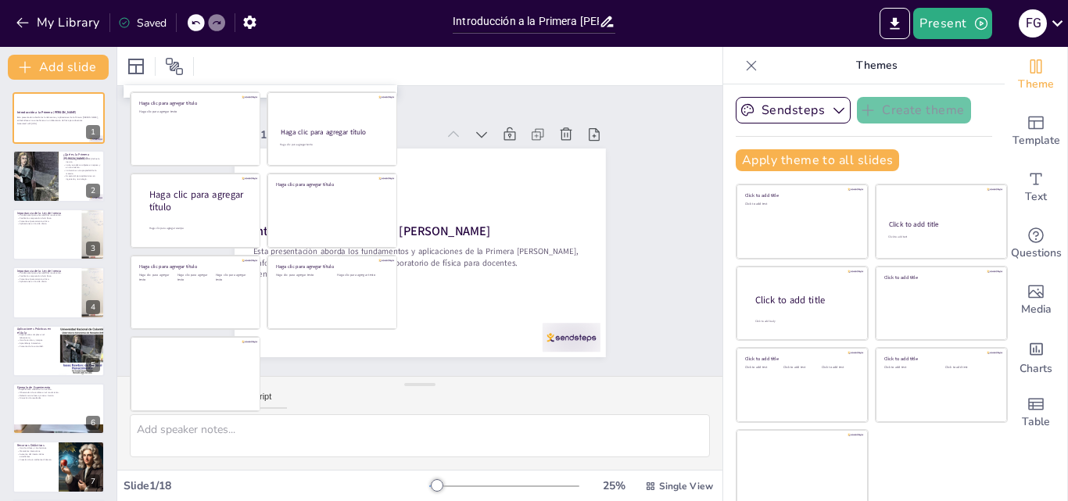
checkbox input "true"
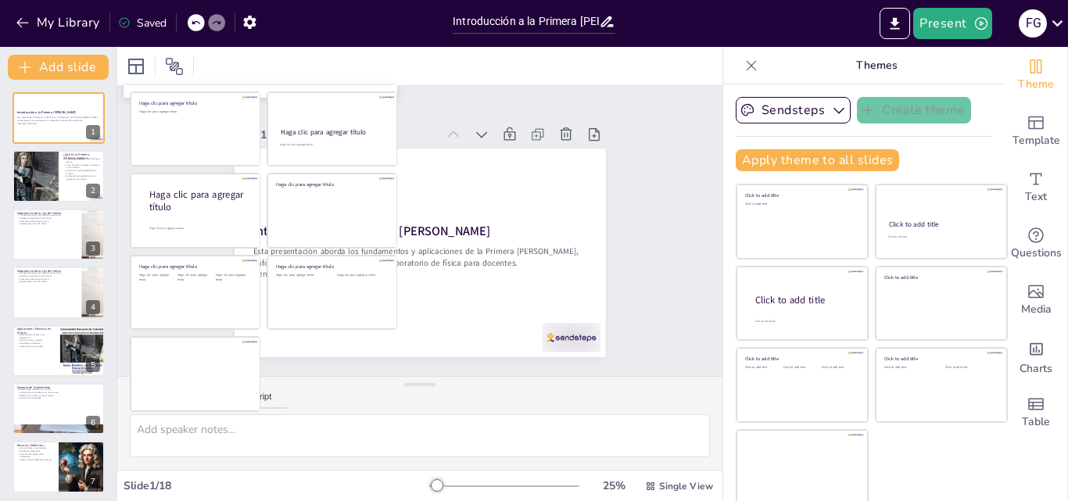
checkbox input "true"
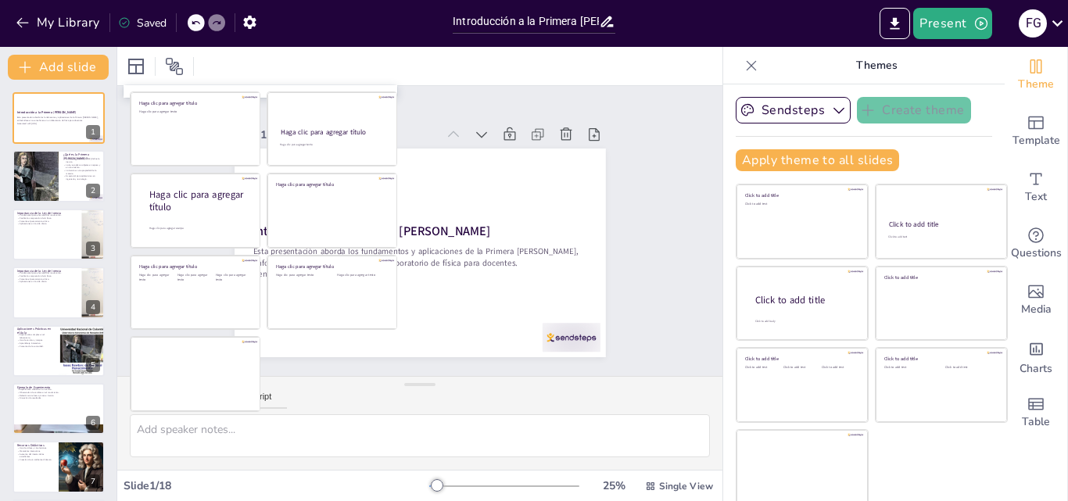
checkbox input "true"
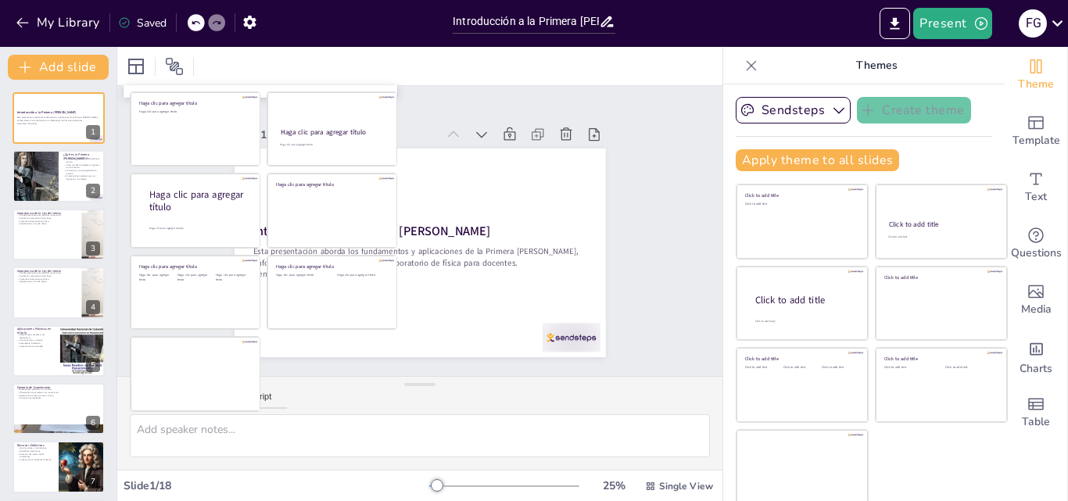
click at [627, 229] on div "Slide 1 Introducción a la Primera Ley de Newton Esta presentación aborda los fu…" at bounding box center [419, 231] width 483 height 300
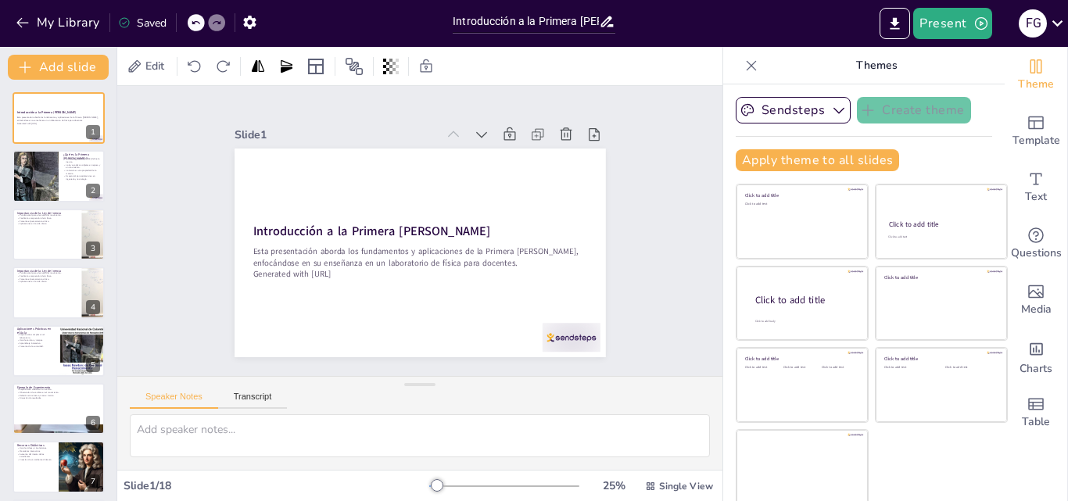
checkbox input "true"
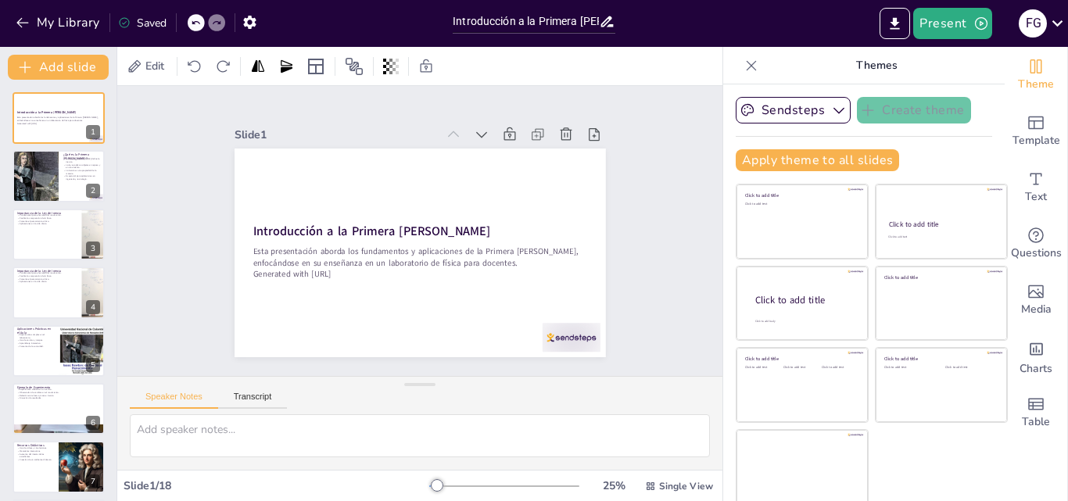
checkbox input "true"
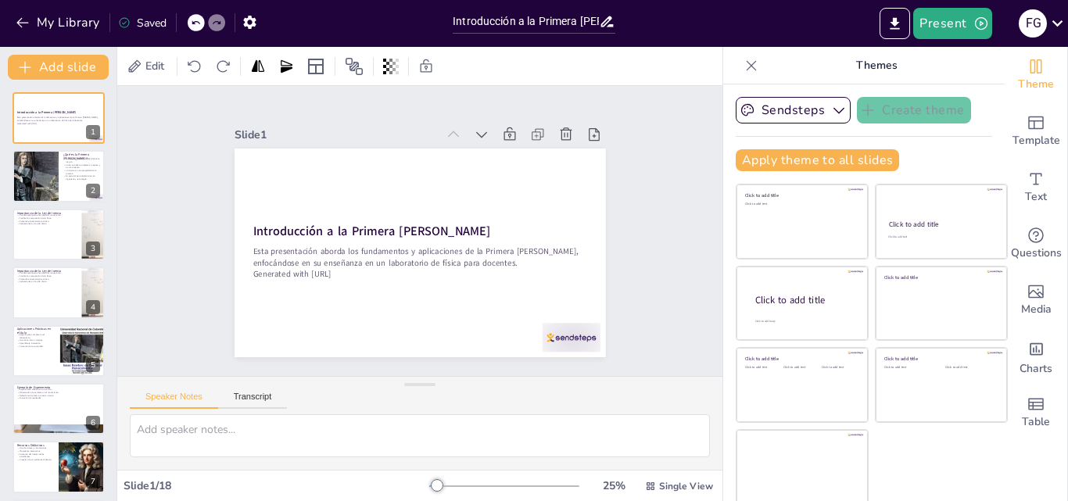
checkbox input "true"
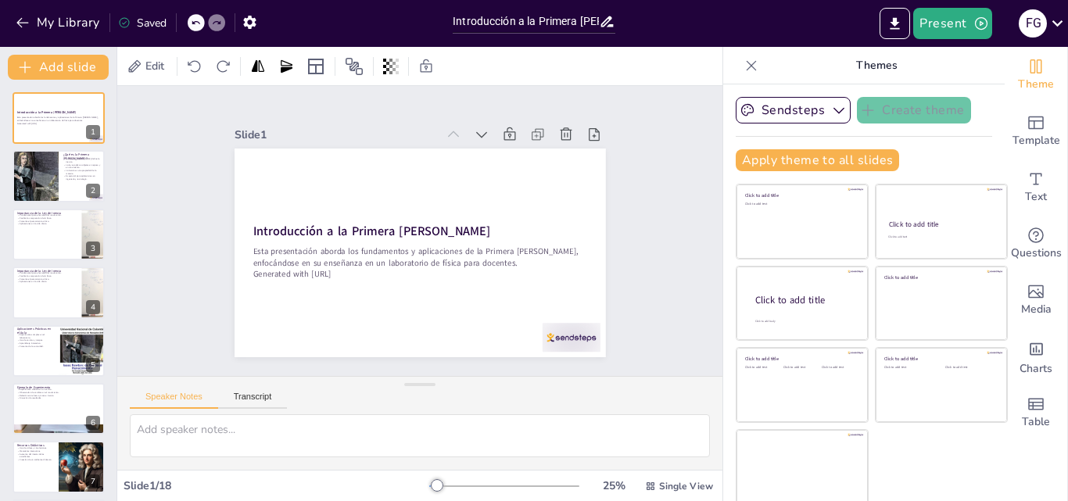
checkbox input "true"
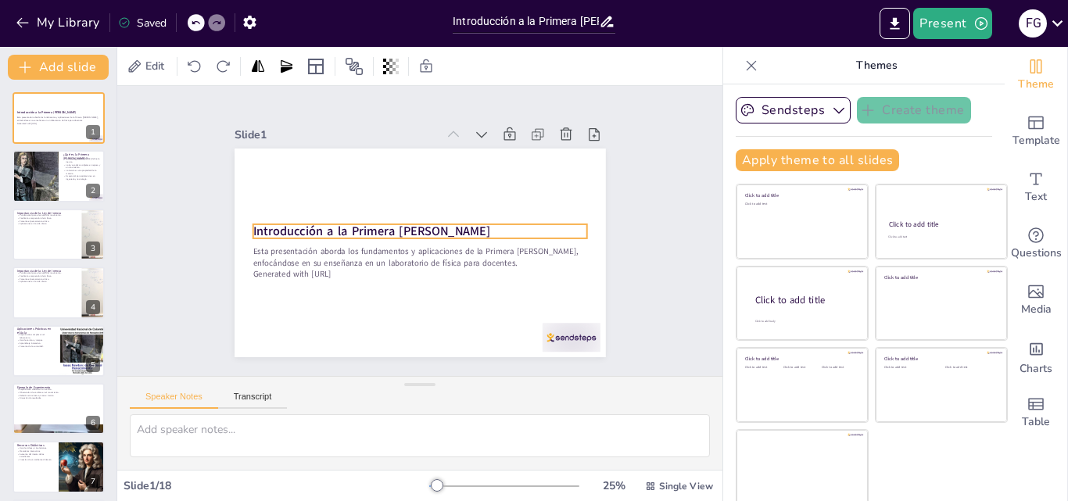
checkbox input "true"
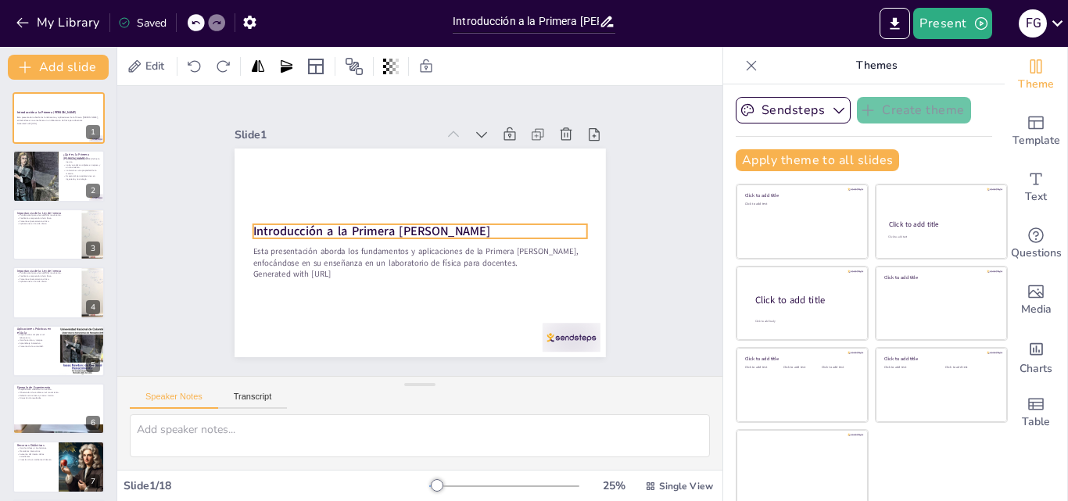
checkbox input "true"
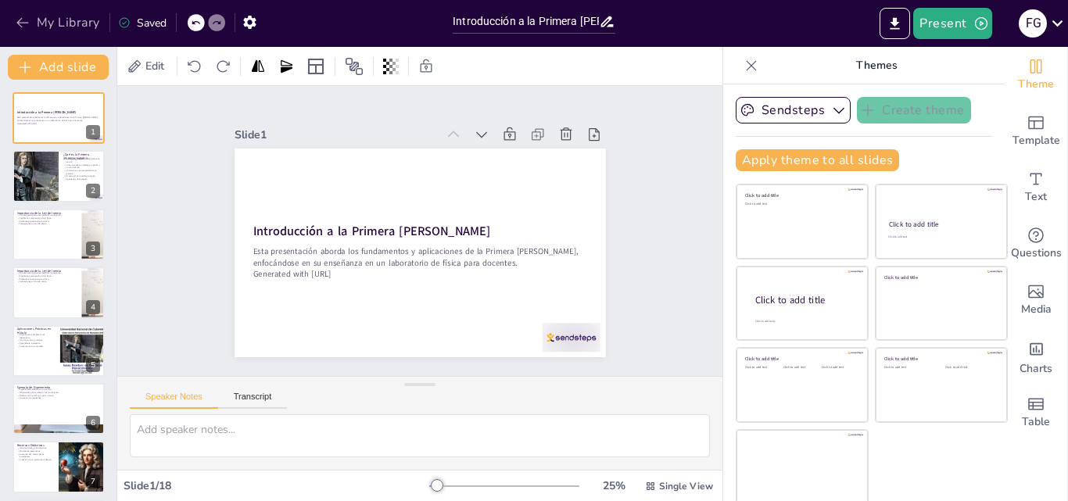
click at [24, 12] on button "My Library" at bounding box center [59, 22] width 95 height 25
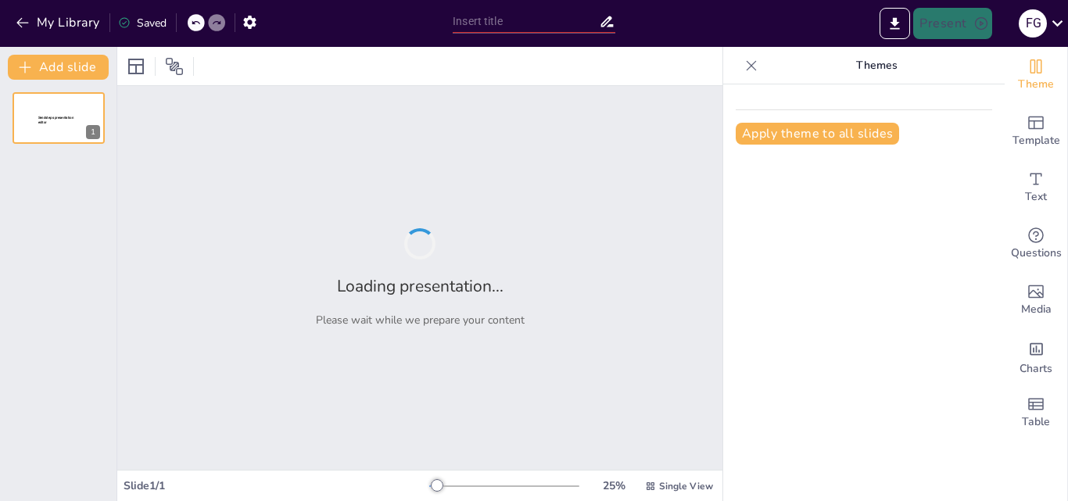
type input "Guía Vocacional: Opciones de Estudio en Tecnología y Medio Ambiente"
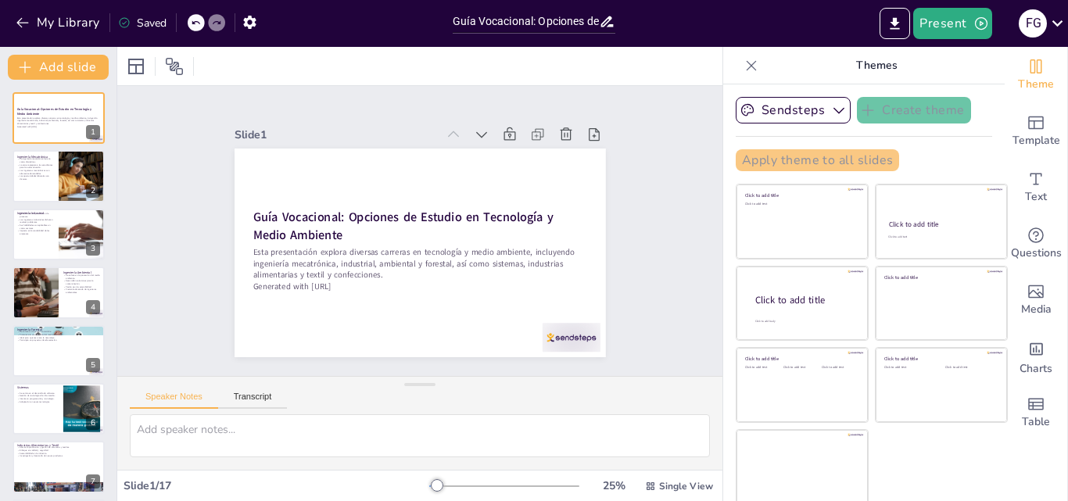
checkbox input "true"
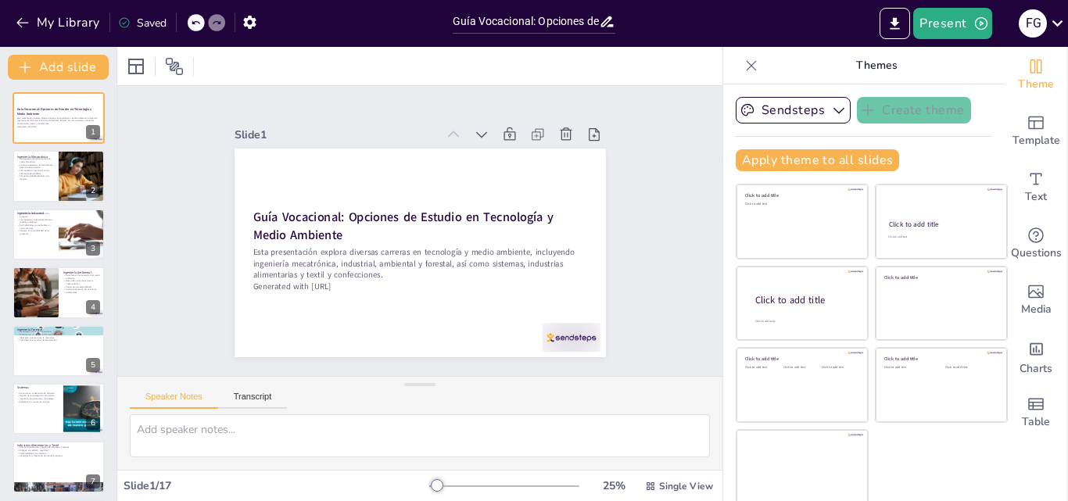
checkbox input "true"
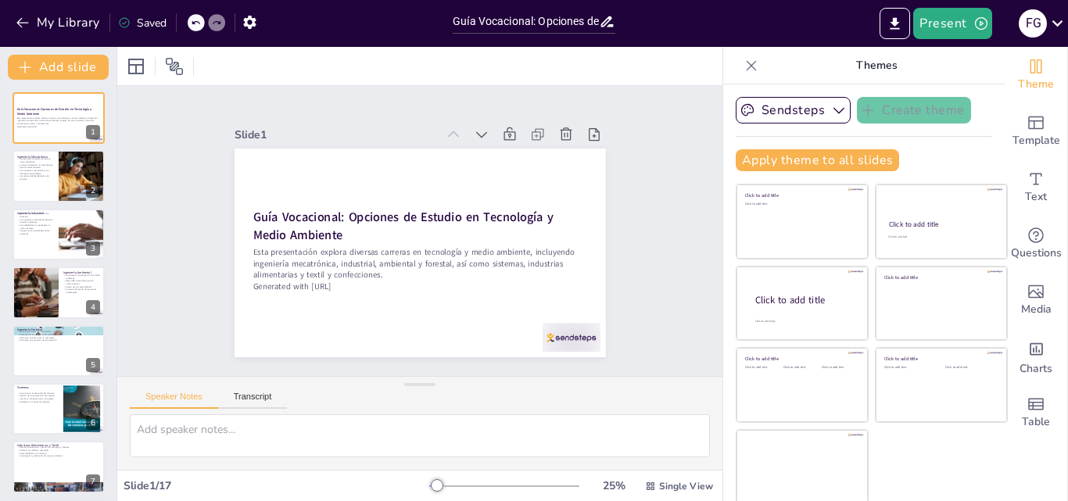
checkbox input "true"
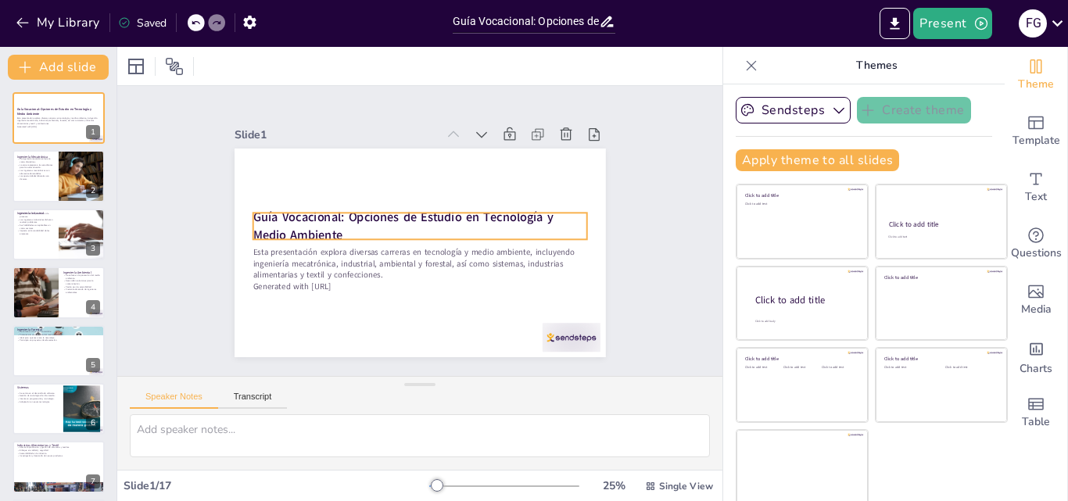
checkbox input "true"
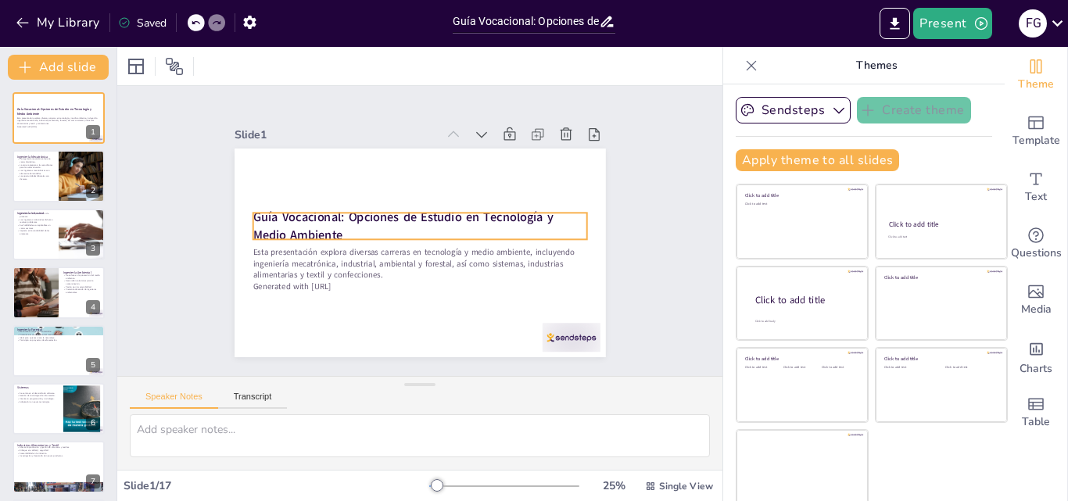
checkbox input "true"
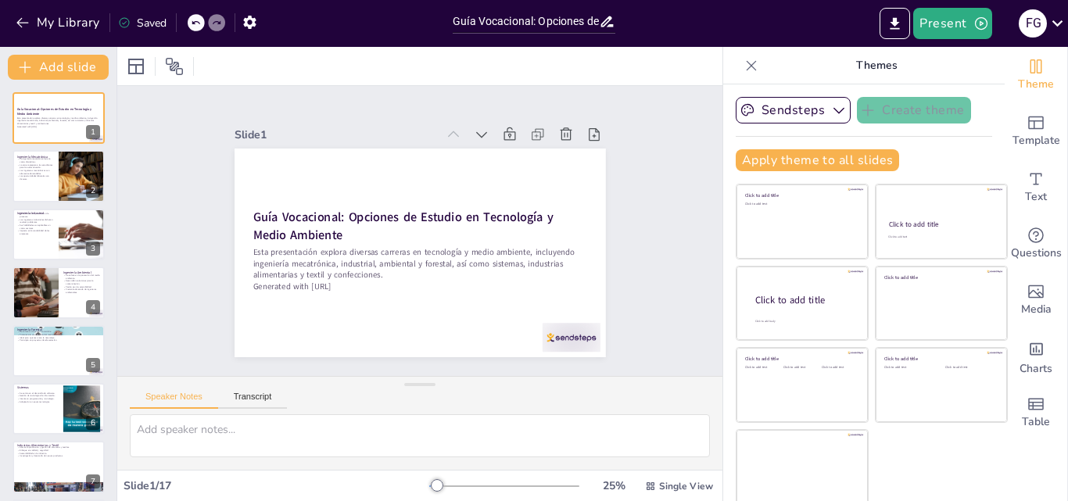
checkbox input "true"
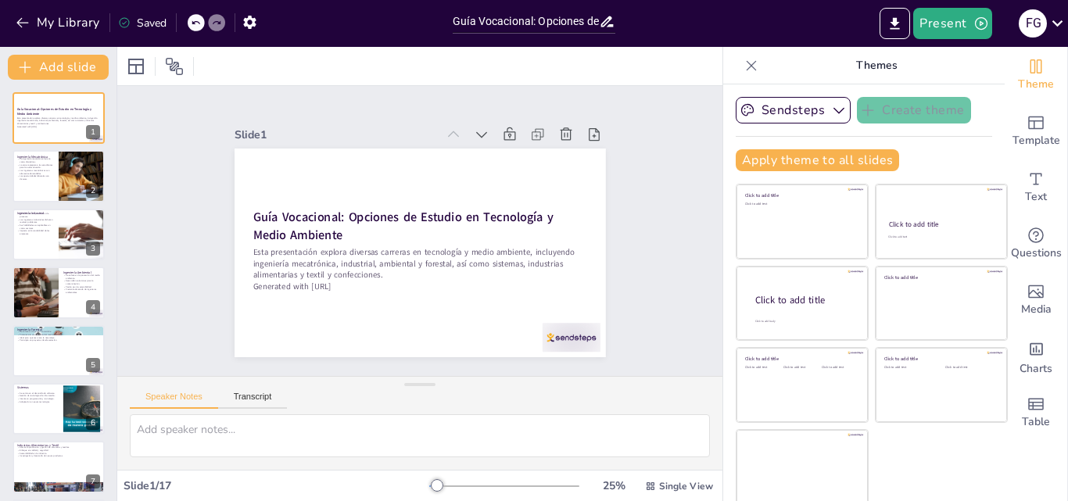
checkbox input "true"
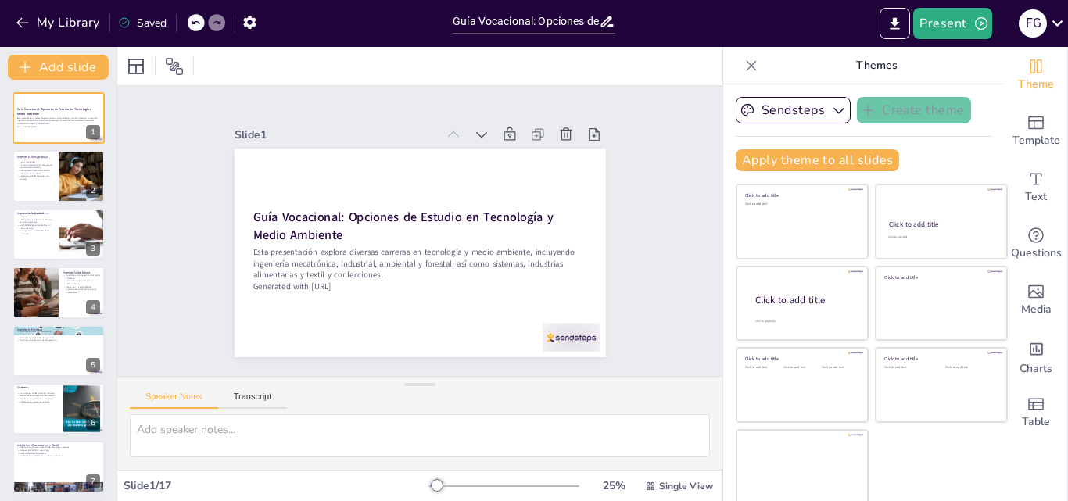
checkbox input "true"
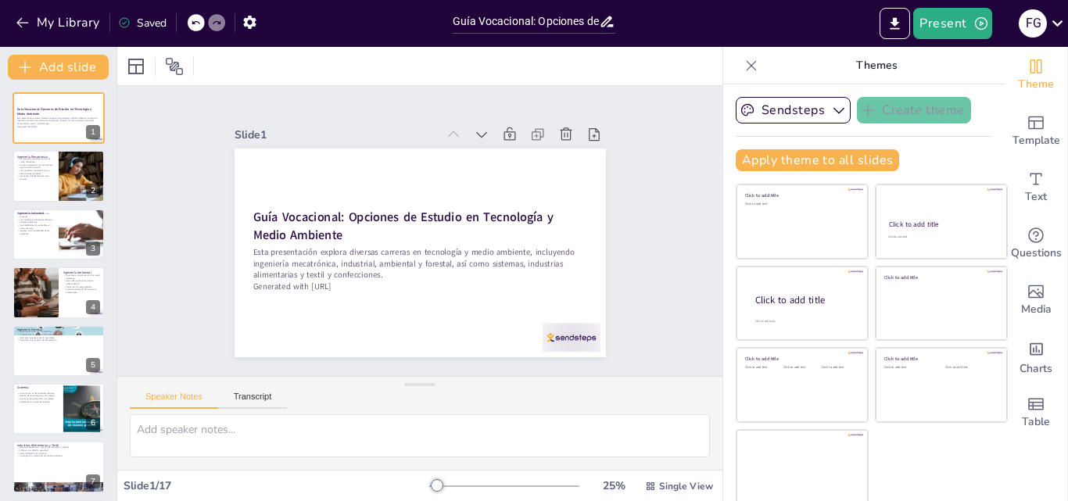
checkbox input "true"
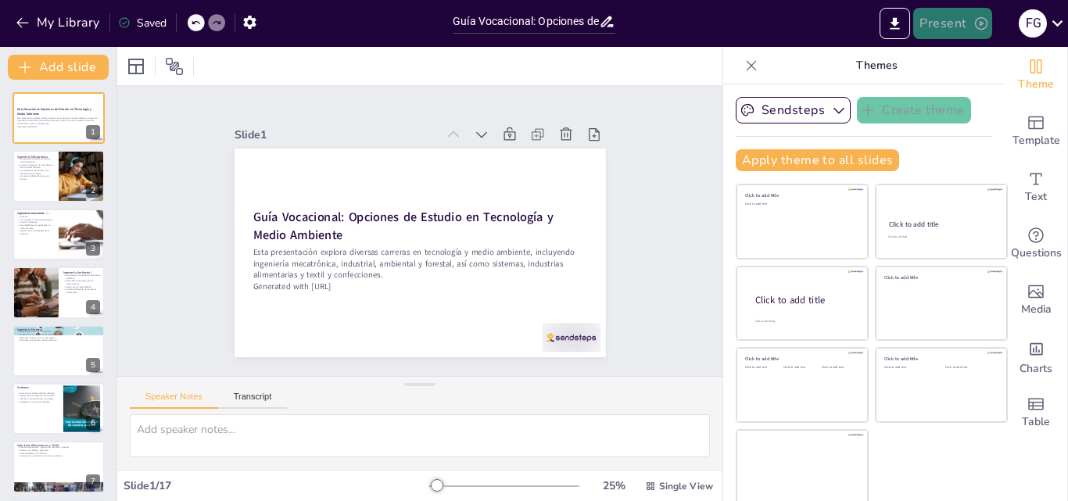
checkbox input "true"
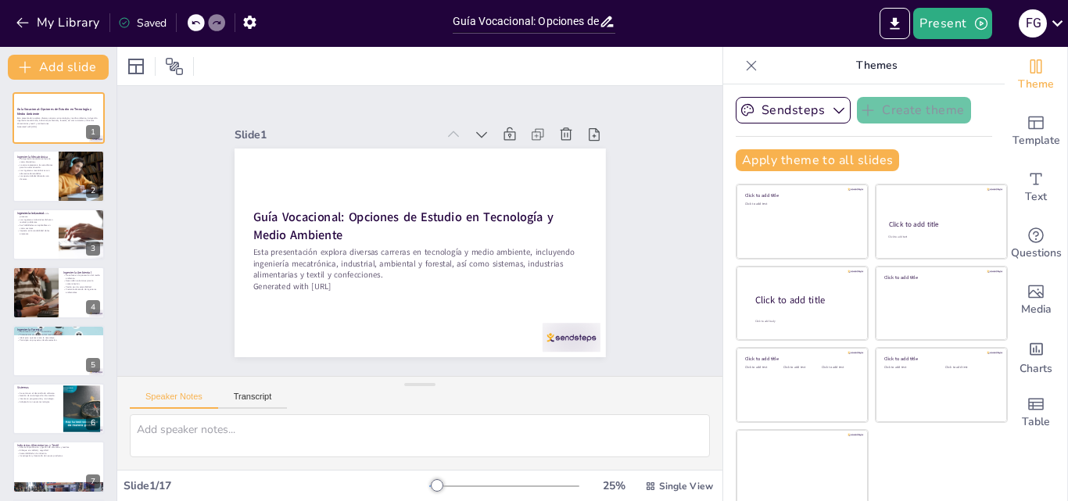
checkbox input "true"
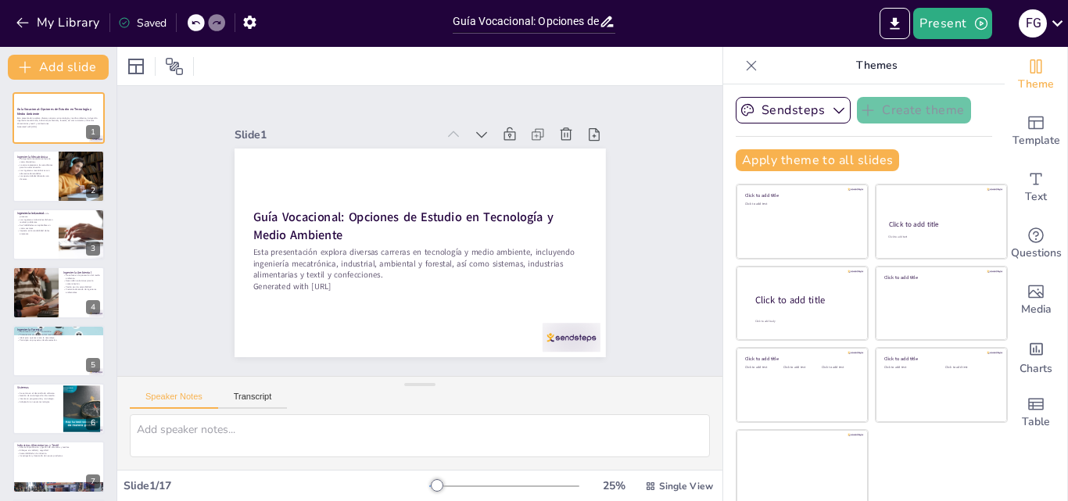
checkbox input "true"
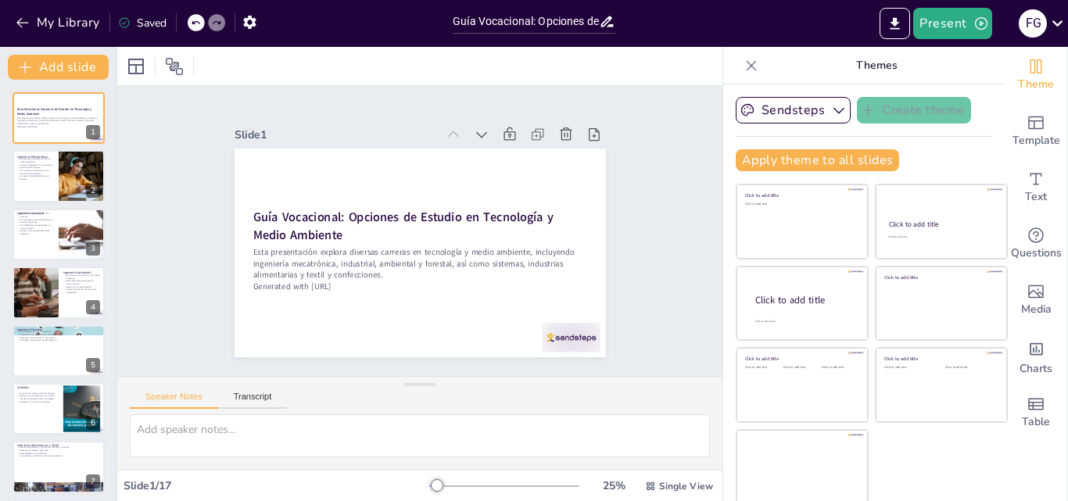
checkbox input "true"
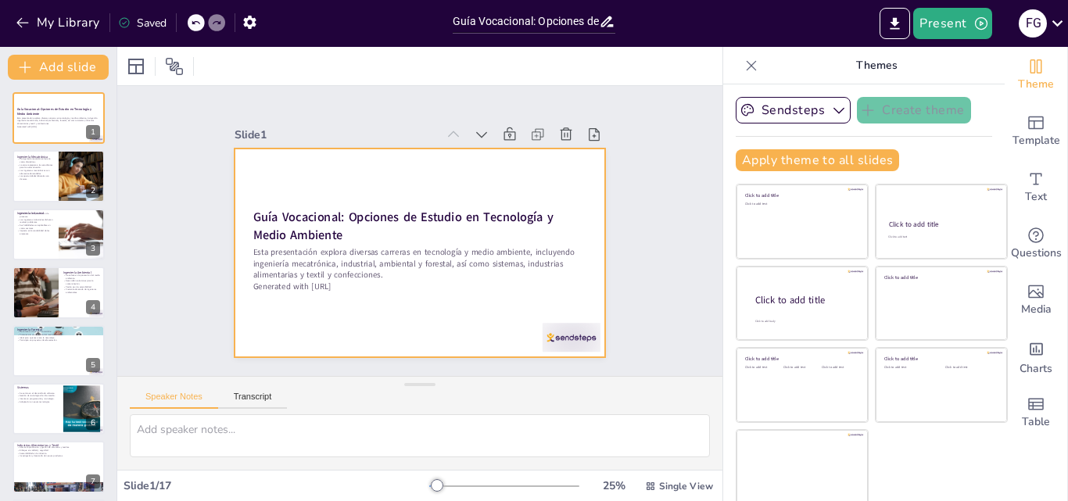
checkbox input "true"
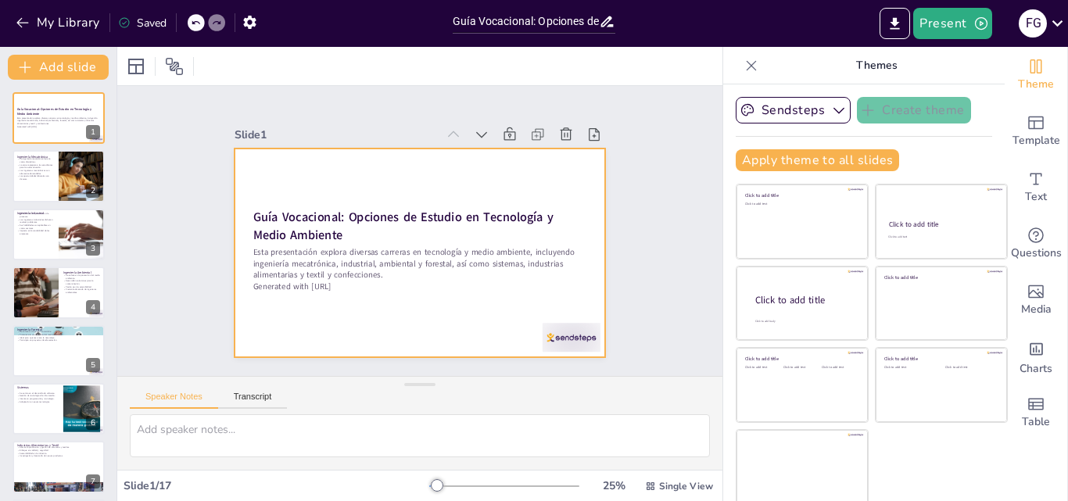
checkbox input "true"
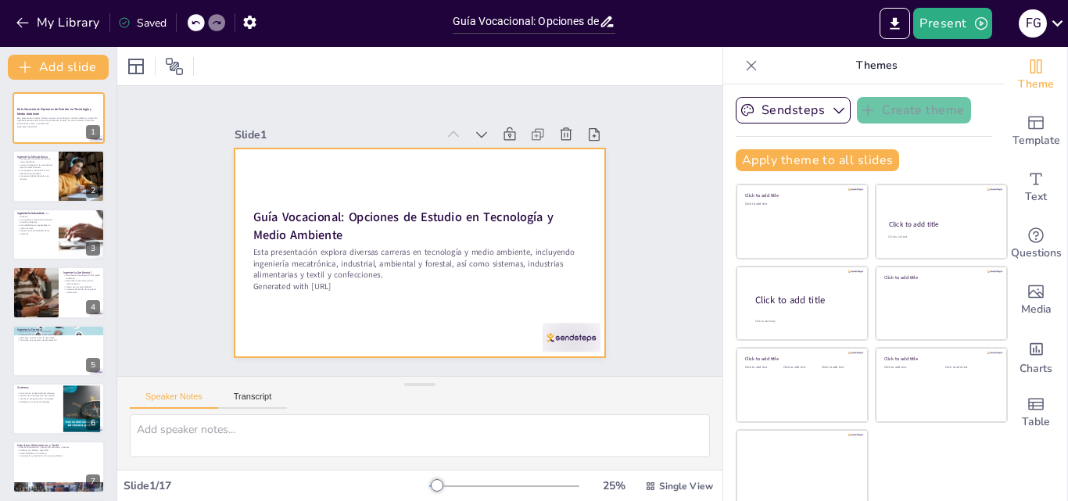
checkbox input "true"
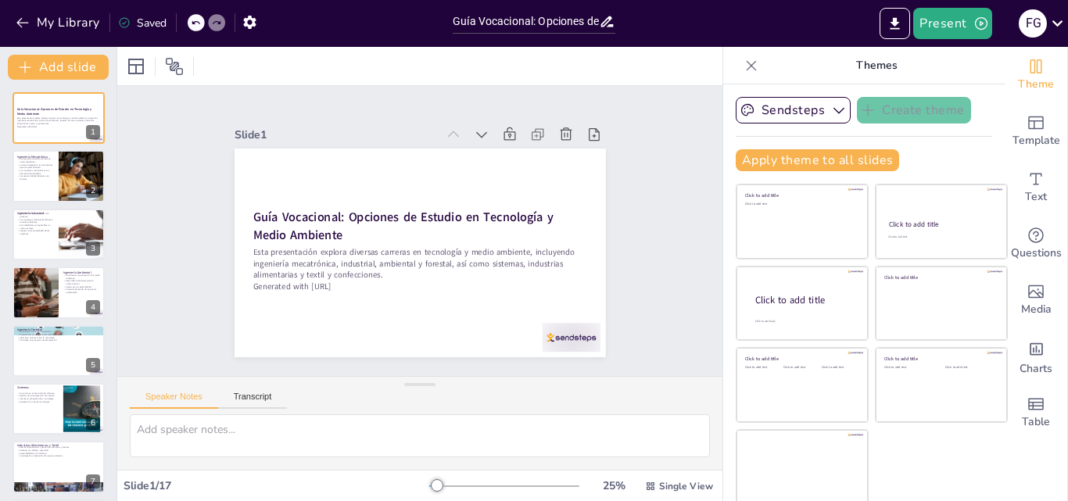
checkbox input "true"
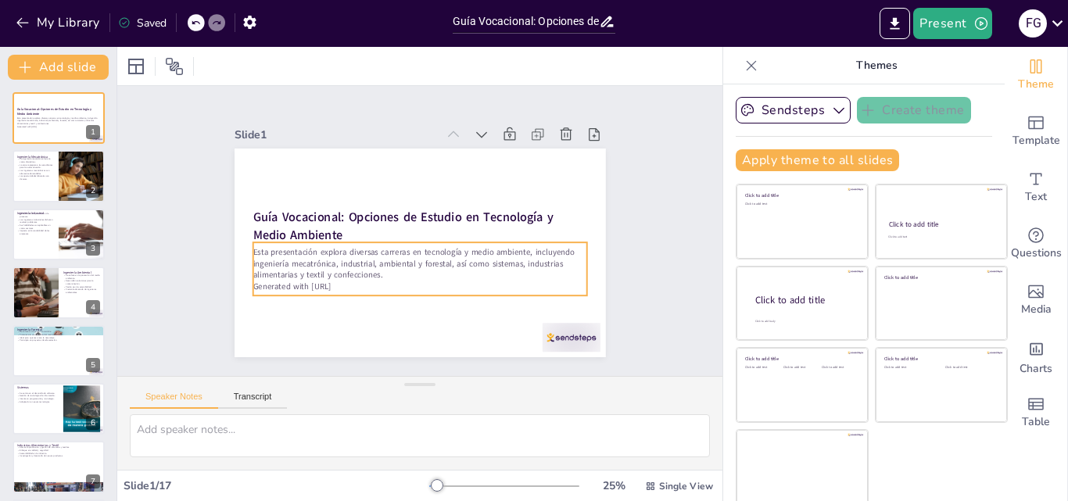
checkbox input "true"
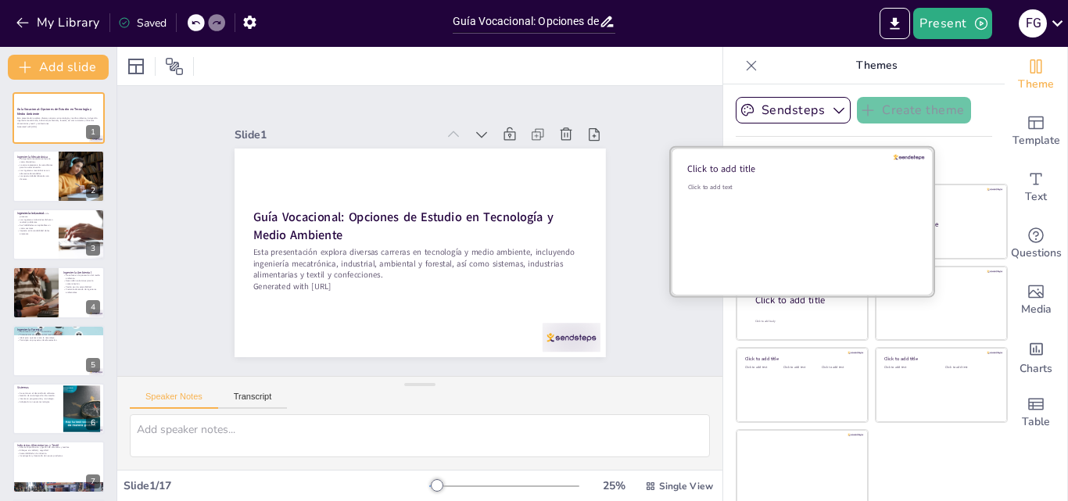
checkbox input "true"
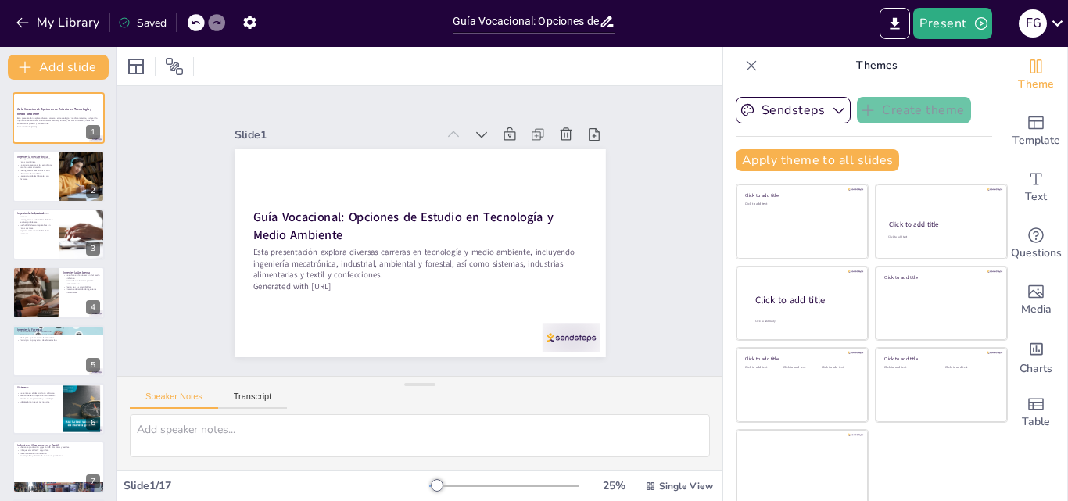
checkbox input "true"
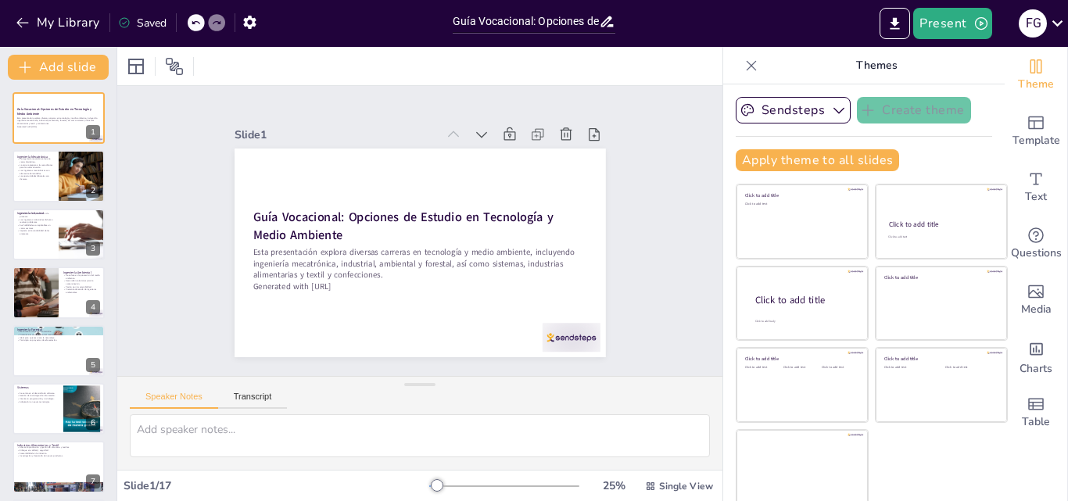
checkbox input "true"
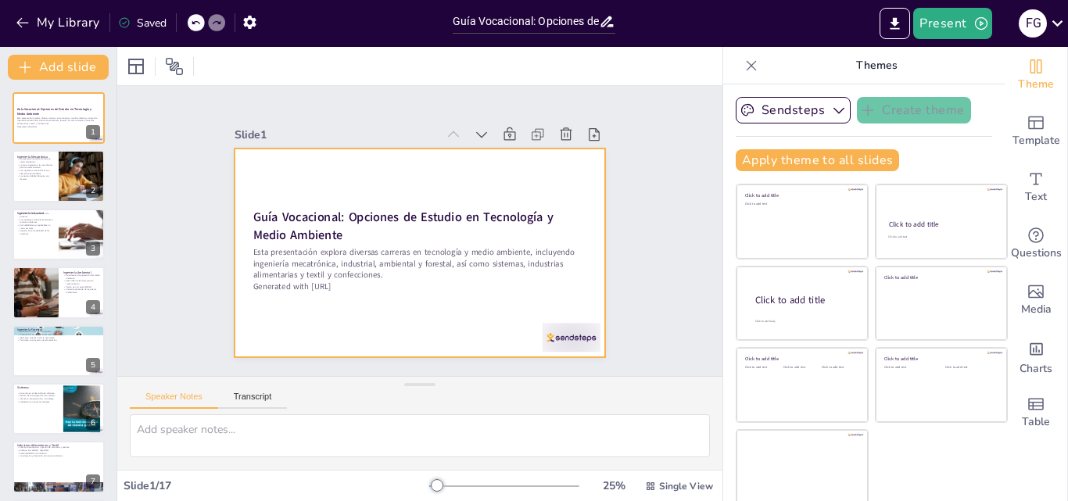
checkbox input "true"
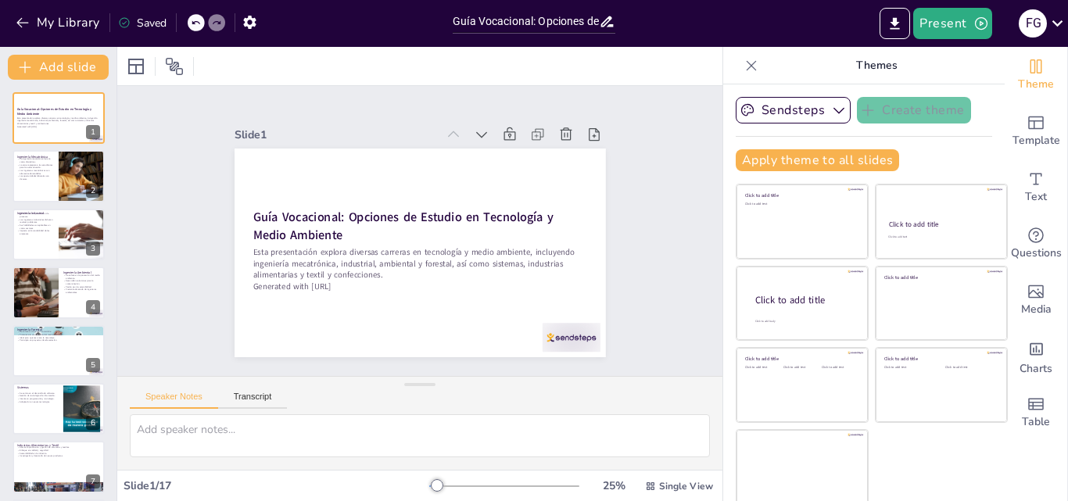
checkbox input "true"
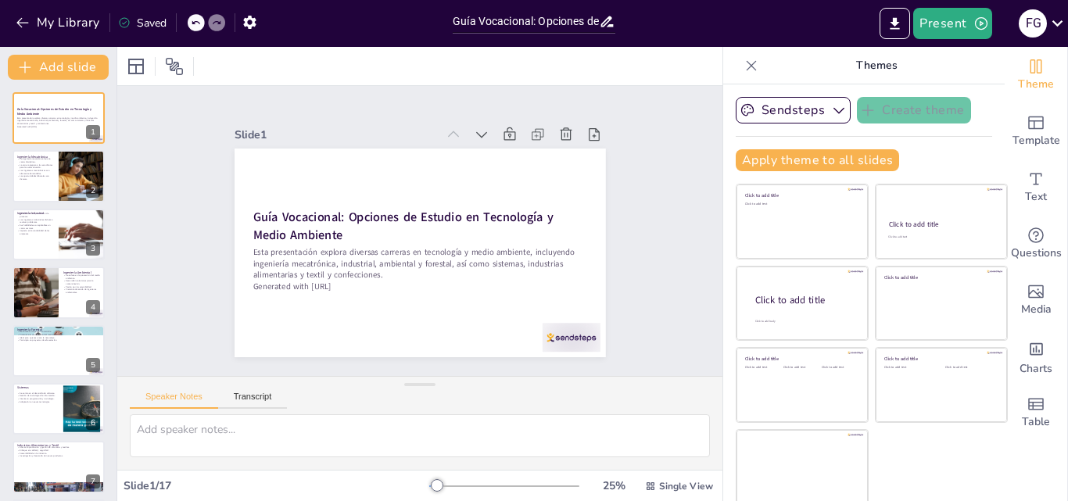
checkbox input "true"
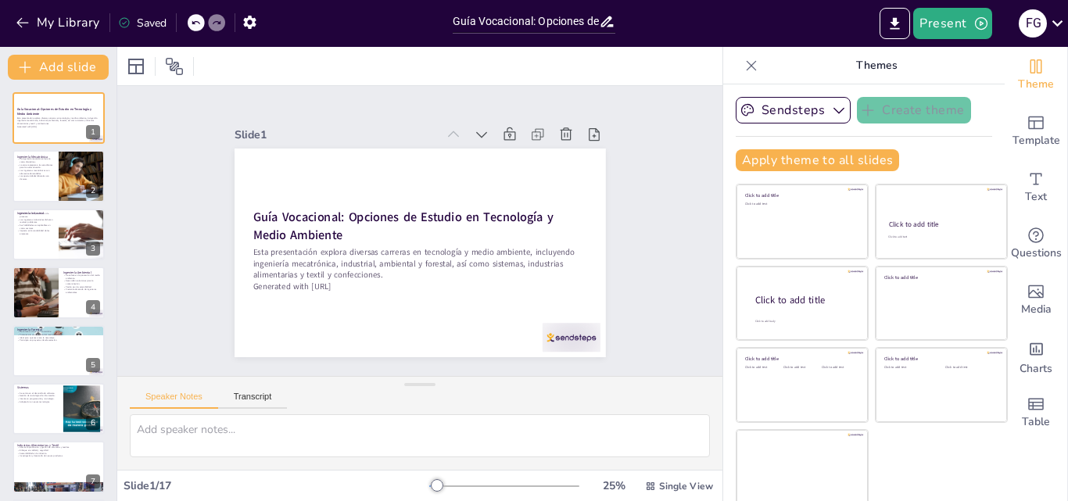
checkbox input "true"
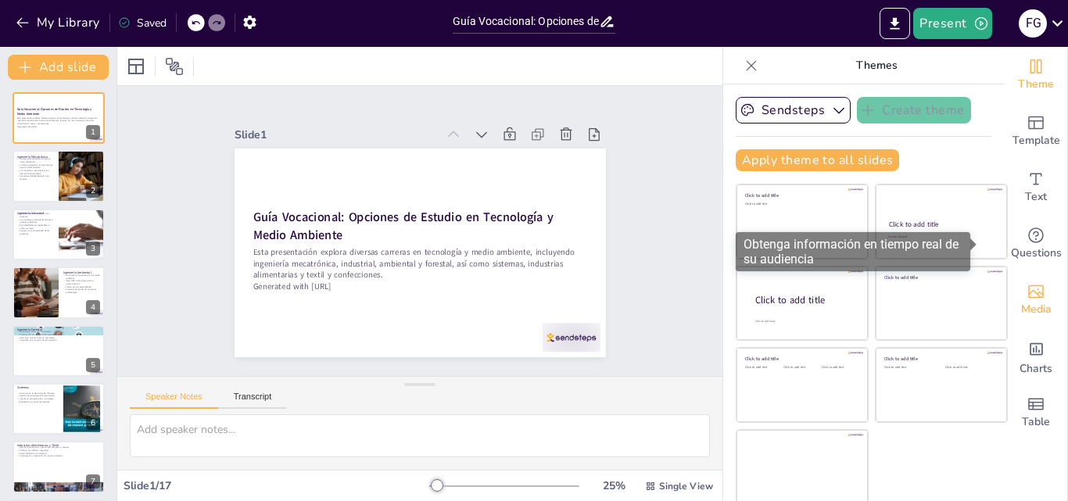
scroll to position [3, 0]
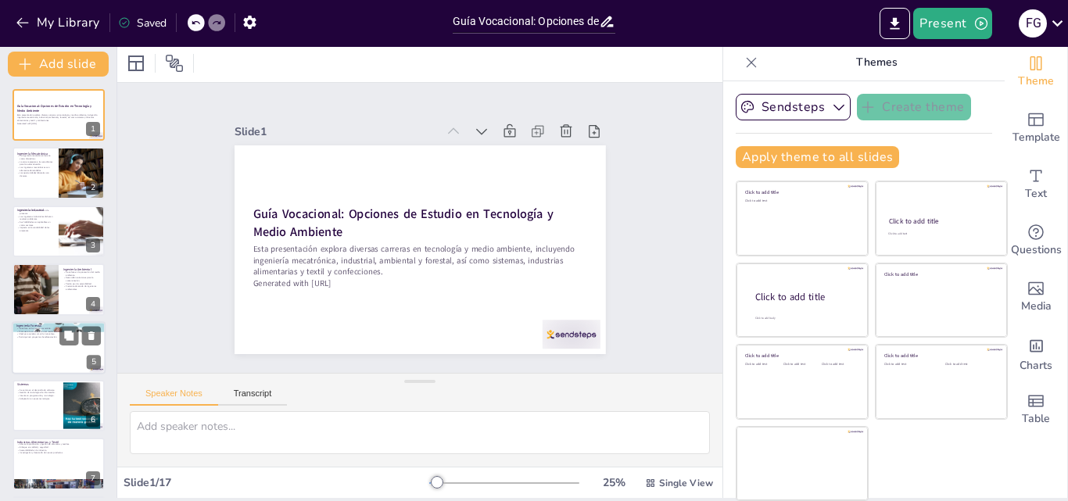
checkbox input "true"
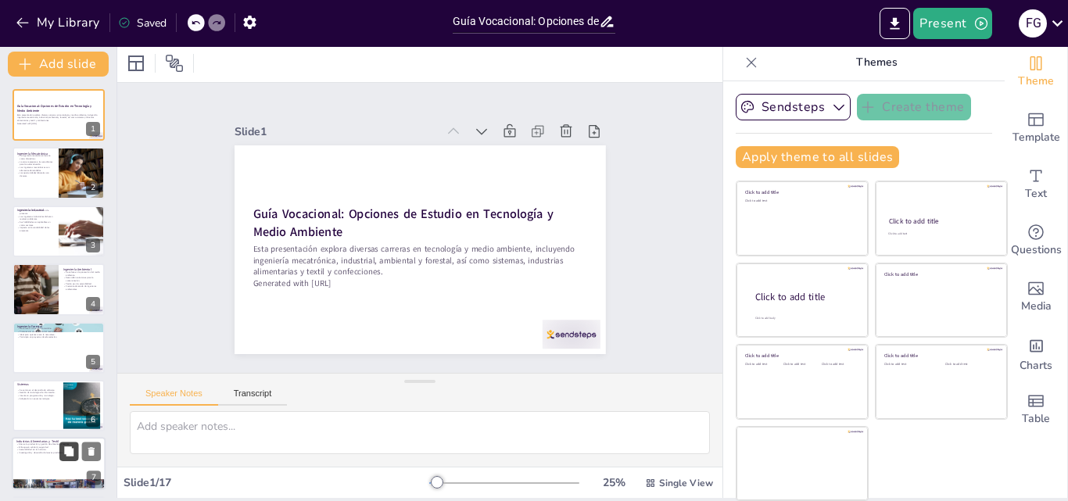
checkbox input "true"
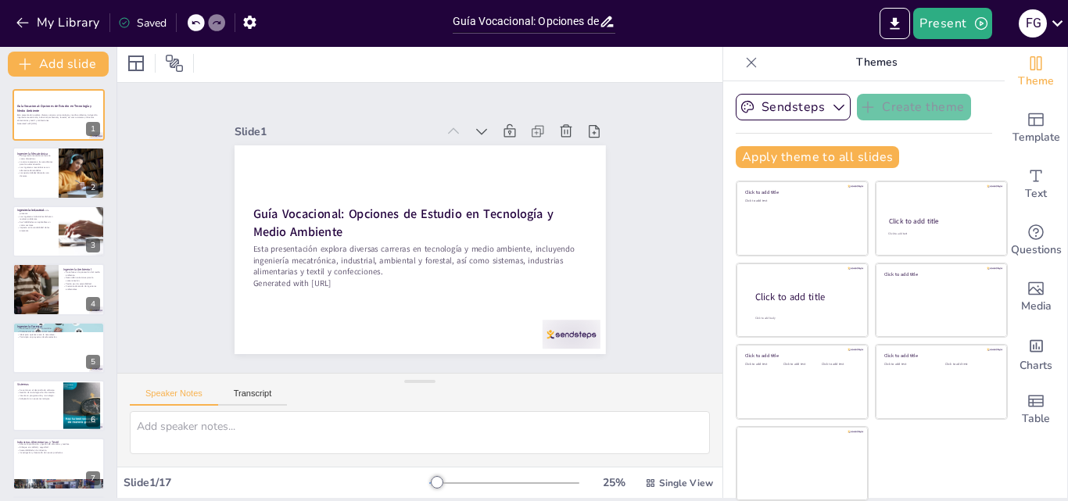
checkbox input "true"
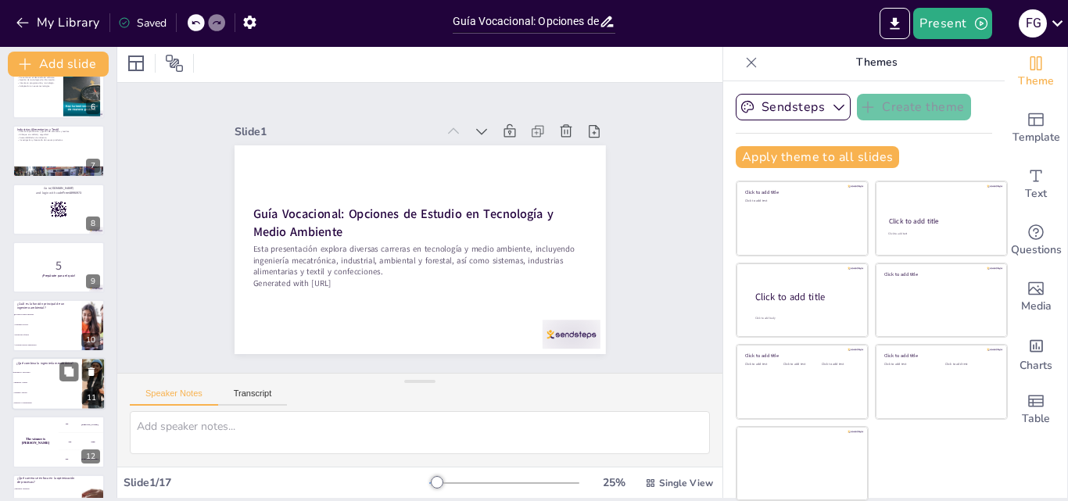
checkbox input "true"
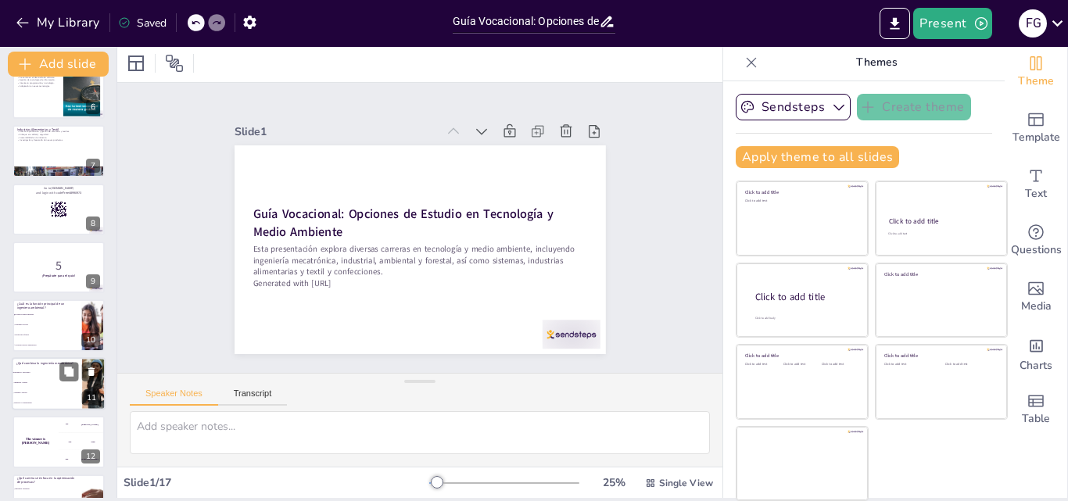
checkbox input "true"
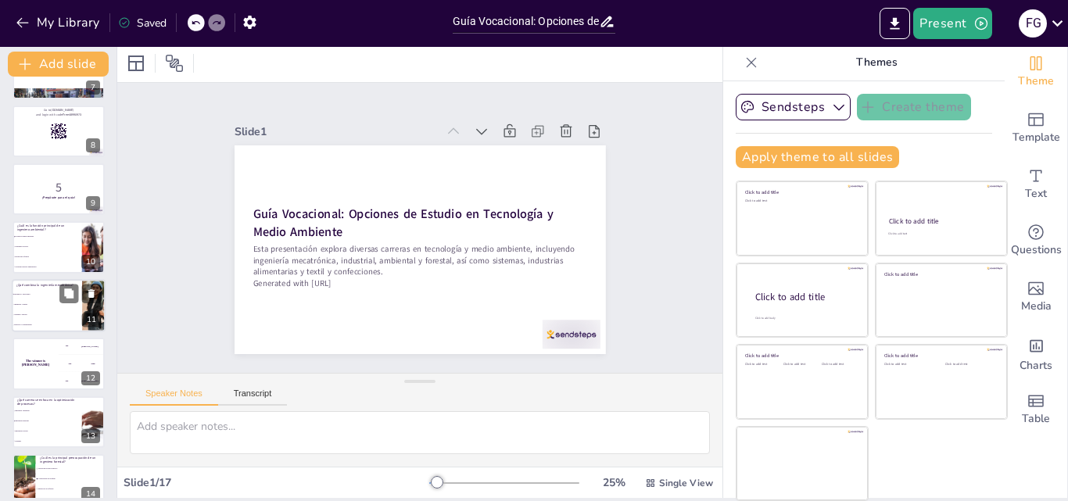
checkbox input "true"
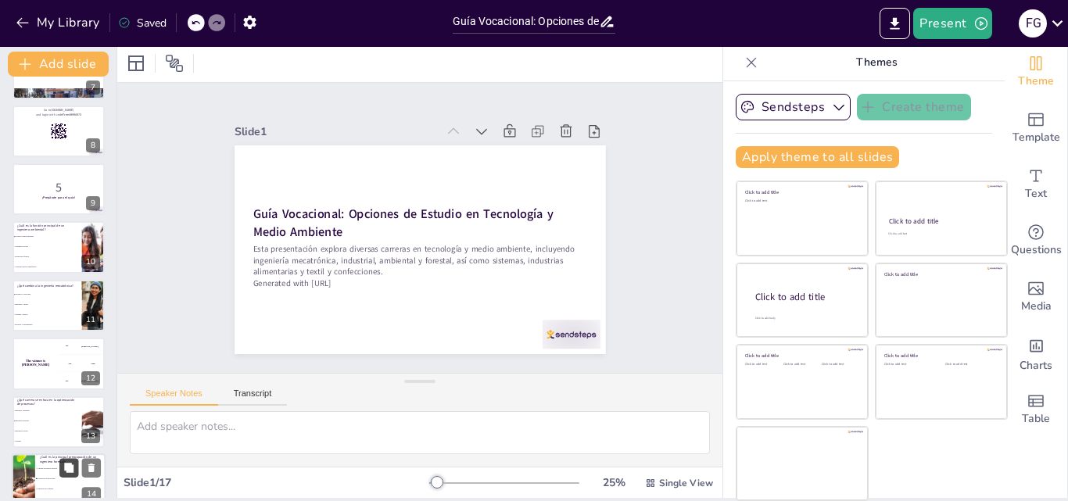
checkbox input "true"
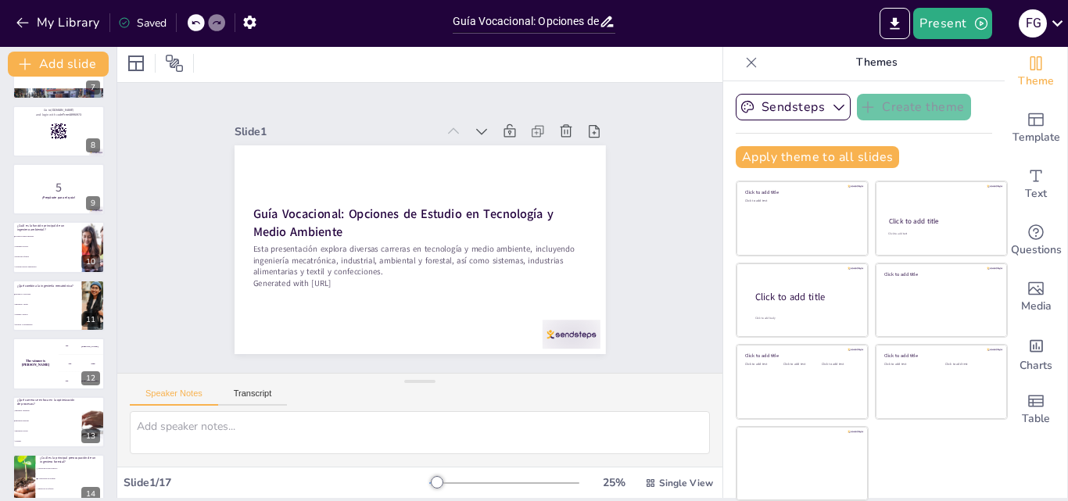
checkbox input "true"
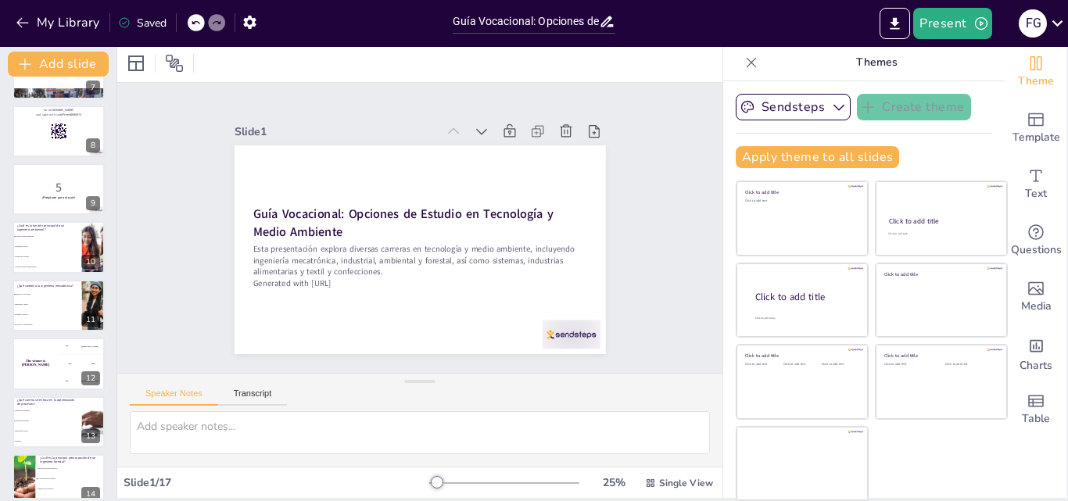
scroll to position [586, 0]
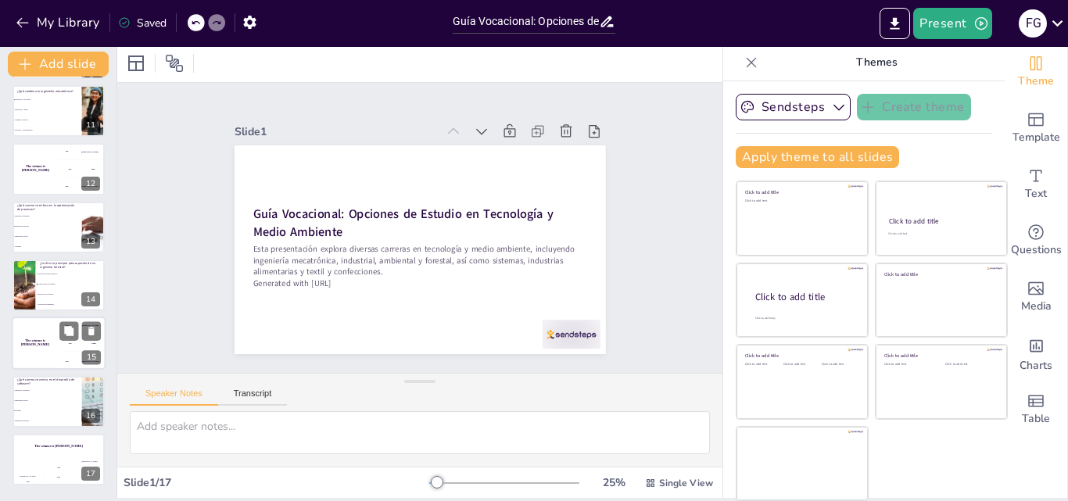
checkbox input "true"
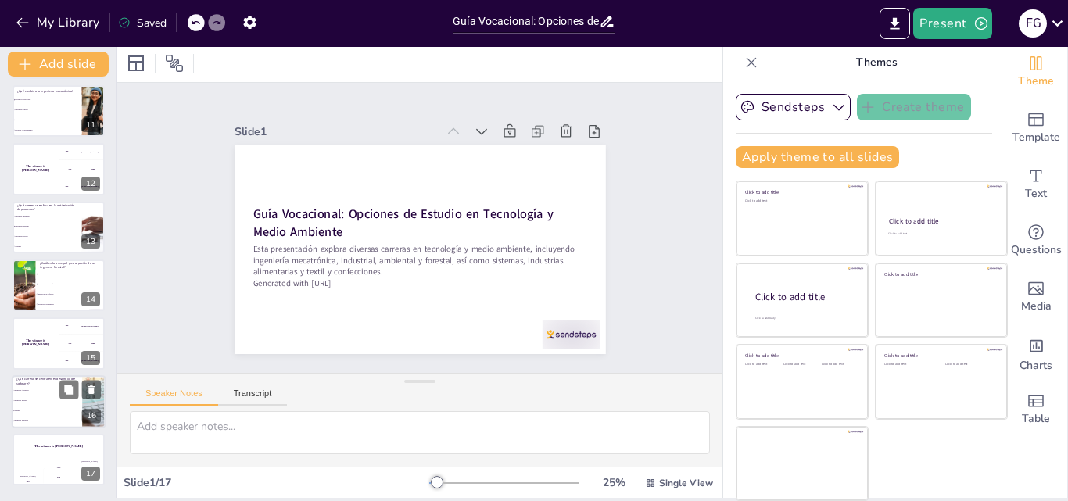
checkbox input "true"
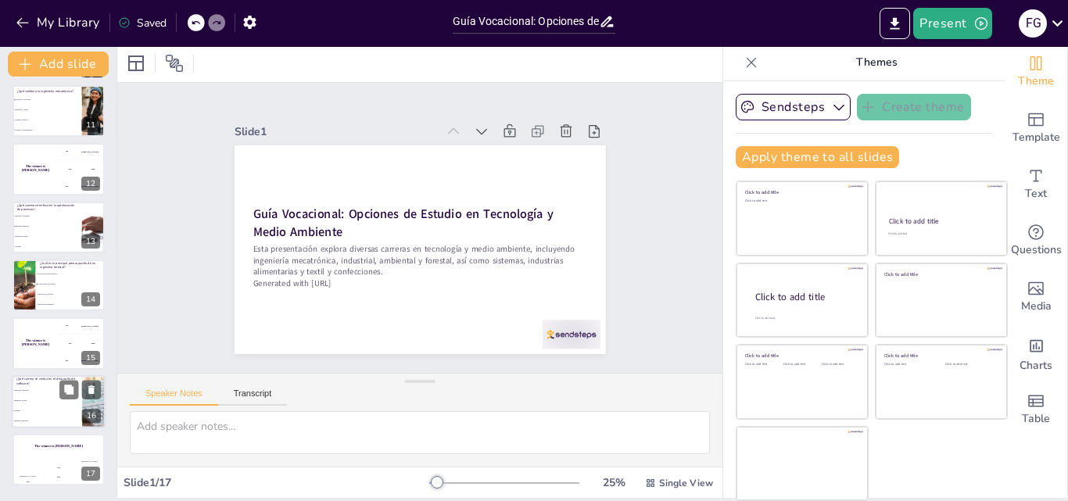
checkbox input "true"
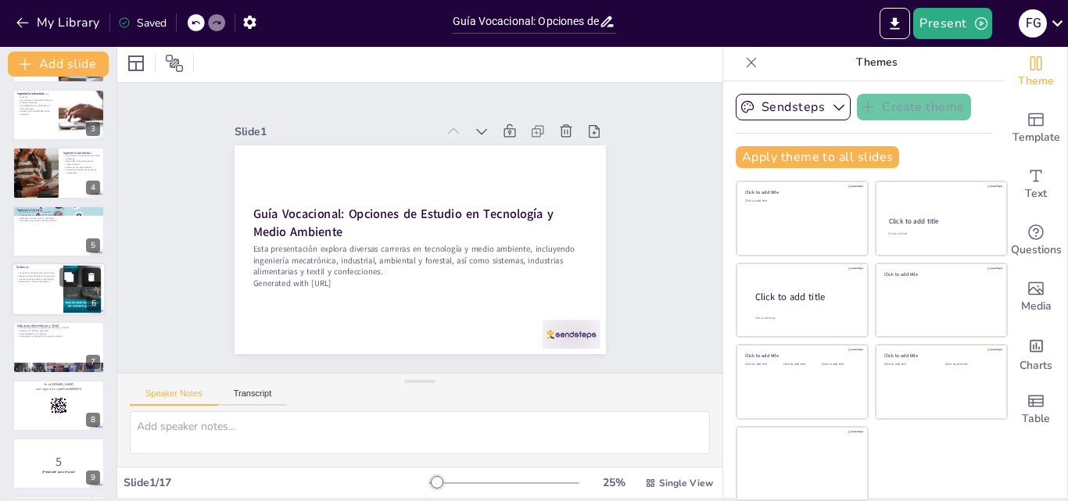
scroll to position [38, 0]
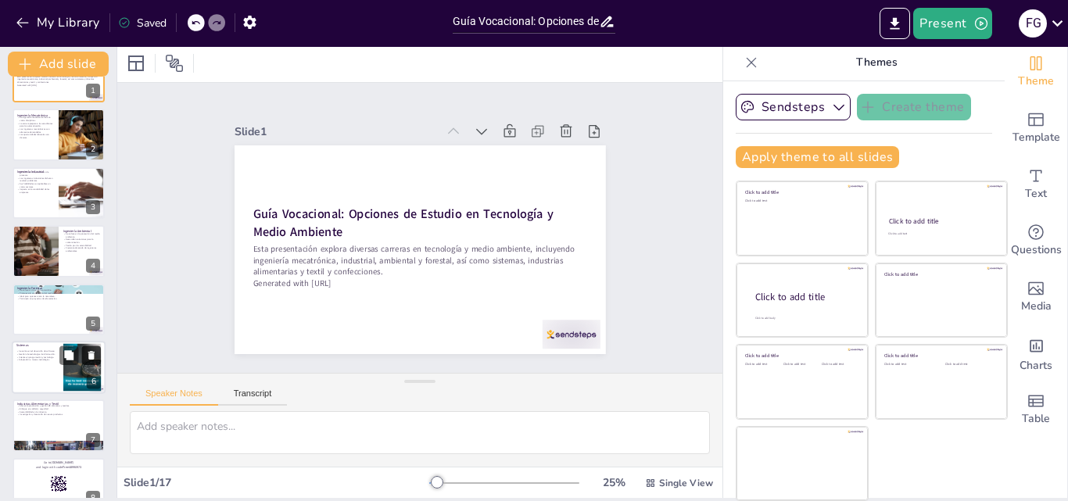
checkbox input "true"
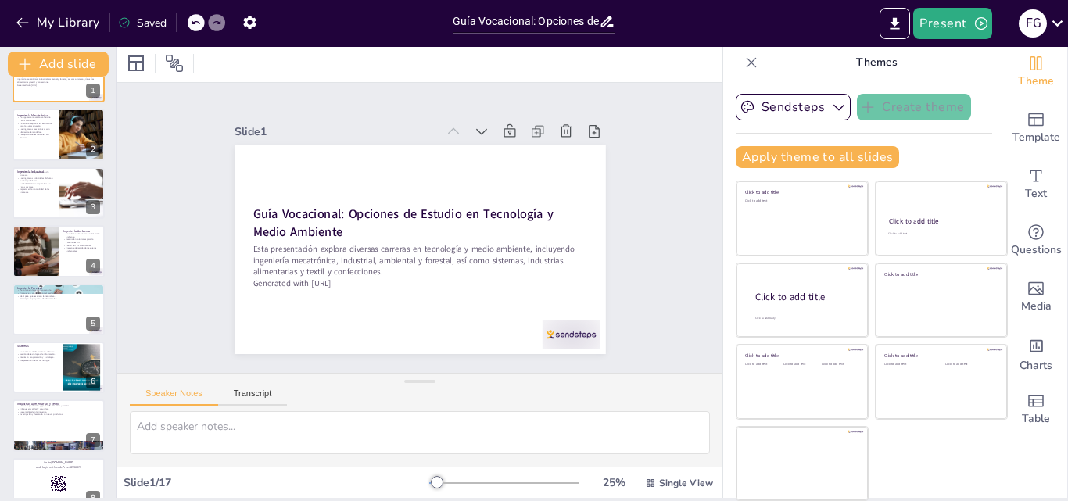
checkbox input "true"
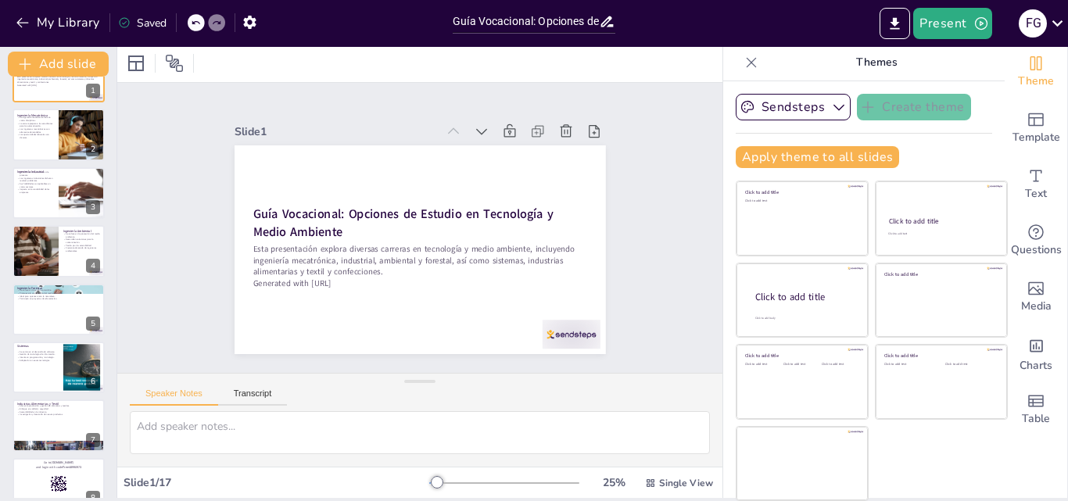
checkbox input "true"
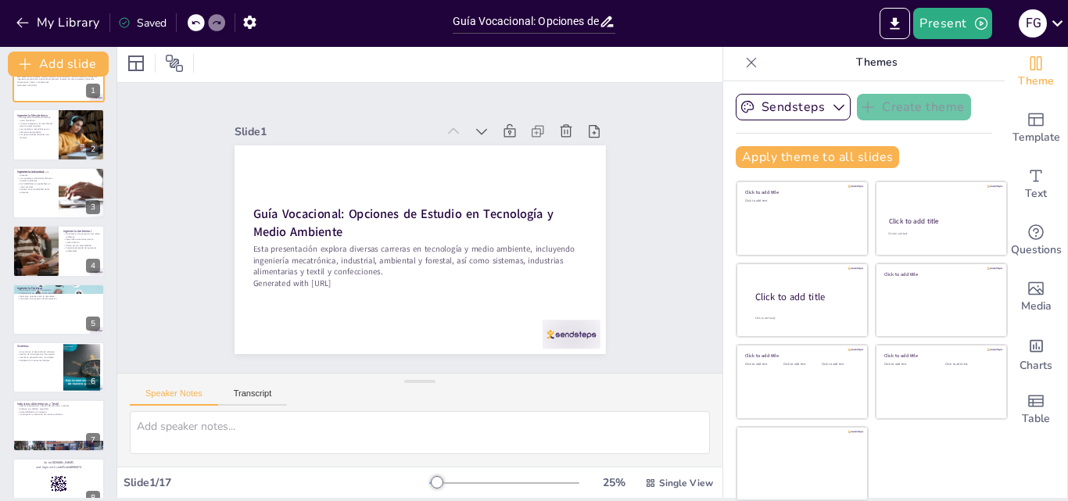
checkbox input "true"
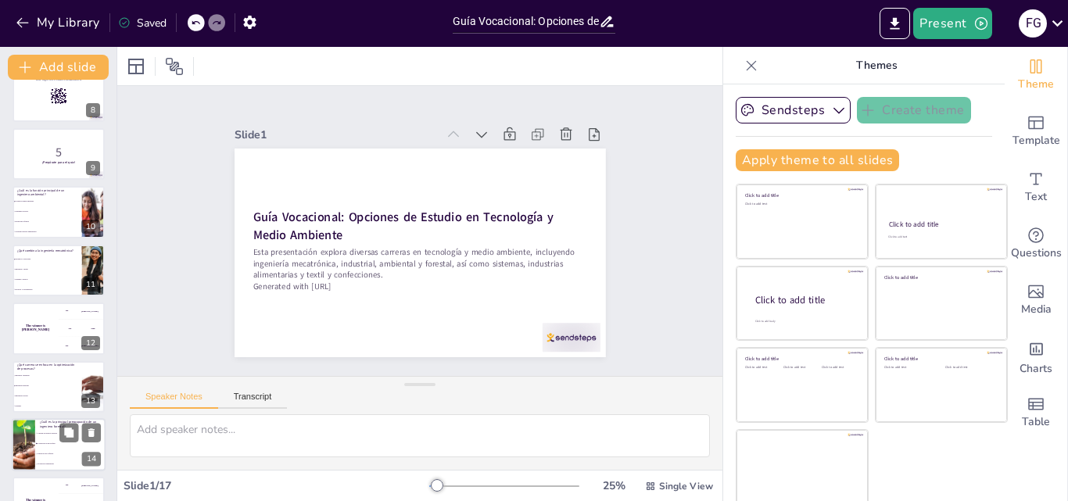
scroll to position [586, 0]
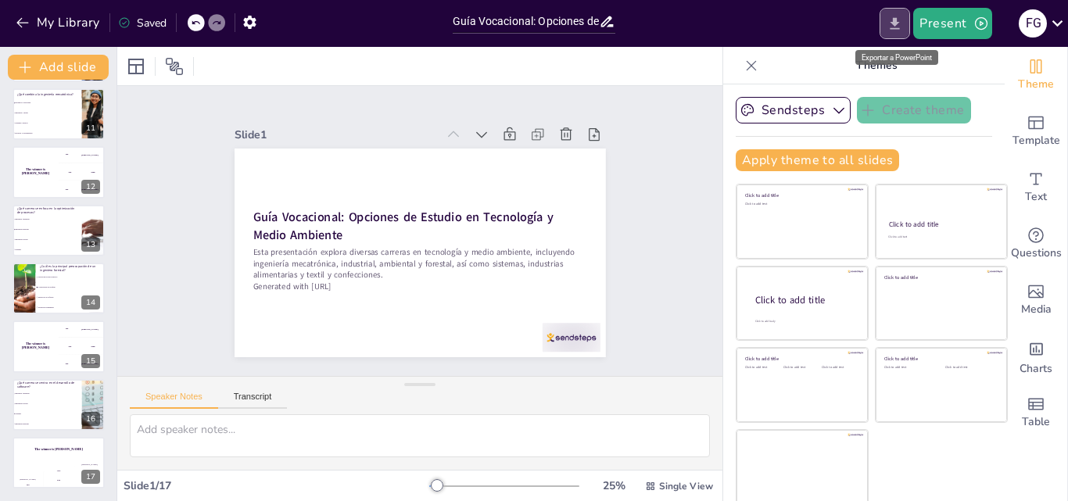
click at [903, 26] on icon "Export to PowerPoint" at bounding box center [895, 24] width 16 height 16
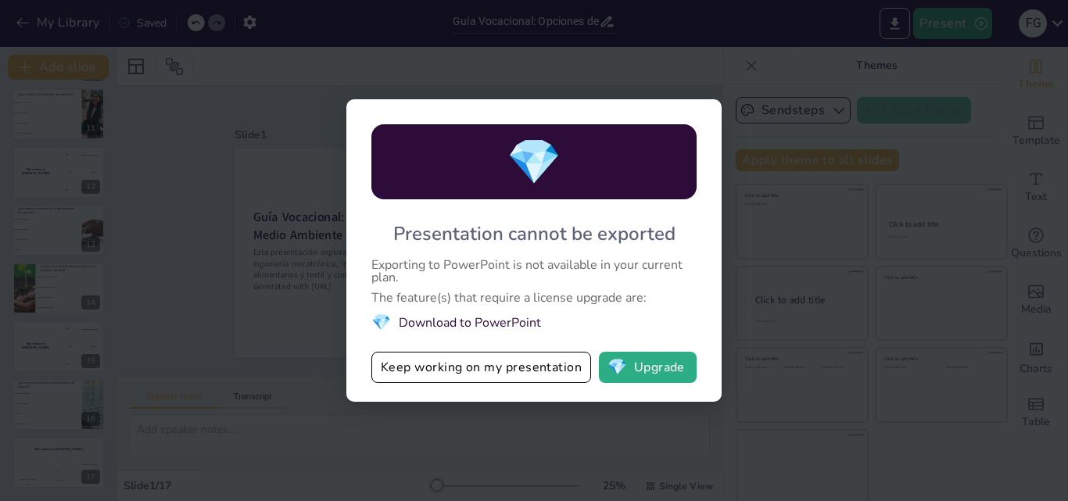
click at [639, 292] on div "The feature(s) that require a license upgrade are:" at bounding box center [534, 298] width 325 height 13
click at [447, 370] on button "Keep working on my presentation" at bounding box center [482, 367] width 220 height 31
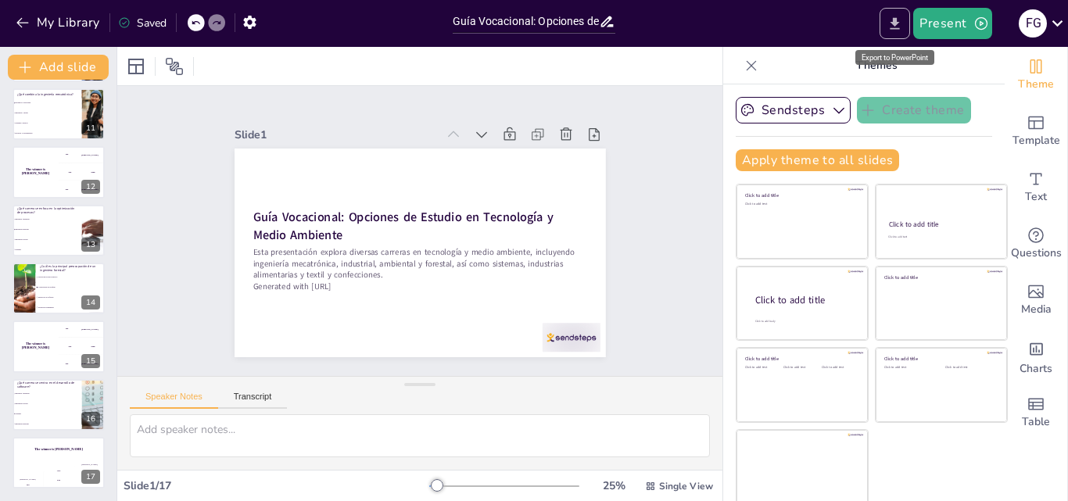
click at [896, 27] on icon "Export to PowerPoint" at bounding box center [895, 24] width 16 height 16
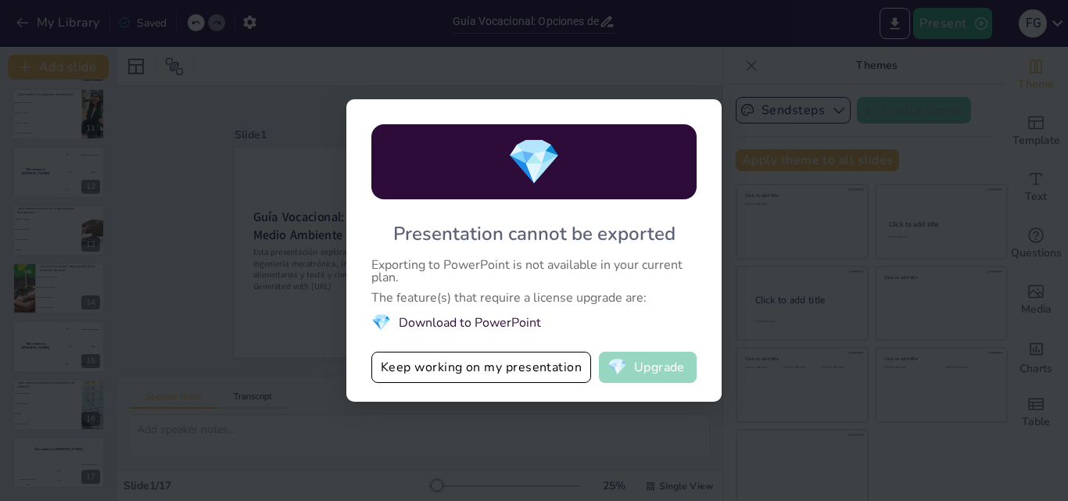
click at [643, 362] on button "💎 Upgrade" at bounding box center [648, 367] width 98 height 31
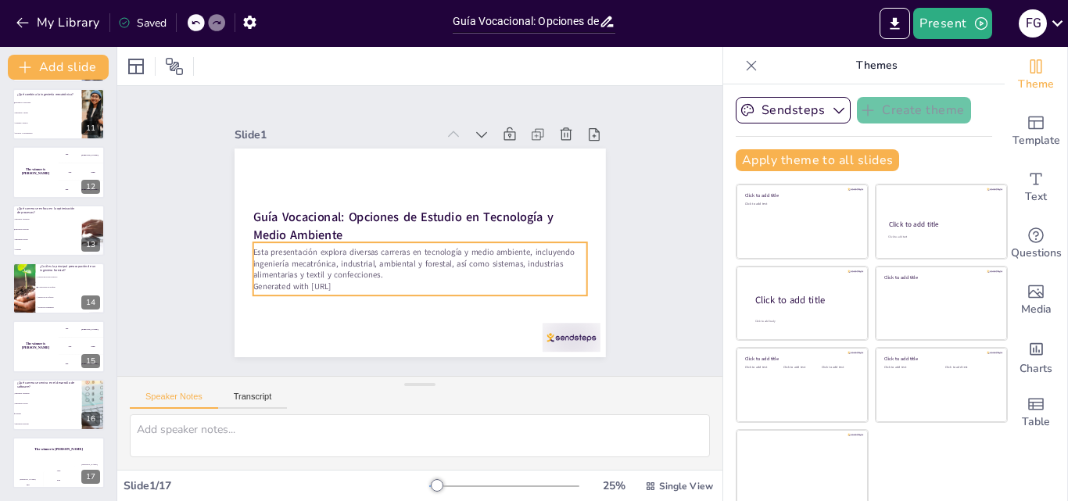
scroll to position [3, 0]
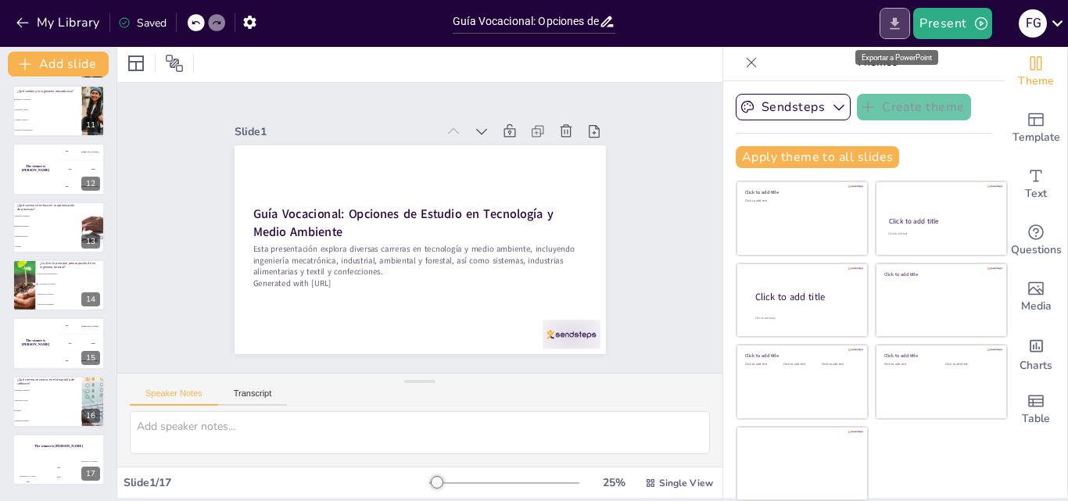
click at [899, 29] on icon "Export to PowerPoint" at bounding box center [895, 23] width 9 height 12
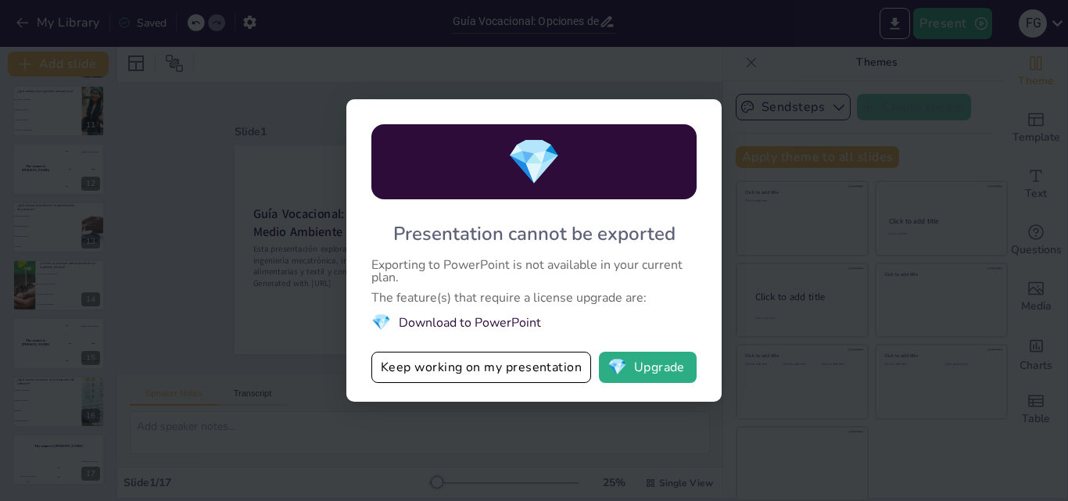
click at [308, 213] on div "💎 Presentation cannot be exported Exporting to PowerPoint is not available in y…" at bounding box center [534, 250] width 1068 height 501
click at [742, 200] on div "💎 Presentation cannot be exported Exporting to PowerPoint is not available in y…" at bounding box center [534, 250] width 1068 height 501
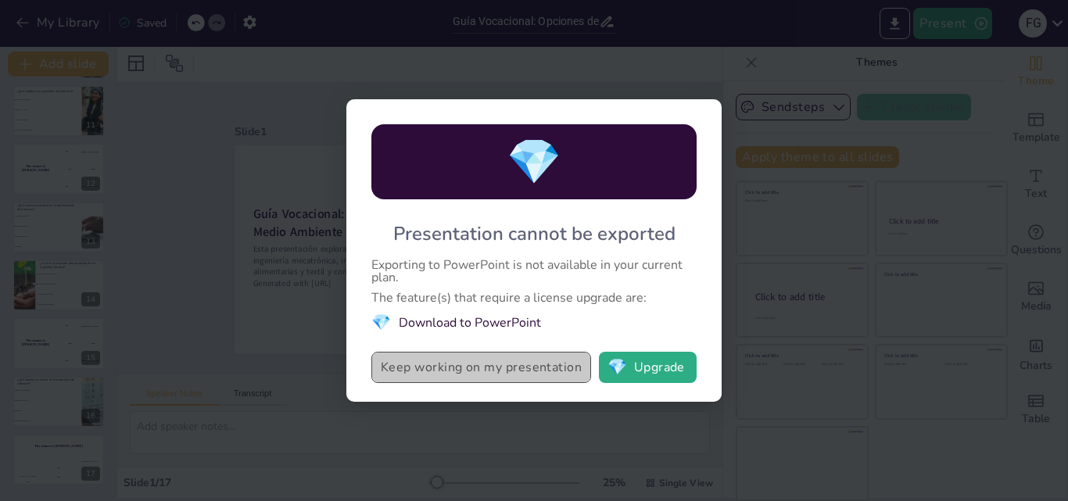
click at [440, 366] on button "Keep working on my presentation" at bounding box center [482, 367] width 220 height 31
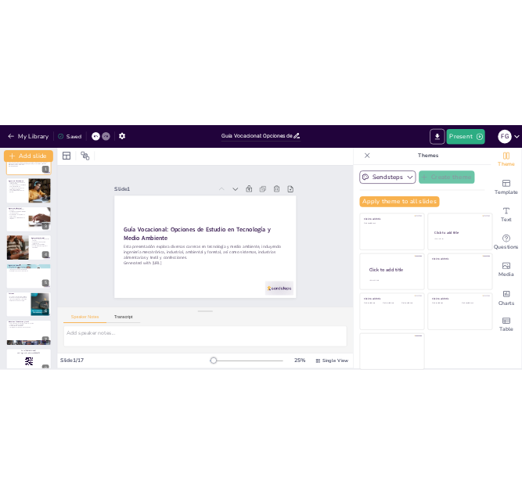
scroll to position [0, 0]
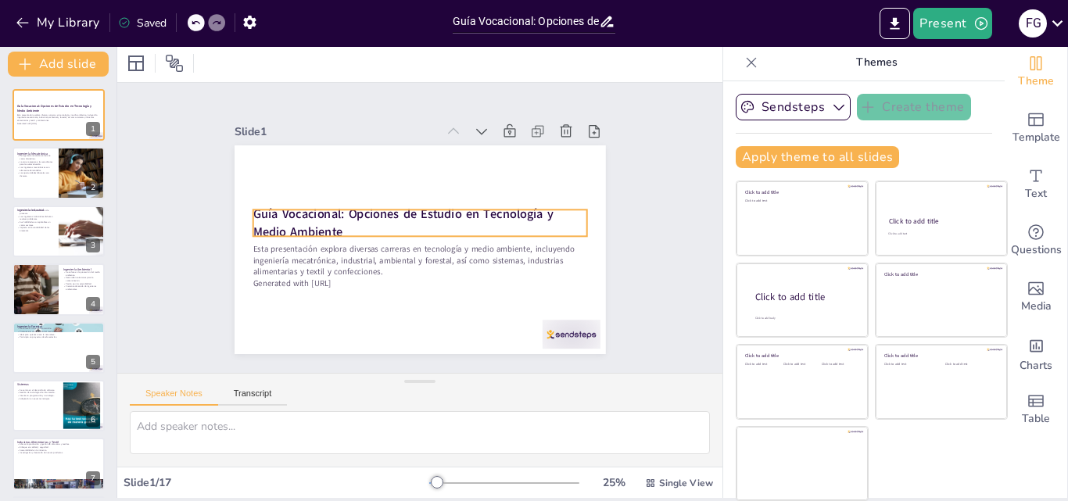
click at [253, 206] on strong "Guía Vocacional: Opciones de Estudio en Tecnología y Medio Ambiente" at bounding box center [404, 213] width 303 height 48
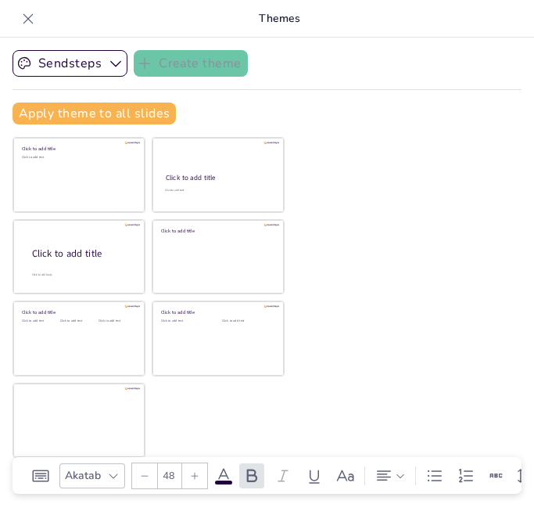
click at [35, 16] on icon at bounding box center [28, 19] width 16 height 16
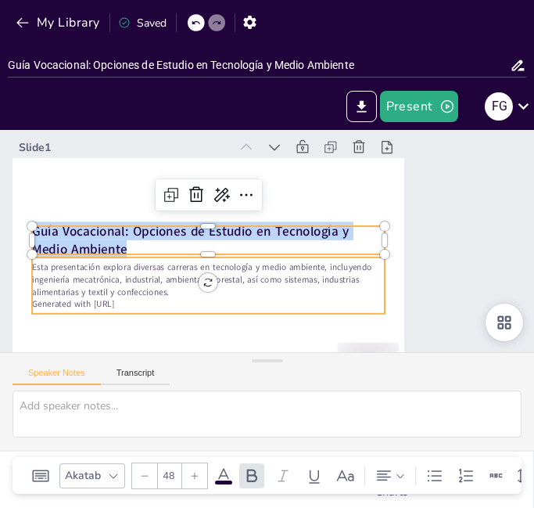
click at [33, 268] on p "Esta presentación explora diversas carreras en tecnología y medio ambiente, inc…" at bounding box center [204, 273] width 354 height 74
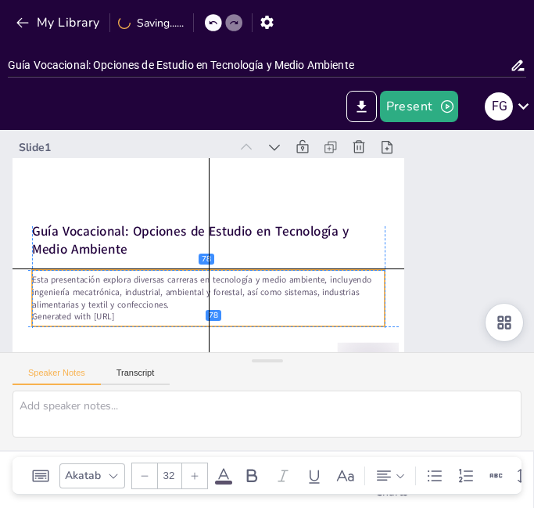
drag, startPoint x: 172, startPoint y: 293, endPoint x: 170, endPoint y: 307, distance: 14.3
click at [170, 307] on p "Esta presentación explora diversas carreras en tecnología y medio ambiente, inc…" at bounding box center [208, 292] width 353 height 37
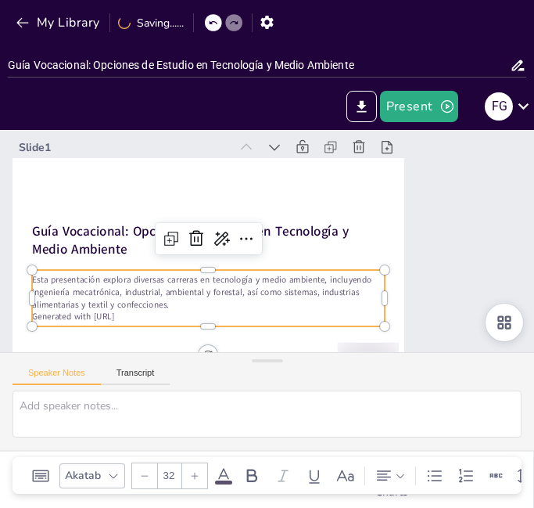
click at [166, 305] on p "Esta presentación explora diversas carreras en tecnología y medio ambiente, inc…" at bounding box center [208, 292] width 353 height 37
click at [170, 304] on p "Esta presentación explora diversas carreras en tecnología y medio ambiente, inc…" at bounding box center [199, 278] width 353 height 109
click at [170, 304] on p "Esta presentación explora diversas carreras en tecnología y medio ambiente, inc…" at bounding box center [203, 286] width 354 height 74
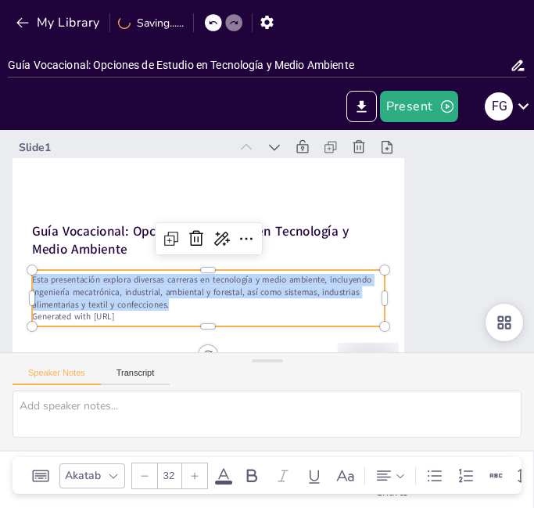
drag, startPoint x: 167, startPoint y: 304, endPoint x: 27, endPoint y: 275, distance: 143.0
click at [27, 275] on div "Guía Vocacional: Opciones de Estudio en Tecnología y Medio Ambiente Esta presen…" at bounding box center [205, 262] width 413 height 260
copy p "Esta presentación explora diversas carreras en tecnología y medio ambiente, inc…"
click at [174, 306] on p "Esta presentación explora diversas carreras en tecnología y medio ambiente, inc…" at bounding box center [203, 286] width 354 height 74
drag, startPoint x: 105, startPoint y: 296, endPoint x: 33, endPoint y: 280, distance: 73.8
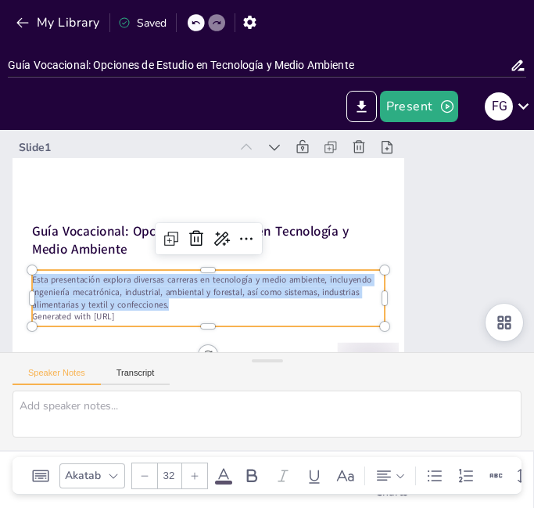
click at [33, 280] on p "Esta presentación explora diversas carreras en tecnología y medio ambiente, inc…" at bounding box center [208, 292] width 353 height 37
copy p "Esta presentación explora diversas carreras en tecnología y medio ambiente, inc…"
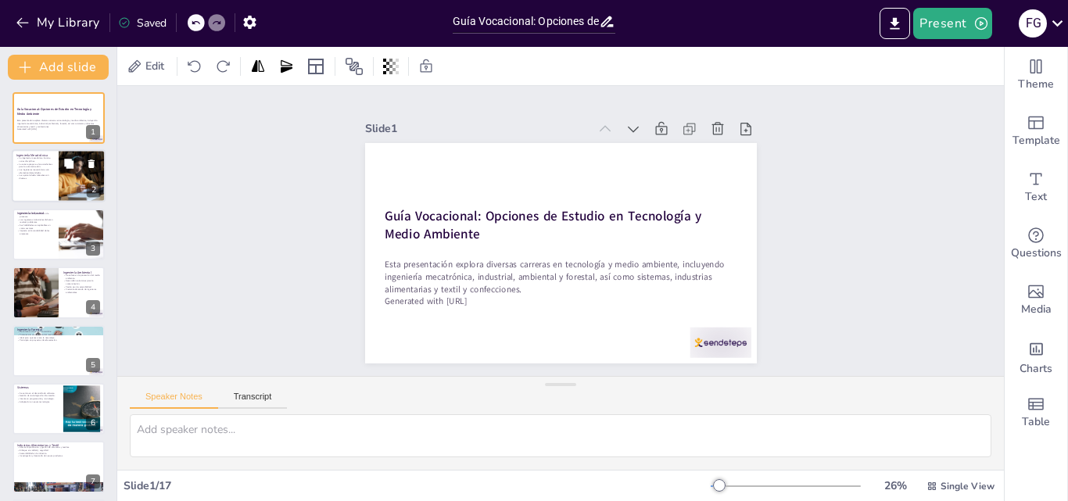
click at [28, 184] on div at bounding box center [59, 176] width 94 height 53
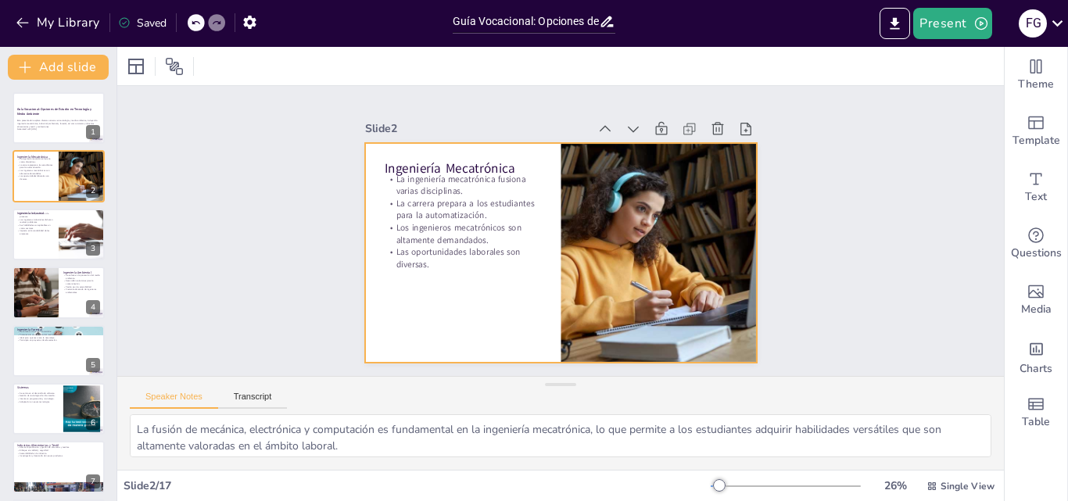
click at [391, 163] on p "Ingeniería Mecatrónica" at bounding box center [470, 158] width 158 height 34
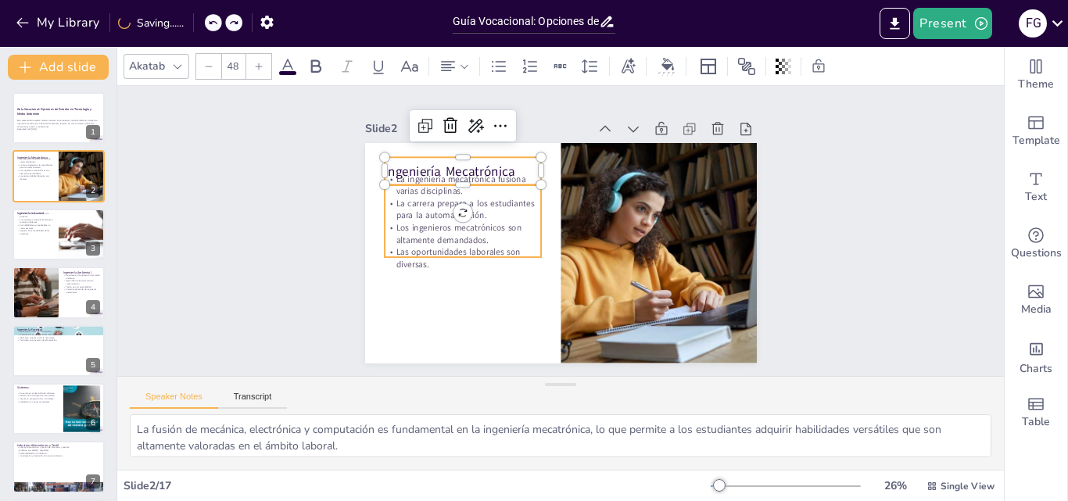
click at [507, 167] on p "La ingeniería mecatrónica fusiona varias disciplinas." at bounding box center [468, 175] width 159 height 41
click at [504, 163] on p "Ingeniería Mecatrónica" at bounding box center [470, 161] width 158 height 34
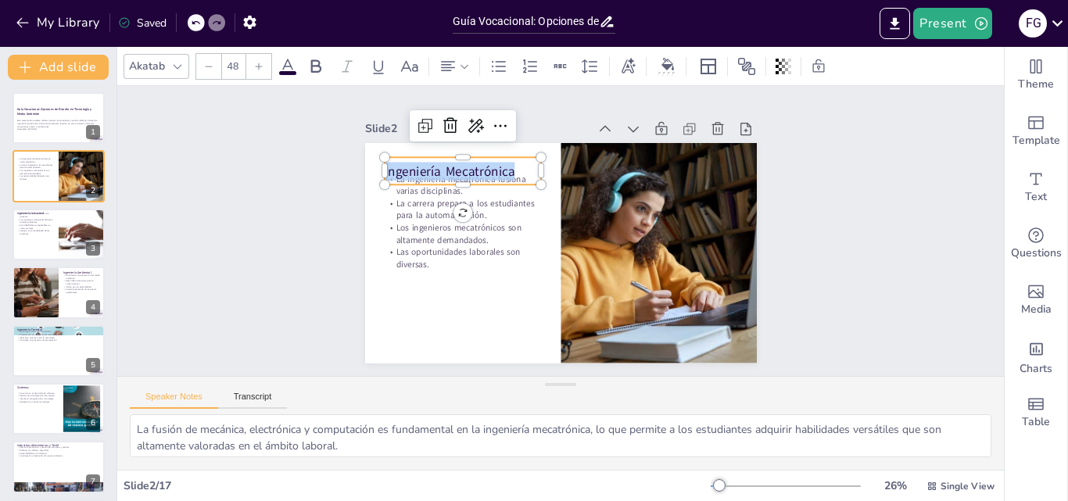
drag, startPoint x: 504, startPoint y: 163, endPoint x: 368, endPoint y: 161, distance: 136.9
click at [368, 161] on div "La ingeniería mecatrónica fusiona varias disciplinas. La carrera prepara a los …" at bounding box center [558, 253] width 413 height 260
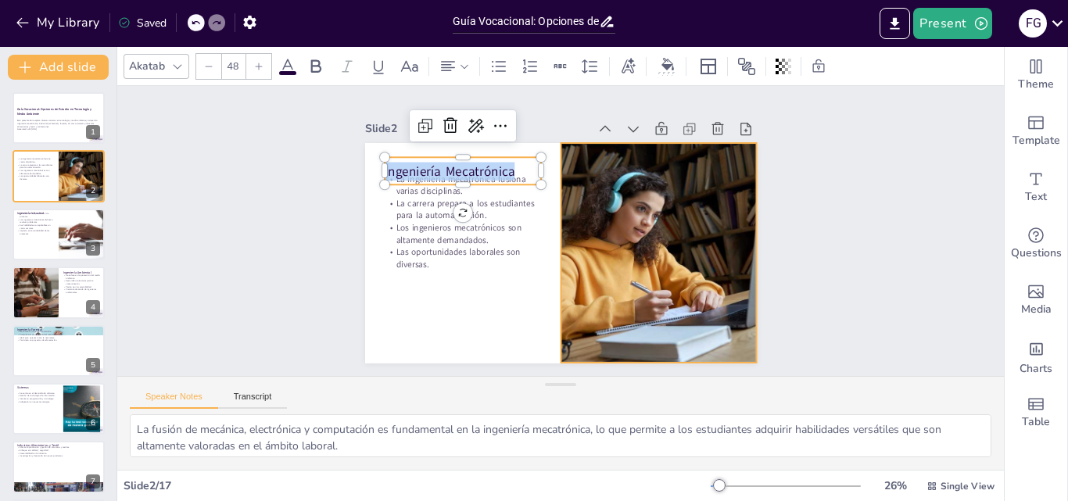
copy span "Ingeniería Mecatrónica"
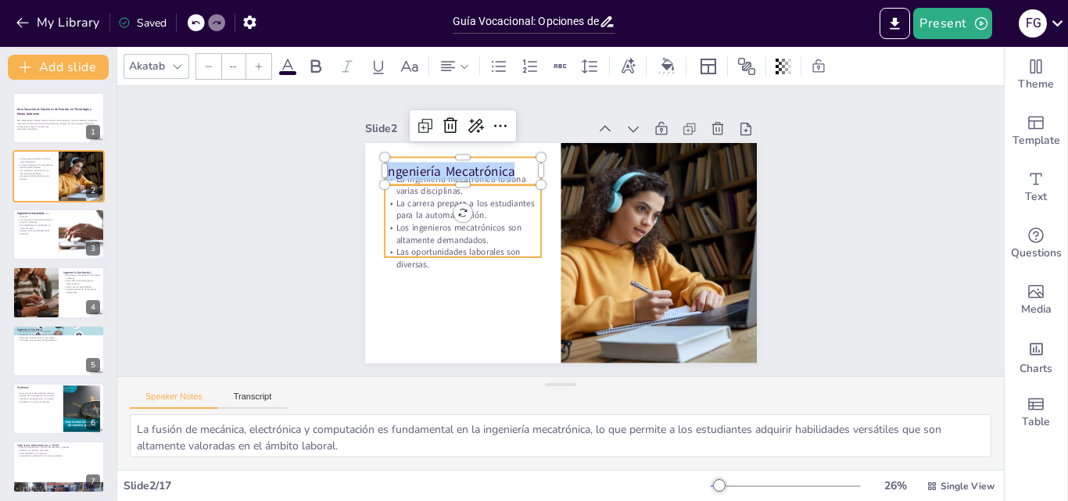
click at [435, 215] on p "Los ingenieros mecatrónicos son altamente demandados." at bounding box center [463, 223] width 159 height 41
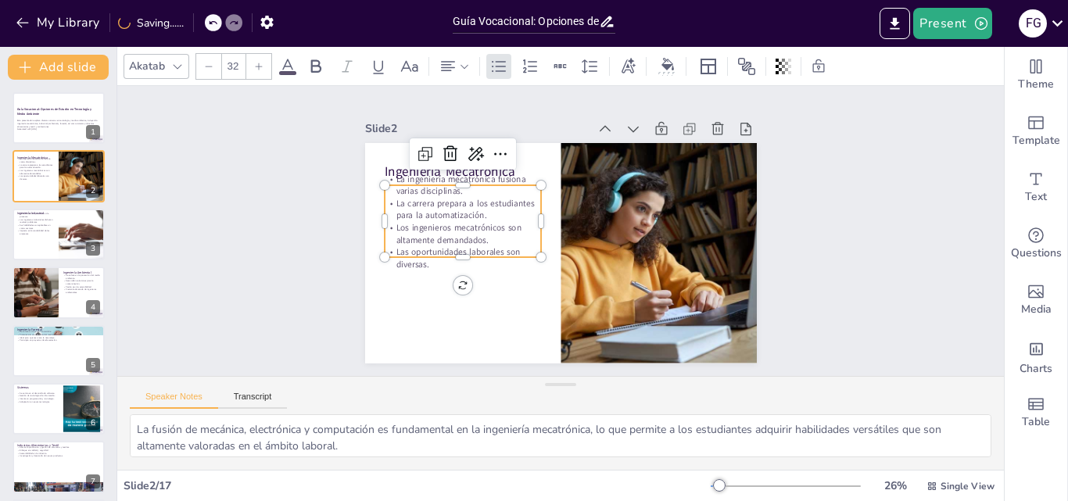
click at [445, 224] on p "Los ingenieros mecatrónicos son altamente demandados." at bounding box center [501, 153] width 112 height 141
click at [419, 236] on p "Los ingenieros mecatrónicos son altamente demandados." at bounding box center [469, 193] width 153 height 86
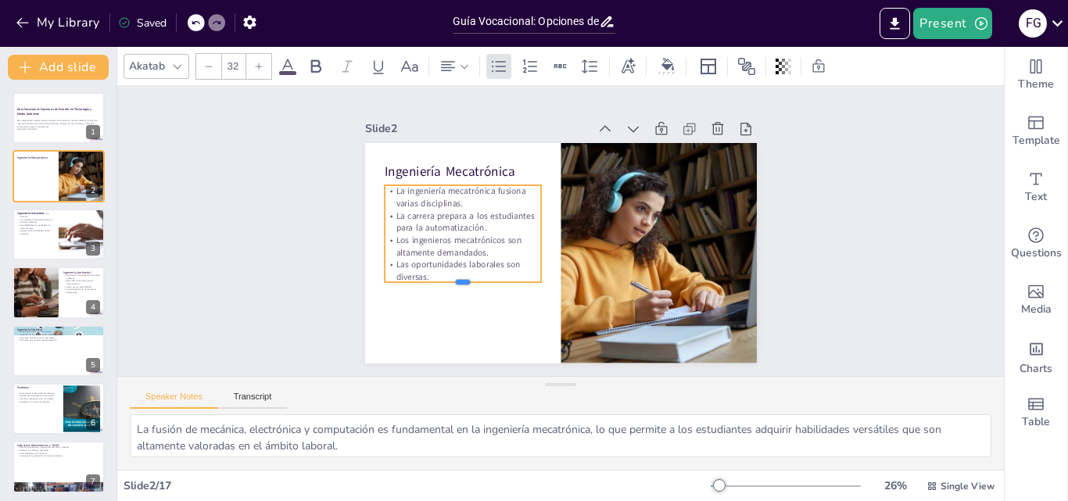
drag, startPoint x: 451, startPoint y: 251, endPoint x: 451, endPoint y: 272, distance: 21.1
click at [451, 272] on div "Ingeniería Mecatrónica La ingeniería mecatrónica fusiona varias disciplinas. La…" at bounding box center [561, 253] width 392 height 221
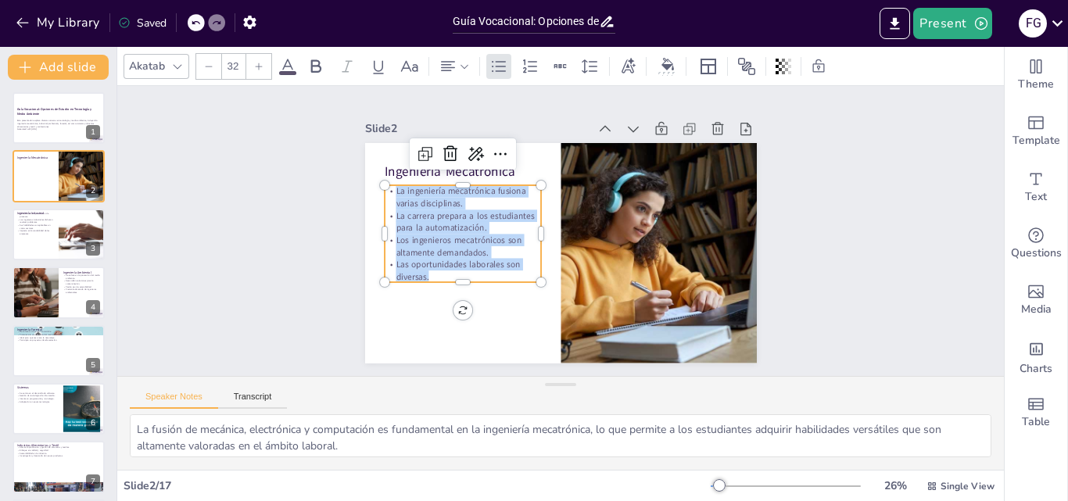
drag, startPoint x: 418, startPoint y: 269, endPoint x: 382, endPoint y: 183, distance: 93.0
click at [382, 183] on div "La ingeniería mecatrónica fusiona varias disciplinas. La carrera prepara a los …" at bounding box center [463, 223] width 166 height 113
copy div "La ingeniería mecatrónica fusiona varias disciplinas. La carrera prepara a los …"
click at [48, 245] on div at bounding box center [59, 234] width 94 height 53
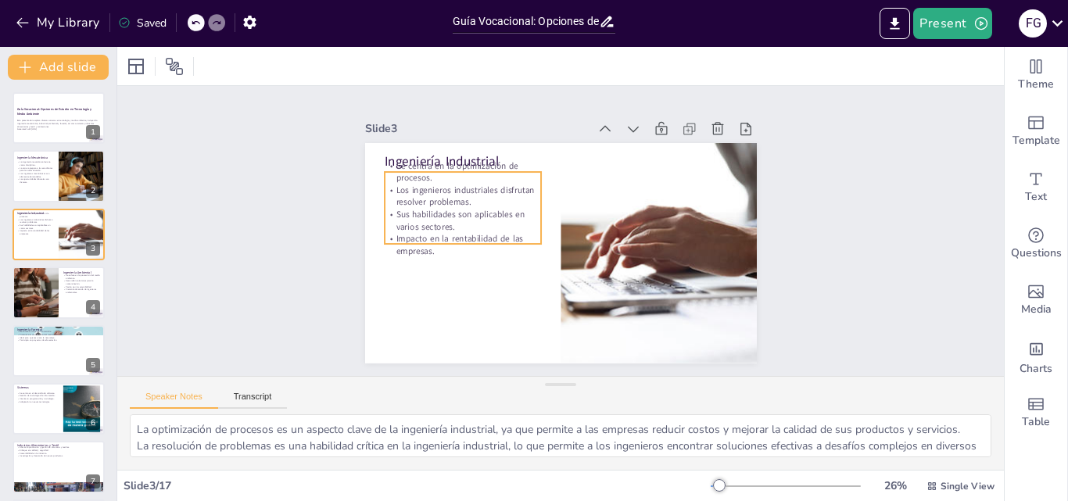
click at [393, 154] on p "Se centra en la optimización de procesos." at bounding box center [469, 162] width 159 height 41
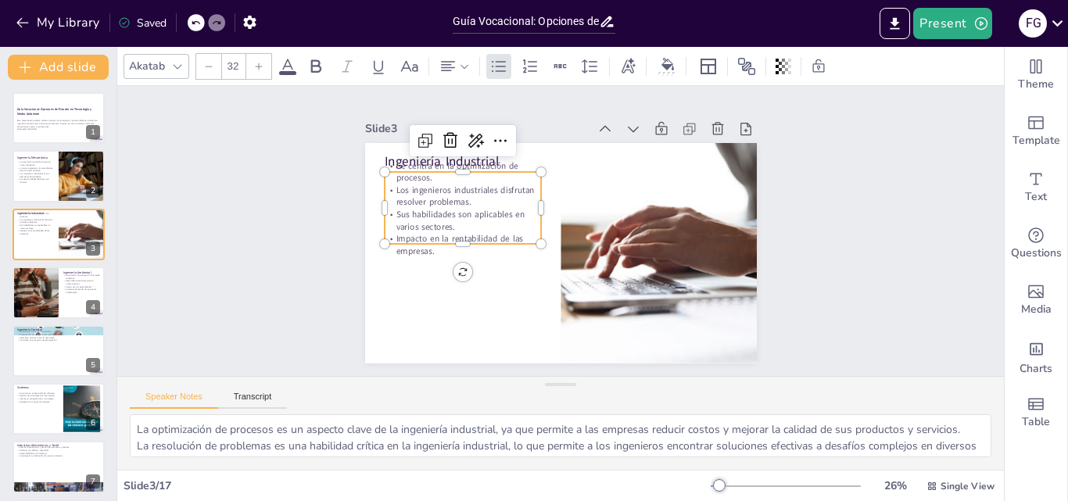
click at [390, 154] on p "Se centra en la optimización de procesos." at bounding box center [469, 162] width 159 height 41
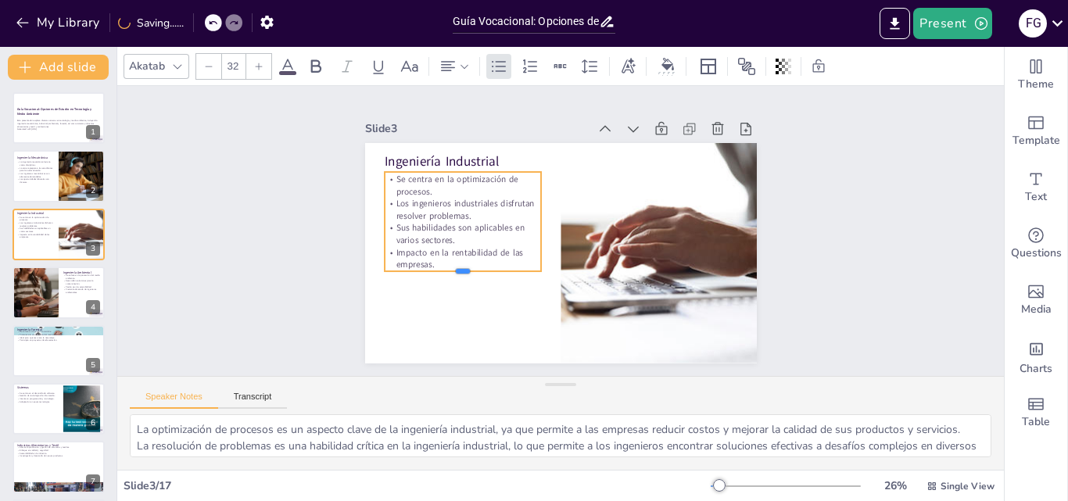
drag, startPoint x: 451, startPoint y: 240, endPoint x: 452, endPoint y: 267, distance: 27.4
click at [452, 267] on div at bounding box center [458, 267] width 157 height 29
click at [488, 160] on p "Ingeniería Industrial" at bounding box center [547, 111] width 119 height 128
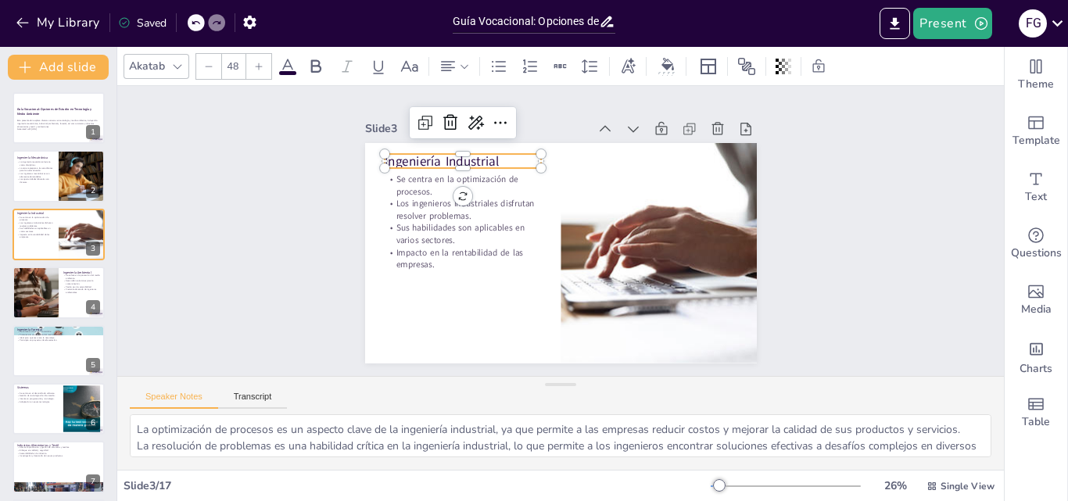
click at [487, 155] on p "Ingeniería Industrial" at bounding box center [471, 151] width 158 height 34
click at [493, 153] on p "Ingeniería Industrial" at bounding box center [478, 145] width 157 height 50
click at [491, 158] on p "Ingeniería Industrial" at bounding box center [498, 130] width 151 height 81
click at [491, 158] on p "Ingeniería Industrial" at bounding box center [470, 155] width 158 height 34
click at [621, 158] on p "Ingeniería Industrial" at bounding box center [661, 168] width 81 height 151
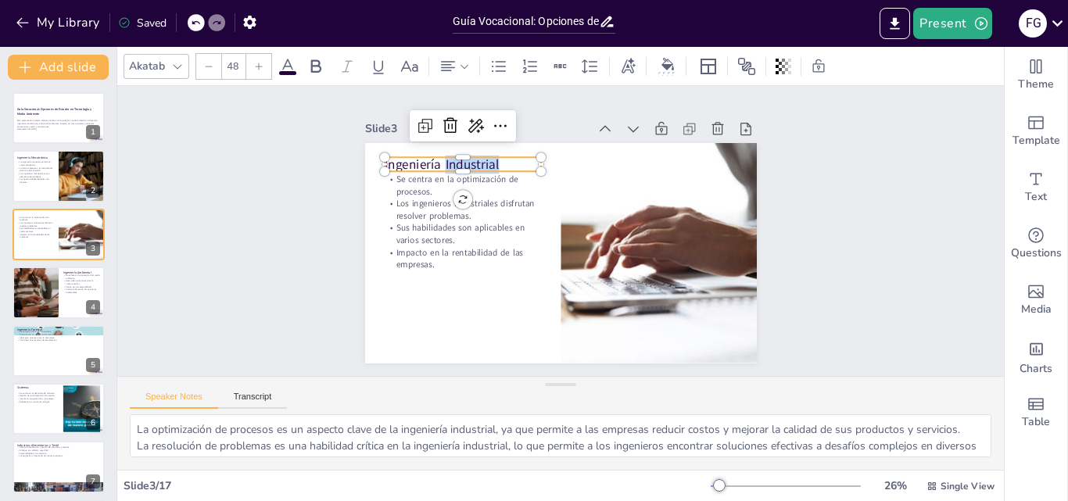
click at [491, 158] on p "Ingeniería Industrial" at bounding box center [478, 145] width 157 height 50
click at [620, 158] on p "Ingeniería Industrial" at bounding box center [667, 179] width 94 height 145
copy span "Ingeniería Industrial"
click at [579, 201] on p "Los ingenieros industriales disfrutan resolver problemas." at bounding box center [628, 157] width 99 height 148
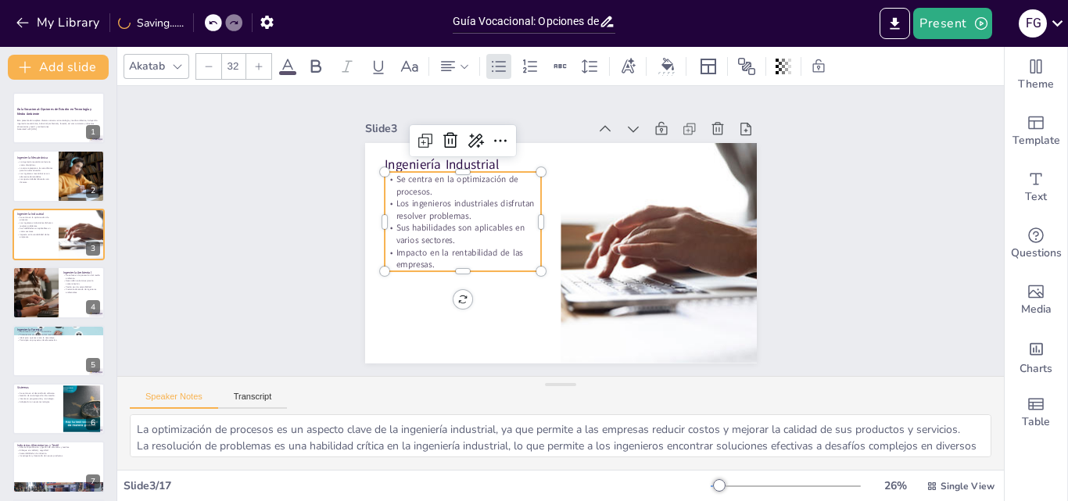
click at [422, 257] on p "Impacto en la rentabilidad de las empresas." at bounding box center [463, 258] width 156 height 24
click at [422, 257] on p "Impacto en la rentabilidad de las empresas." at bounding box center [461, 248] width 159 height 41
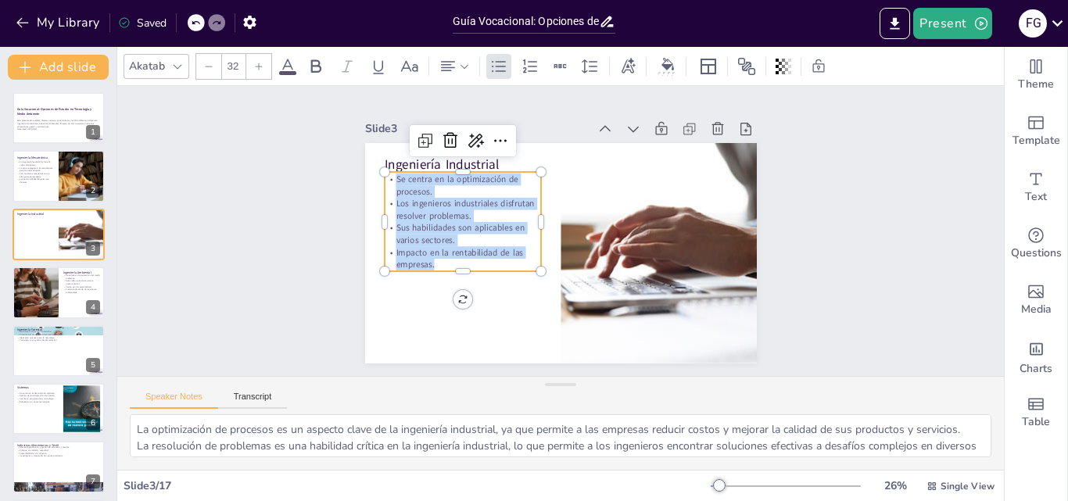
drag, startPoint x: 425, startPoint y: 259, endPoint x: 367, endPoint y: 186, distance: 93.4
click at [367, 186] on div "Ingeniería Industrial Se centra en la optimización de procesos. Los ingenieros …" at bounding box center [558, 253] width 413 height 260
copy div "Se centra en la optimización de procesos. Los ingenieros industriales disfrutan…"
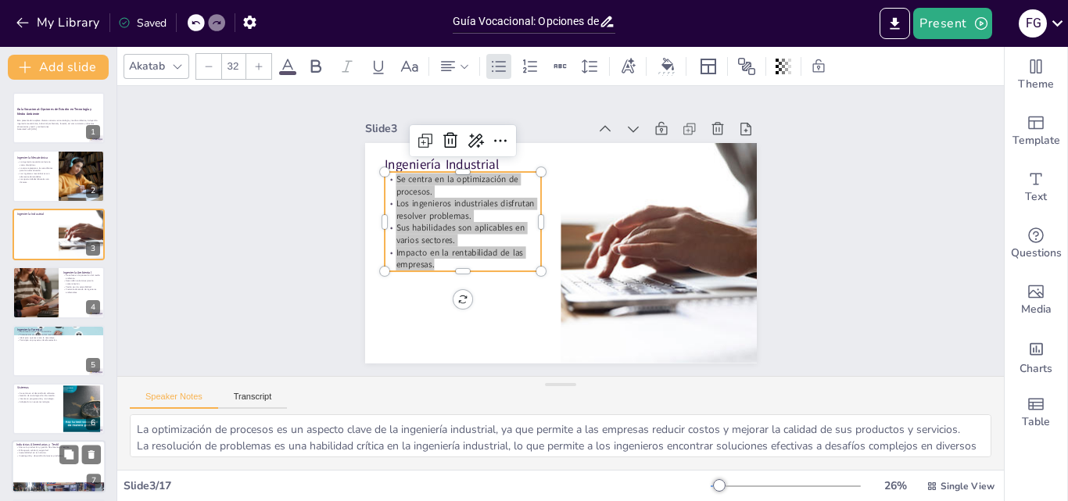
scroll to position [156, 0]
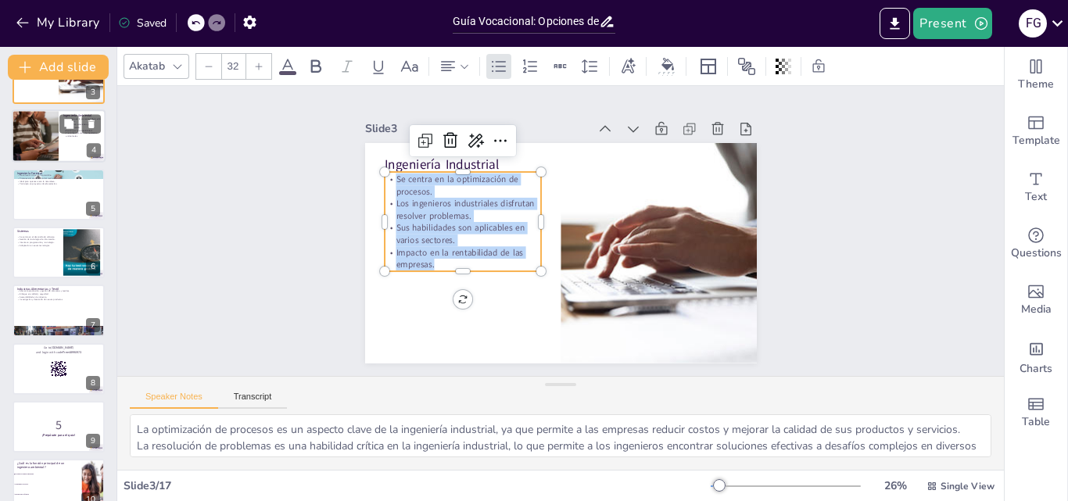
click at [52, 145] on div at bounding box center [35, 136] width 48 height 53
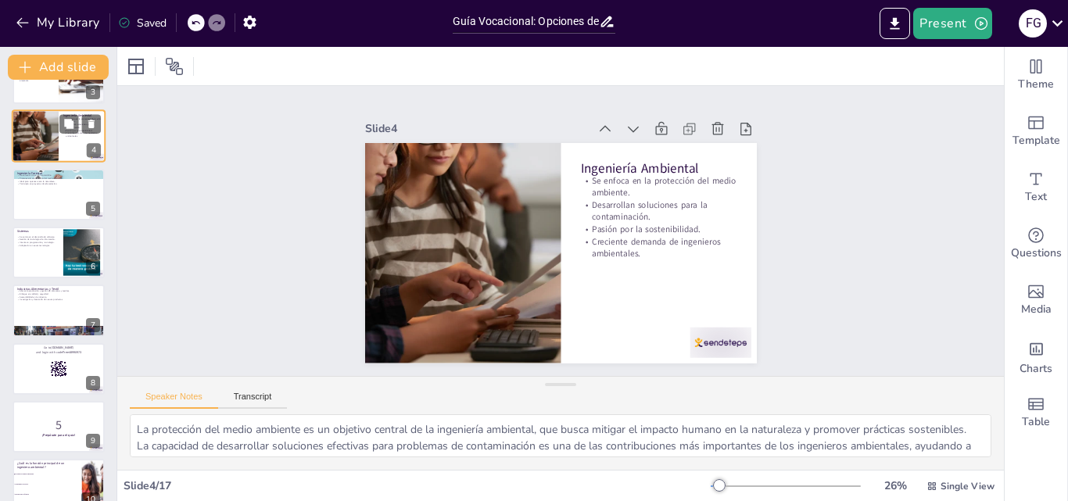
scroll to position [2, 0]
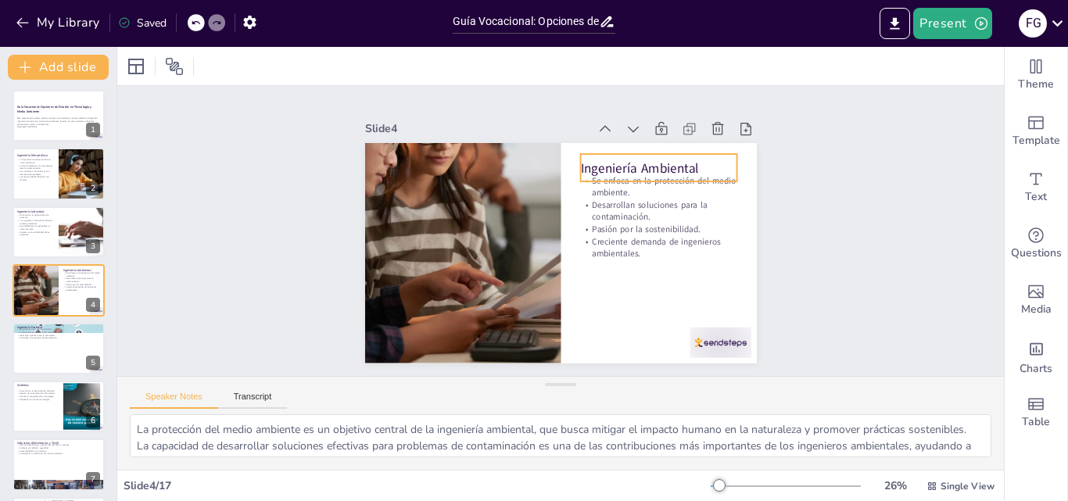
click at [688, 184] on p "Ingeniería Ambiental" at bounding box center [678, 237] width 138 height 107
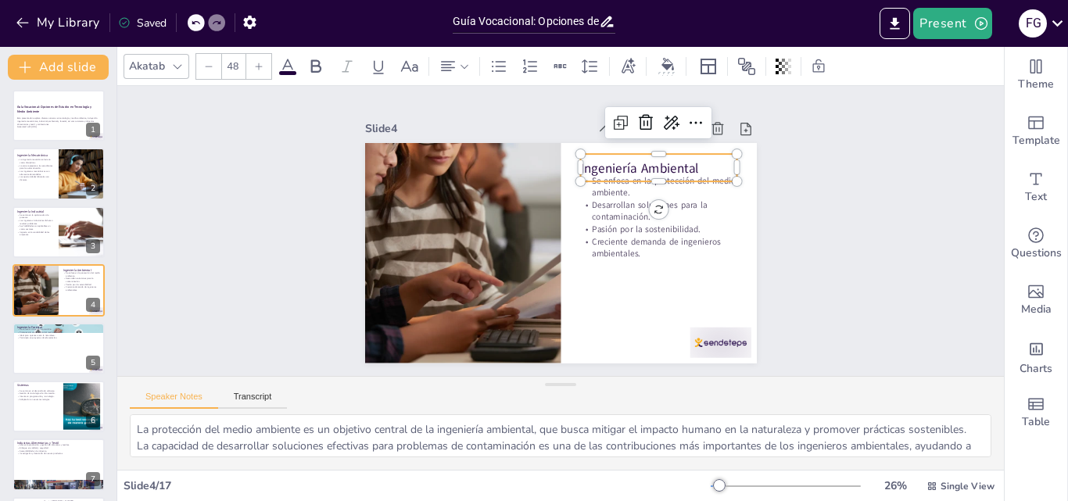
click at [688, 161] on p "Ingeniería Ambiental" at bounding box center [665, 178] width 158 height 34
drag, startPoint x: 688, startPoint y: 161, endPoint x: 566, endPoint y: 164, distance: 122.8
click at [566, 164] on div "Se enfoca en la protección del medio ambiente. Desarrollan soluciones para la c…" at bounding box center [558, 253] width 413 height 260
copy span "Ingeniería Ambiental"
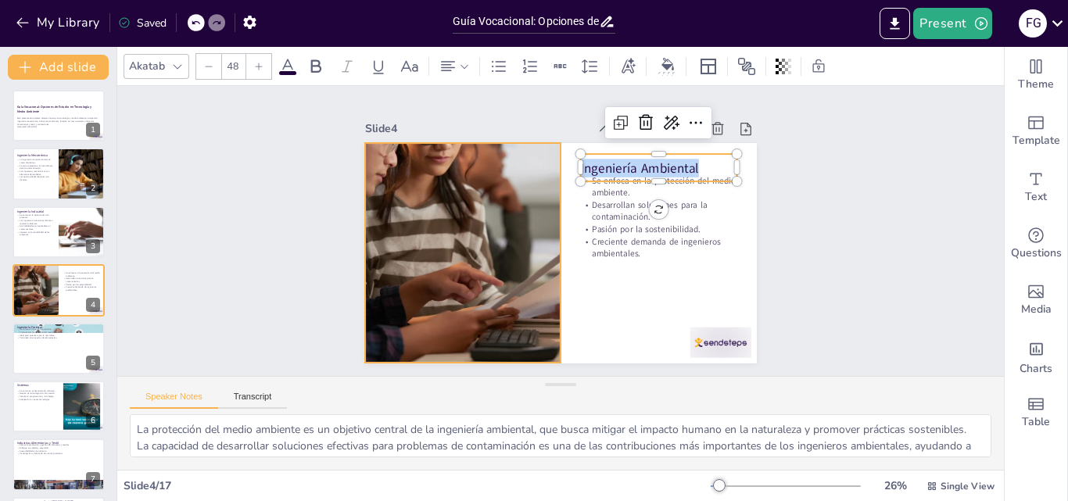
click at [446, 221] on div at bounding box center [461, 243] width 224 height 240
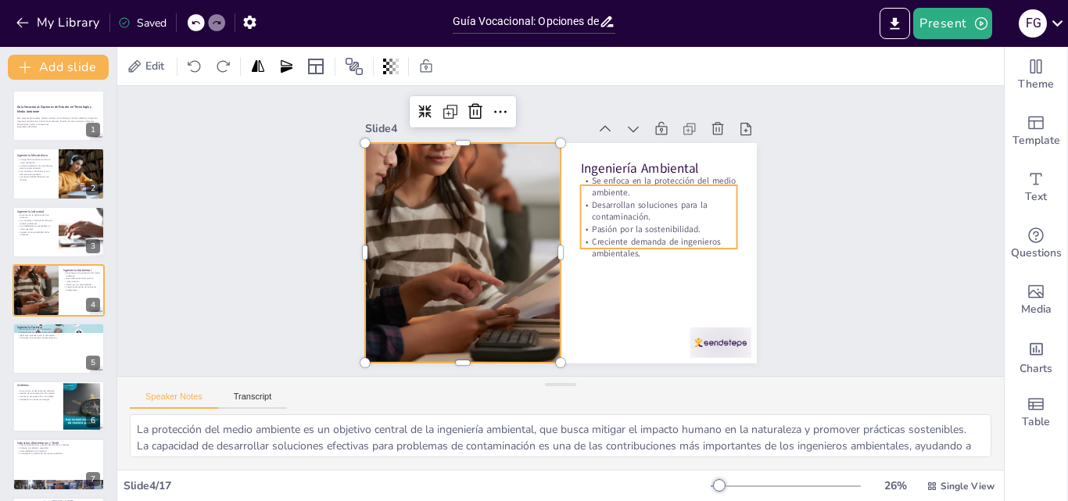
click at [625, 227] on p "Pasión por la sostenibilidad." at bounding box center [658, 239] width 157 height 28
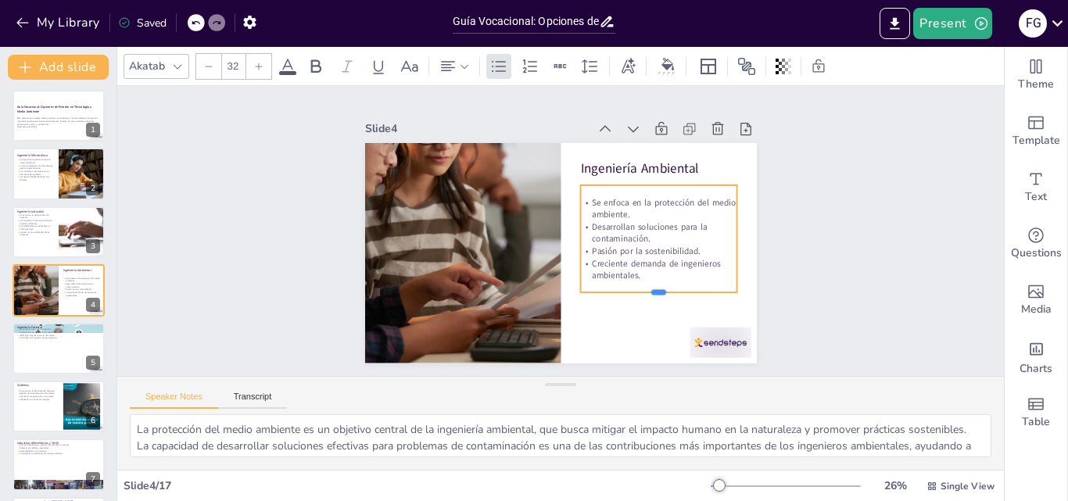
drag, startPoint x: 649, startPoint y: 246, endPoint x: 634, endPoint y: 275, distance: 33.6
click at [648, 294] on div at bounding box center [651, 308] width 157 height 29
click at [631, 266] on p "Creciente demanda de ingenieros ambientales." at bounding box center [655, 275] width 159 height 41
click at [633, 268] on p "Creciente demanda de ingenieros ambientales." at bounding box center [655, 275] width 159 height 41
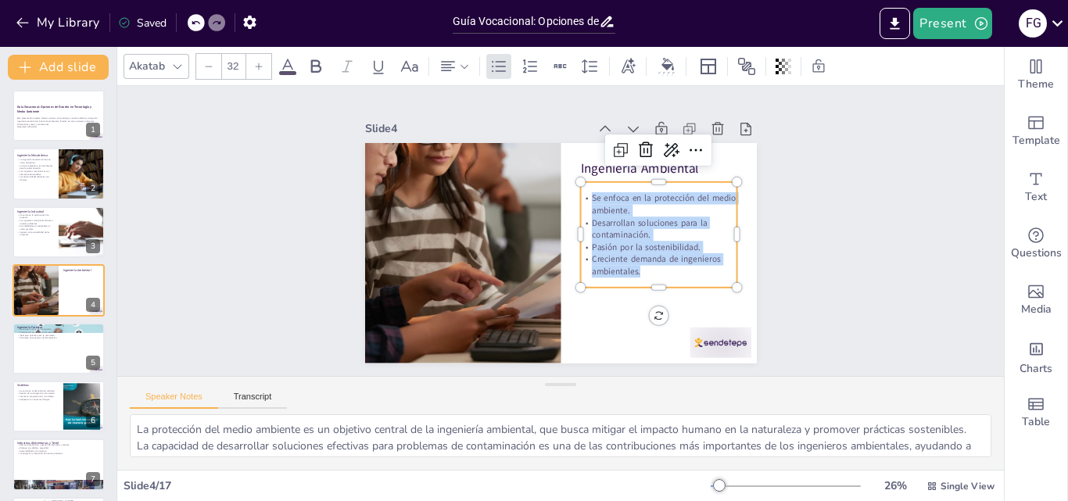
drag, startPoint x: 632, startPoint y: 264, endPoint x: 571, endPoint y: 186, distance: 98.6
click at [576, 194] on div "Se enfoca en la protección del medio ambiente. Desarrollan soluciones para la c…" at bounding box center [658, 244] width 165 height 101
copy div "Se enfoca en la protección del medio ambiente. Desarrollan soluciones para la c…"
click at [48, 345] on div at bounding box center [59, 348] width 94 height 53
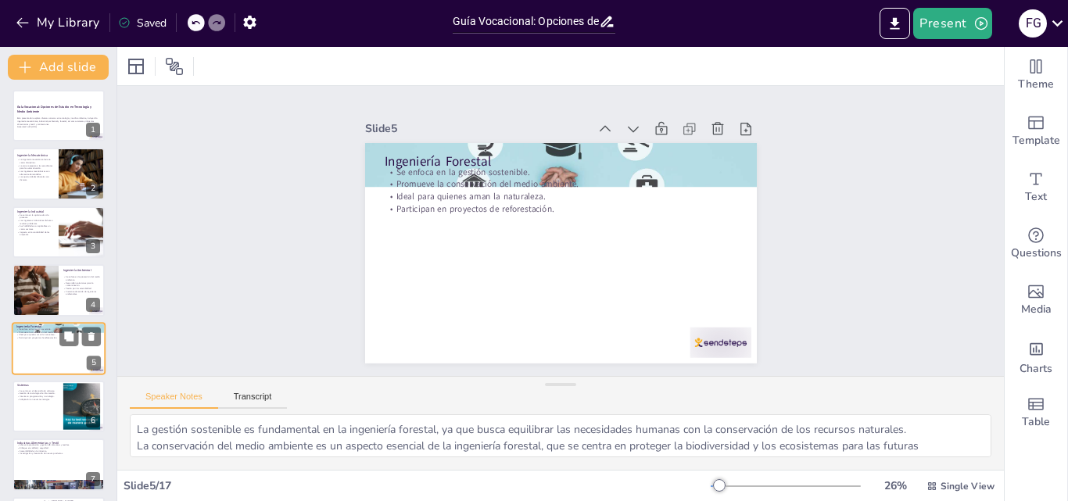
scroll to position [60, 0]
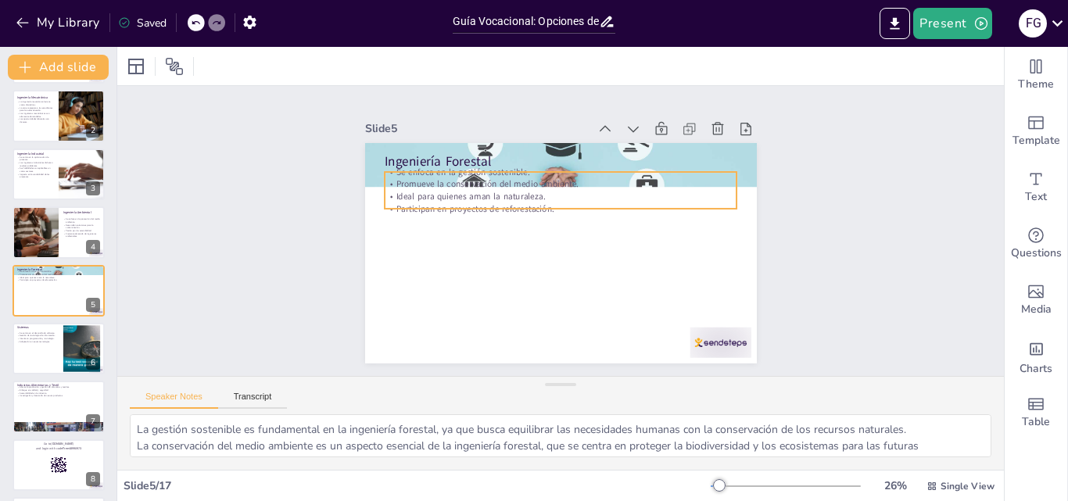
click at [472, 203] on p "Participan en proyectos de reforestación." at bounding box center [561, 209] width 353 height 13
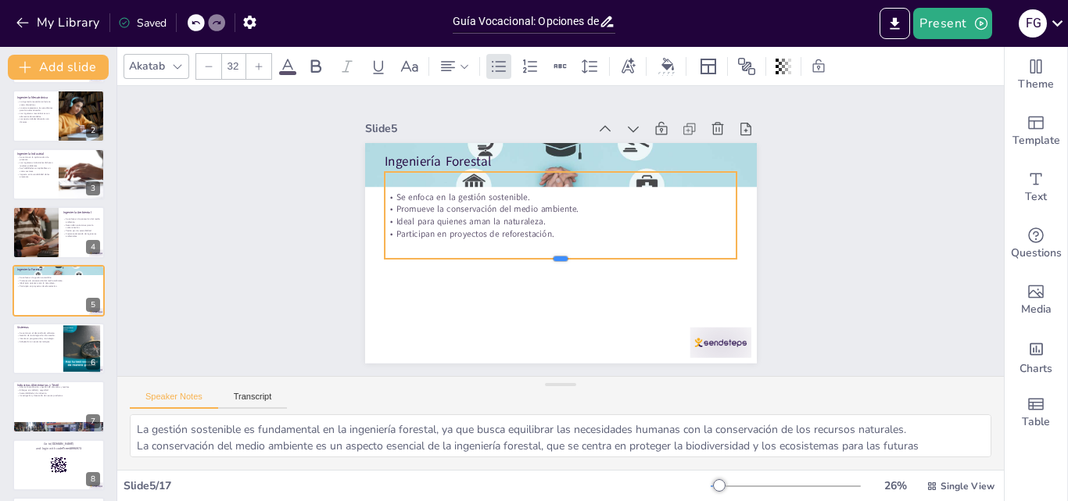
drag, startPoint x: 549, startPoint y: 206, endPoint x: 534, endPoint y: 239, distance: 36.8
click at [544, 259] on div at bounding box center [561, 265] width 353 height 13
click at [543, 225] on p "Participan en proyectos de reforestación." at bounding box center [561, 233] width 352 height 49
click at [542, 229] on p "Participan en proyectos de reforestación." at bounding box center [561, 234] width 353 height 13
click at [542, 228] on p "Participan en proyectos de reforestación." at bounding box center [558, 232] width 120 height 339
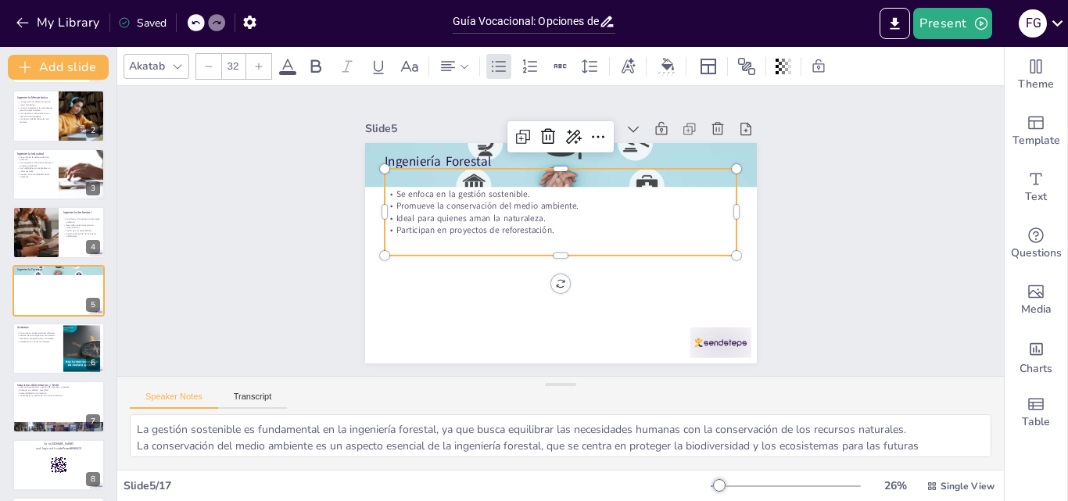
click at [542, 228] on p "Participan en proyectos de reforestación." at bounding box center [561, 230] width 353 height 13
click at [542, 228] on p "Participan en proyectos de reforestación." at bounding box center [561, 230] width 155 height 327
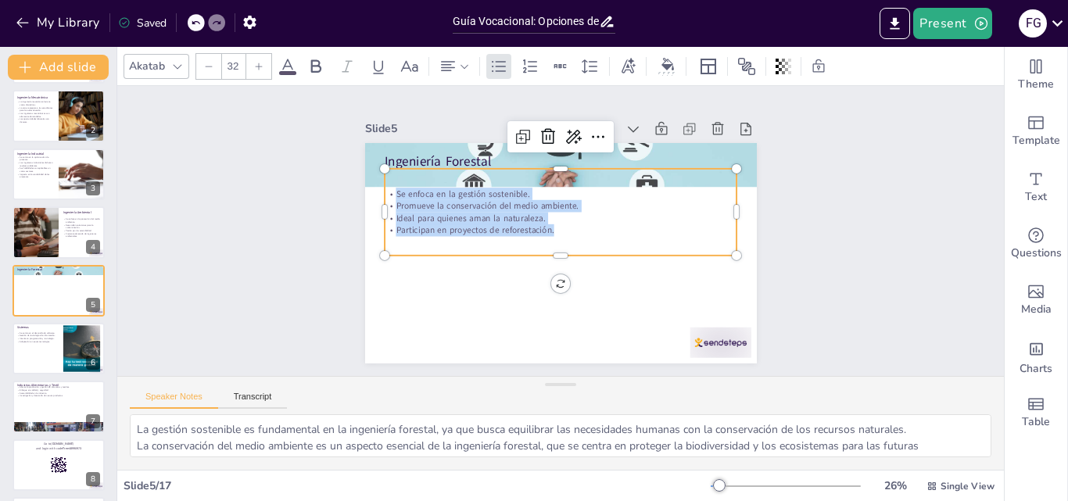
drag, startPoint x: 542, startPoint y: 228, endPoint x: 380, endPoint y: 192, distance: 165.9
click at [385, 192] on div "Se enfoca en la gestión sostenible. Promueve la conservación del medio ambiente…" at bounding box center [563, 211] width 356 height 85
copy div "Se enfoca en la gestión sostenible. Promueve la conservación del medio ambiente…"
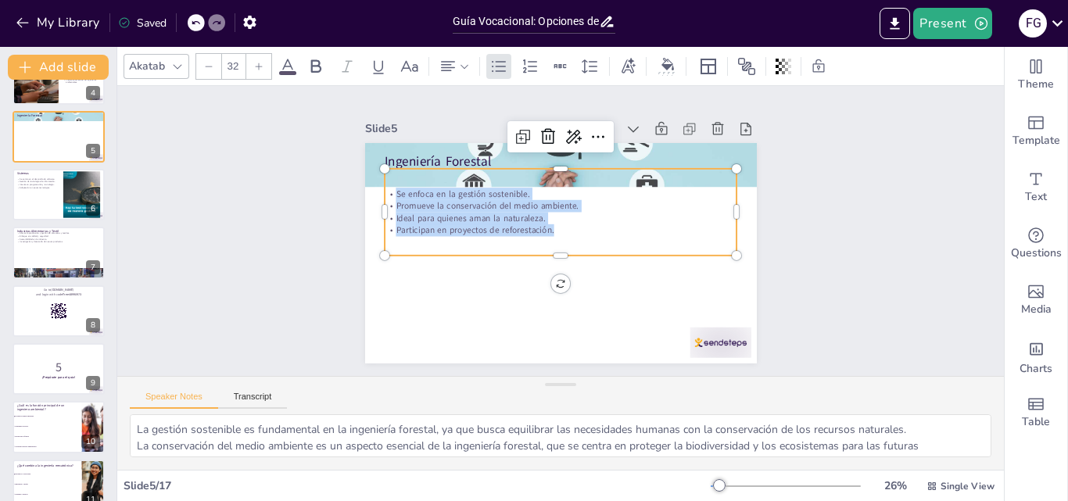
scroll to position [230, 0]
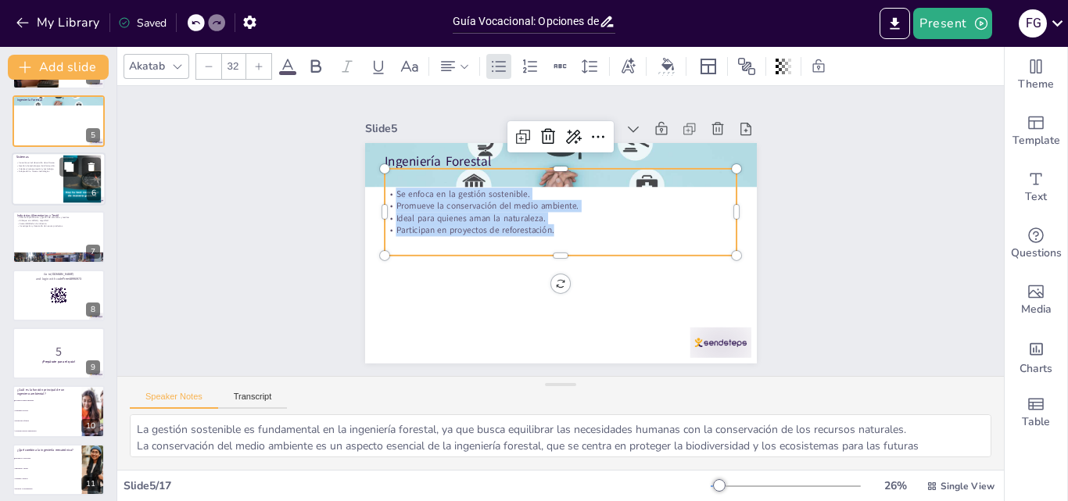
click at [55, 174] on div "Se centra en el desarrollo de software. Gestión de tecnologías de información. …" at bounding box center [37, 168] width 42 height 16
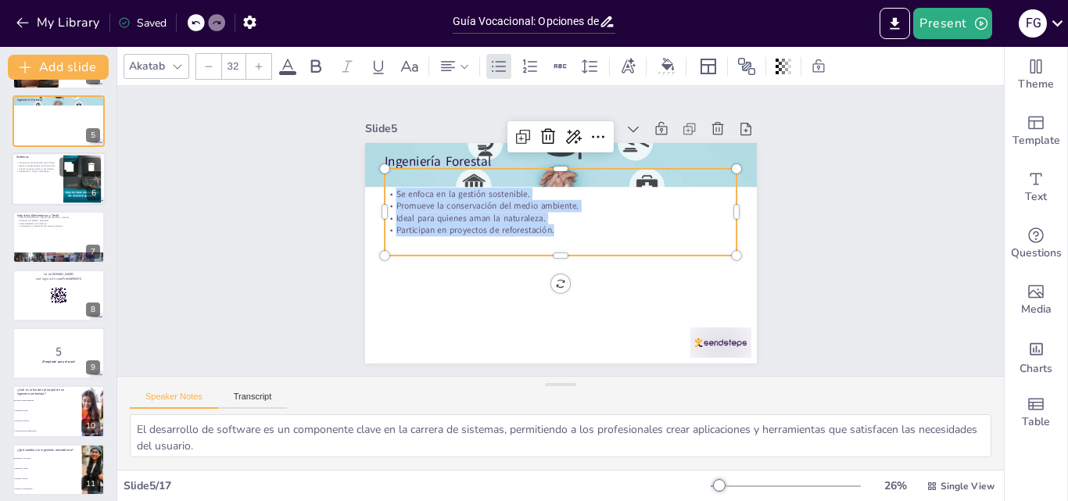
scroll to position [119, 0]
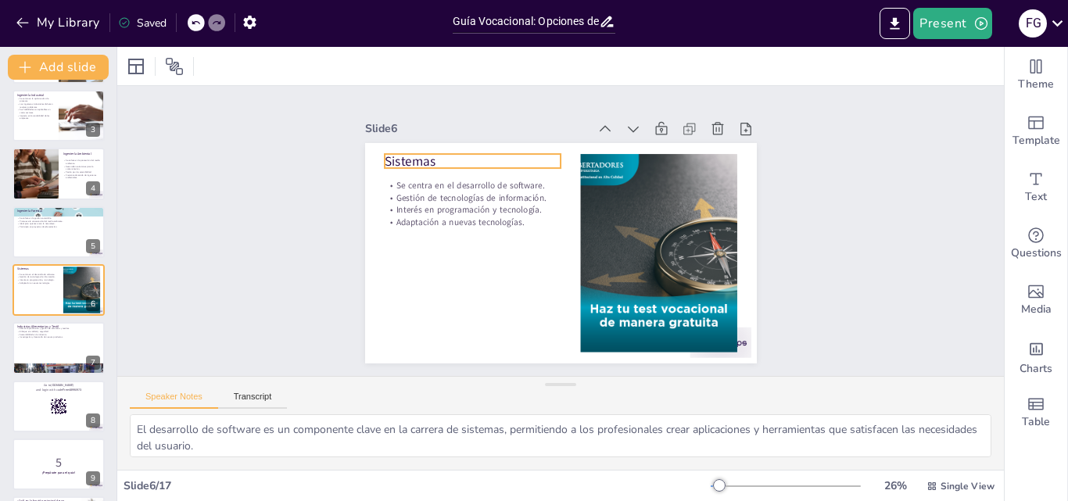
click at [415, 154] on p "Sistemas" at bounding box center [473, 161] width 176 height 18
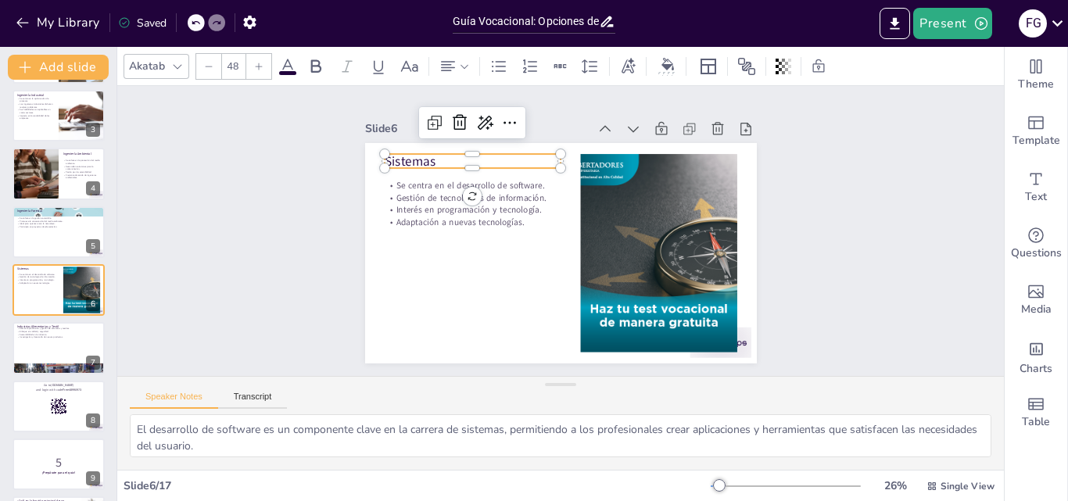
click at [415, 154] on p "Sistemas" at bounding box center [473, 161] width 176 height 18
drag, startPoint x: 426, startPoint y: 156, endPoint x: 350, endPoint y: 164, distance: 77.0
click at [350, 164] on div "Slide 1 Guía Vocacional: Opciones de Estudio en Tecnología y Medio Ambiente Est…" at bounding box center [560, 230] width 504 height 313
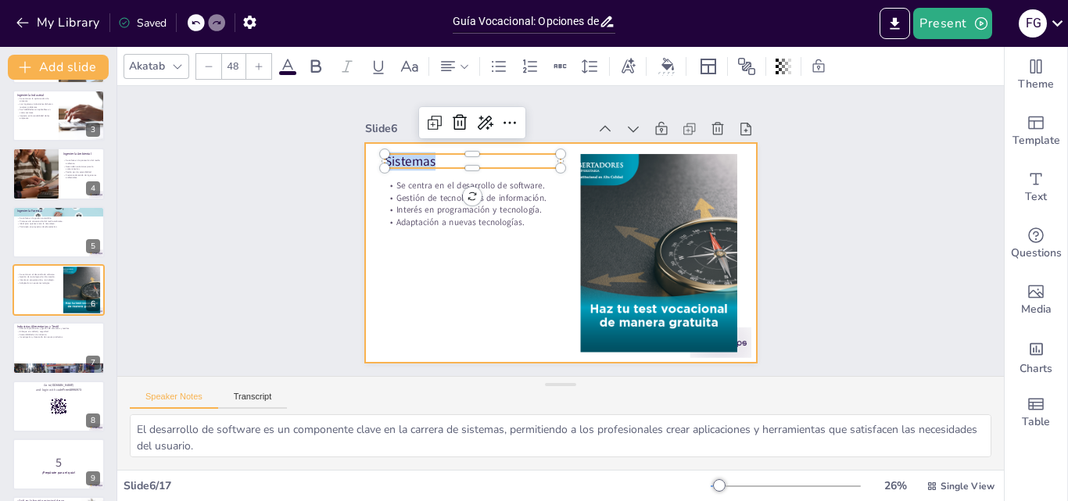
copy span "Sistemas"
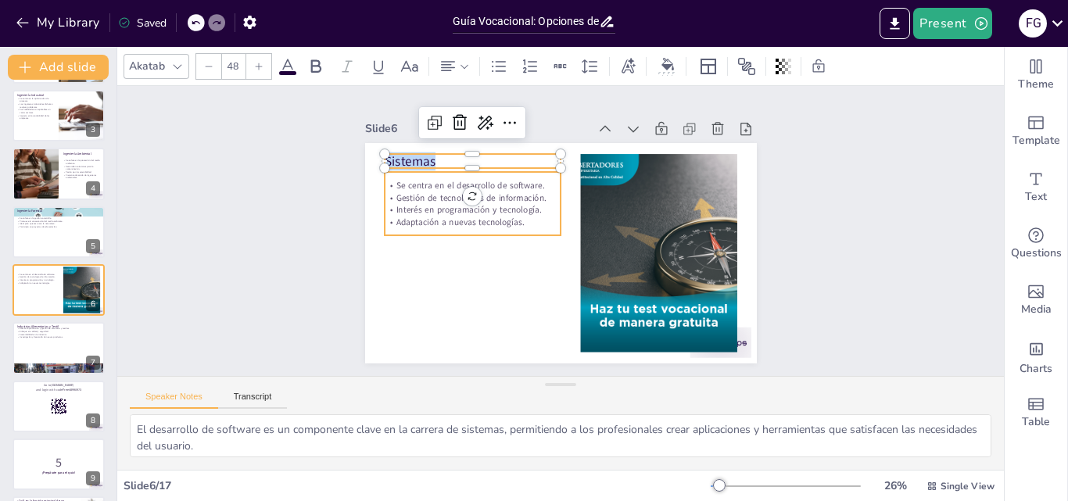
click at [393, 198] on p "Interés en programación y tecnología." at bounding box center [475, 200] width 177 height 31
click at [510, 209] on p "Adaptación a nuevas tecnologías." at bounding box center [474, 209] width 177 height 31
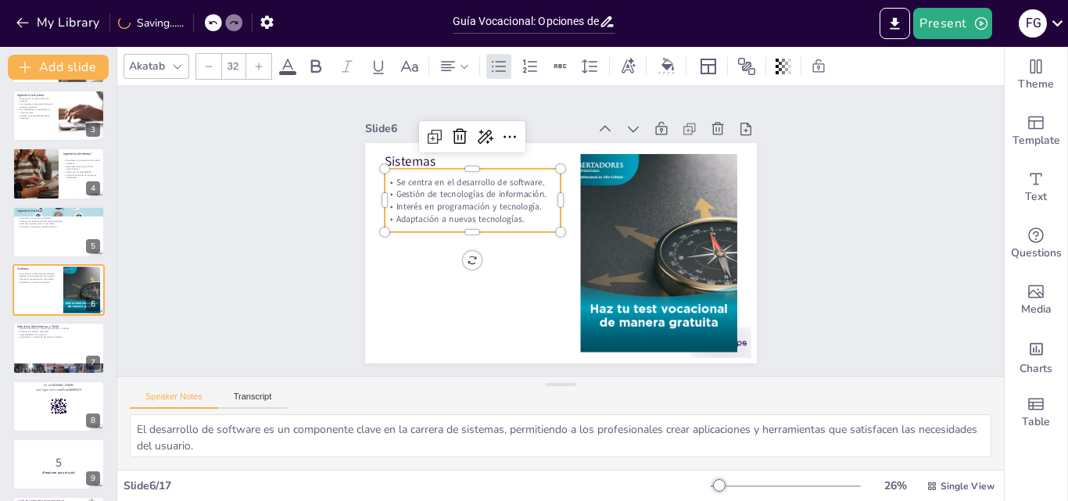
click at [512, 215] on p "Adaptación a nuevas tecnologías." at bounding box center [490, 176] width 159 height 99
click at [512, 215] on p "Adaptación a nuevas tecnologías." at bounding box center [474, 209] width 177 height 31
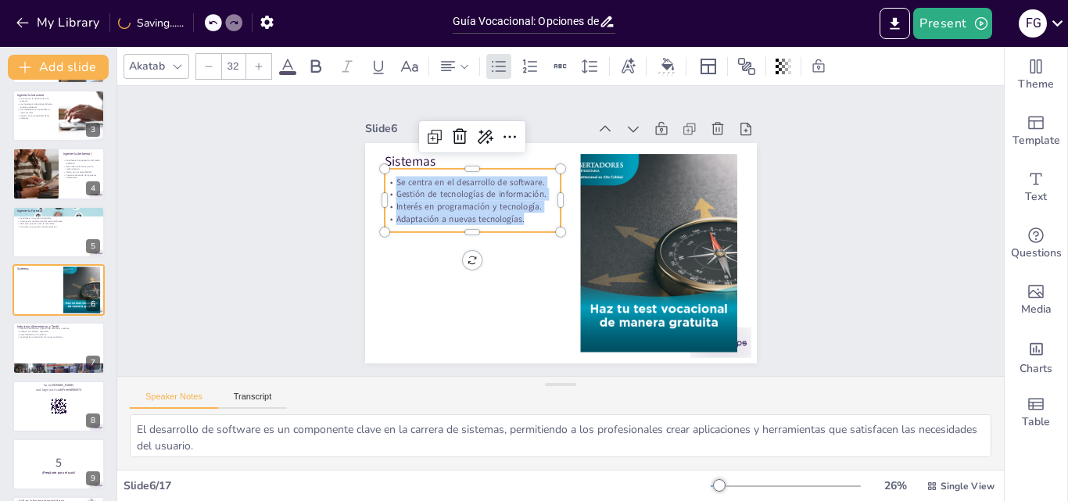
drag, startPoint x: 512, startPoint y: 215, endPoint x: 375, endPoint y: 178, distance: 142.7
click at [386, 178] on div "Se centra en el desarrollo de software. Gestión de tecnologías de información. …" at bounding box center [476, 191] width 181 height 67
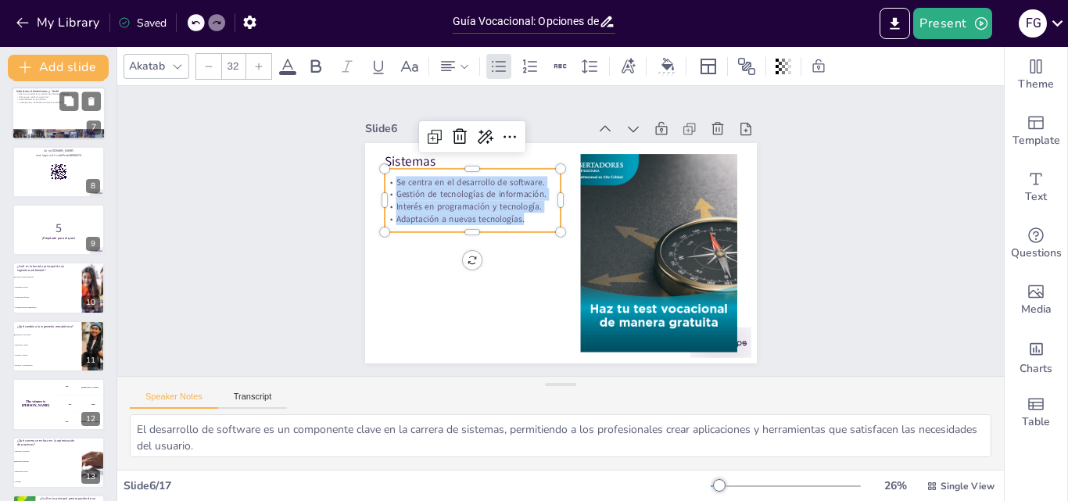
scroll to position [275, 0]
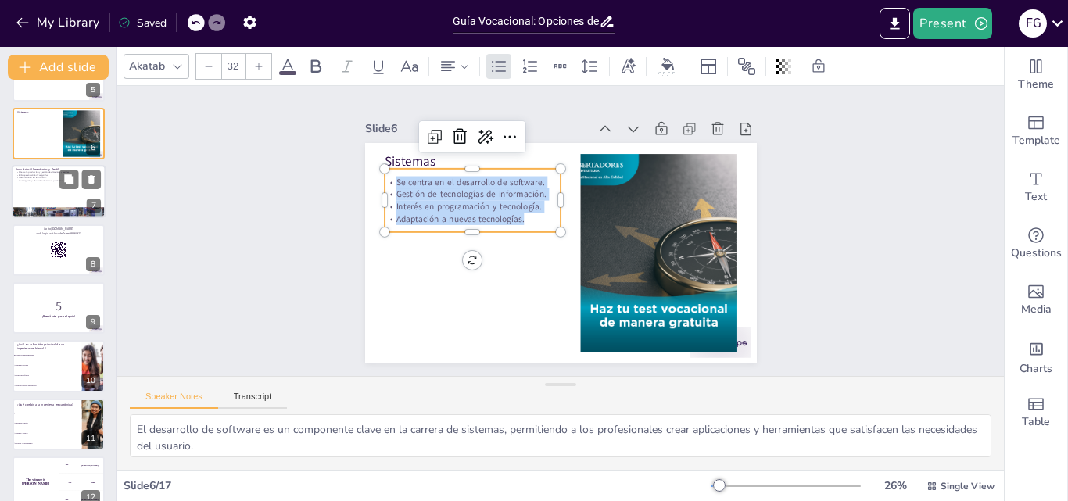
click at [50, 189] on div at bounding box center [59, 192] width 94 height 53
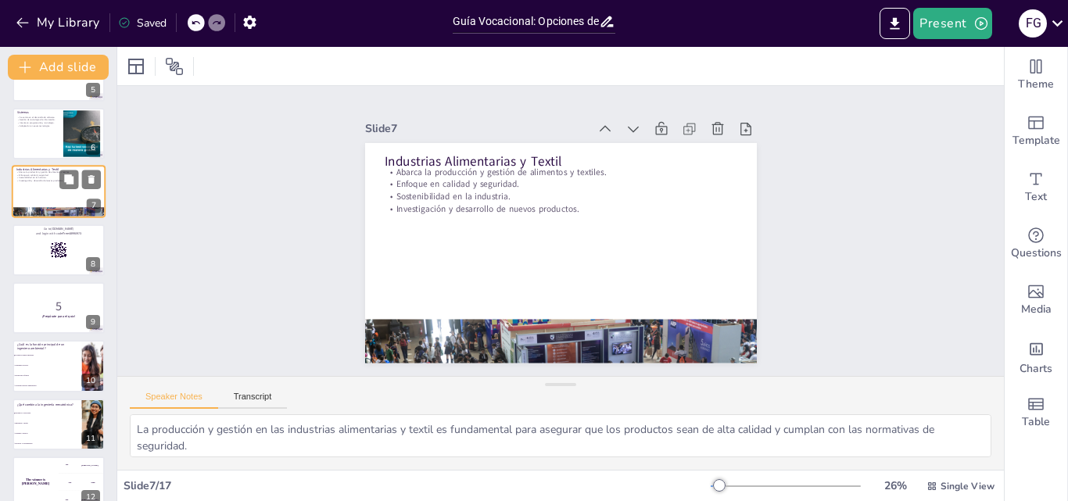
scroll to position [177, 0]
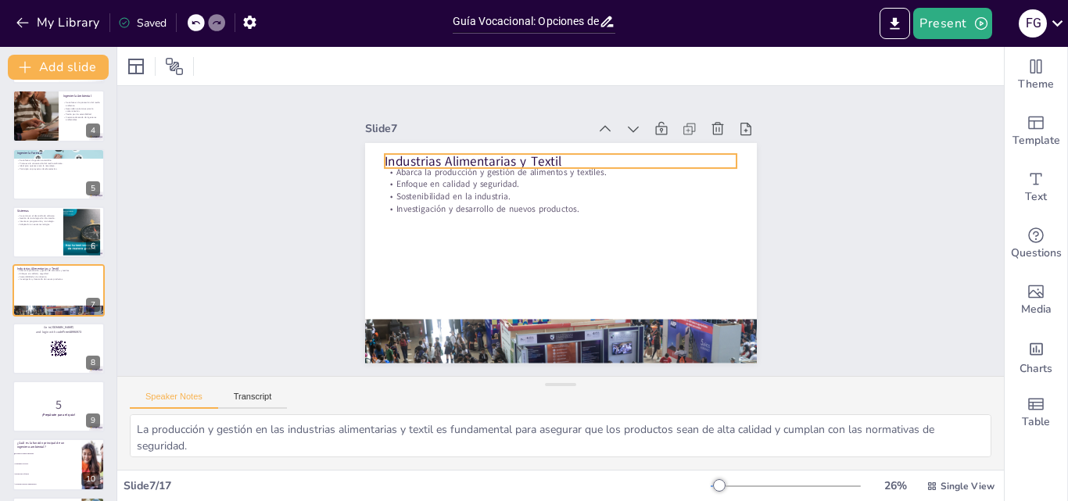
click at [526, 152] on p "Industrias Alimentarias y Textil" at bounding box center [568, 161] width 353 height 55
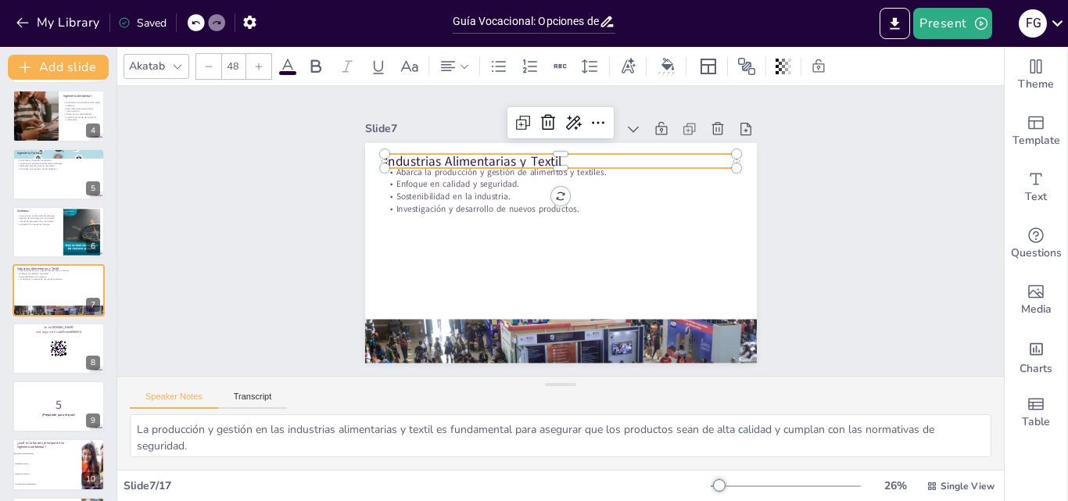
click at [526, 153] on p "Industrias Alimentarias y Textil" at bounding box center [568, 161] width 353 height 55
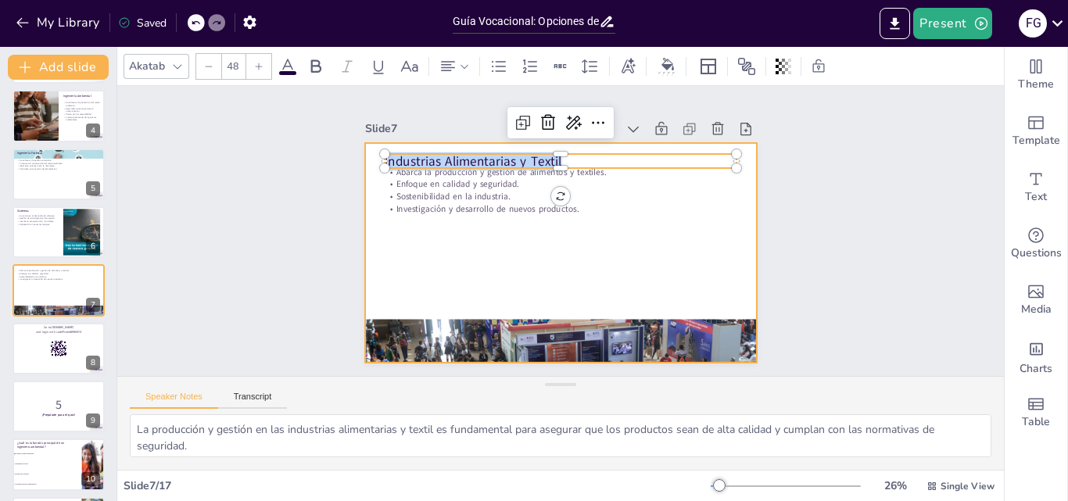
drag, startPoint x: 555, startPoint y: 156, endPoint x: 361, endPoint y: 155, distance: 194.8
click at [361, 155] on div "Abarca la producción y gestión de alimentos y textiles. Enfoque en calidad y se…" at bounding box center [558, 253] width 413 height 260
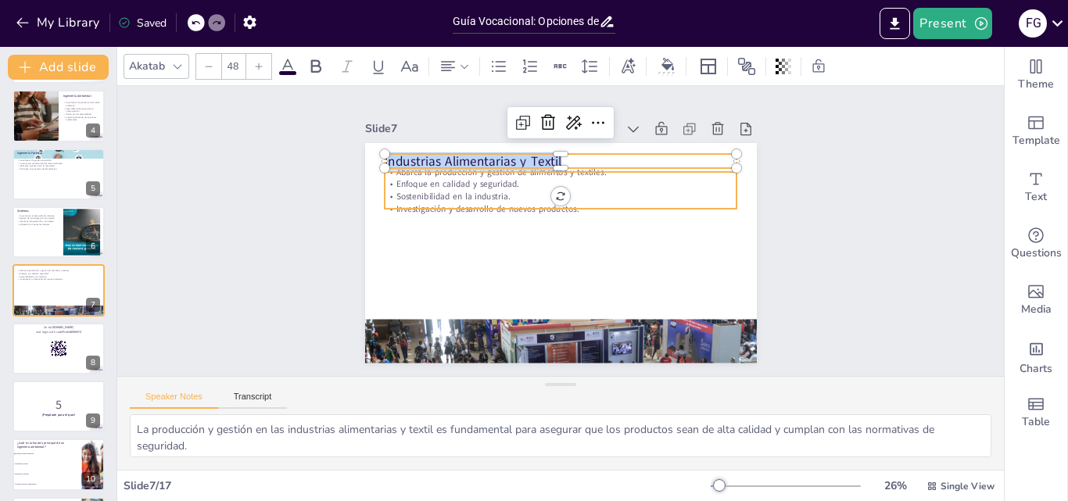
click at [445, 143] on div "Abarca la producción y gestión de alimentos y textiles. Enfoque en calidad y se…" at bounding box center [561, 143] width 392 height 0
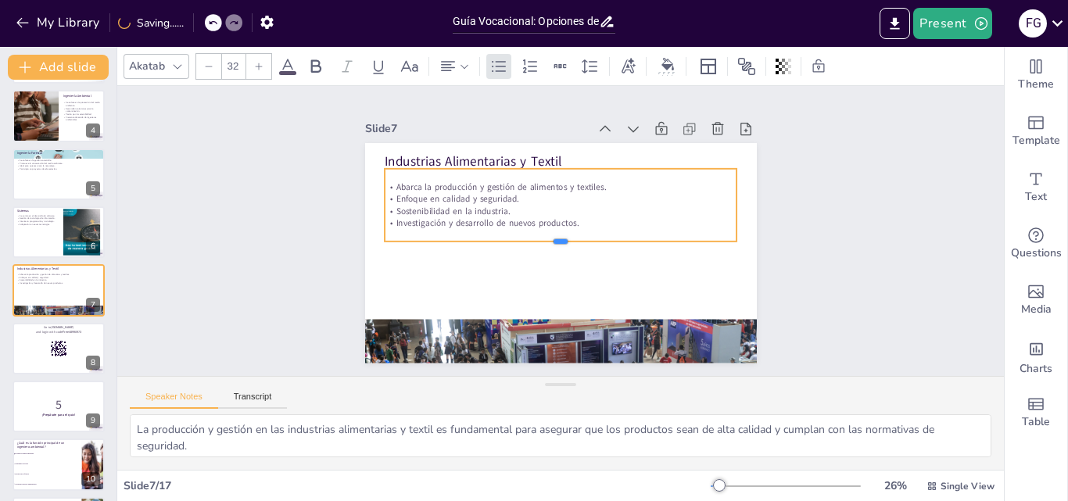
drag, startPoint x: 547, startPoint y: 203, endPoint x: 545, endPoint y: 239, distance: 36.0
click at [545, 239] on div at bounding box center [547, 241] width 217 height 293
click at [566, 223] on p "Investigación y desarrollo de nuevos productos." at bounding box center [562, 223] width 352 height 49
click at [570, 217] on p "Investigación y desarrollo de nuevos productos." at bounding box center [562, 223] width 352 height 49
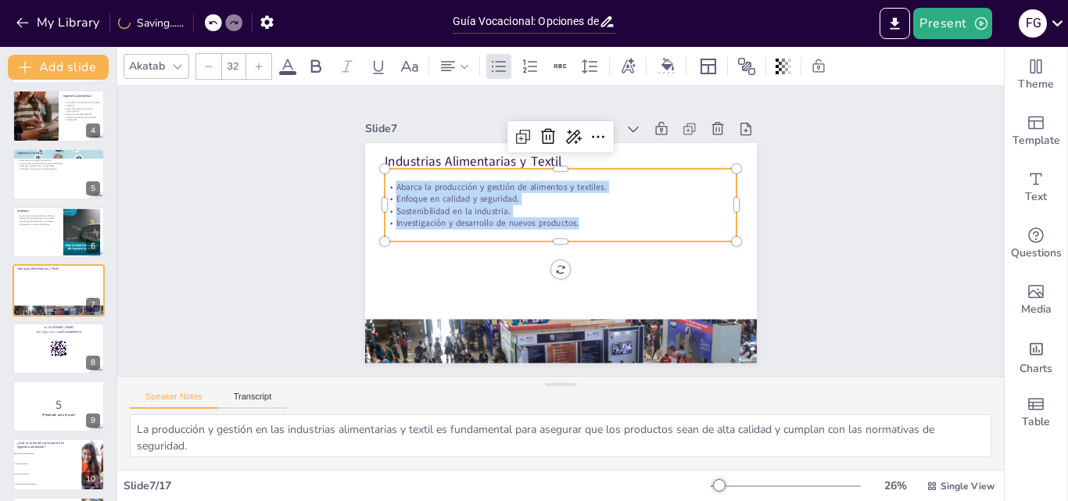
drag, startPoint x: 570, startPoint y: 217, endPoint x: 375, endPoint y: 182, distance: 197.8
click at [386, 182] on div "Abarca la producción y gestión de alimentos y textiles. Enfoque en calidad y se…" at bounding box center [564, 204] width 356 height 85
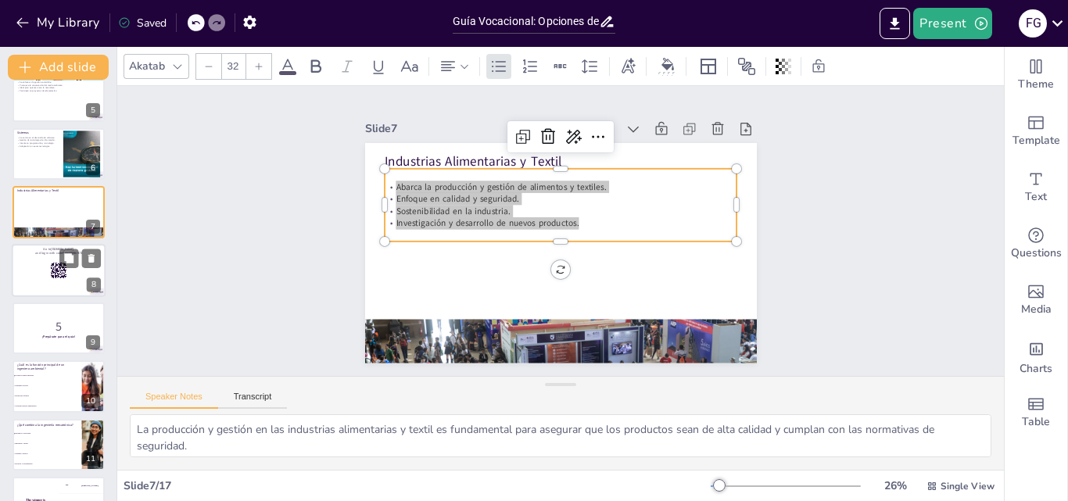
scroll to position [333, 0]
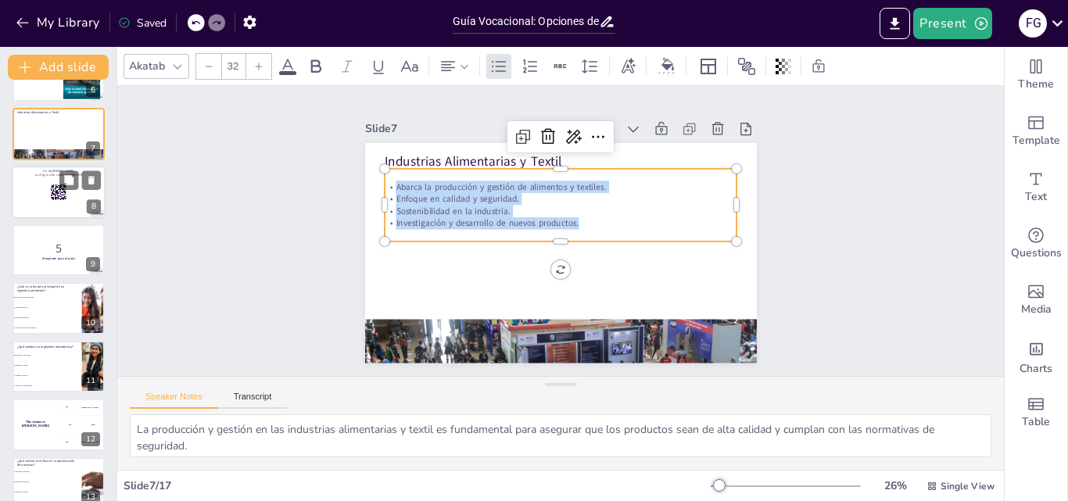
click at [37, 199] on div at bounding box center [59, 192] width 94 height 53
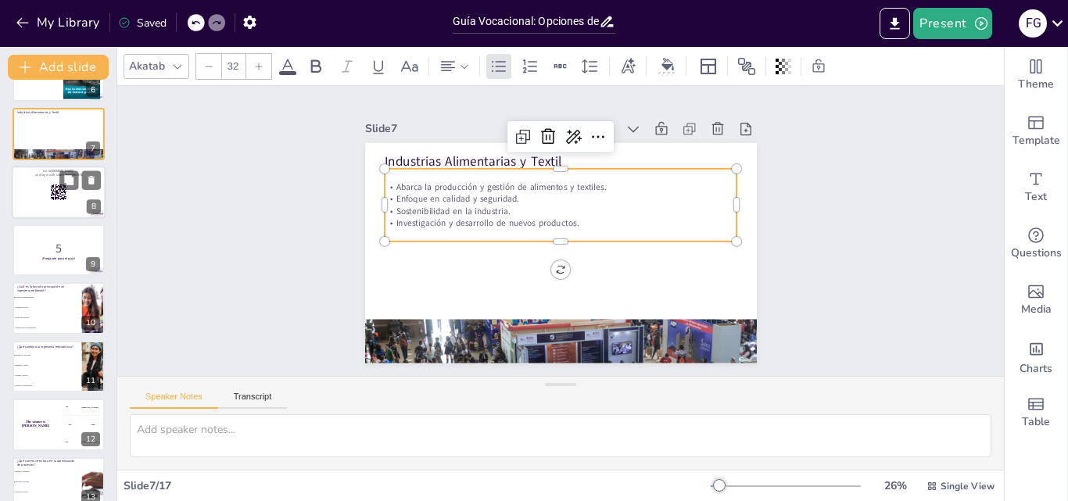
scroll to position [235, 0]
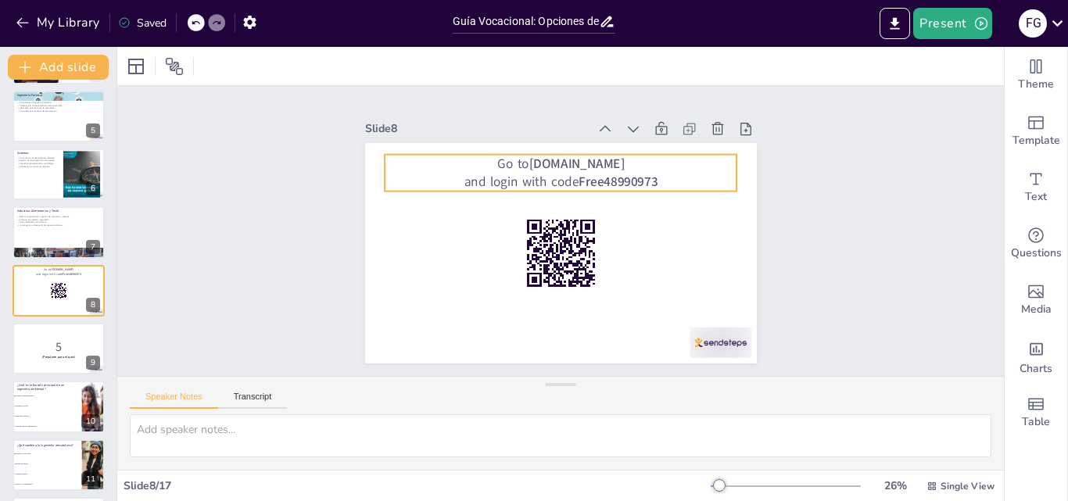
click at [497, 158] on p "Go to [DOMAIN_NAME]" at bounding box center [561, 163] width 353 height 18
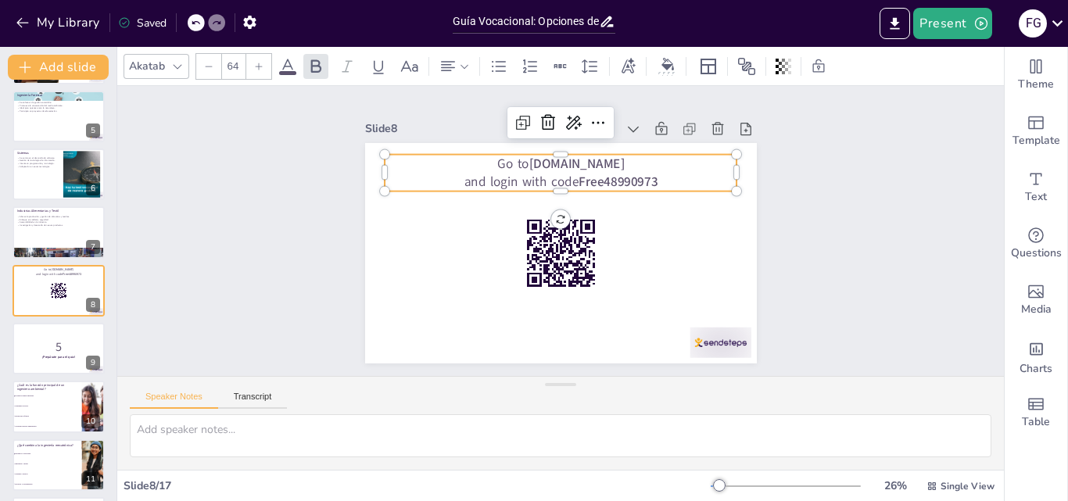
click at [497, 158] on p "Go to [DOMAIN_NAME]" at bounding box center [561, 163] width 353 height 18
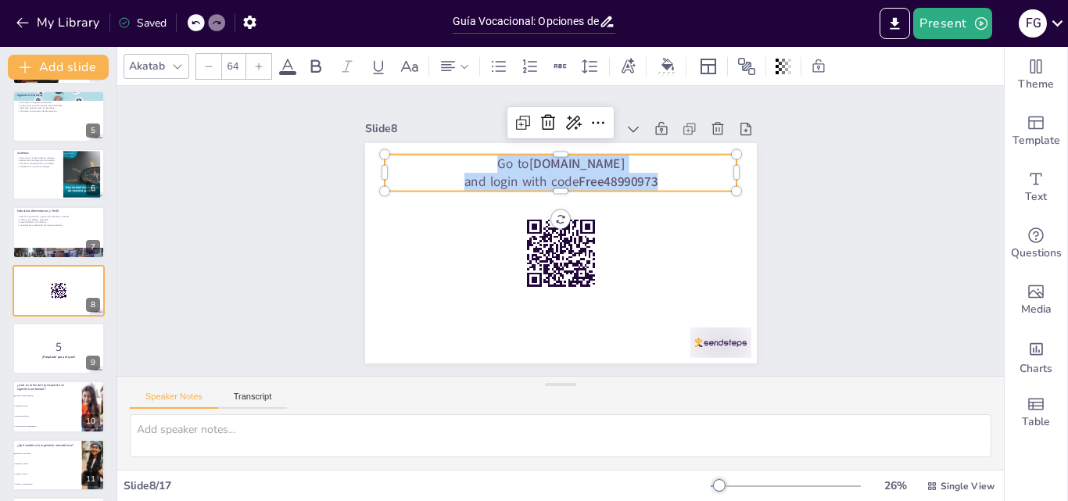
drag, startPoint x: 649, startPoint y: 181, endPoint x: 494, endPoint y: 159, distance: 157.2
click at [494, 159] on div "Go to [DOMAIN_NAME] and login with code Free48990973" at bounding box center [567, 173] width 354 height 74
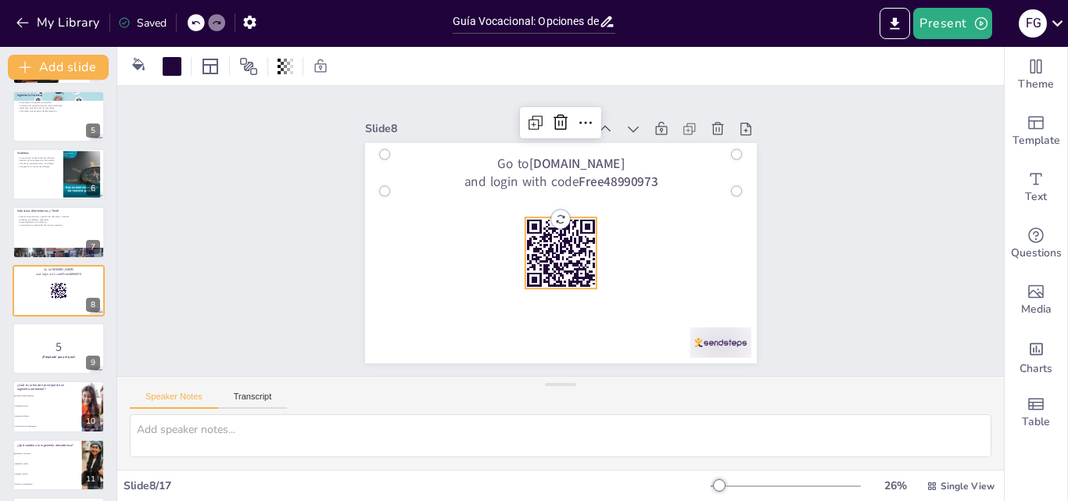
click at [525, 259] on icon at bounding box center [560, 252] width 71 height 71
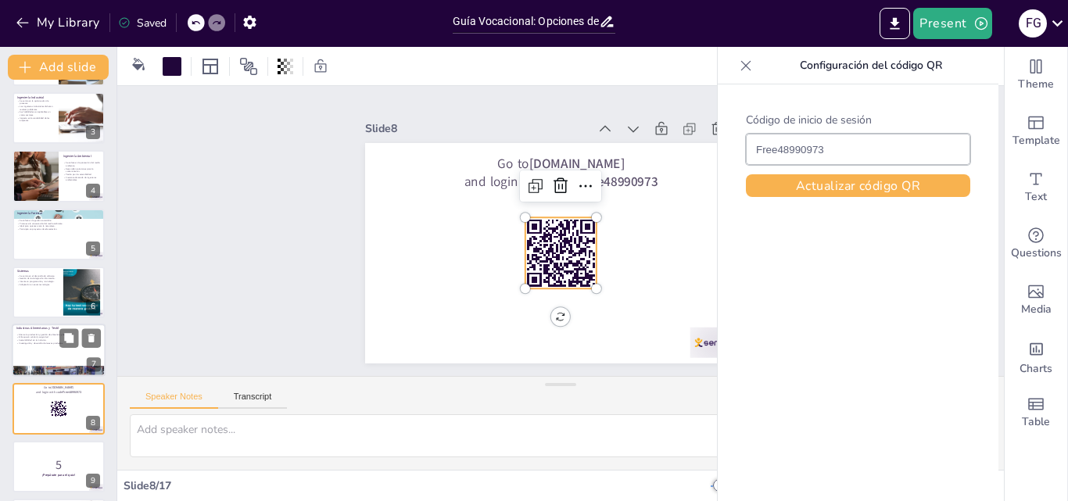
scroll to position [0, 0]
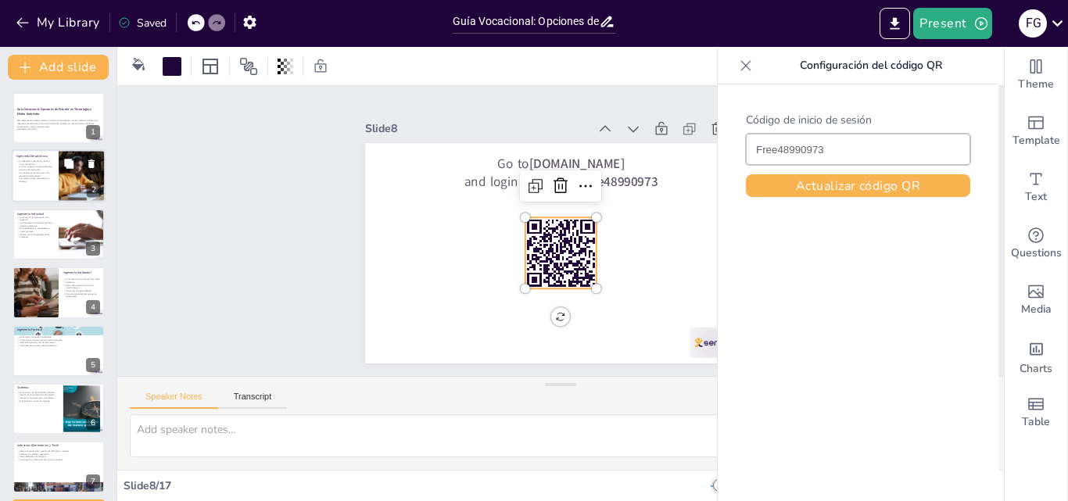
click at [58, 164] on div at bounding box center [59, 176] width 94 height 53
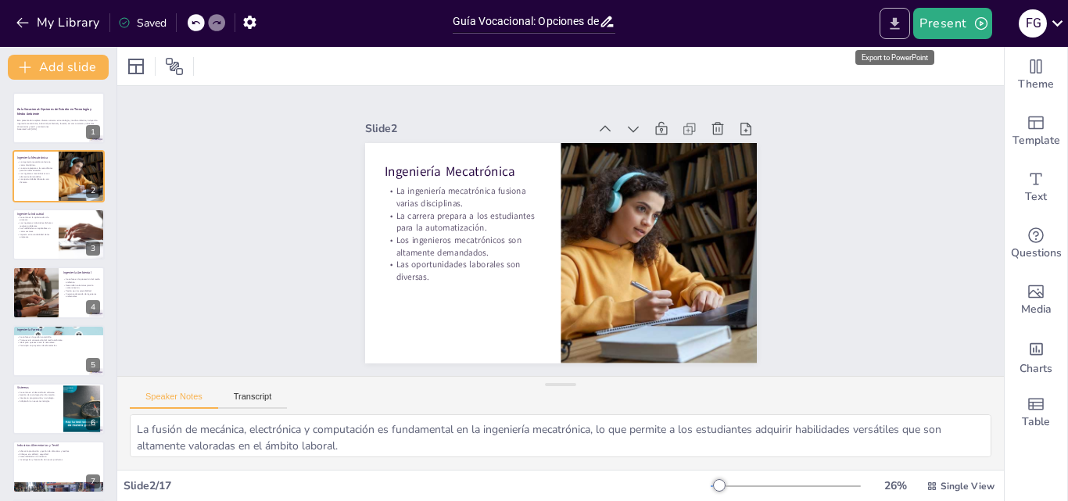
click at [903, 34] on button "Export to PowerPoint" at bounding box center [895, 23] width 31 height 31
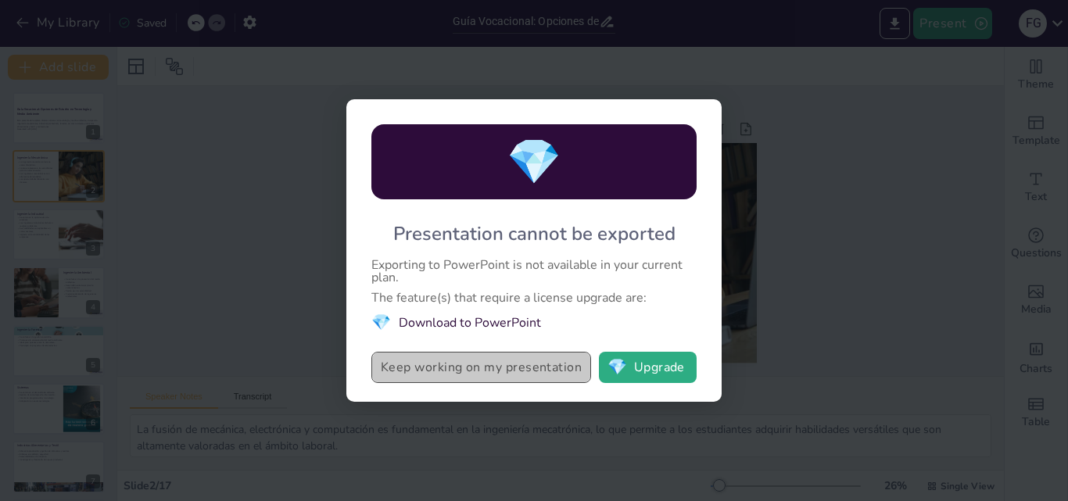
click at [517, 362] on button "Keep working on my presentation" at bounding box center [482, 367] width 220 height 31
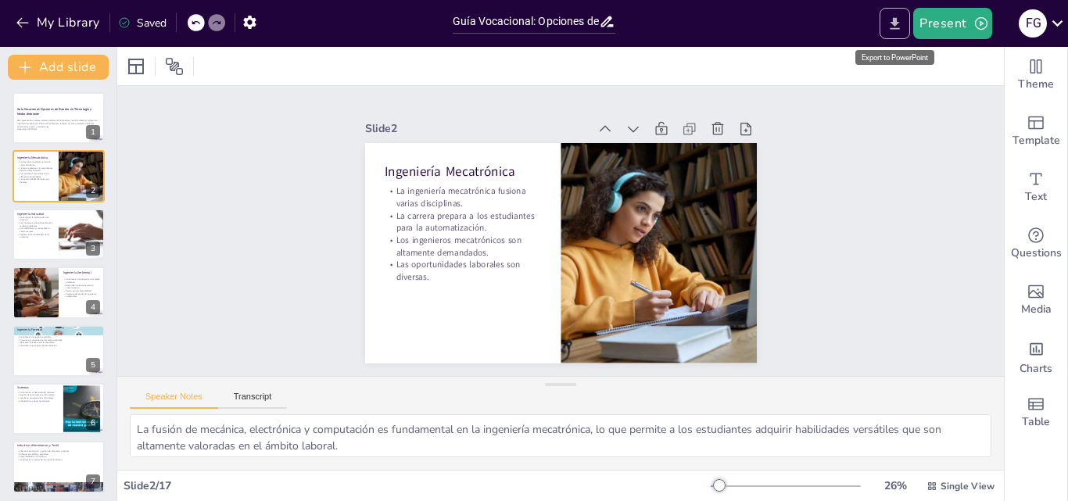
click at [894, 27] on icon "Export to PowerPoint" at bounding box center [895, 24] width 16 height 16
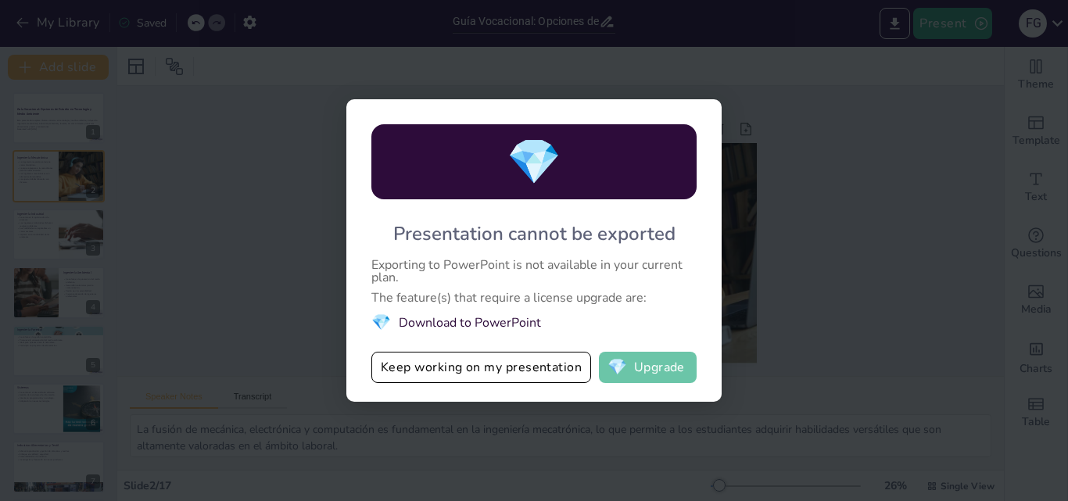
click at [661, 365] on button "💎 Upgrade" at bounding box center [648, 367] width 98 height 31
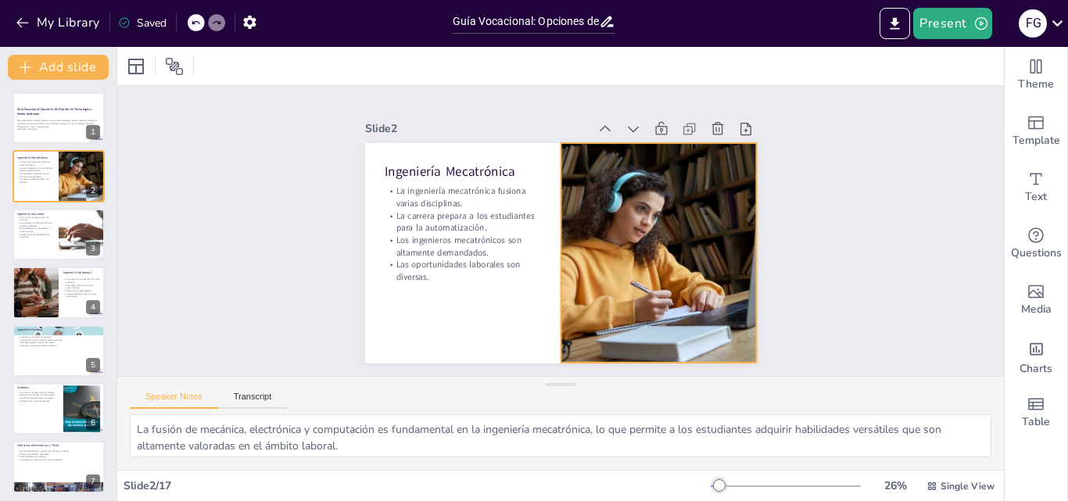
click at [601, 221] on div at bounding box center [655, 263] width 315 height 250
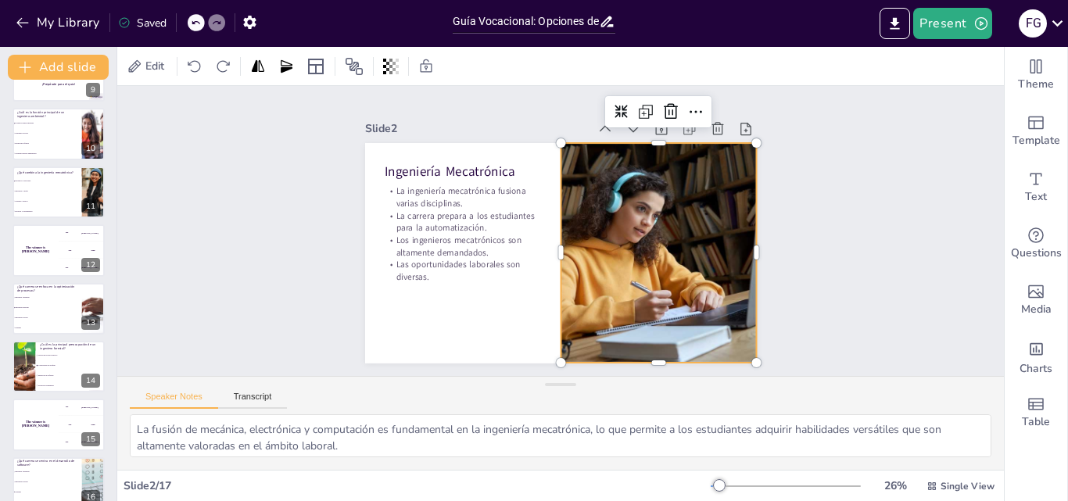
scroll to position [429, 0]
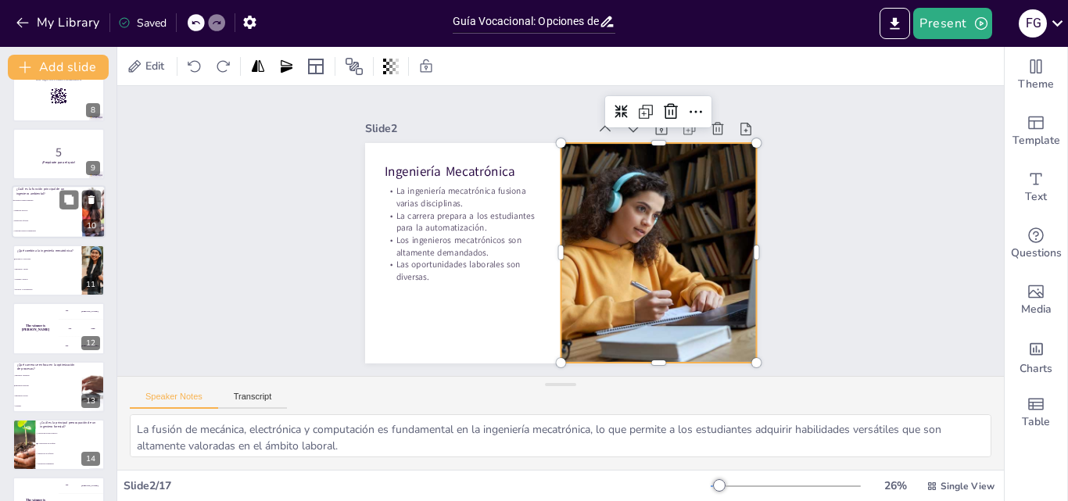
click at [37, 197] on li "Proteger el medio ambiente" at bounding box center [47, 201] width 70 height 10
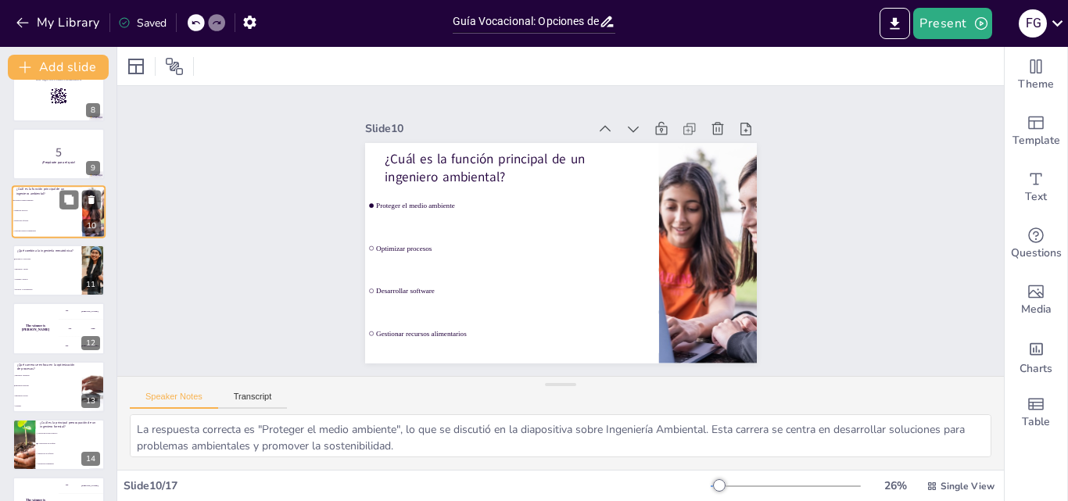
scroll to position [351, 0]
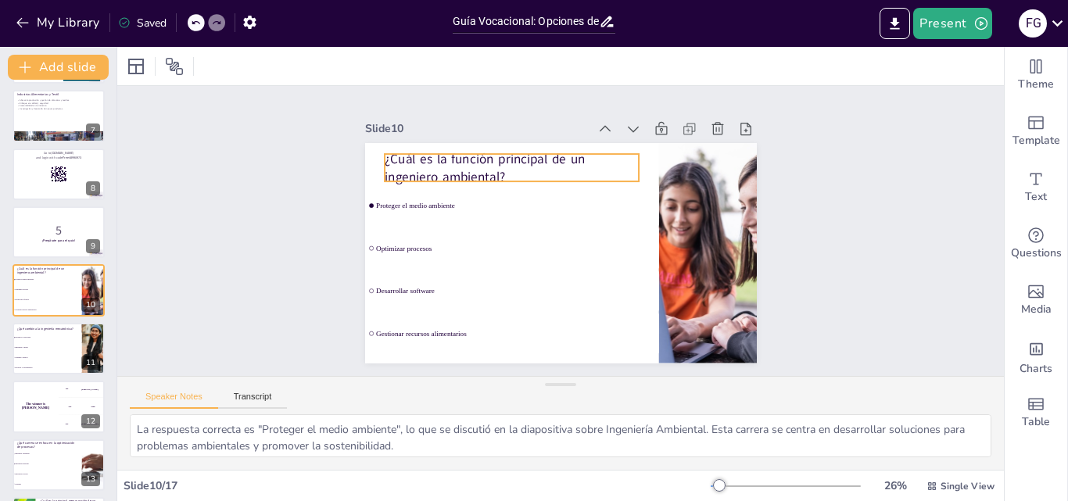
click at [500, 172] on p "¿Cuál es la función principal de un ingeniero ambiental?" at bounding box center [518, 162] width 257 height 63
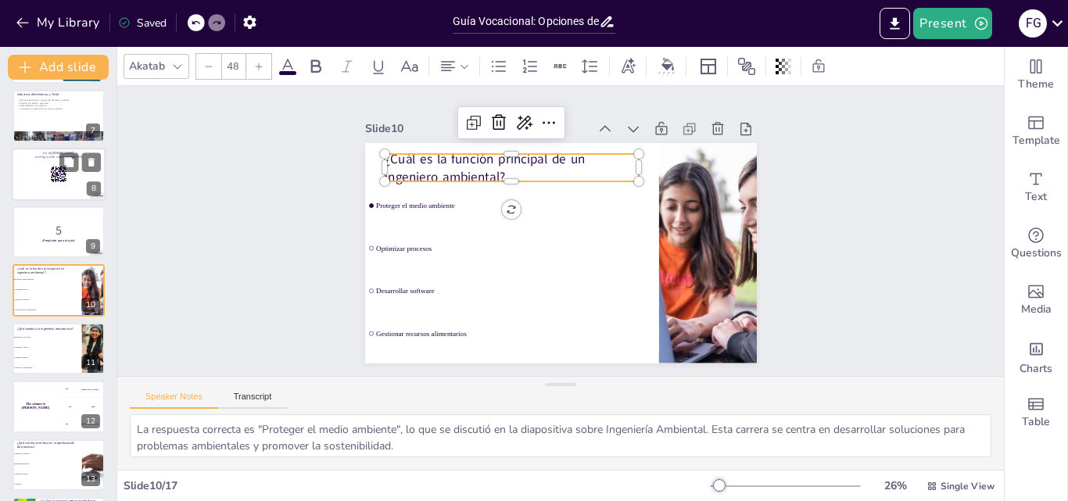
click at [35, 184] on div at bounding box center [59, 174] width 94 height 53
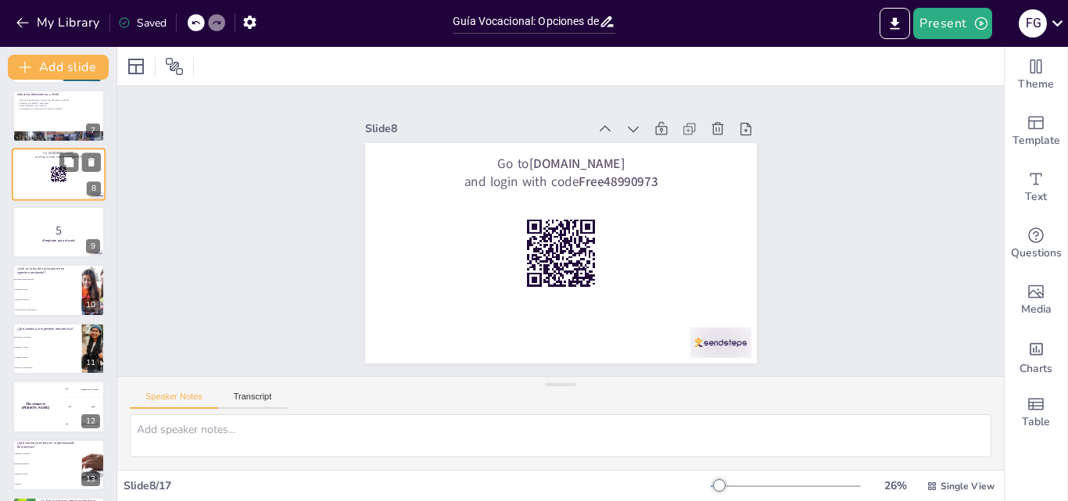
scroll to position [235, 0]
